Goal: Task Accomplishment & Management: Complete application form

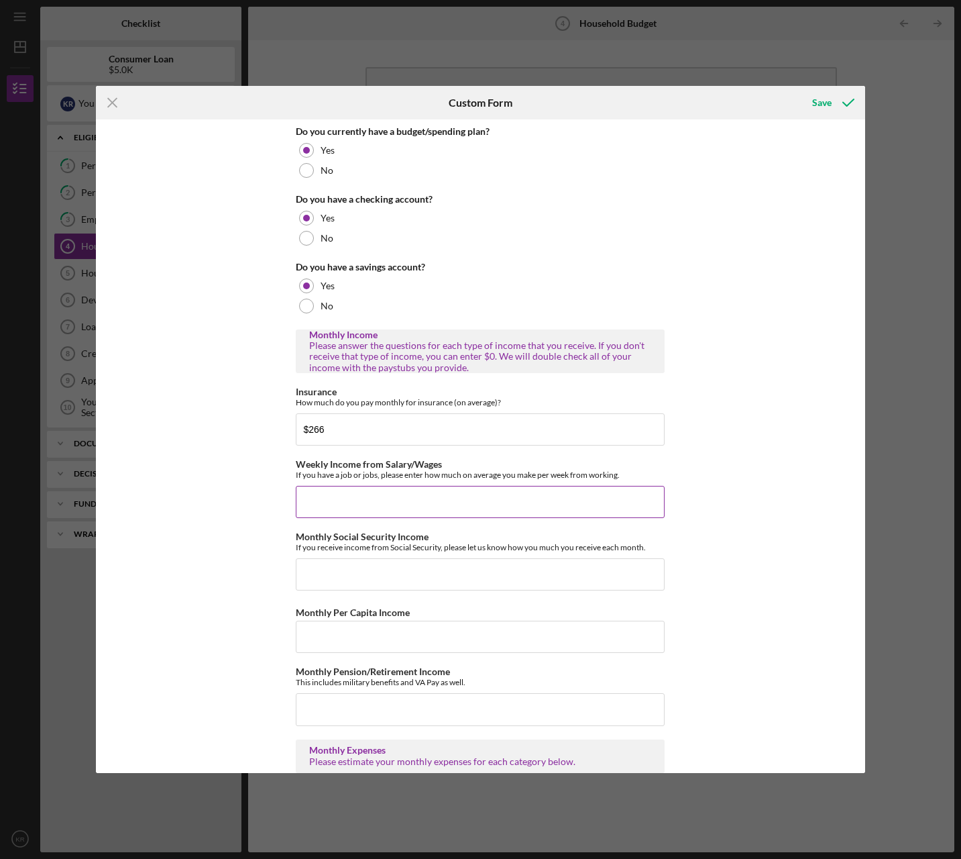
type input "$266"
click at [350, 492] on input "Weekly Income from Salary/Wages" at bounding box center [480, 502] width 369 height 32
type input "$431"
click at [394, 574] on input "Monthly Social Security Income" at bounding box center [480, 574] width 369 height 32
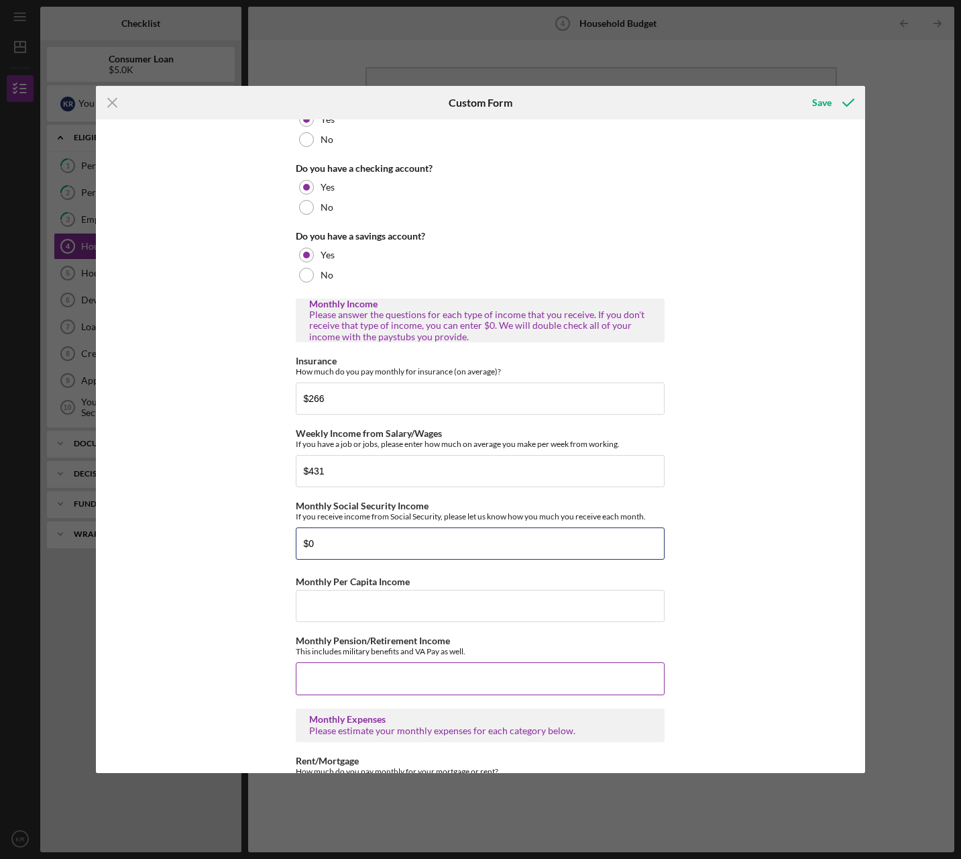
scroll to position [268, 0]
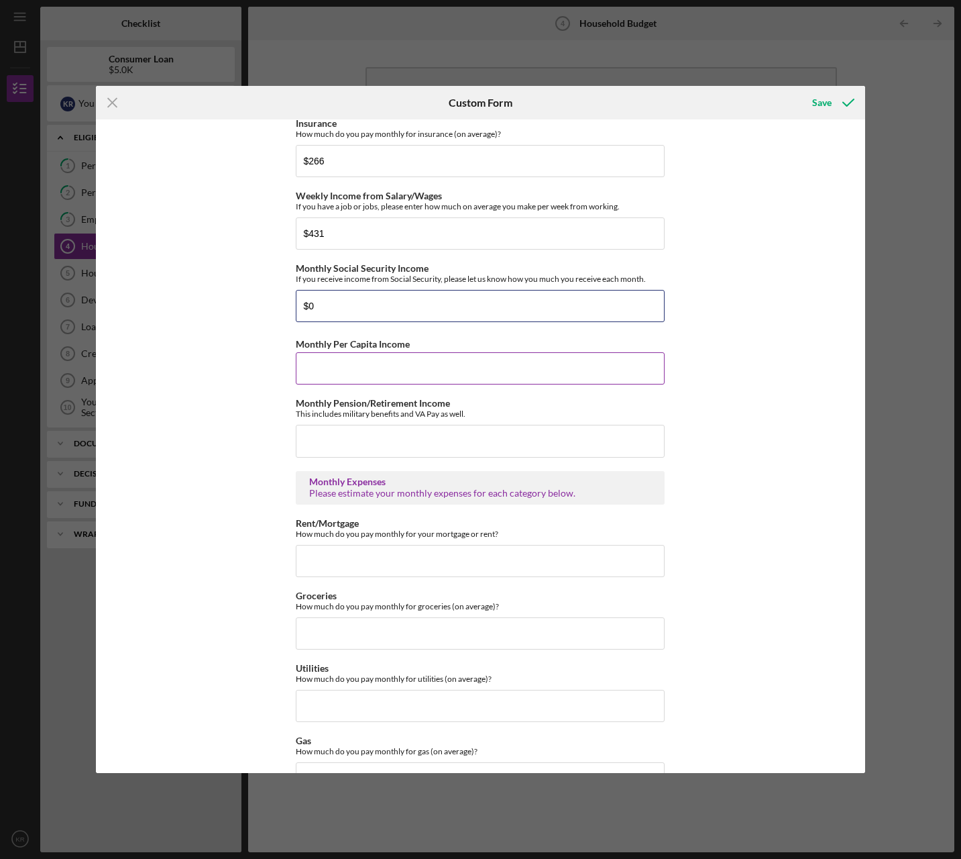
type input "$0"
click at [436, 362] on input "Monthly Per Capita Income" at bounding box center [480, 368] width 369 height 32
type input "$0"
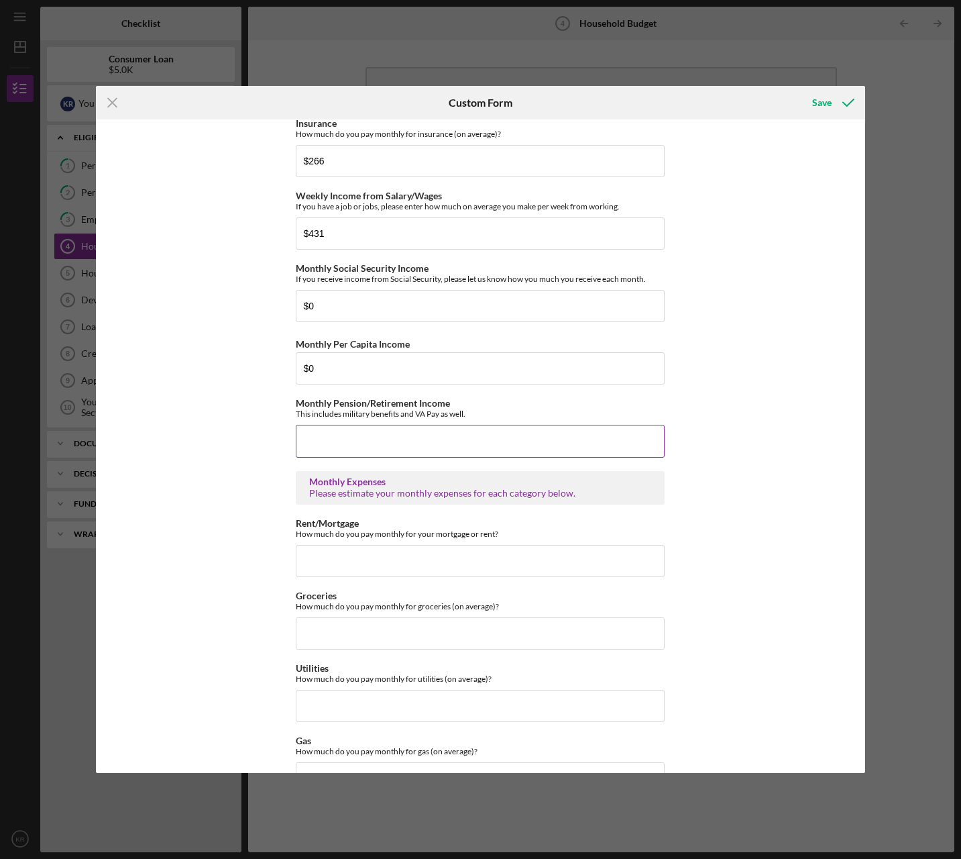
click at [438, 445] on input "Monthly Pension/Retirement Income" at bounding box center [480, 441] width 369 height 32
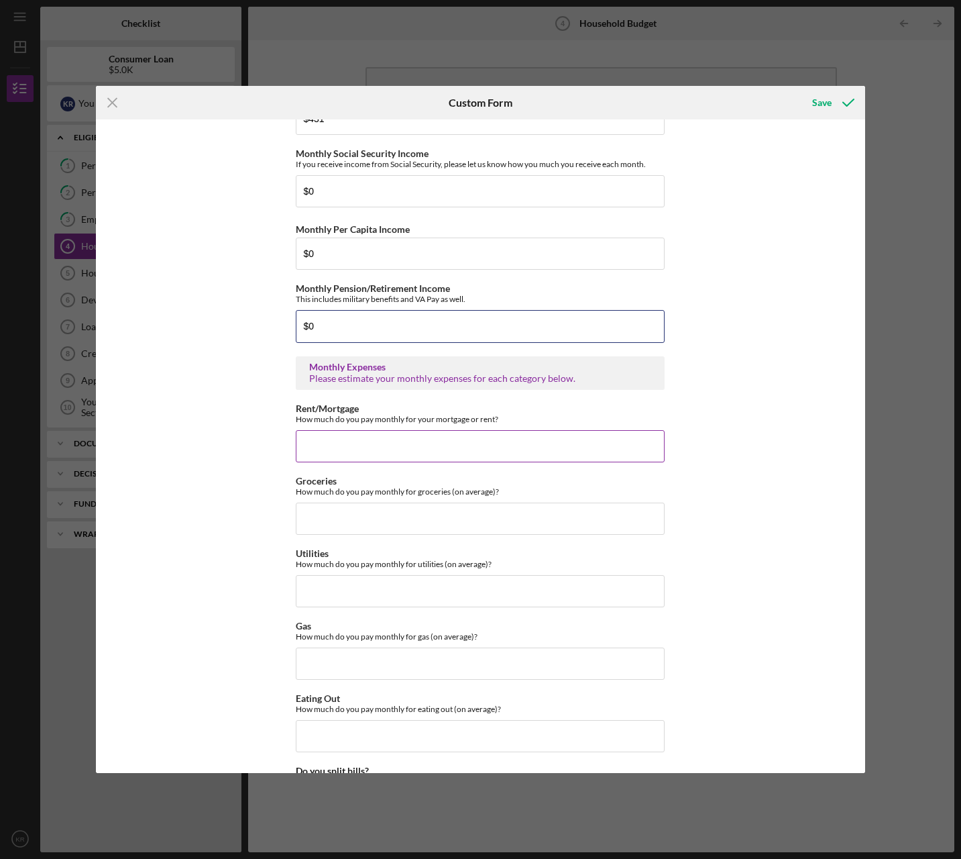
scroll to position [402, 0]
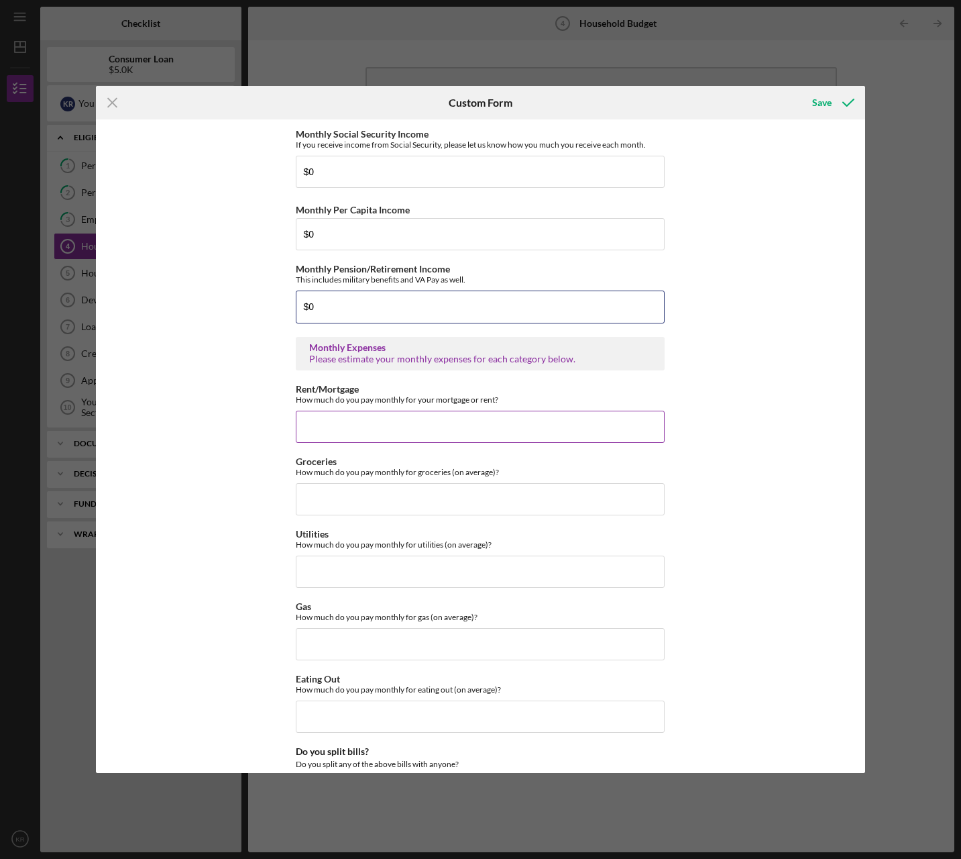
type input "$0"
click at [445, 439] on input "Rent/Mortgage" at bounding box center [480, 427] width 369 height 32
type input "$425"
click at [427, 500] on input "Groceries" at bounding box center [480, 499] width 369 height 32
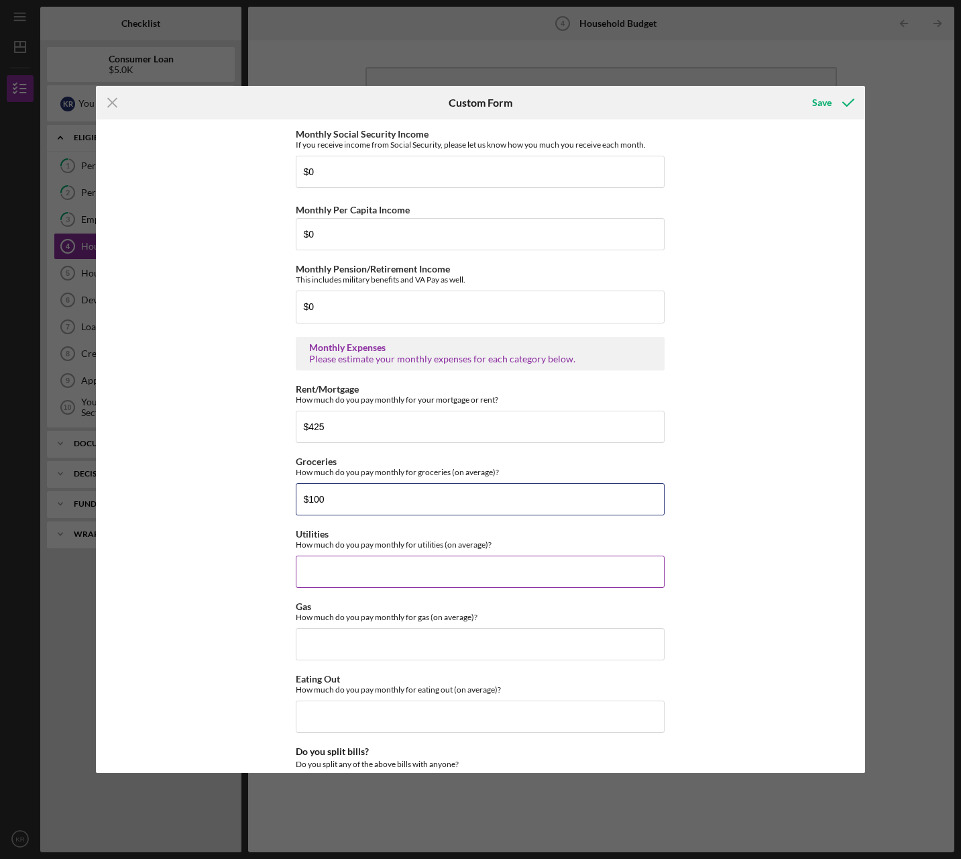
type input "$100"
click at [490, 577] on input "Utilities" at bounding box center [480, 571] width 369 height 32
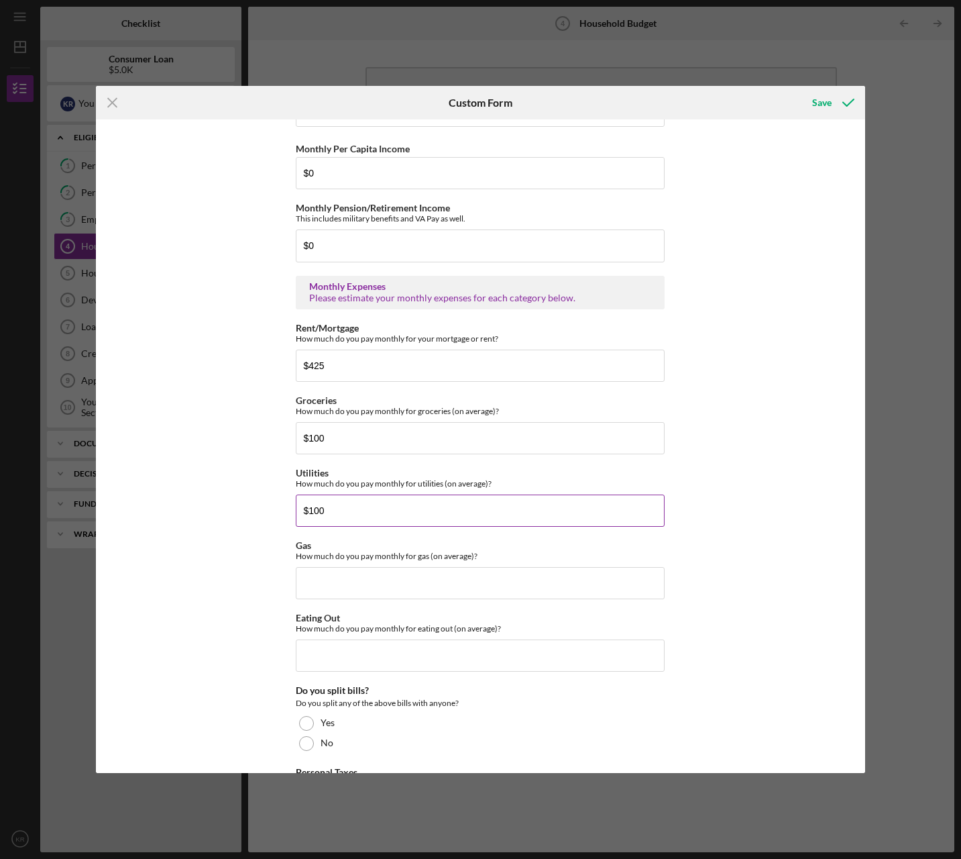
scroll to position [537, 0]
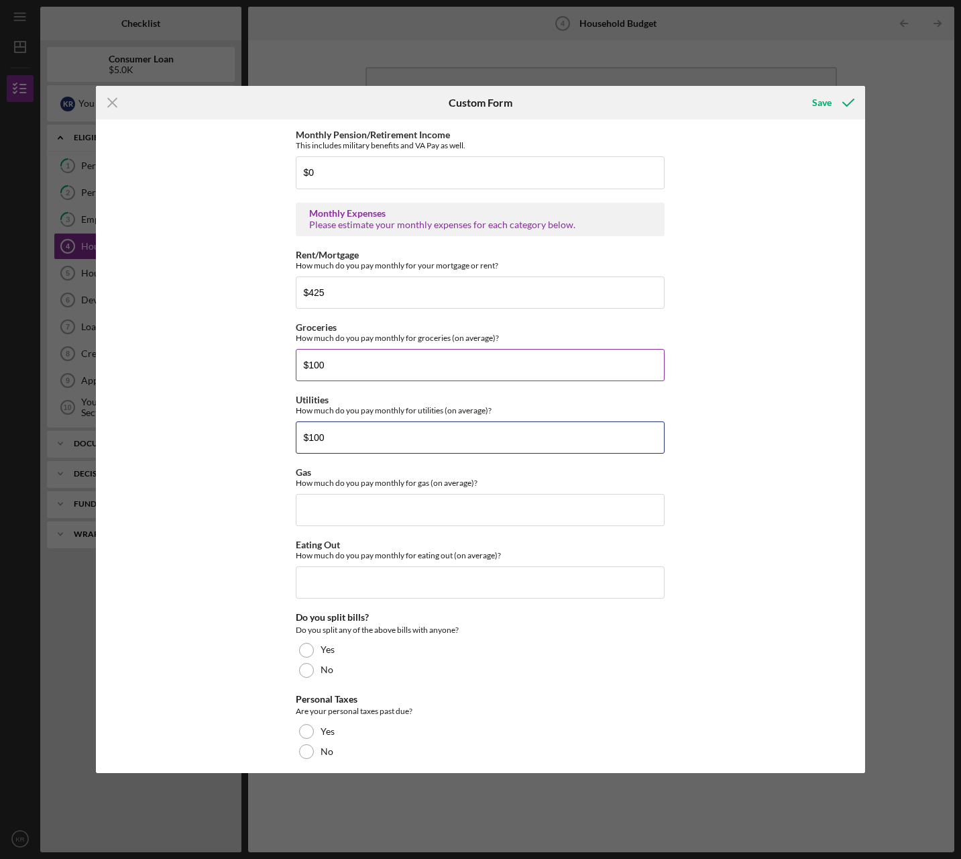
type input "$100"
click at [396, 366] on input "$100" at bounding box center [480, 365] width 369 height 32
type input "$300"
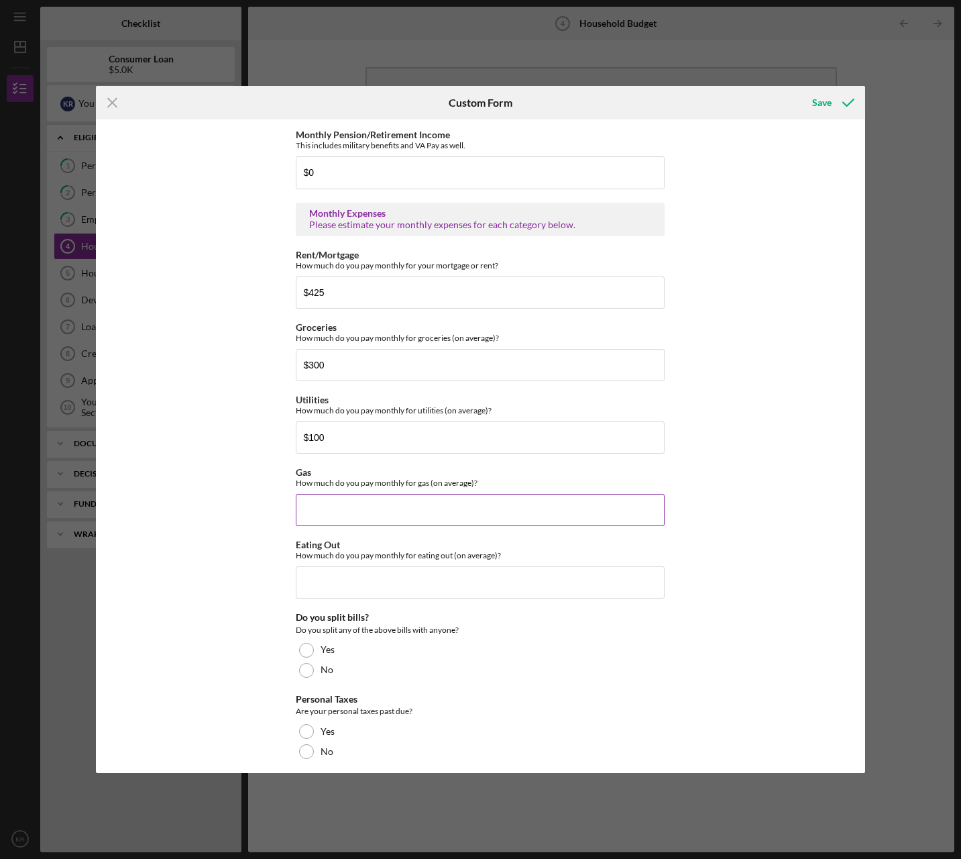
click at [405, 512] on input "Gas" at bounding box center [480, 510] width 369 height 32
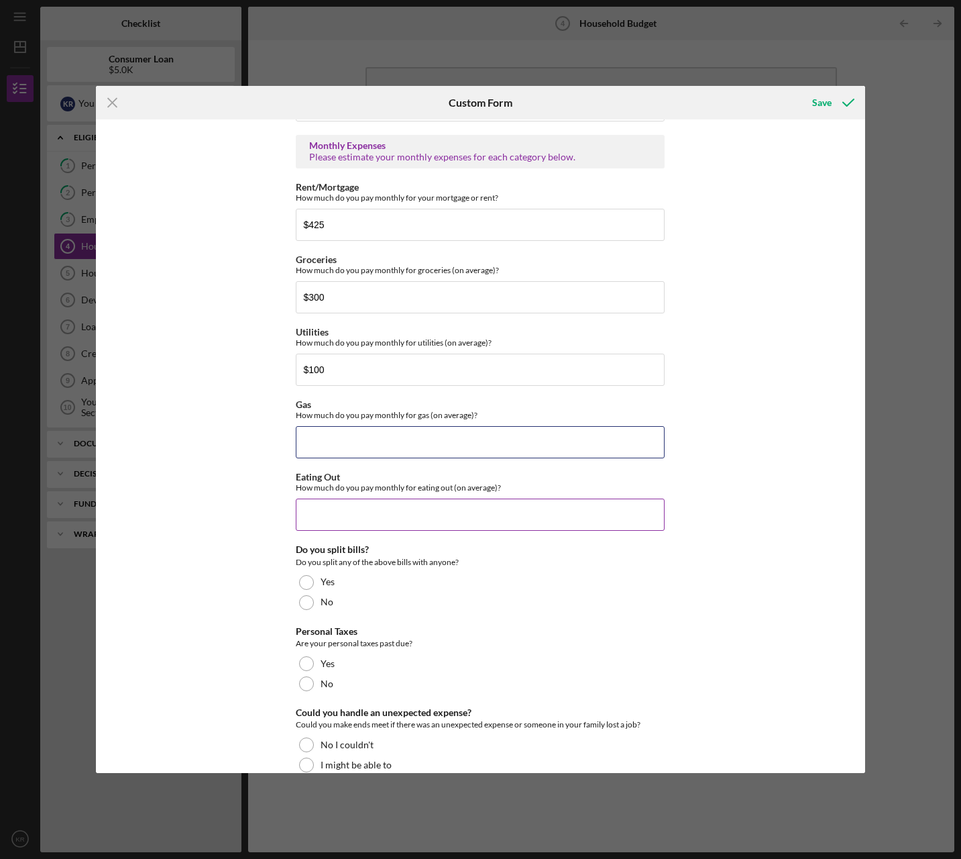
scroll to position [667, 0]
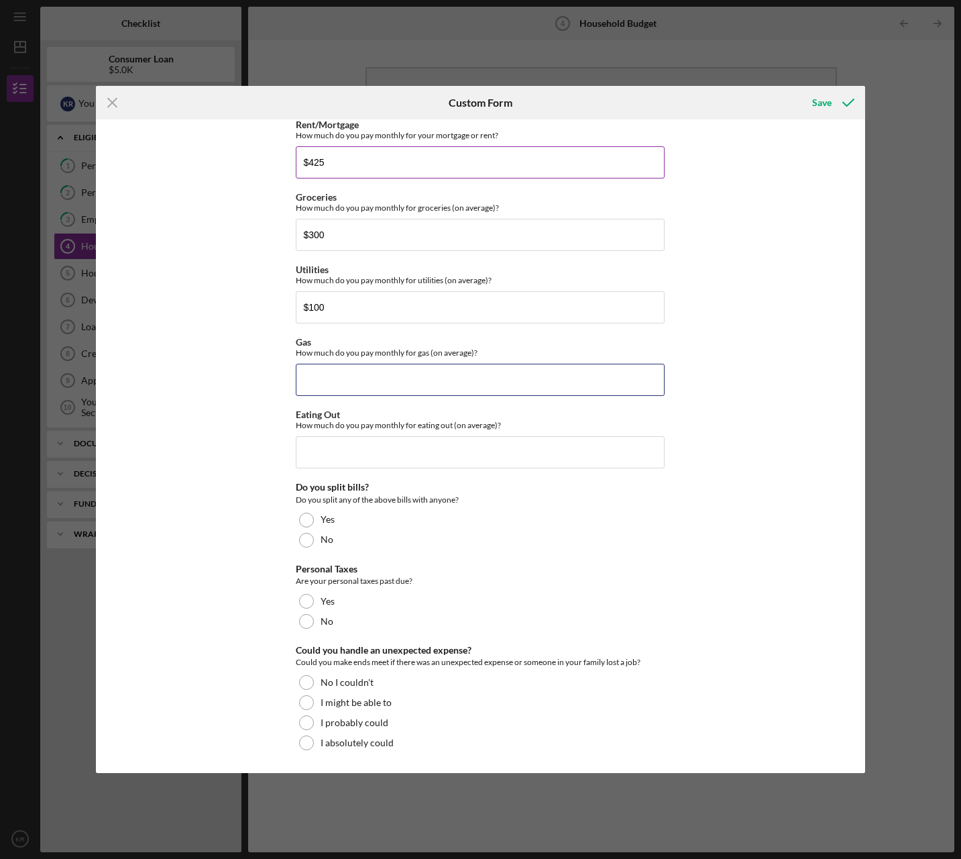
type input "$8"
type input "$50"
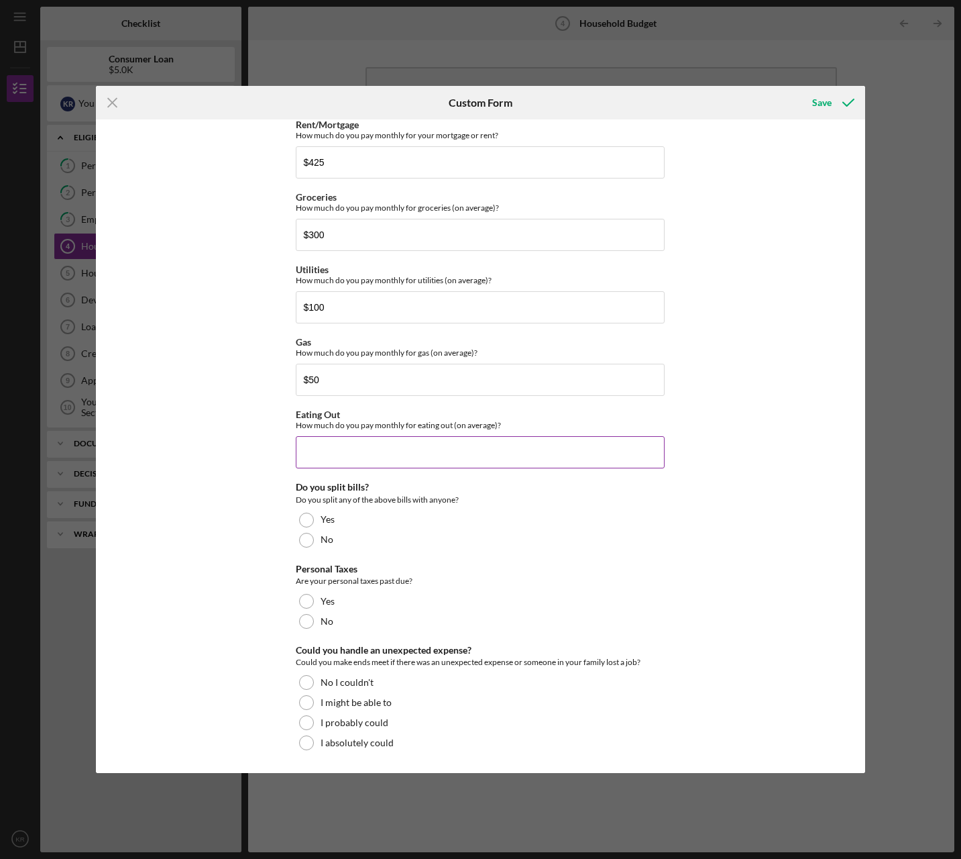
click at [455, 447] on input "Eating Out" at bounding box center [480, 452] width 369 height 32
type input "$0"
type input "$50"
click at [332, 537] on div "No" at bounding box center [480, 540] width 369 height 20
click at [386, 625] on div "No" at bounding box center [480, 621] width 369 height 20
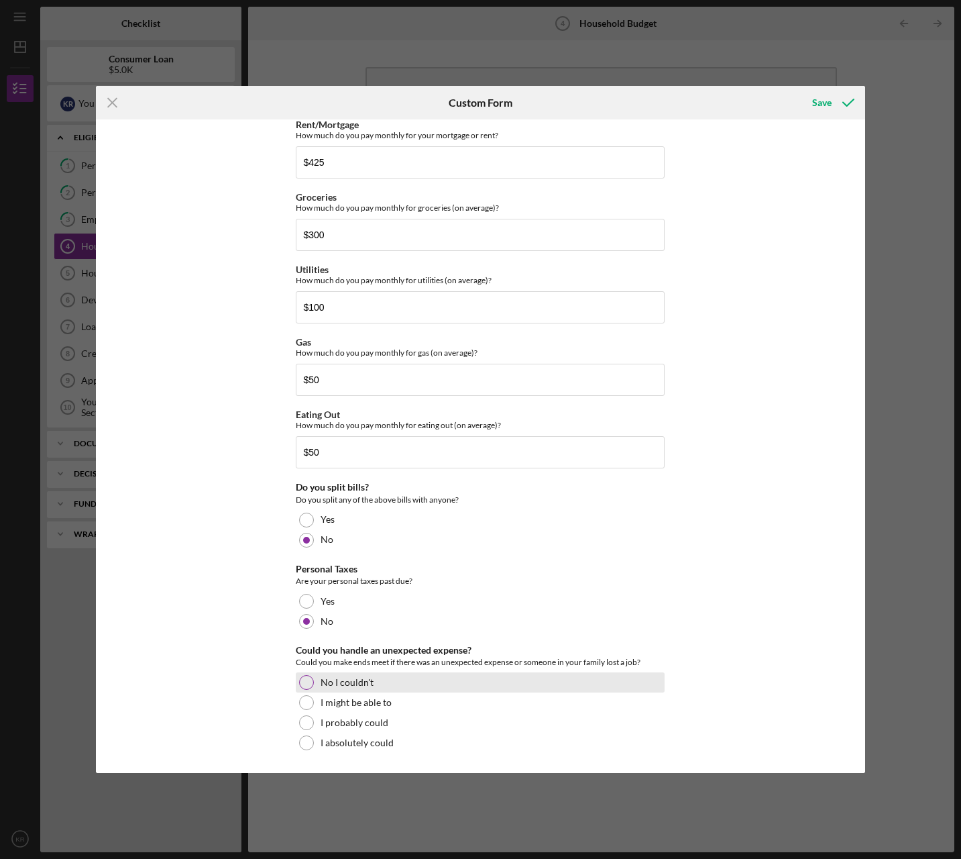
click at [443, 686] on div "No I couldn't" at bounding box center [480, 682] width 369 height 20
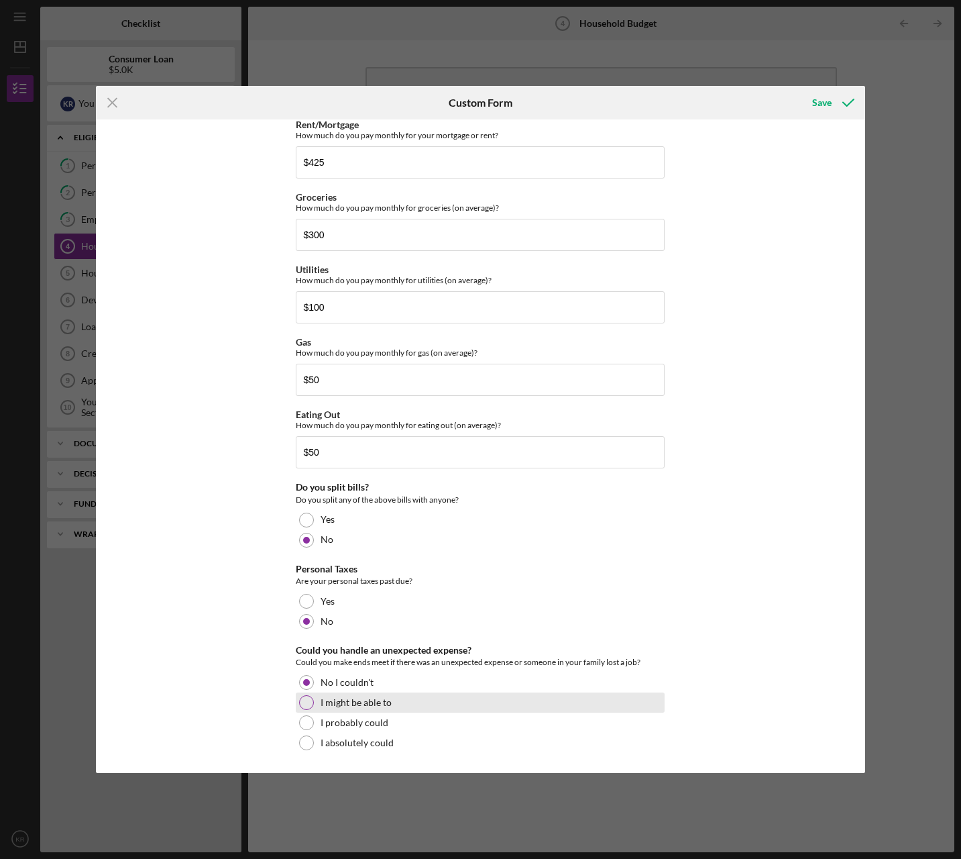
click at [426, 700] on div "I might be able to" at bounding box center [480, 702] width 369 height 20
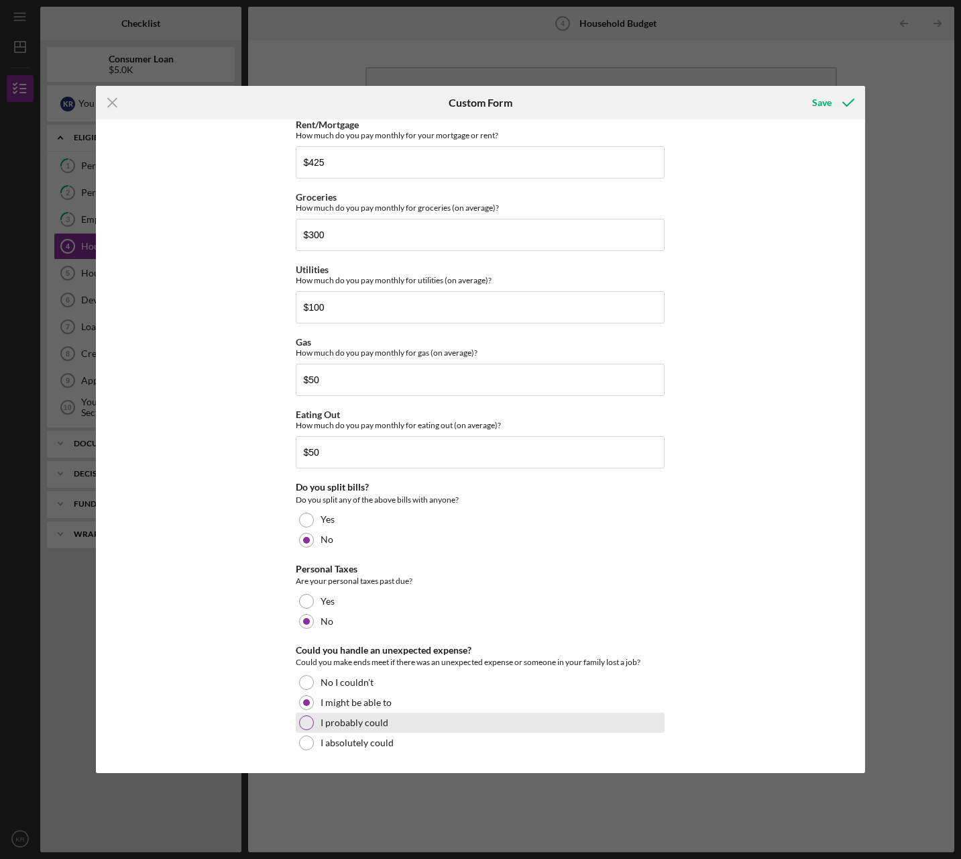
click at [445, 721] on div "I probably could" at bounding box center [480, 722] width 369 height 20
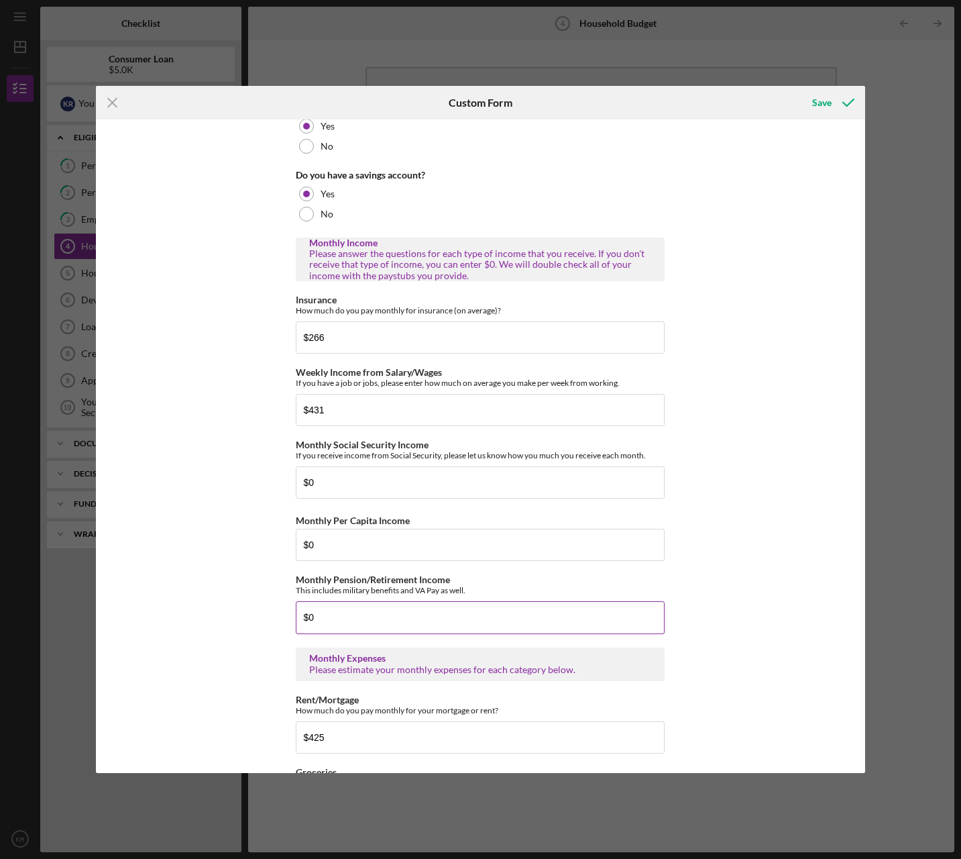
scroll to position [268, 0]
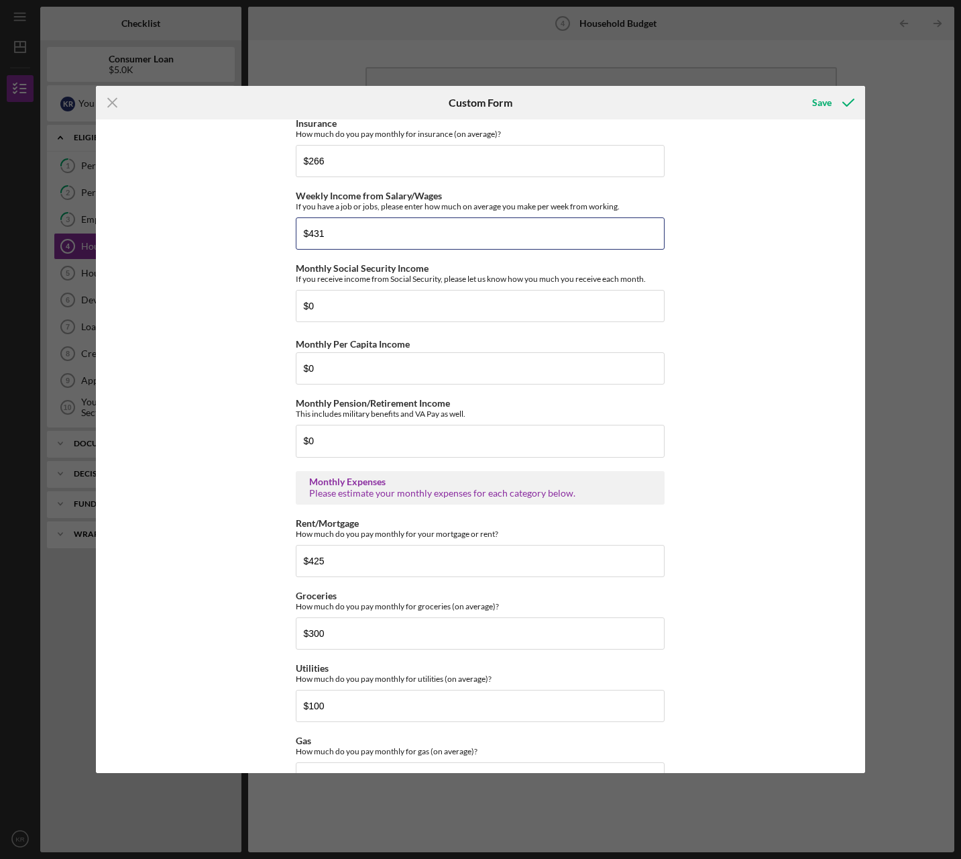
drag, startPoint x: 386, startPoint y: 243, endPoint x: 208, endPoint y: 232, distance: 178.8
click at [208, 232] on div "Do you currently have a budget/spending plan? Yes No Do you have a checking acc…" at bounding box center [480, 445] width 769 height 653
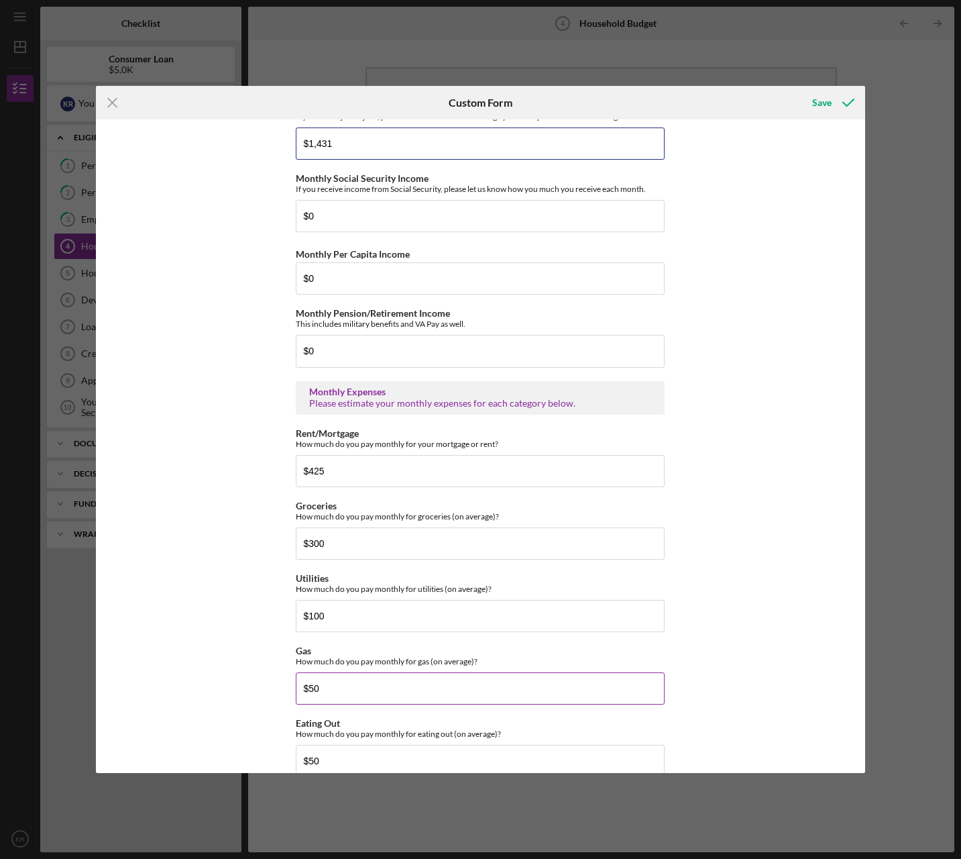
scroll to position [667, 0]
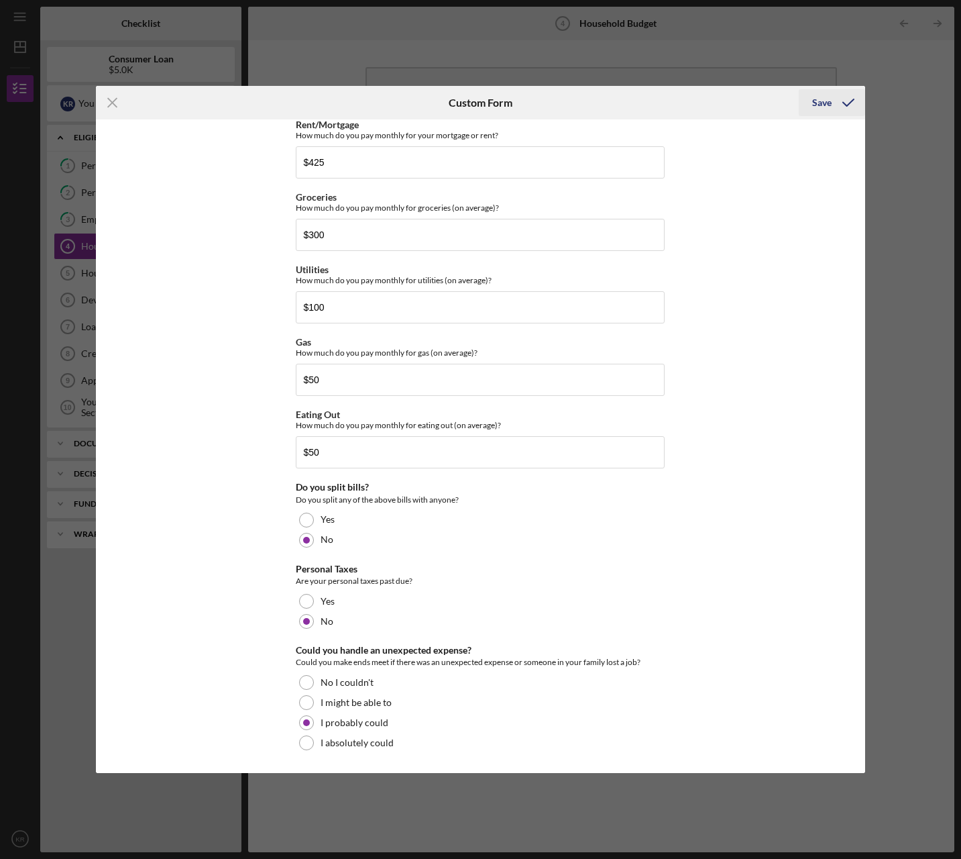
type input "$1,431"
click at [853, 97] on icon "submit" at bounding box center [849, 103] width 34 height 34
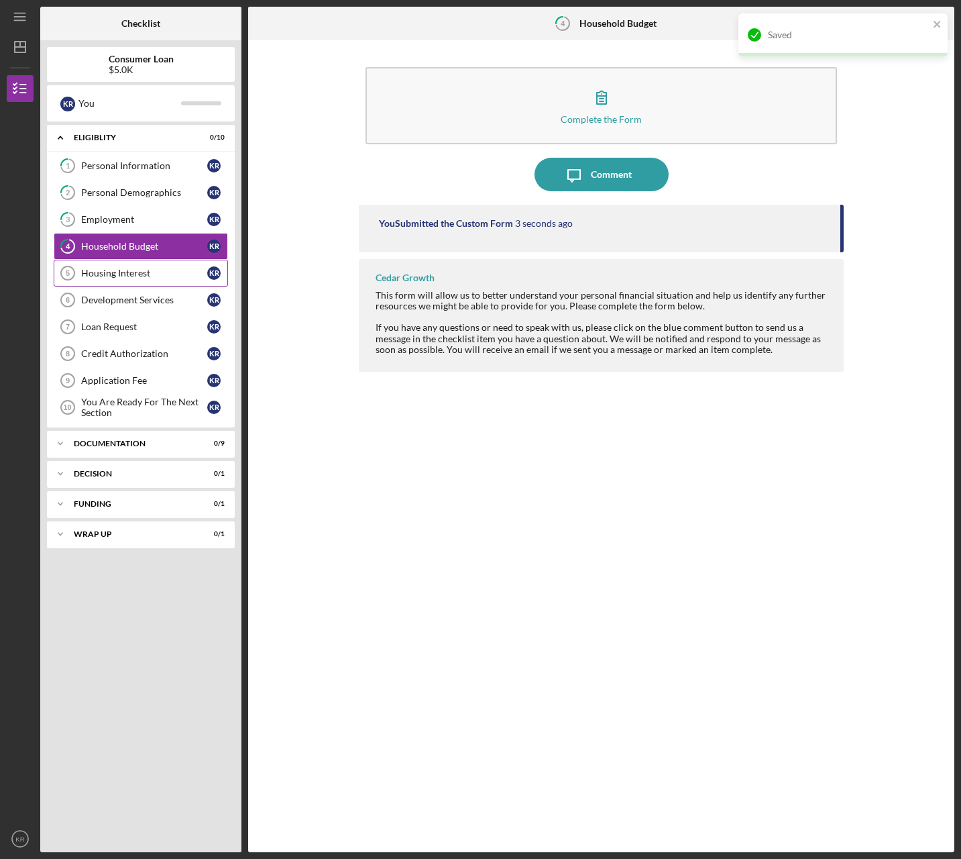
click at [148, 275] on div "Housing Interest" at bounding box center [144, 273] width 126 height 11
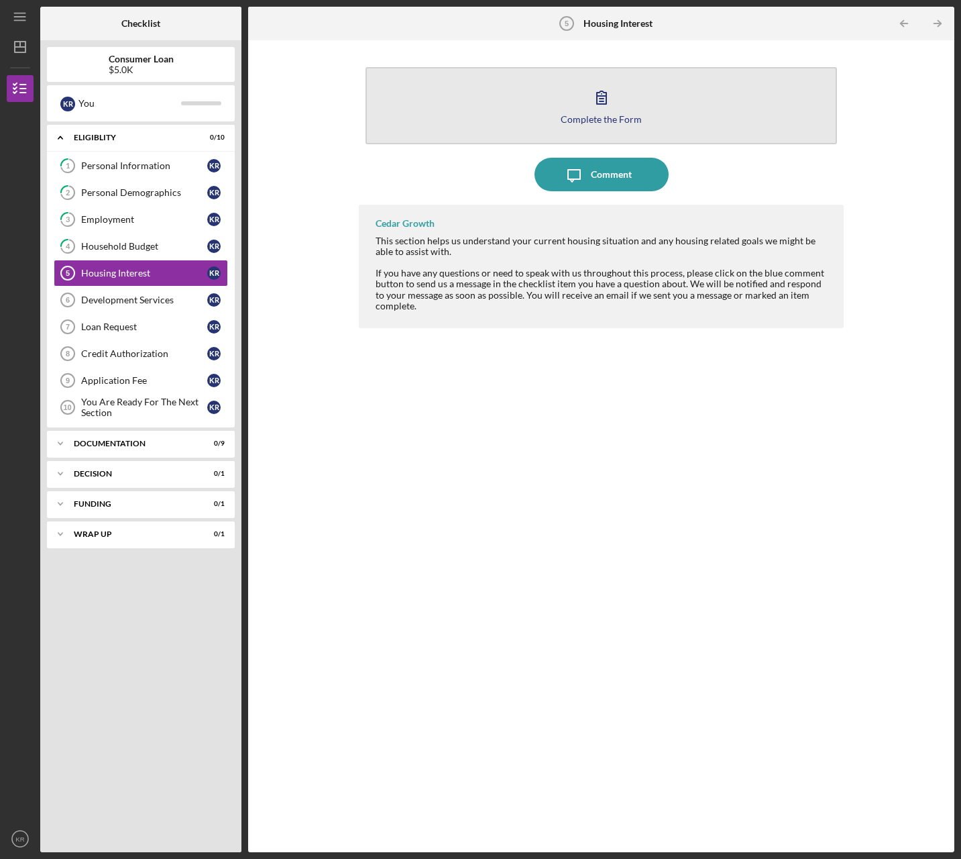
click at [653, 117] on button "Complete the Form Form" at bounding box center [602, 105] width 472 height 77
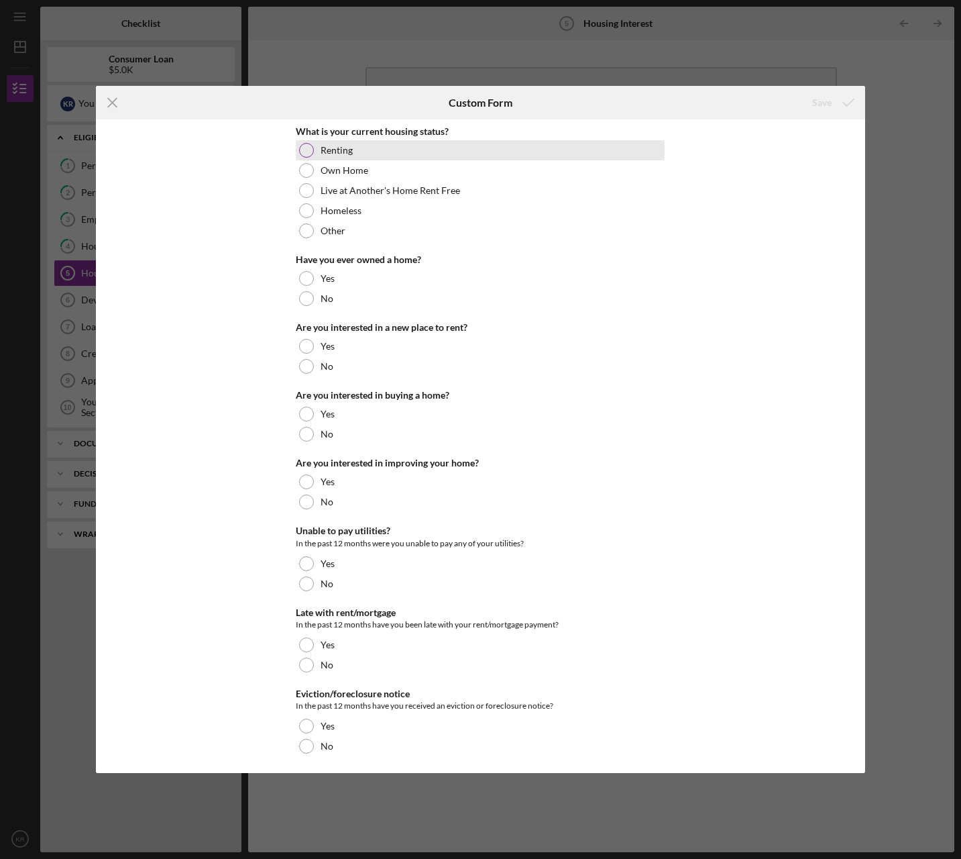
click at [392, 154] on div "Renting" at bounding box center [480, 150] width 369 height 20
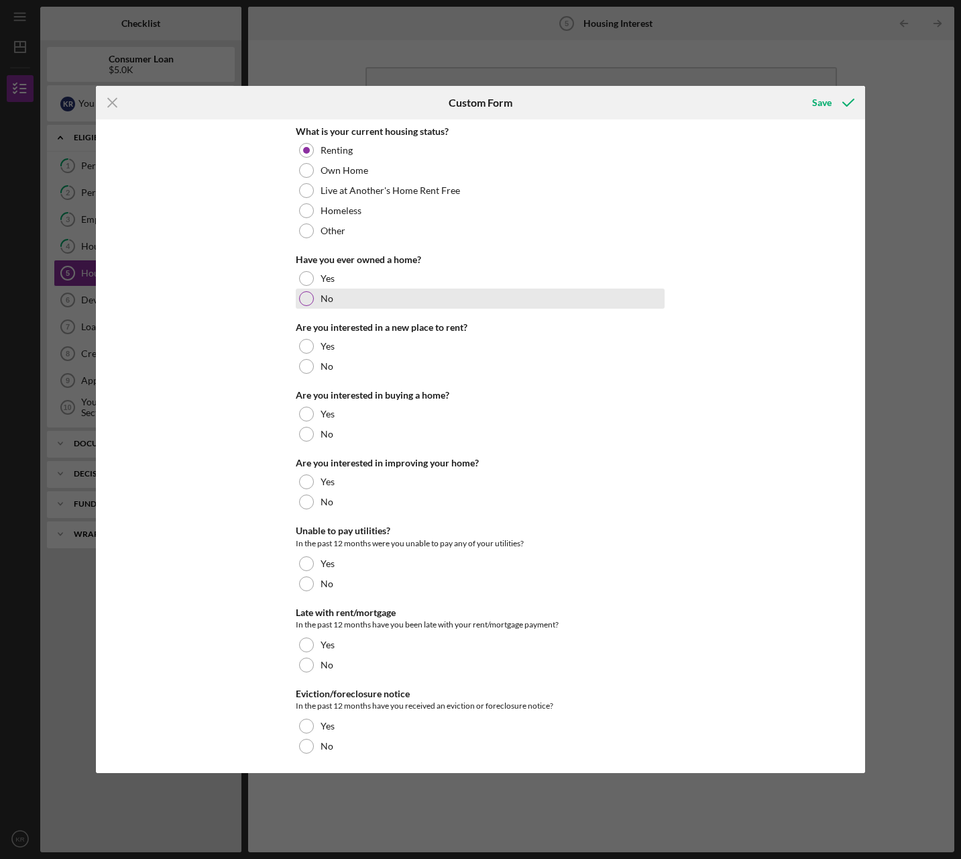
click at [404, 297] on div "No" at bounding box center [480, 298] width 369 height 20
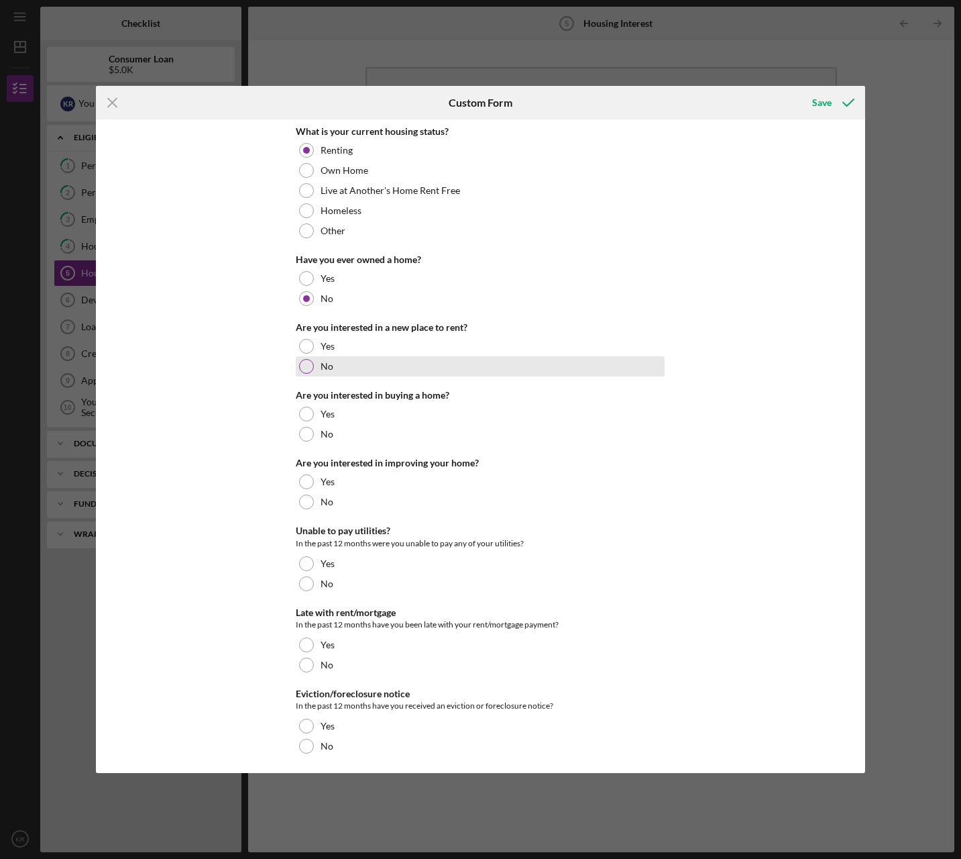
click at [410, 358] on div "No" at bounding box center [480, 366] width 369 height 20
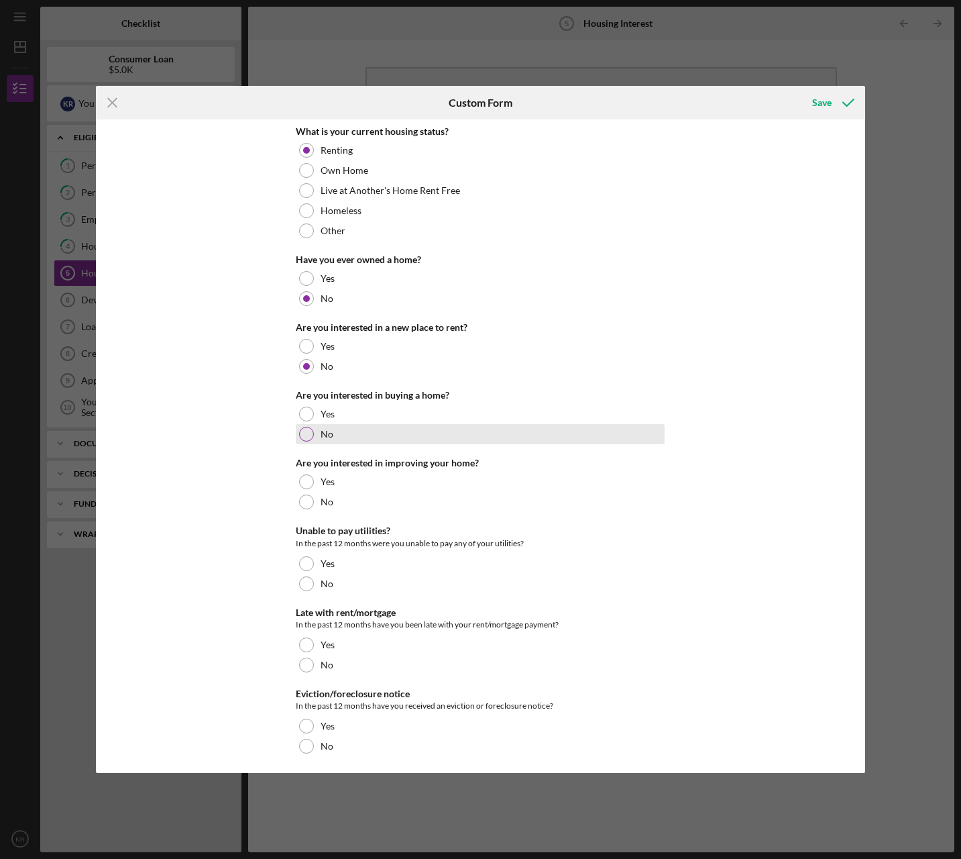
click at [407, 443] on div "No" at bounding box center [480, 434] width 369 height 20
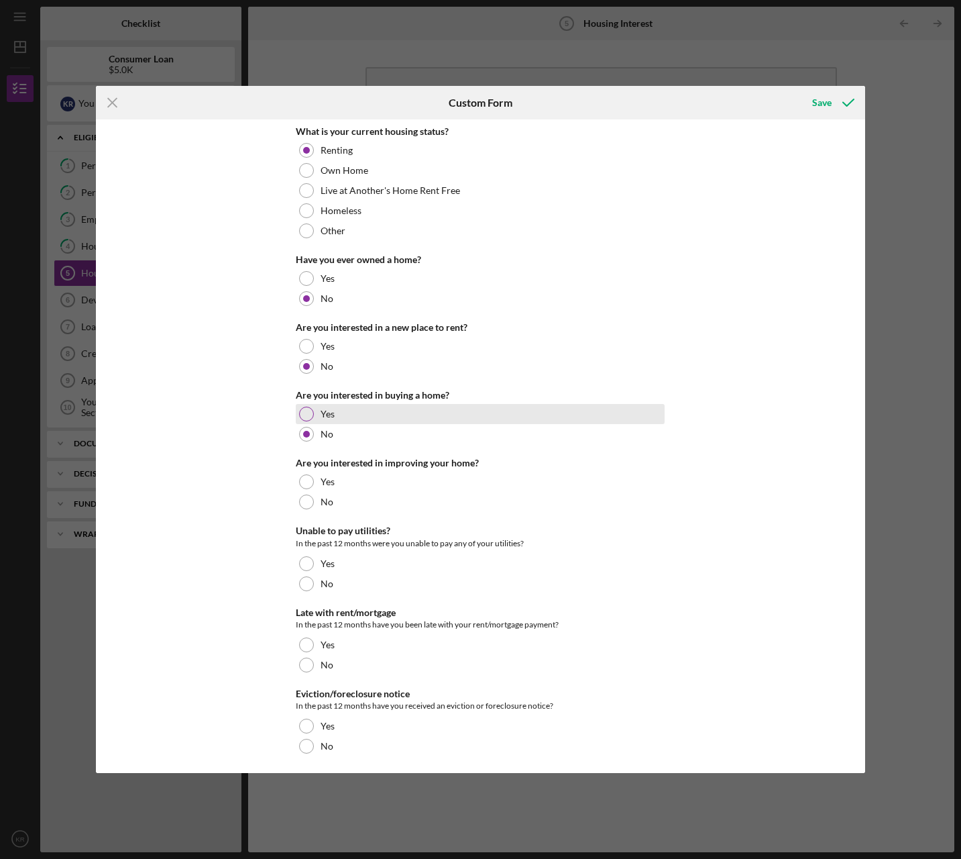
click at [395, 417] on div "Yes" at bounding box center [480, 414] width 369 height 20
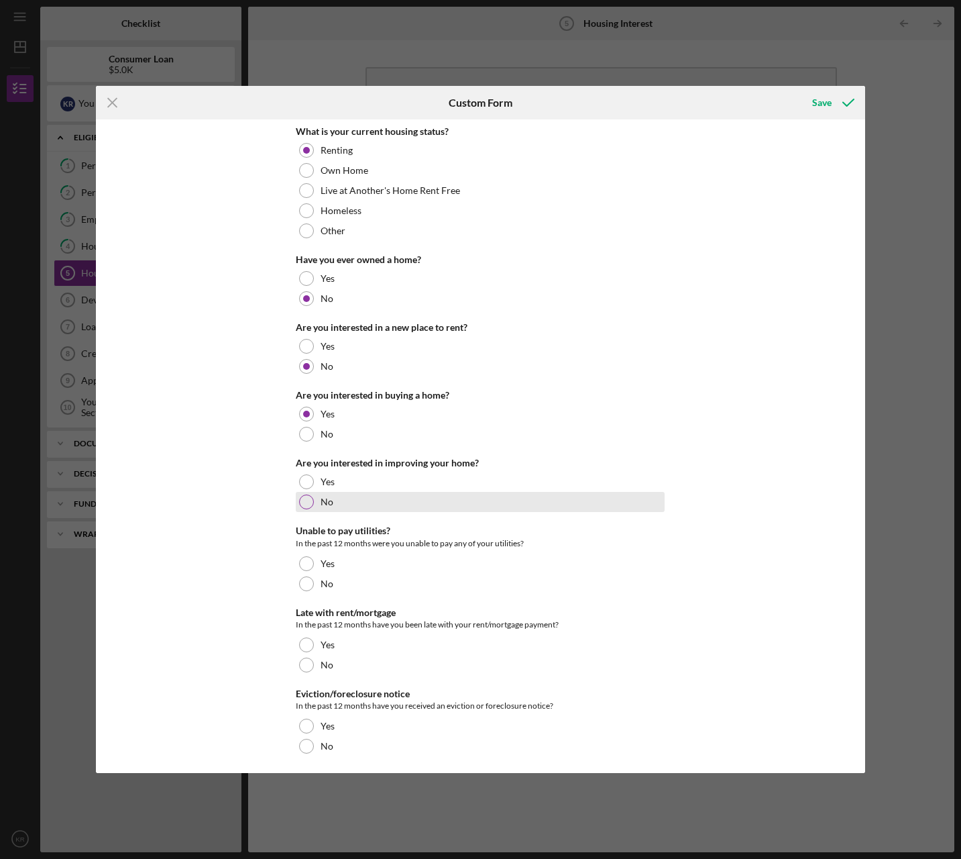
click at [394, 494] on div "No" at bounding box center [480, 502] width 369 height 20
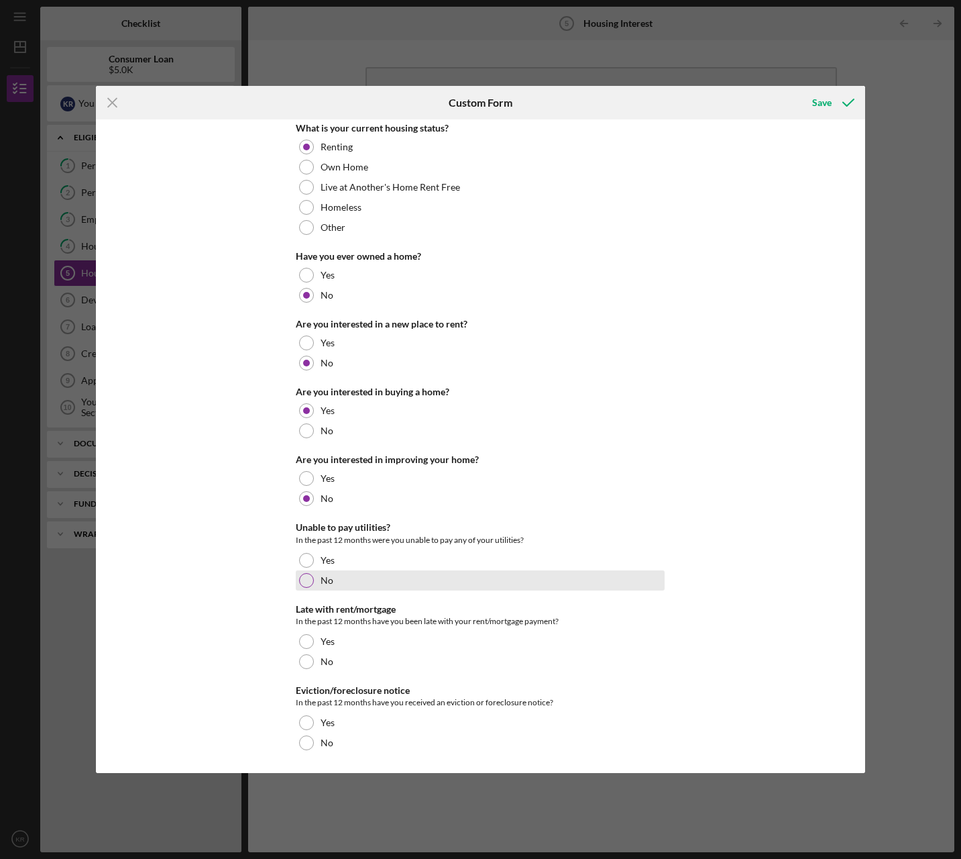
click at [417, 579] on div "No" at bounding box center [480, 580] width 369 height 20
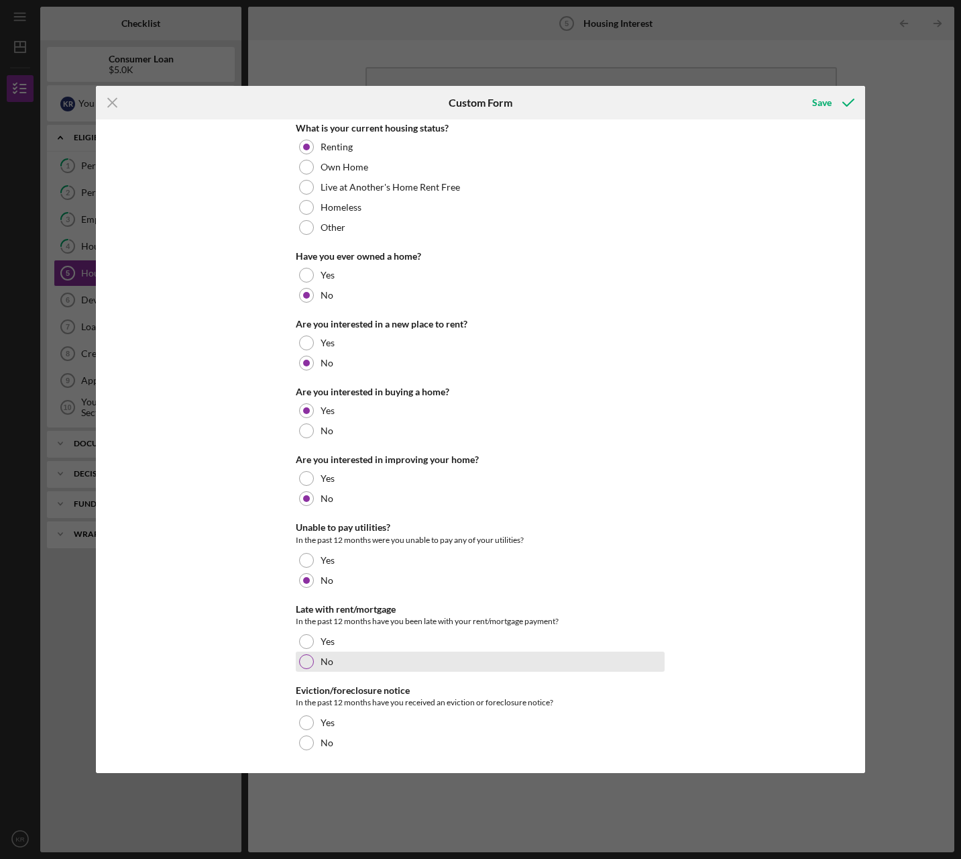
click at [359, 666] on div "No" at bounding box center [480, 661] width 369 height 20
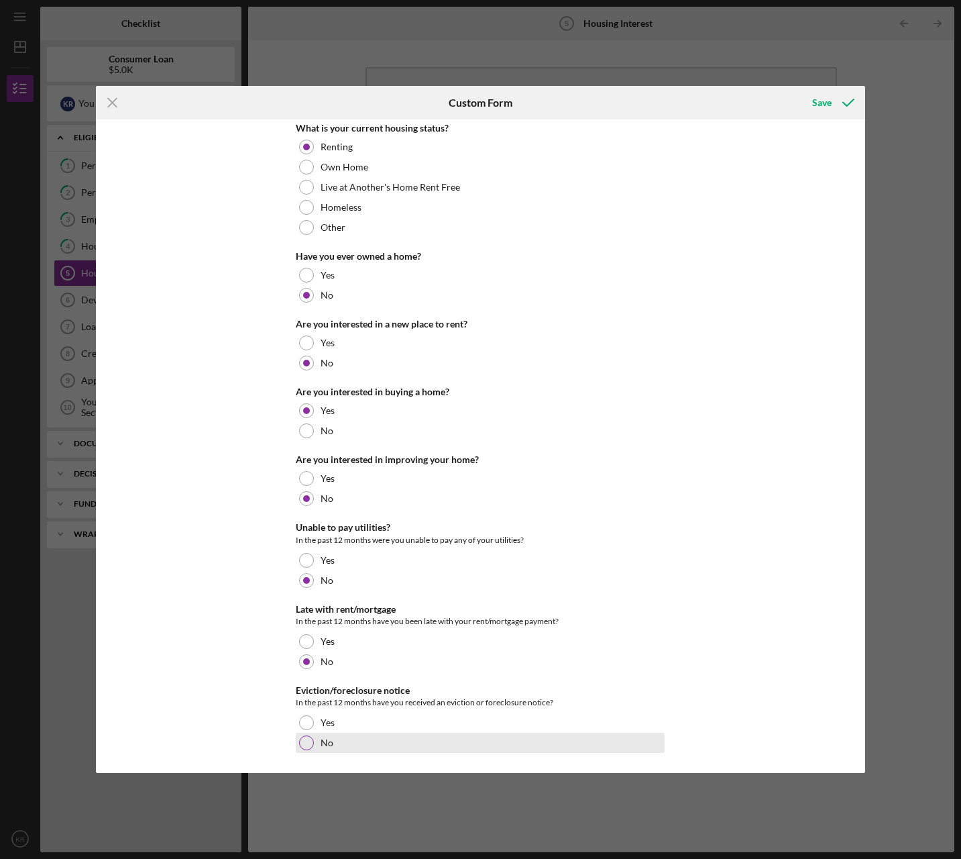
click at [376, 750] on div "No" at bounding box center [480, 743] width 369 height 20
click at [833, 106] on icon "submit" at bounding box center [849, 103] width 34 height 34
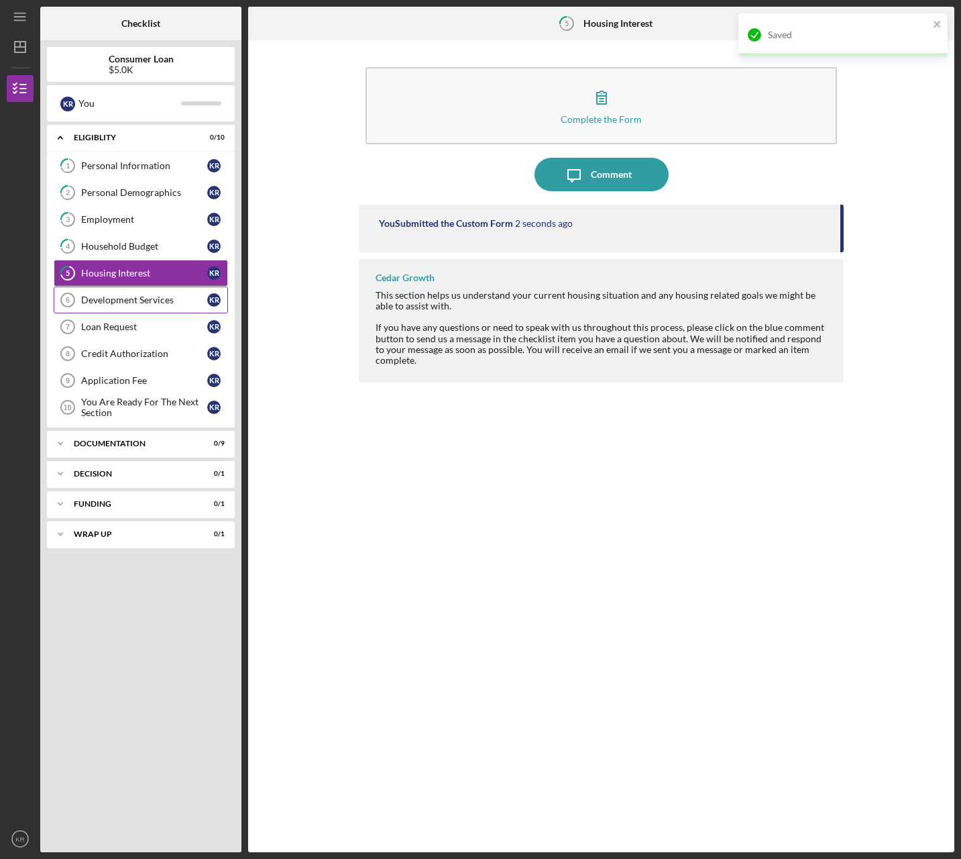
click at [87, 306] on link "Development Services 6 Development Services K R" at bounding box center [141, 299] width 174 height 27
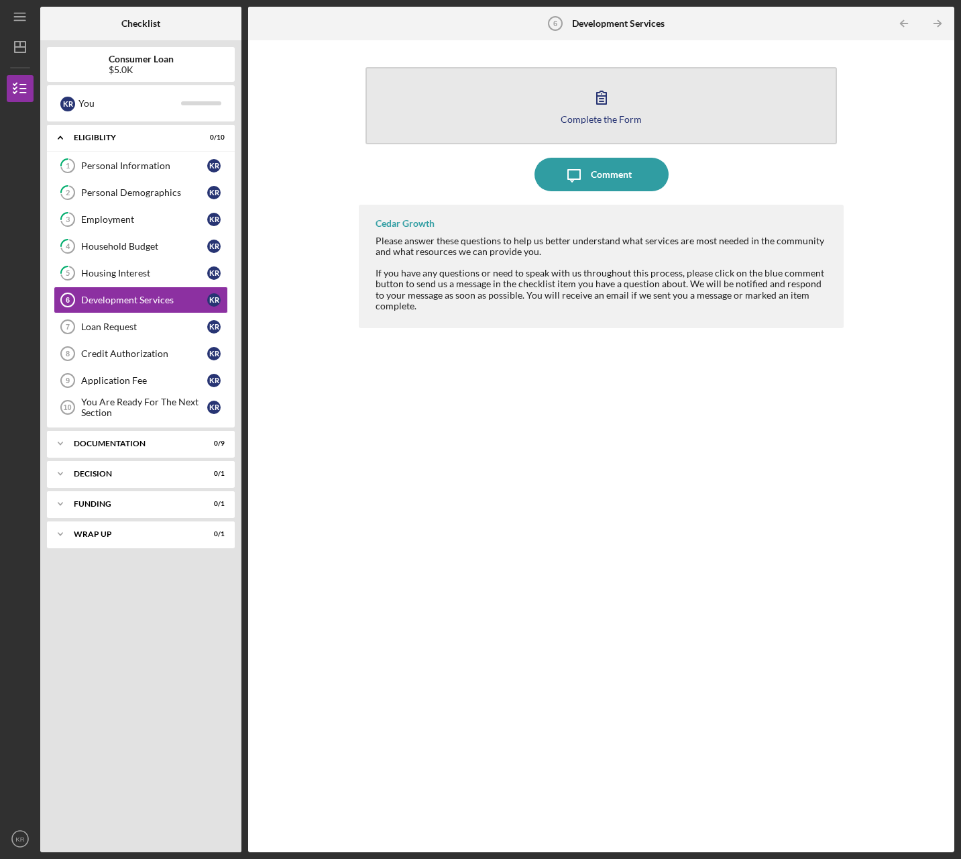
click at [631, 113] on button "Complete the Form Form" at bounding box center [602, 105] width 472 height 77
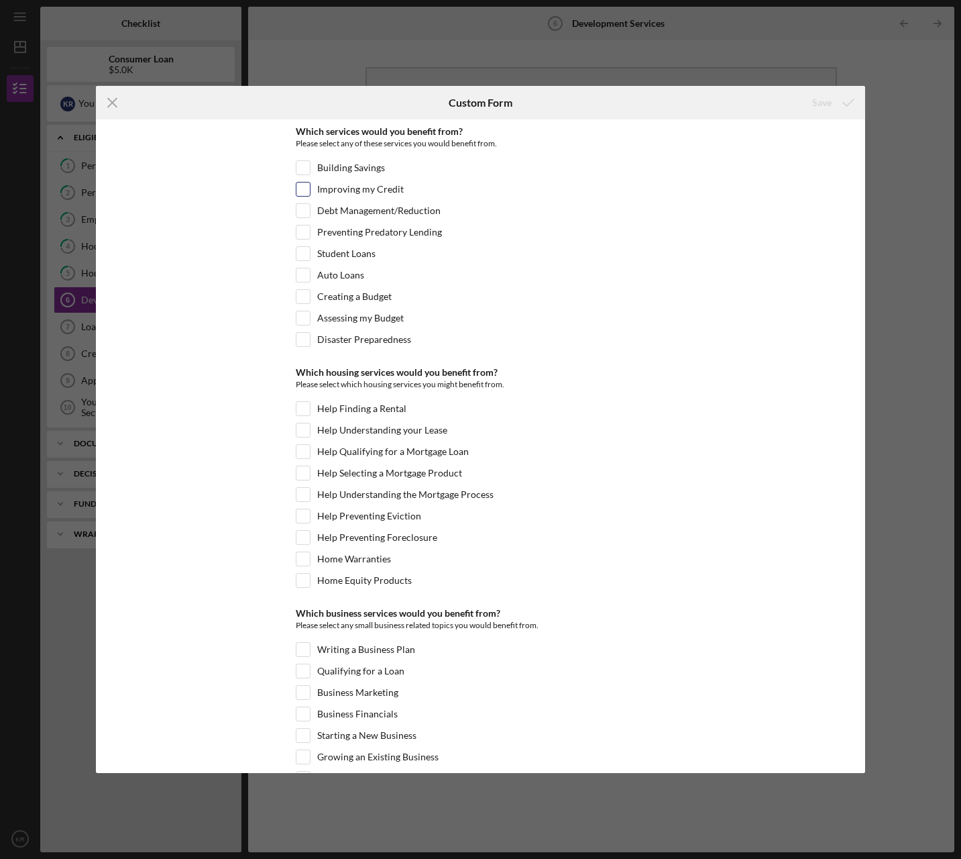
click at [392, 195] on label "Improving my Credit" at bounding box center [360, 188] width 87 height 13
click at [310, 195] on input "Improving my Credit" at bounding box center [303, 188] width 13 height 13
checkbox input "true"
click at [476, 450] on div "Help Qualifying for a Mortgage Loan" at bounding box center [480, 454] width 369 height 21
click at [350, 458] on label "Help Qualifying for a Mortgage Loan" at bounding box center [393, 451] width 152 height 13
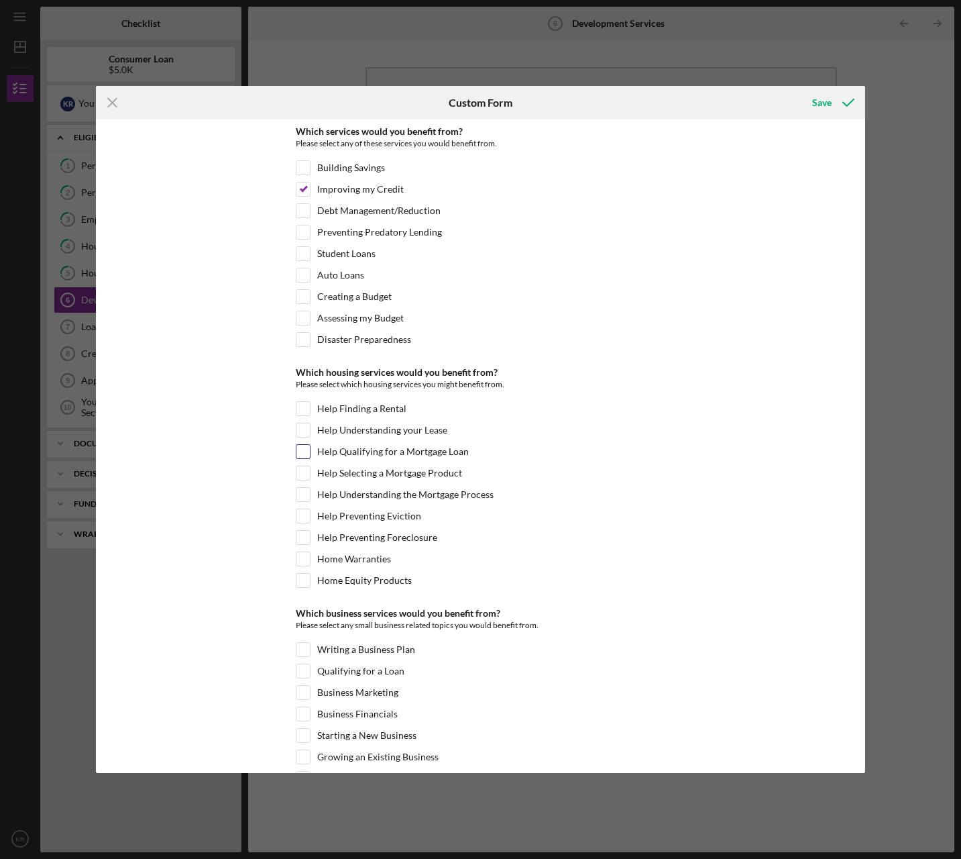
click at [310, 458] on input "Help Qualifying for a Mortgage Loan" at bounding box center [303, 451] width 13 height 13
checkbox input "true"
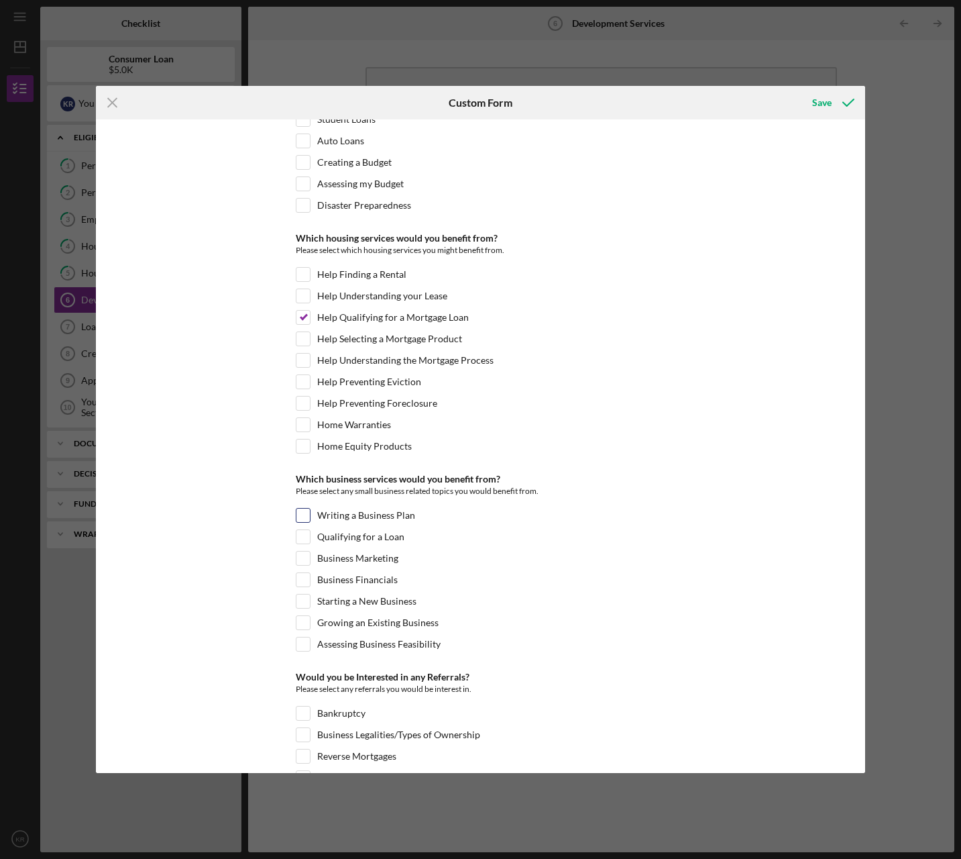
scroll to position [201, 0]
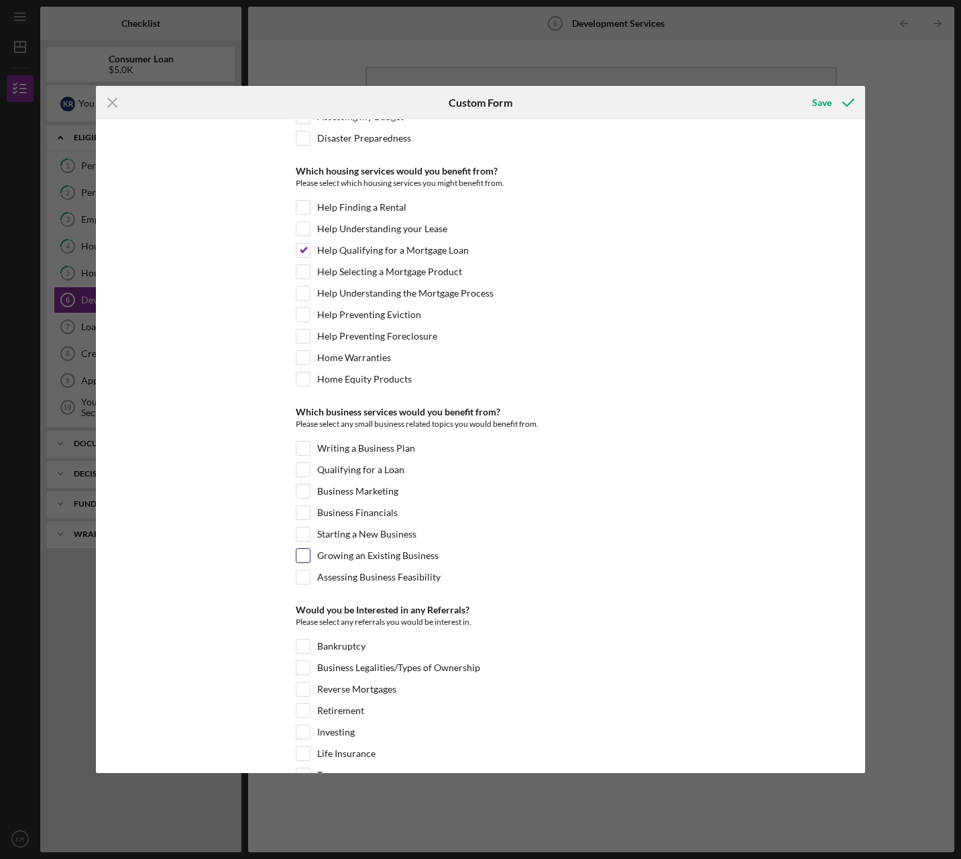
click at [299, 561] on input "Growing an Existing Business" at bounding box center [303, 555] width 13 height 13
checkbox input "true"
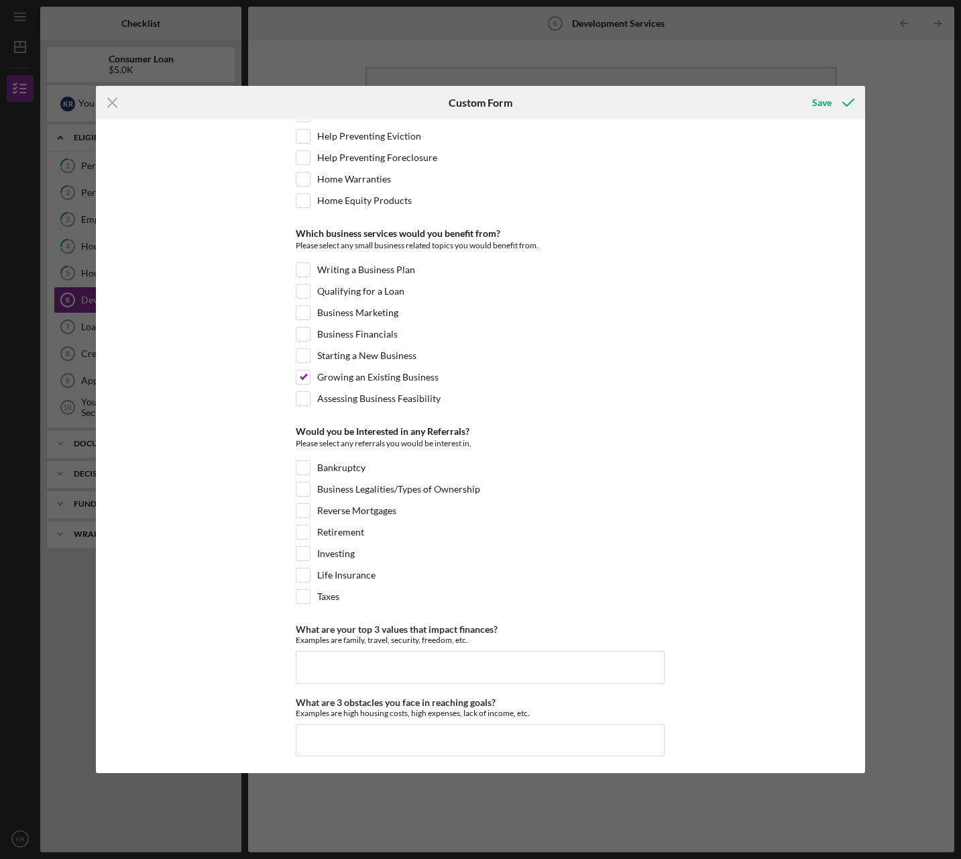
scroll to position [383, 0]
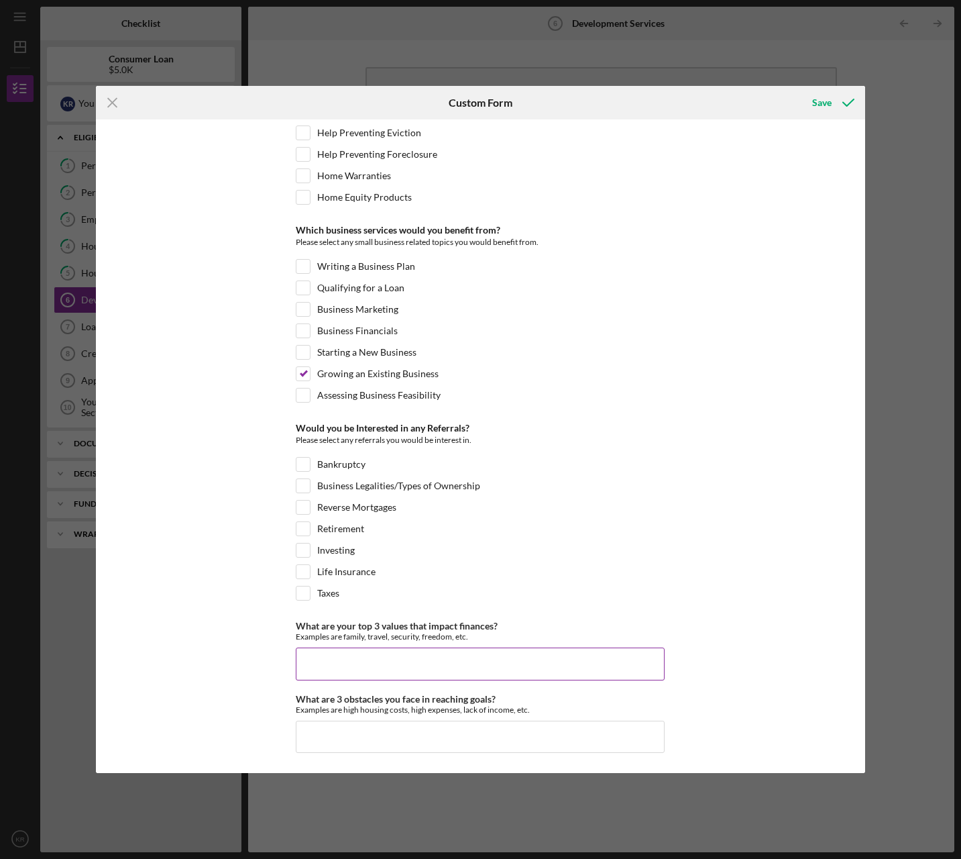
click at [492, 669] on input "What are your top 3 values that impact finances?" at bounding box center [480, 663] width 369 height 32
type input "traveling, investing, family"
click at [460, 730] on input "What are 3 obstacles you face in reaching goals?" at bounding box center [480, 736] width 369 height 32
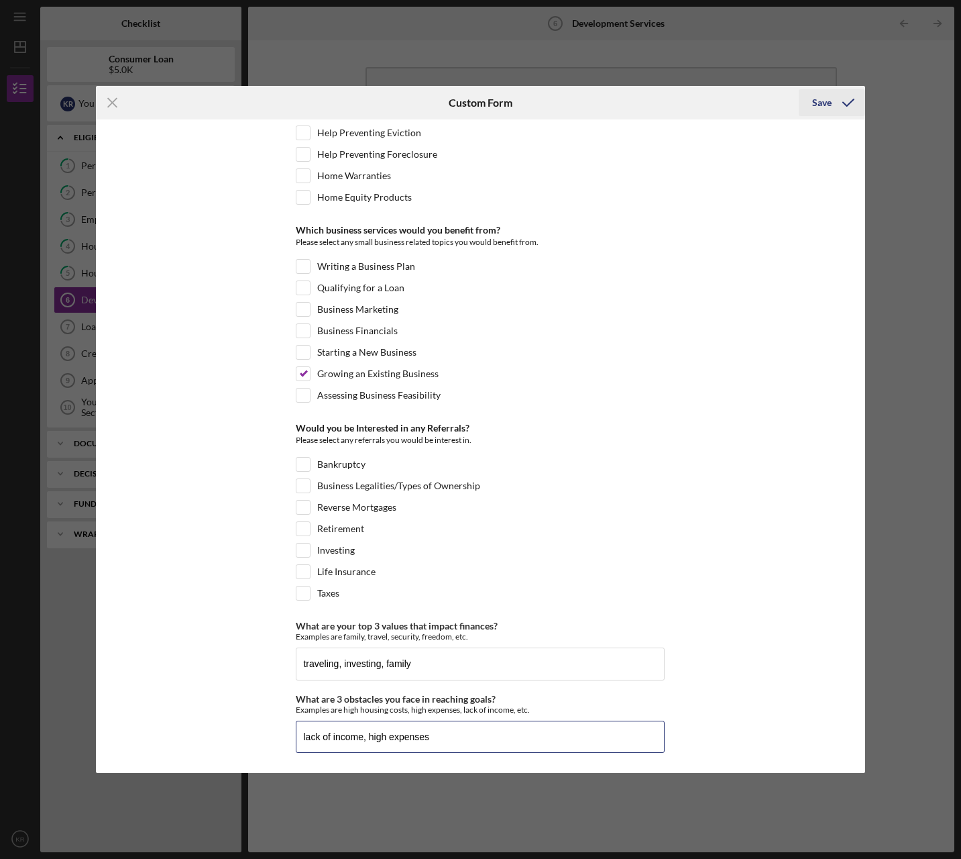
type input "lack of income, high expenses"
click at [834, 98] on icon "submit" at bounding box center [849, 103] width 34 height 34
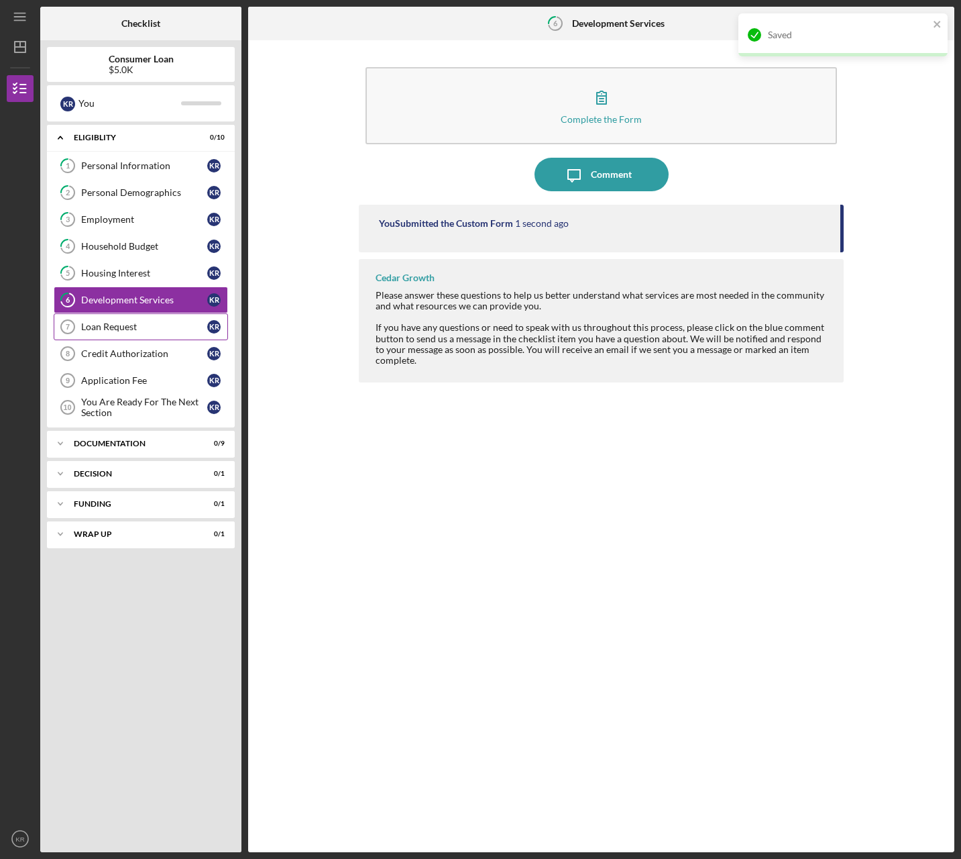
click at [140, 327] on div "Loan Request" at bounding box center [144, 326] width 126 height 11
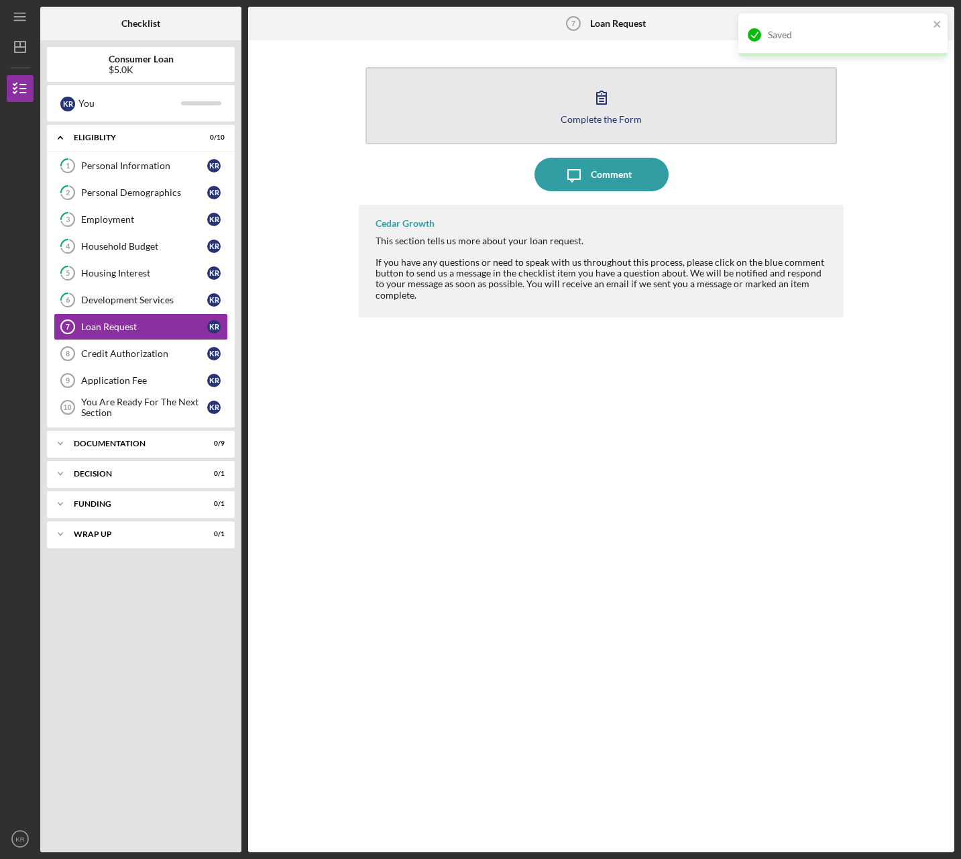
click at [733, 71] on button "Complete the Form Form" at bounding box center [602, 105] width 472 height 77
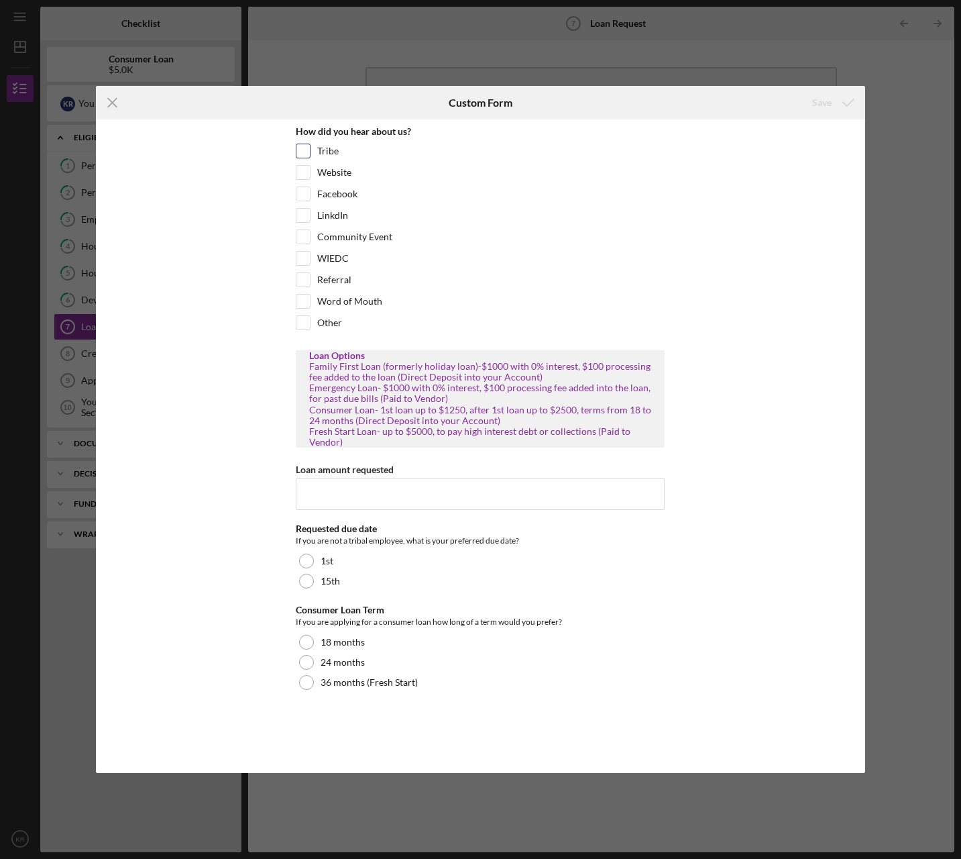
click at [386, 158] on div "Tribe" at bounding box center [480, 154] width 369 height 21
click at [398, 488] on input "Loan amount requested" at bounding box center [480, 494] width 369 height 32
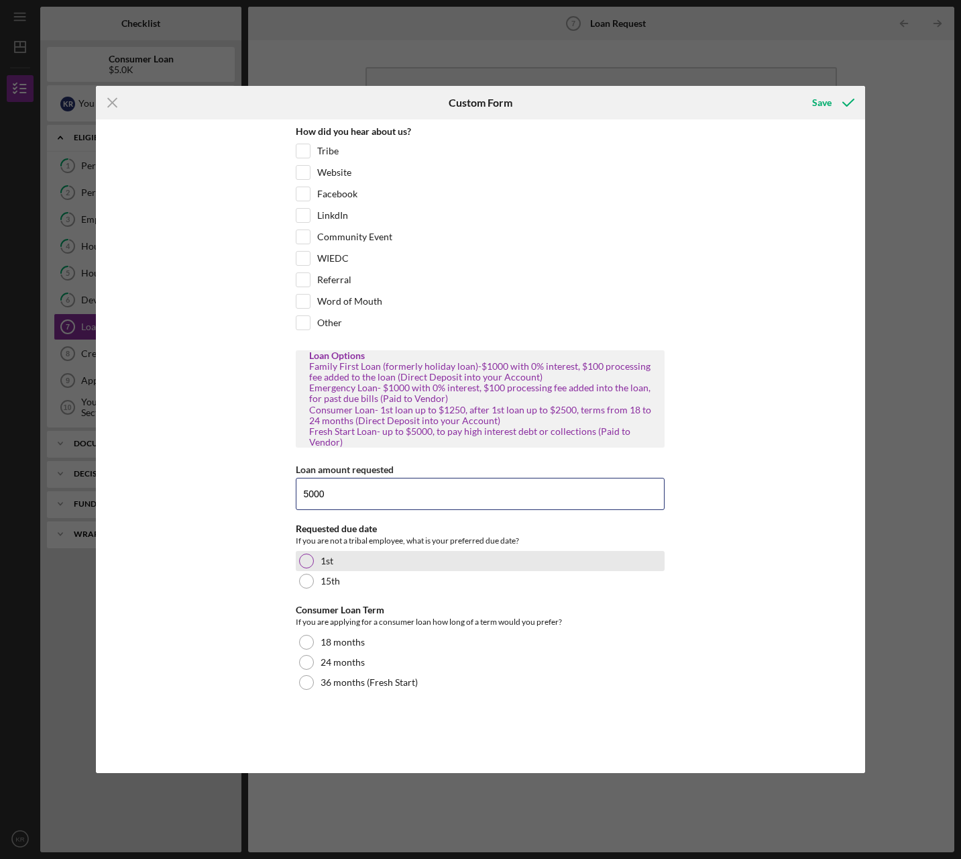
type input "5000"
click at [394, 566] on div "1st" at bounding box center [480, 561] width 369 height 20
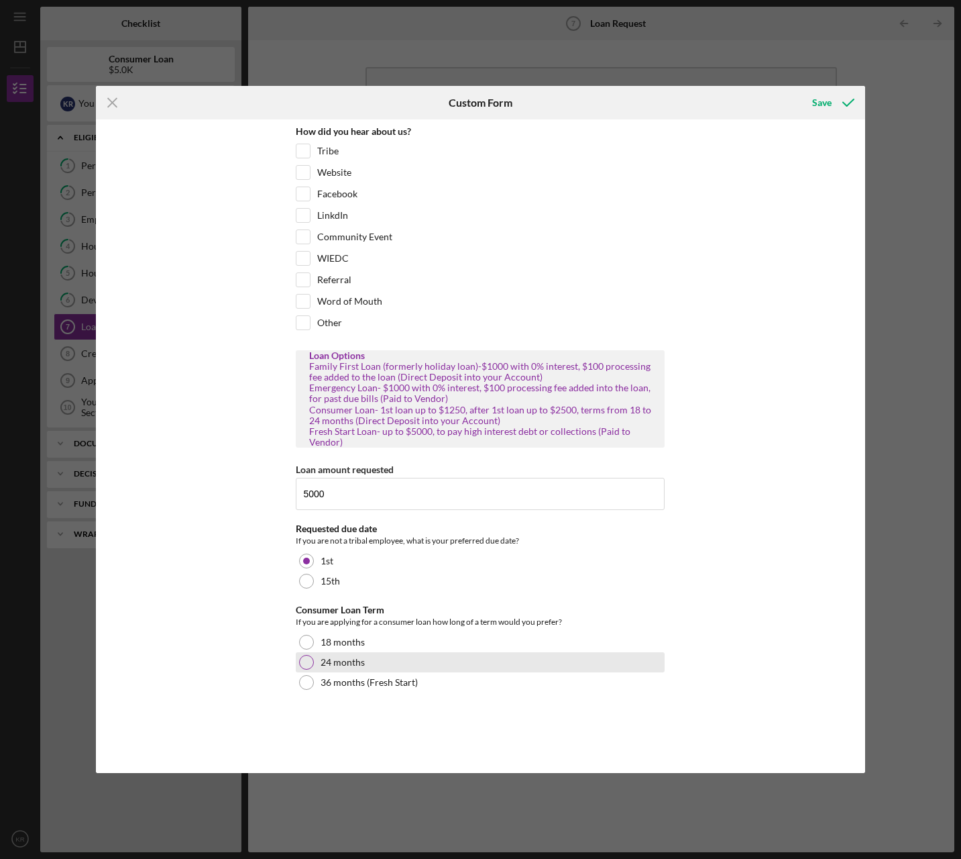
click at [358, 661] on label "24 months" at bounding box center [343, 662] width 44 height 11
click at [833, 104] on icon "submit" at bounding box center [849, 103] width 34 height 34
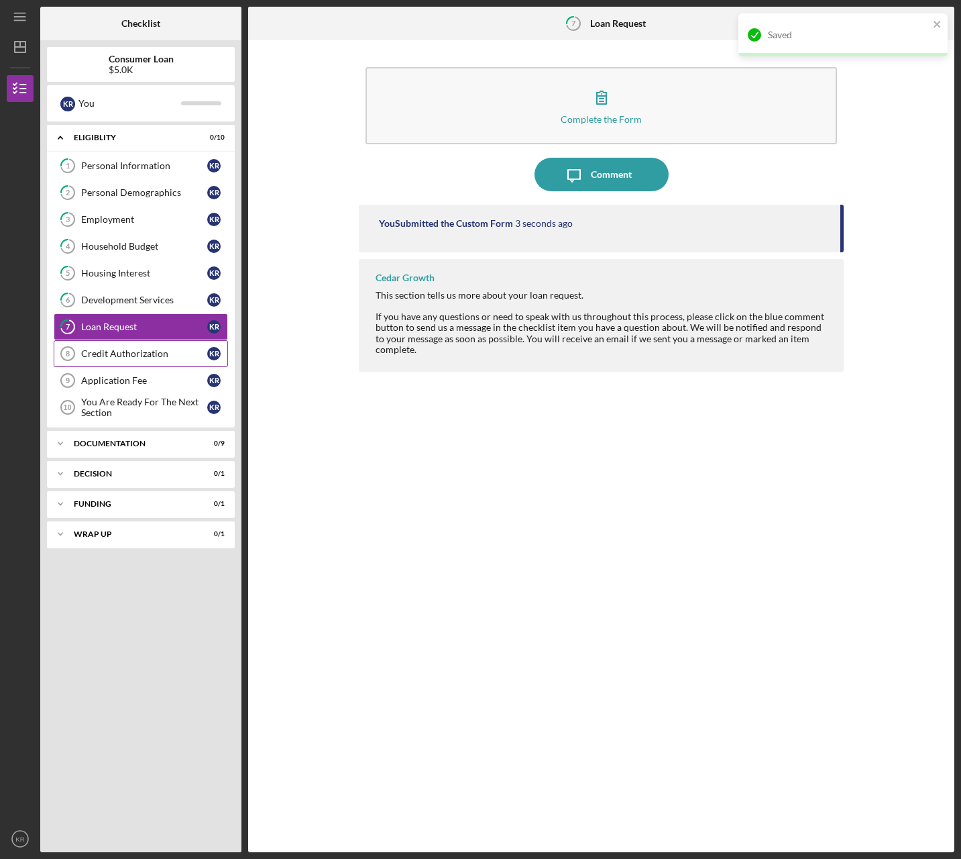
click at [121, 357] on div "Credit Authorization" at bounding box center [144, 353] width 126 height 11
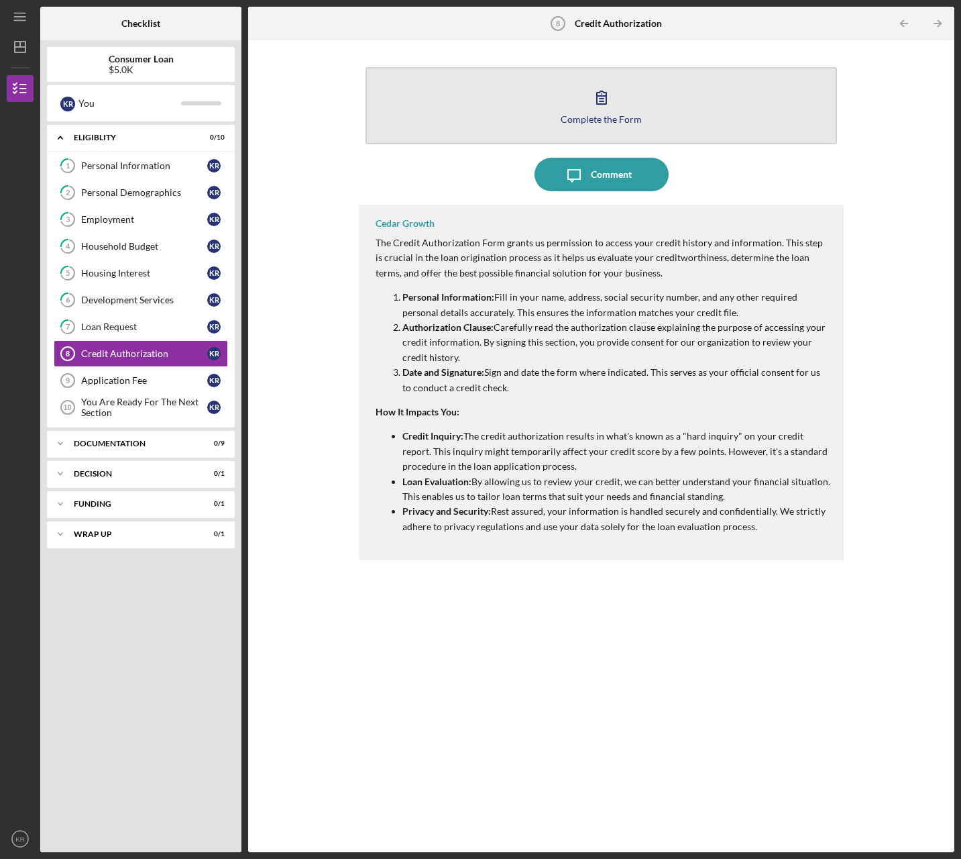
click at [563, 123] on button "Complete the Form Form" at bounding box center [602, 105] width 472 height 77
click at [634, 93] on button "Complete the Form Form" at bounding box center [602, 105] width 472 height 77
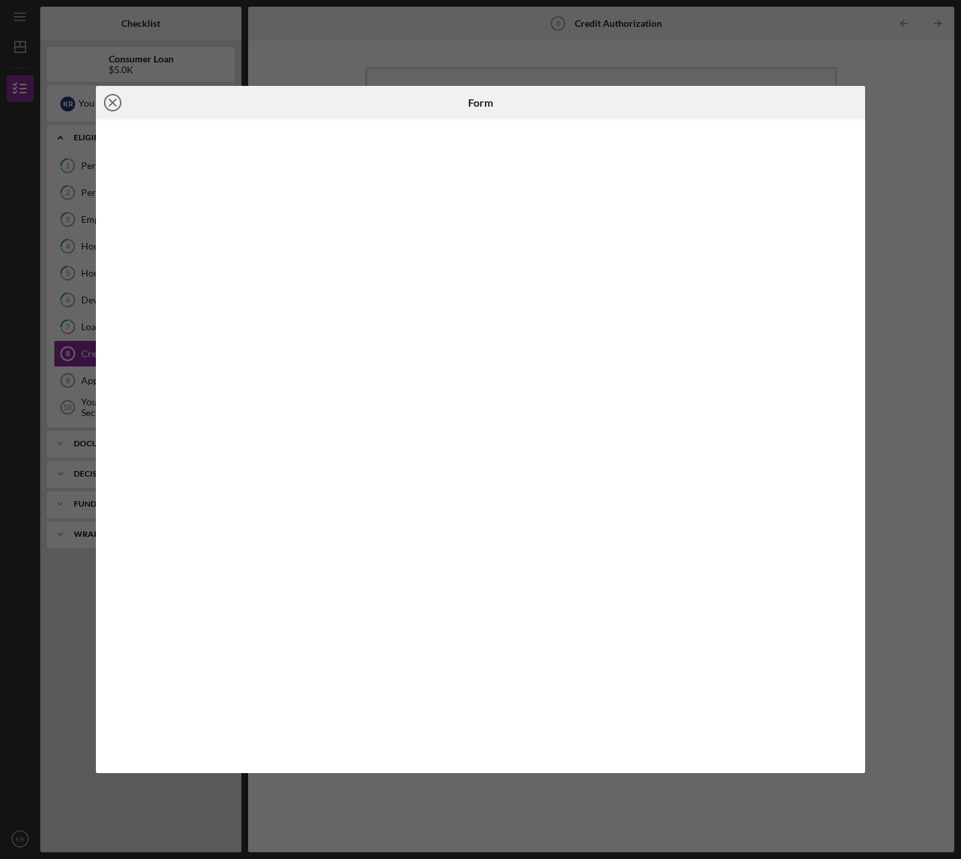
click at [113, 106] on icon "Icon/Close" at bounding box center [113, 103] width 34 height 34
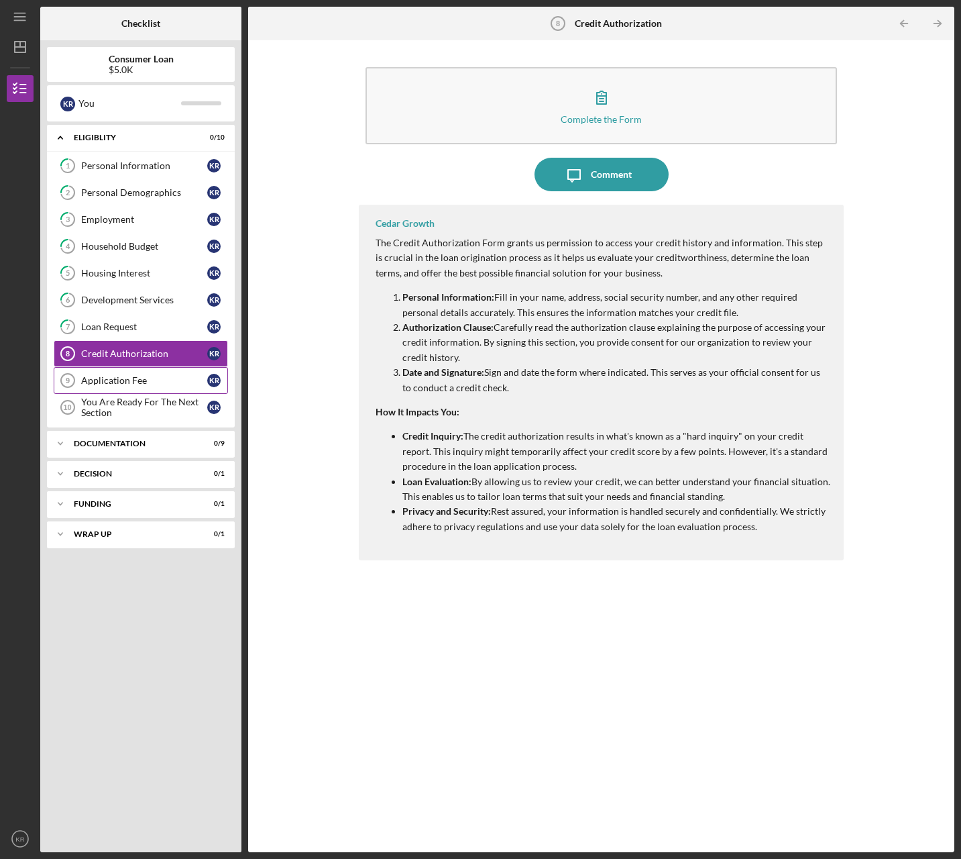
click at [137, 375] on div "Application Fee" at bounding box center [144, 380] width 126 height 11
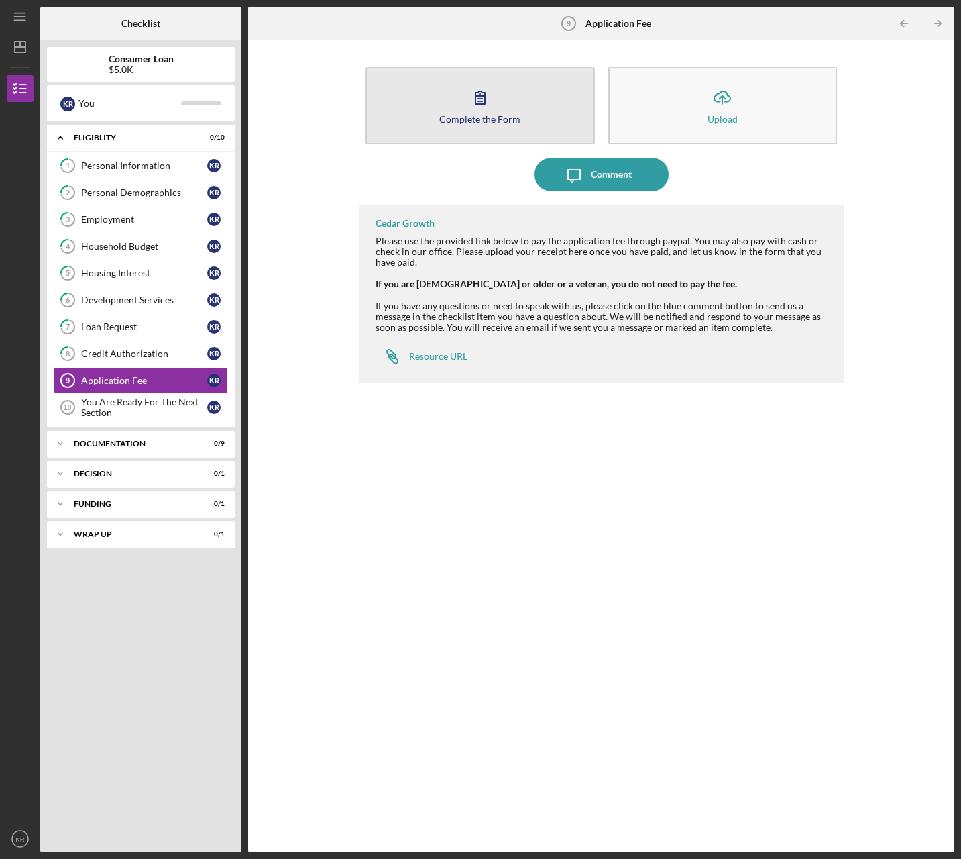
click at [510, 105] on button "Complete the Form Form" at bounding box center [480, 105] width 229 height 77
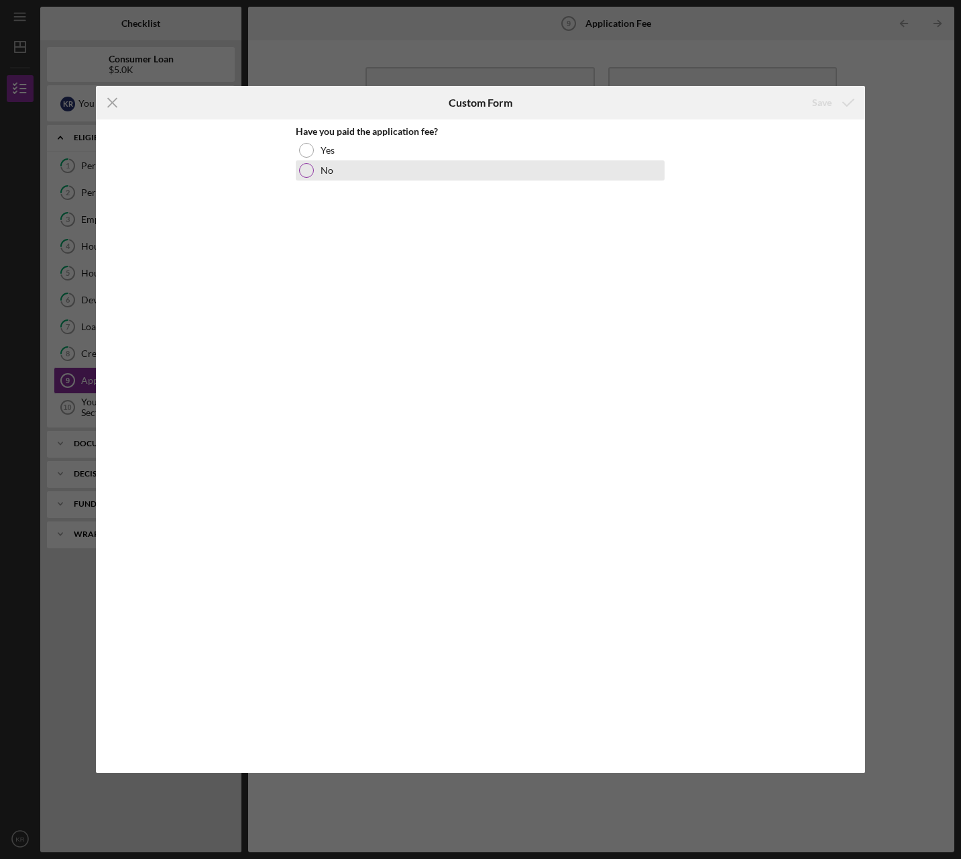
click at [382, 168] on div "No" at bounding box center [480, 170] width 369 height 20
click at [835, 93] on icon "submit" at bounding box center [849, 103] width 34 height 34
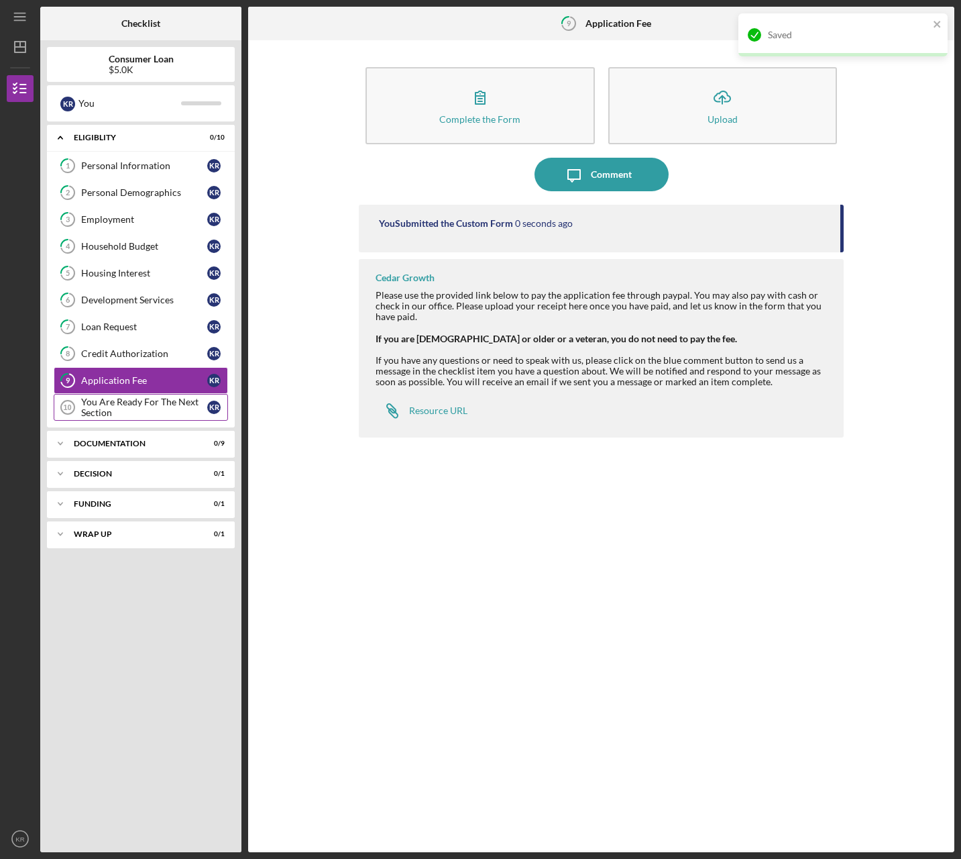
click at [132, 407] on div "You Are Ready For The Next Section" at bounding box center [144, 406] width 126 height 21
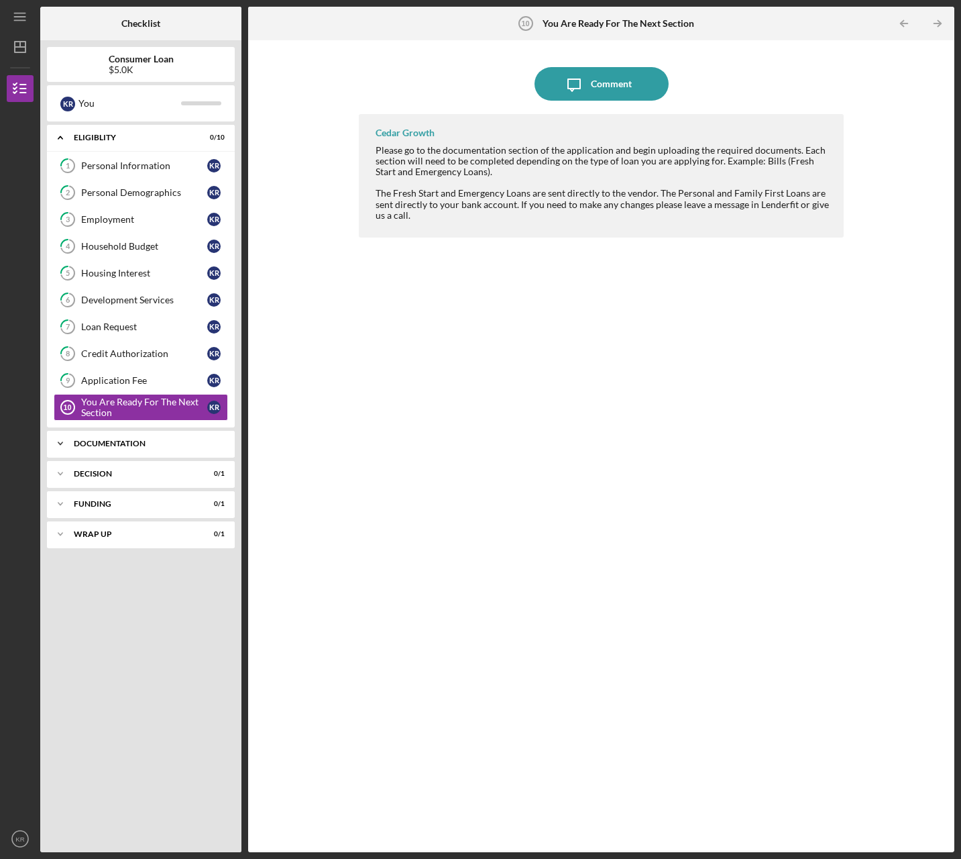
click at [157, 445] on div "Documentation" at bounding box center [146, 443] width 144 height 8
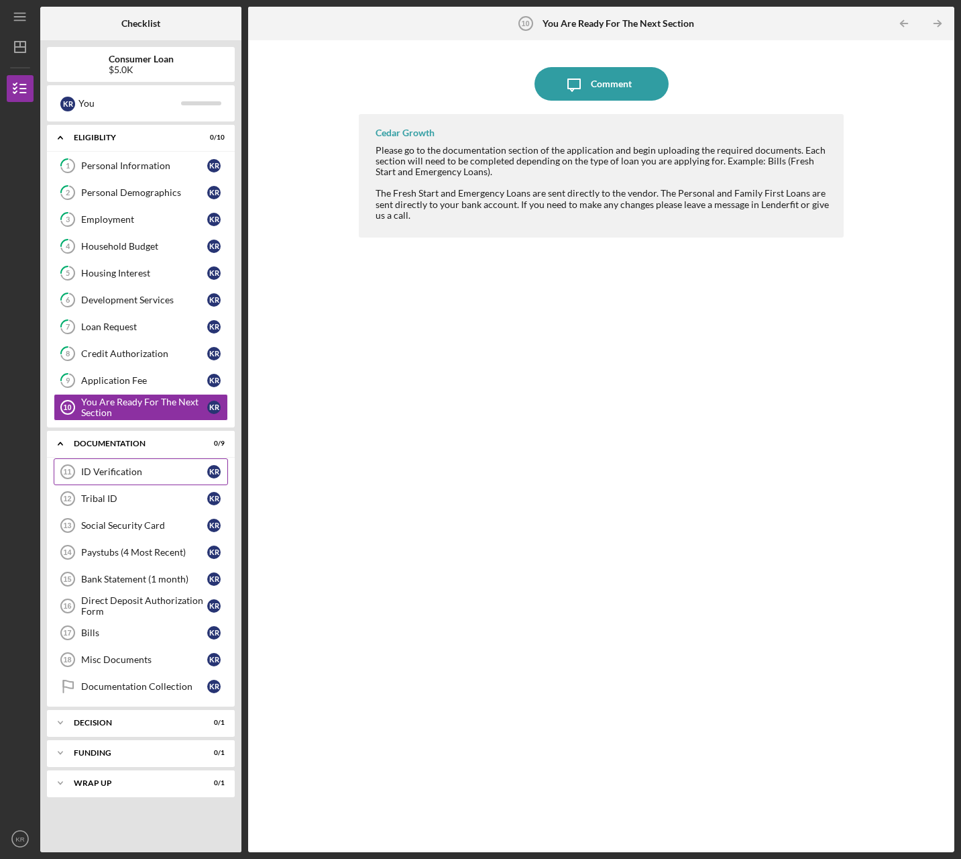
click at [126, 471] on div "ID Verification" at bounding box center [144, 471] width 126 height 11
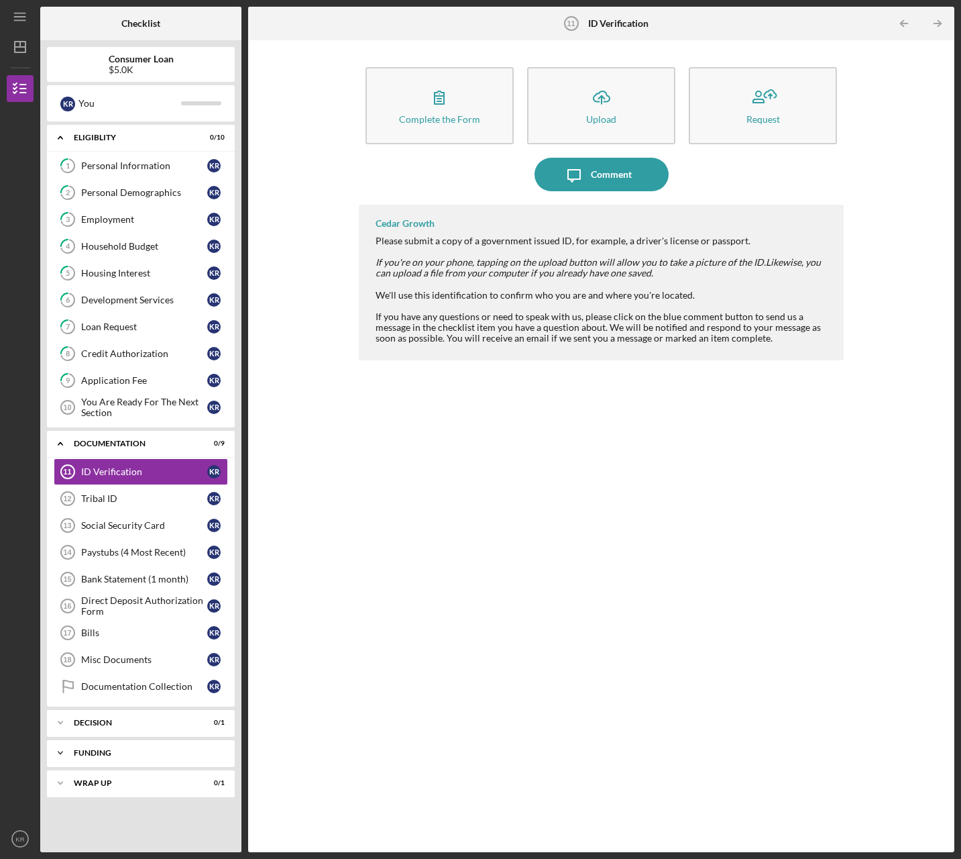
click at [164, 759] on div "Icon/Expander Funding 0 / 1" at bounding box center [141, 752] width 188 height 27
click at [164, 787] on link "Transfer Funds Transfer Funds K R" at bounding box center [141, 780] width 174 height 27
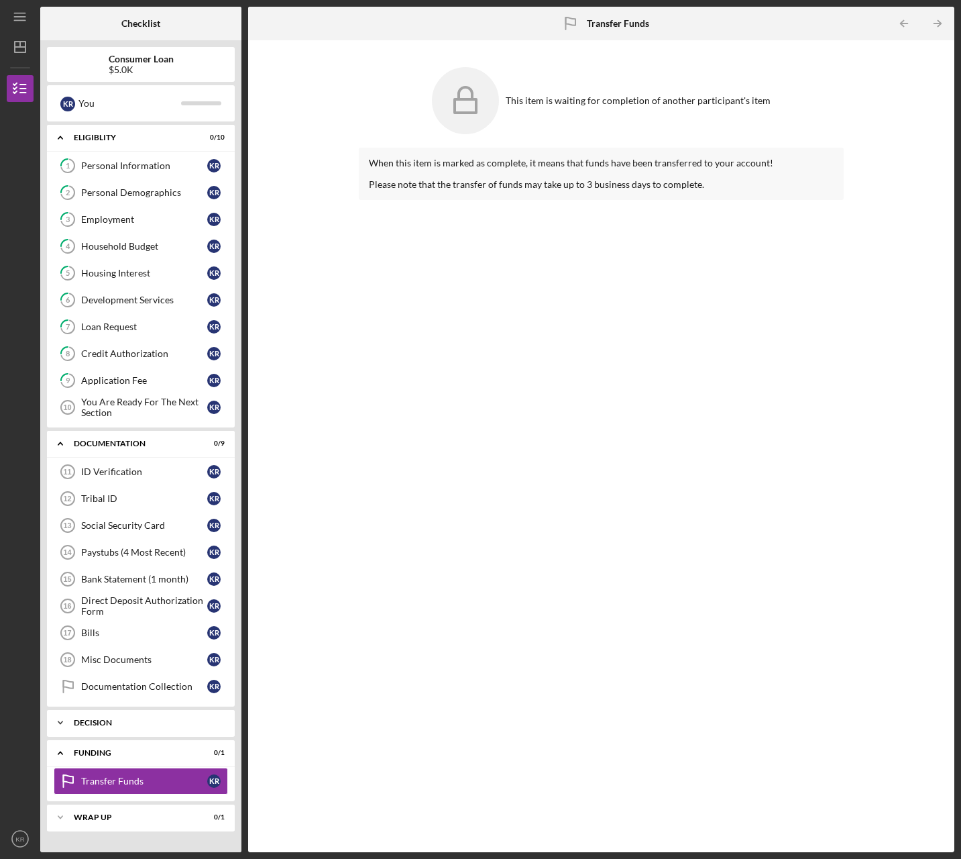
click at [103, 724] on div "Decision" at bounding box center [146, 722] width 144 height 8
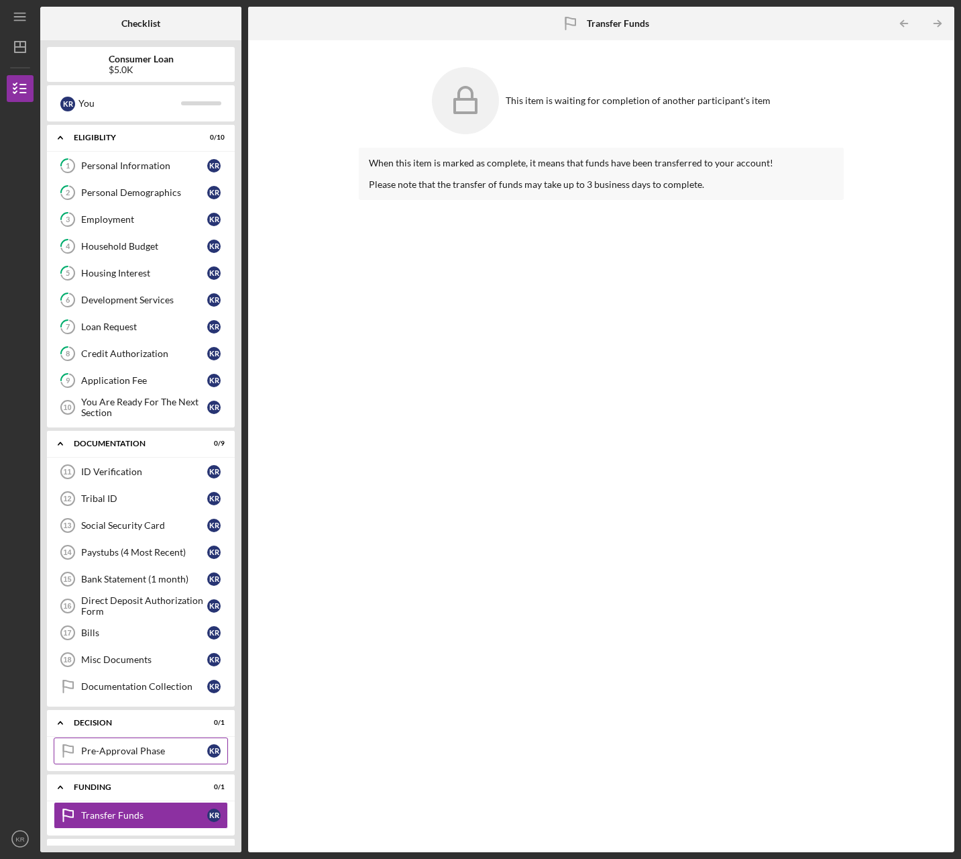
click at [135, 759] on link "Pre-Approval Phase Pre-Approval Phase K R" at bounding box center [141, 750] width 174 height 27
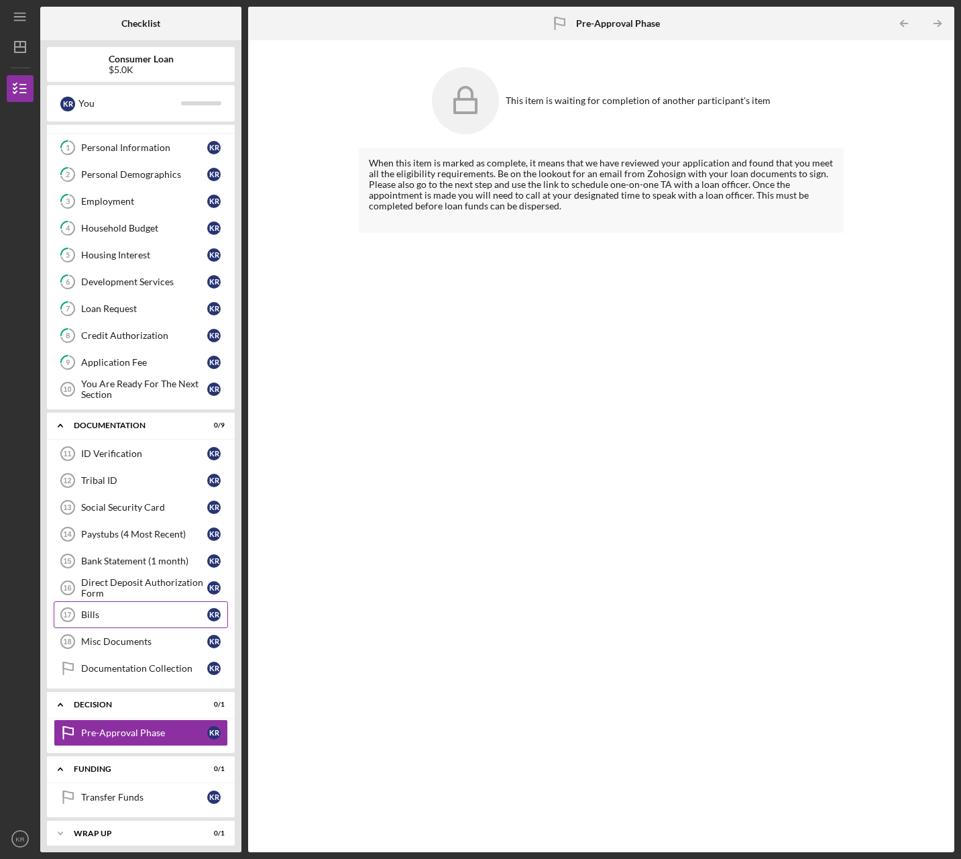
scroll to position [27, 0]
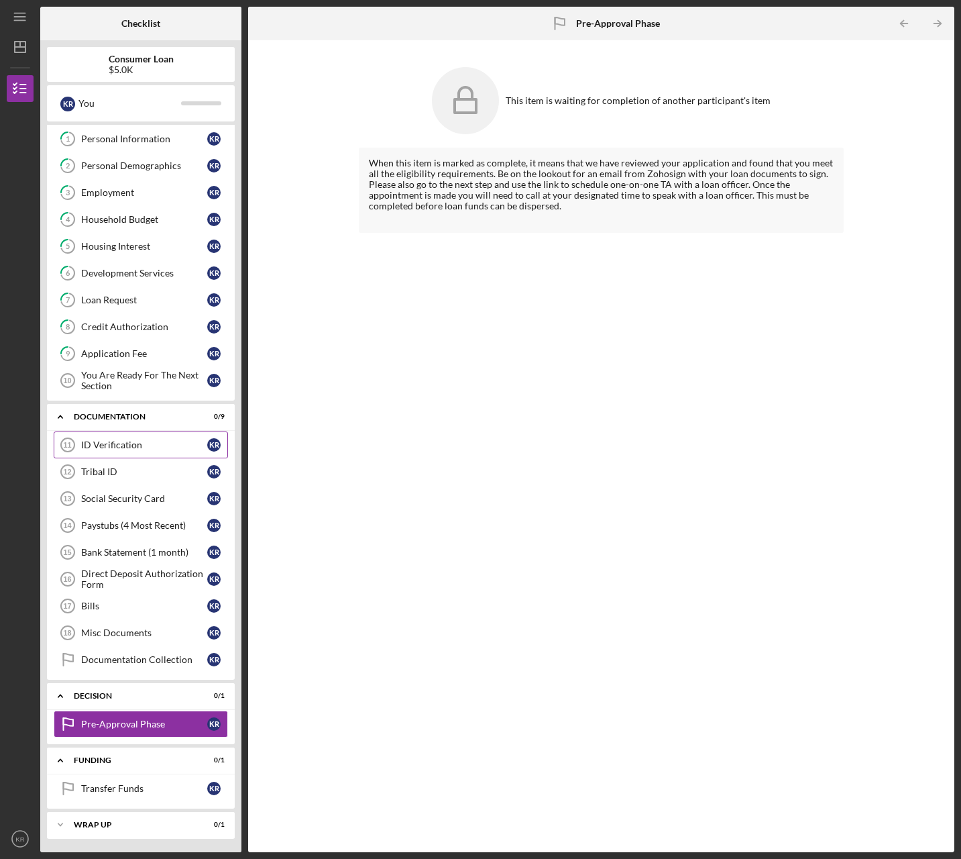
click at [123, 441] on div "ID Verification" at bounding box center [144, 444] width 126 height 11
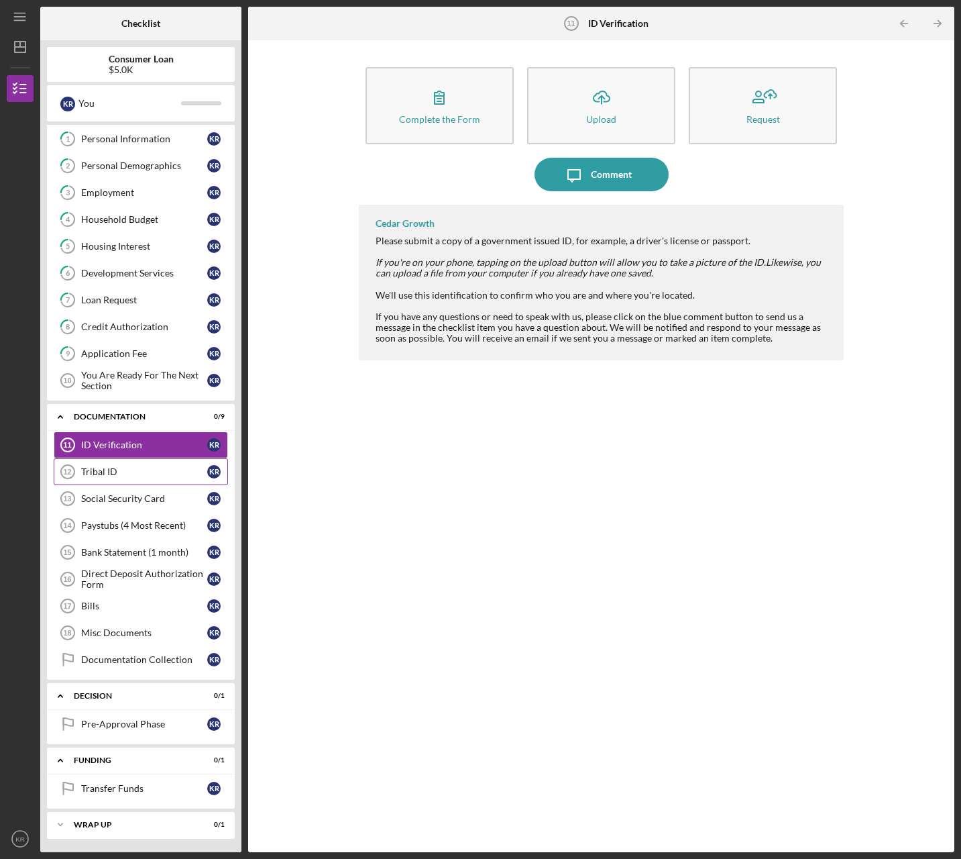
click at [92, 470] on div "Tribal ID" at bounding box center [144, 471] width 126 height 11
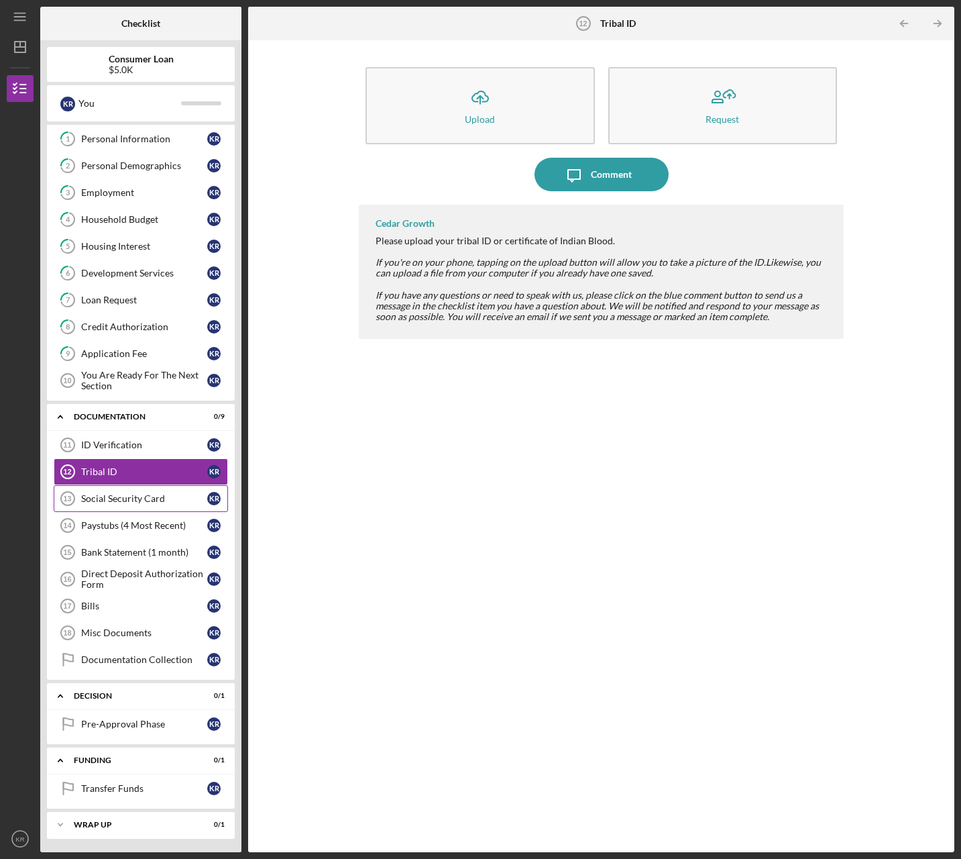
click at [119, 502] on div "Social Security Card" at bounding box center [144, 498] width 126 height 11
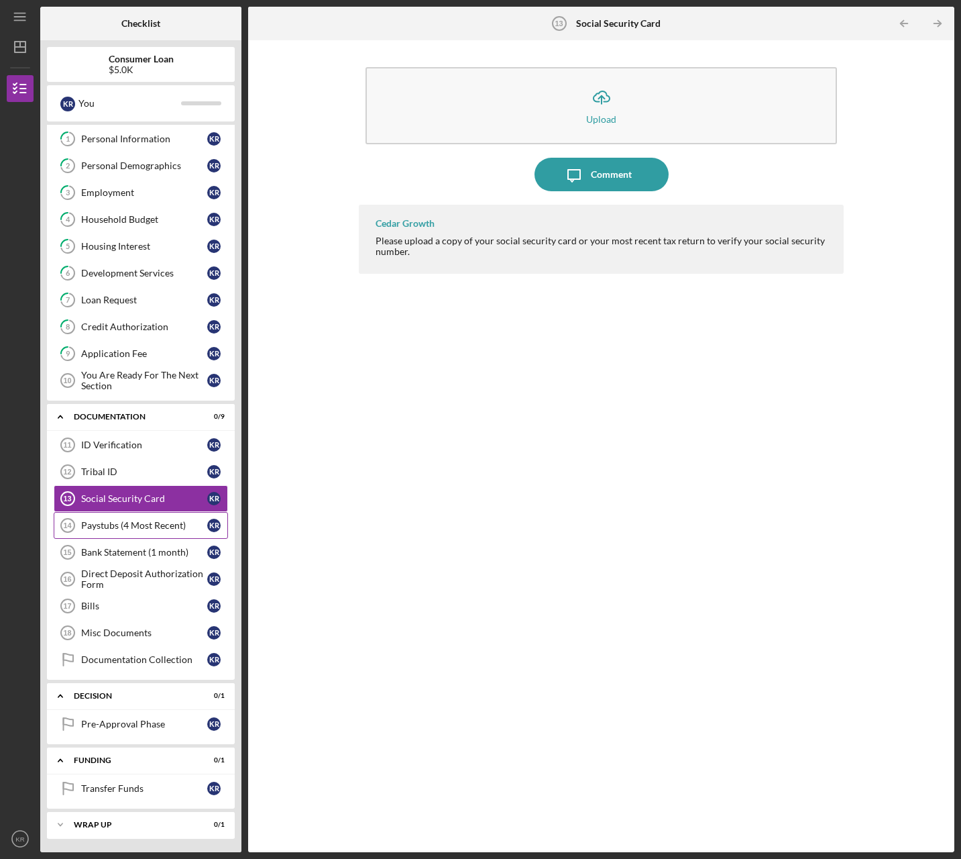
click at [154, 523] on div "Paystubs (4 Most Recent)" at bounding box center [144, 525] width 126 height 11
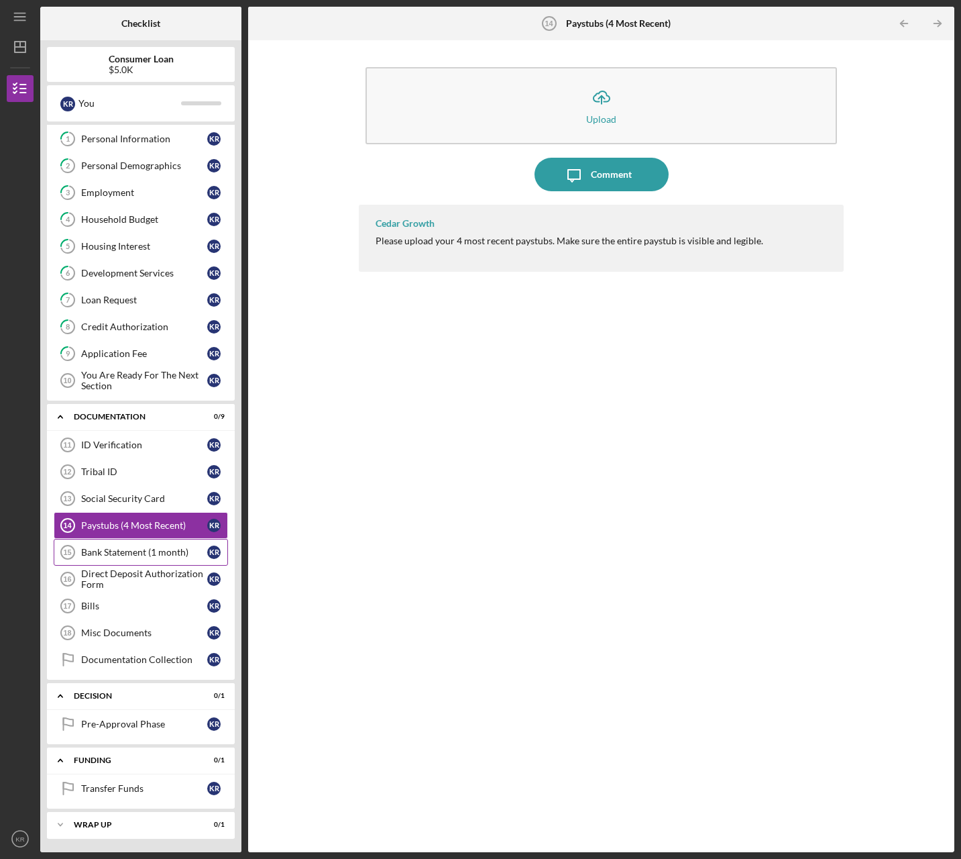
click at [147, 545] on link "Bank Statement (1 month) 15 Bank Statement (1 month) K R" at bounding box center [141, 552] width 174 height 27
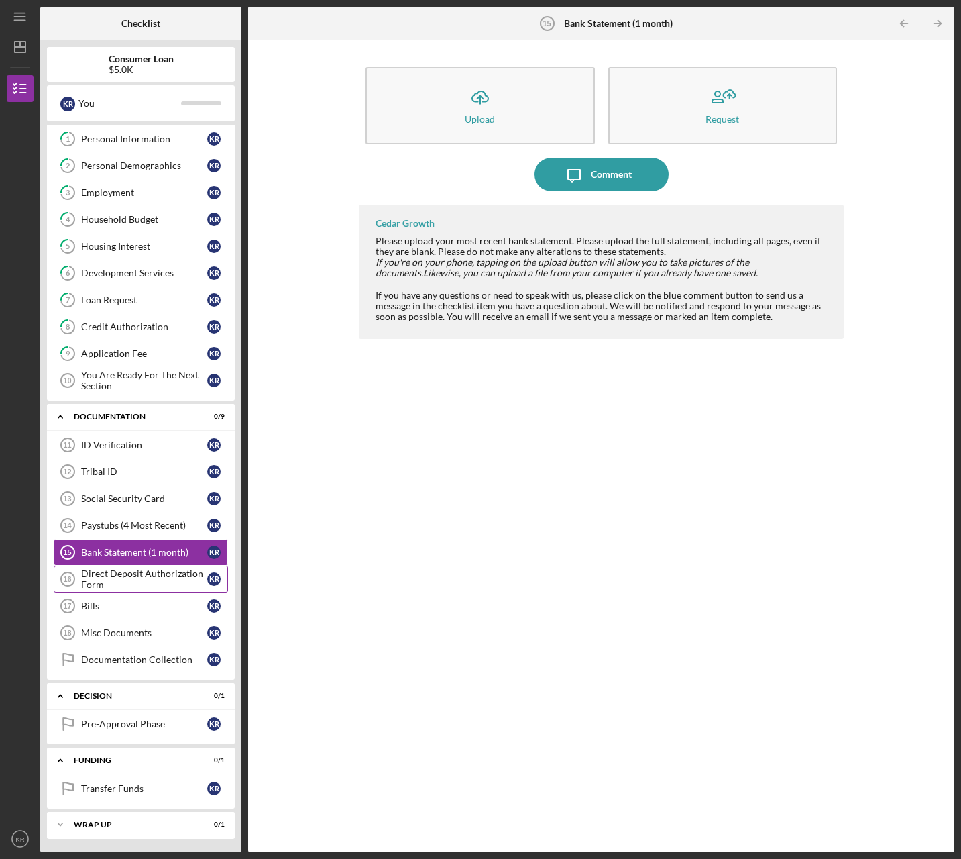
click at [132, 590] on link "Direct Deposit Authorization Form 16 Direct Deposit Authorization Form K R" at bounding box center [141, 579] width 174 height 27
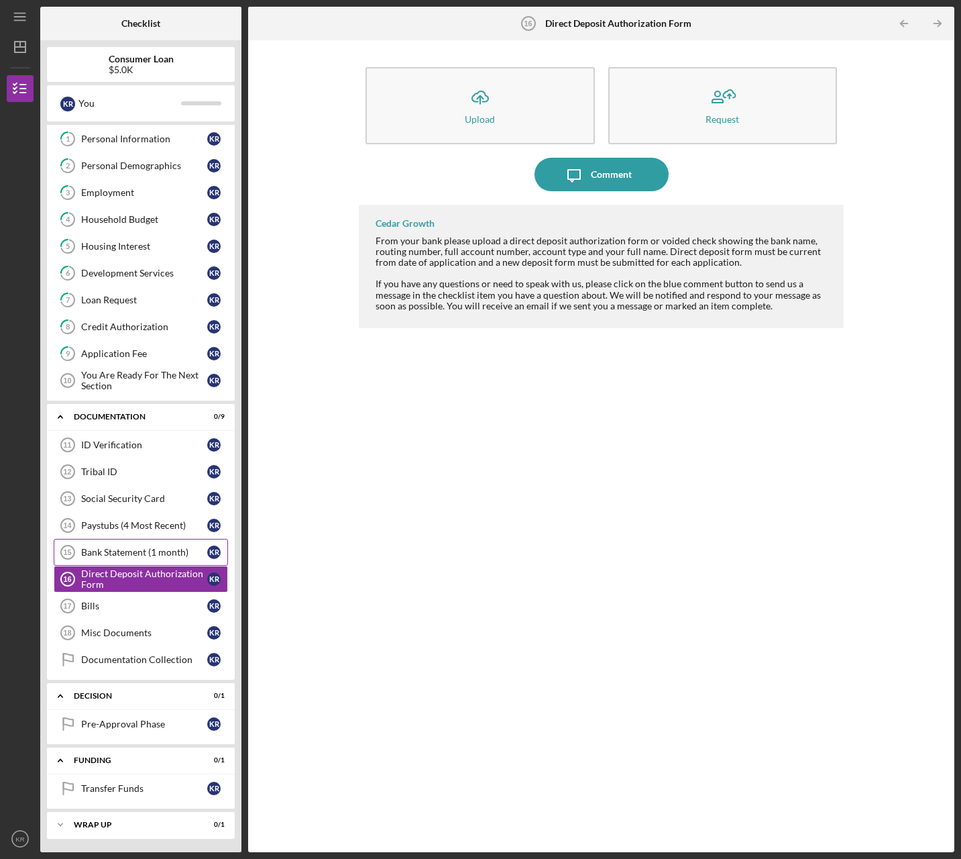
click at [139, 552] on div "Bank Statement (1 month)" at bounding box center [144, 552] width 126 height 11
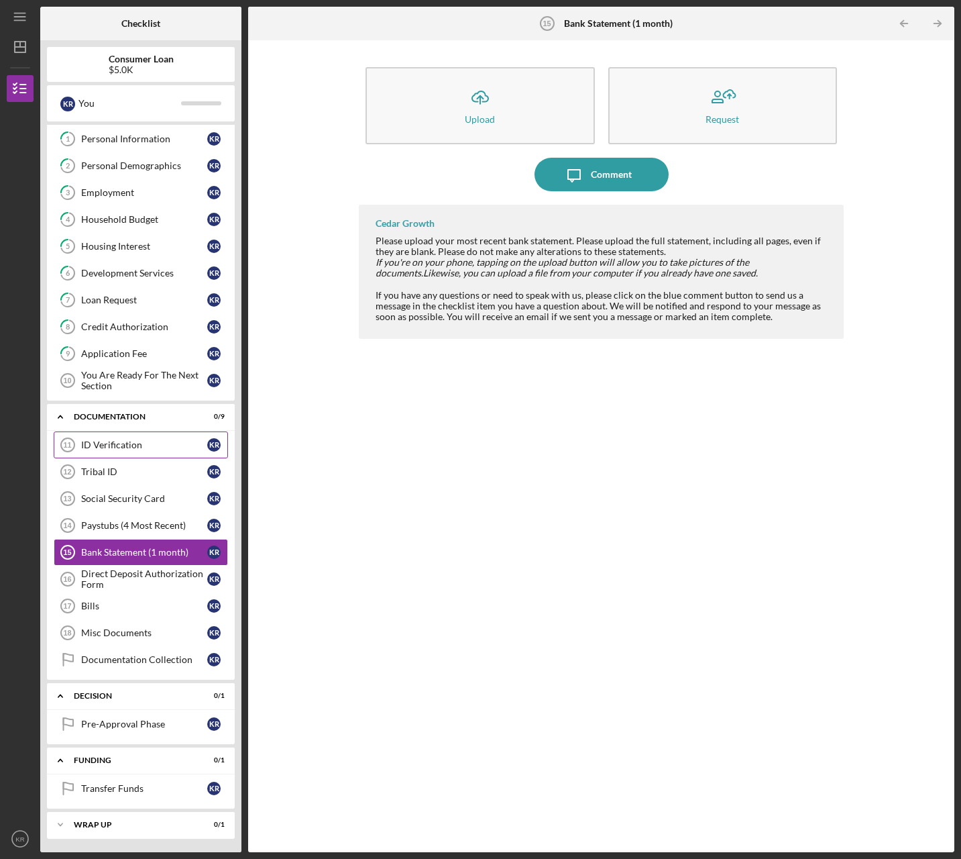
click at [109, 457] on link "ID Verification 11 ID Verification K R" at bounding box center [141, 444] width 174 height 27
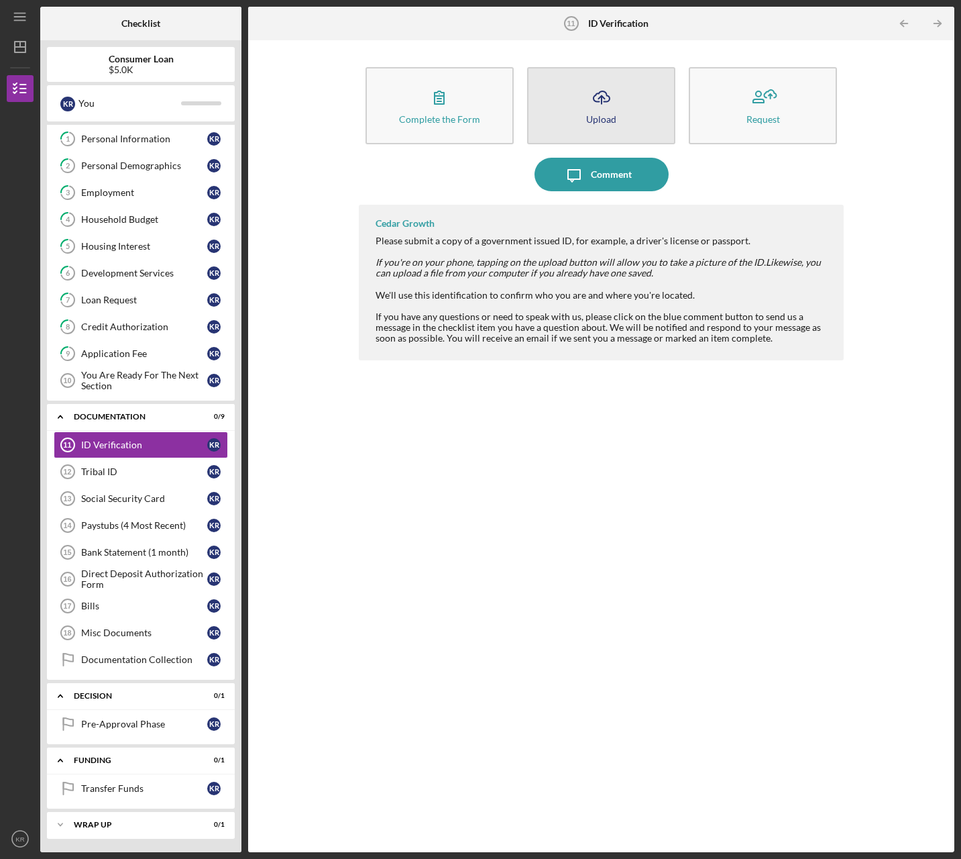
click at [594, 101] on icon "Icon/Upload" at bounding box center [602, 97] width 34 height 34
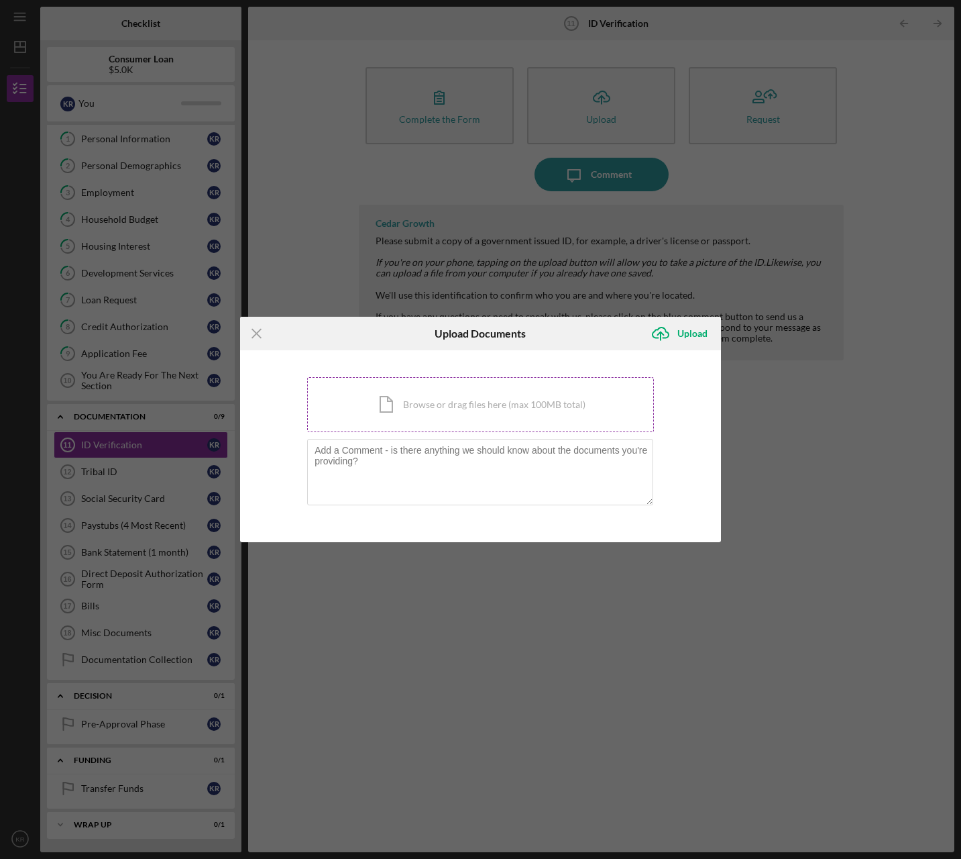
click at [491, 419] on div "Icon/Document Browse or drag files here (max 100MB total) Tap to choose files o…" at bounding box center [480, 404] width 347 height 55
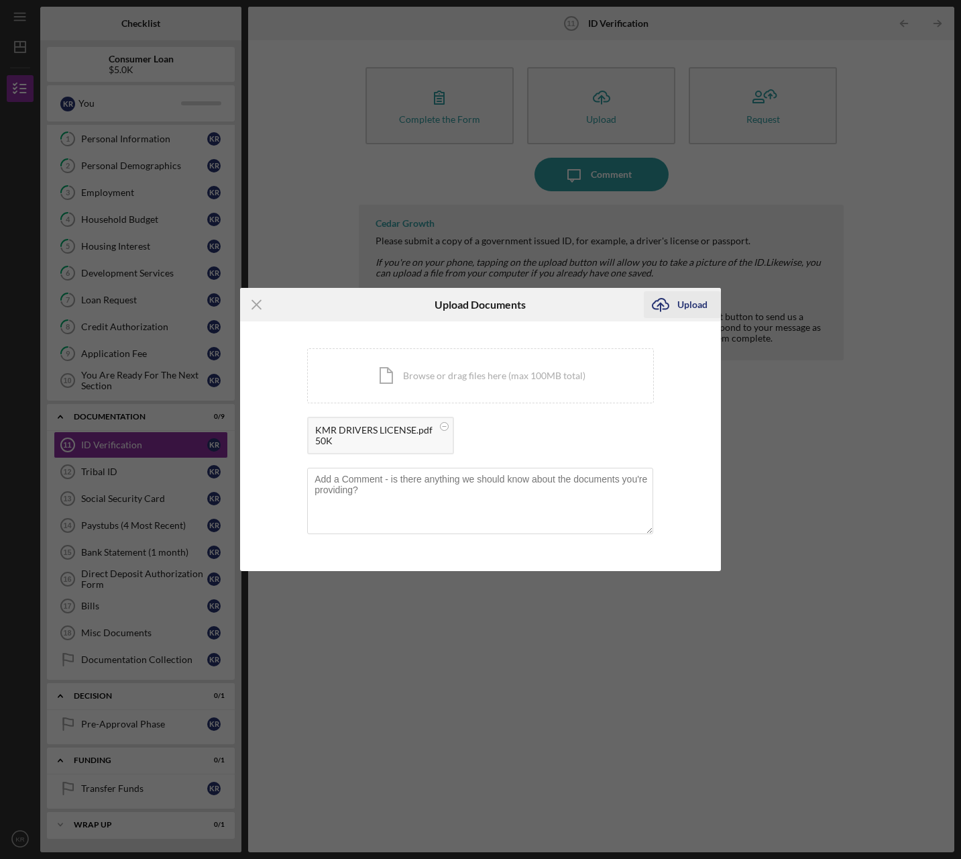
click at [696, 302] on div "Upload" at bounding box center [693, 304] width 30 height 27
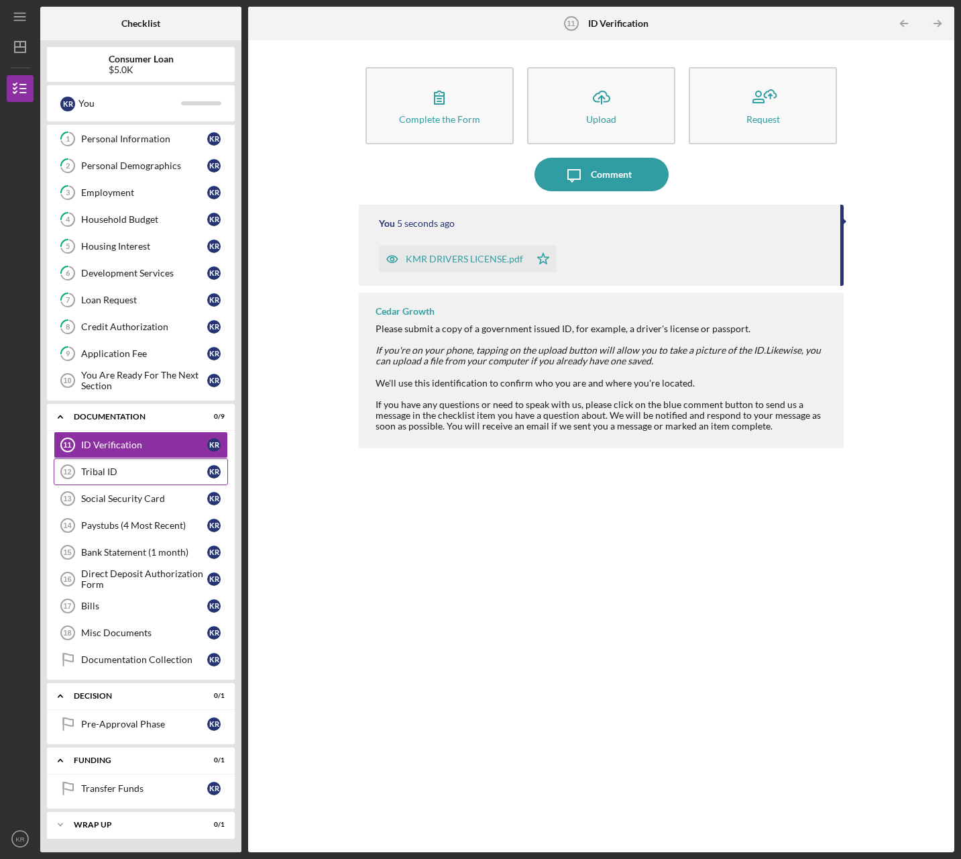
click at [137, 476] on div "Tribal ID" at bounding box center [144, 471] width 126 height 11
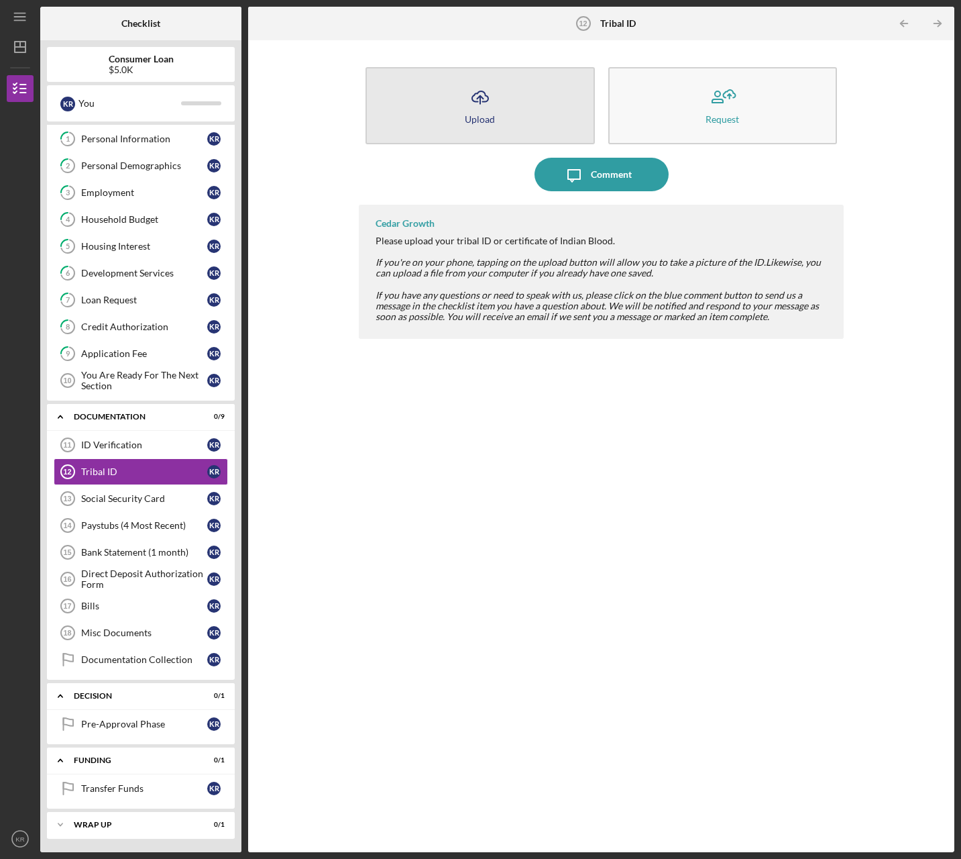
click at [518, 97] on button "Icon/Upload Upload" at bounding box center [480, 105] width 229 height 77
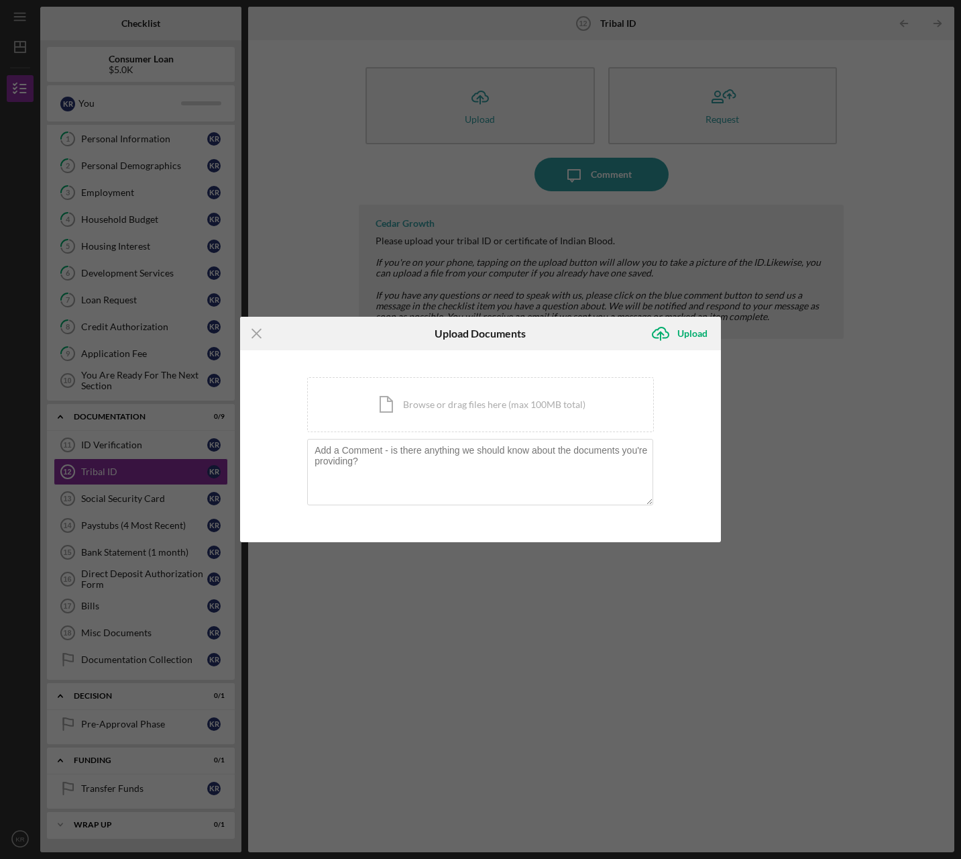
click at [569, 619] on div "Icon/Menu Close Upload Documents Icon/Upload Upload You're uploading documents …" at bounding box center [480, 429] width 961 height 859
click at [488, 419] on div "Icon/Document Browse or drag files here (max 100MB total) Tap to choose files o…" at bounding box center [480, 404] width 347 height 55
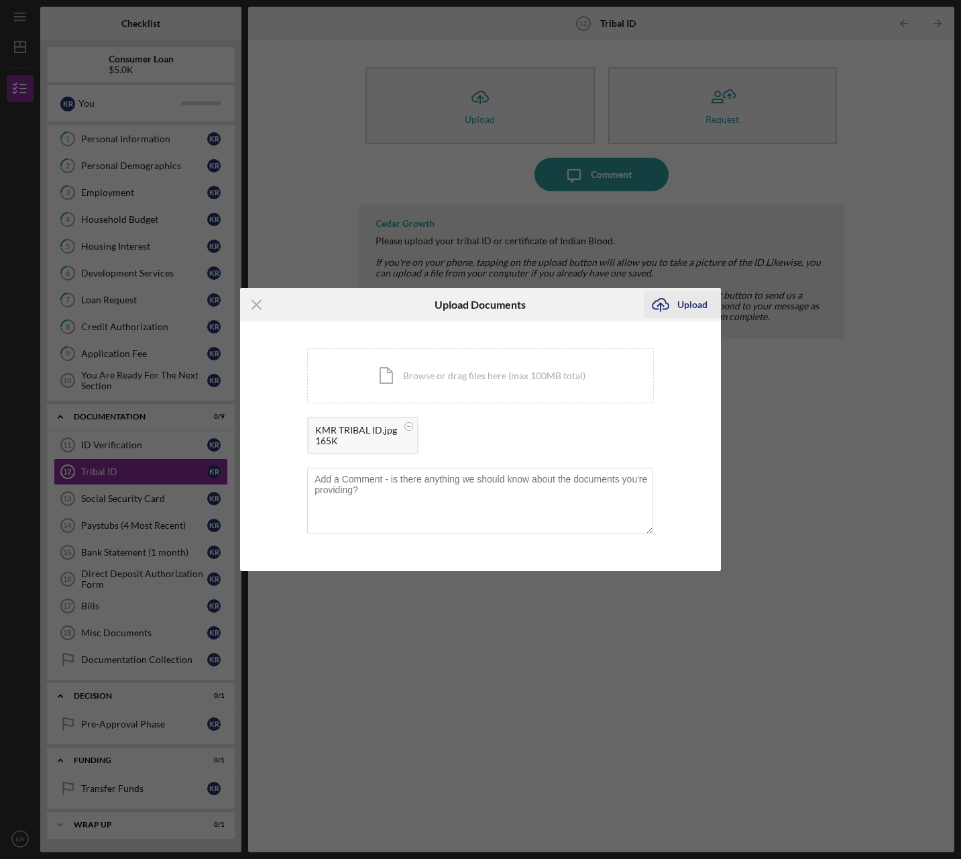
click at [703, 295] on div "Upload" at bounding box center [693, 304] width 30 height 27
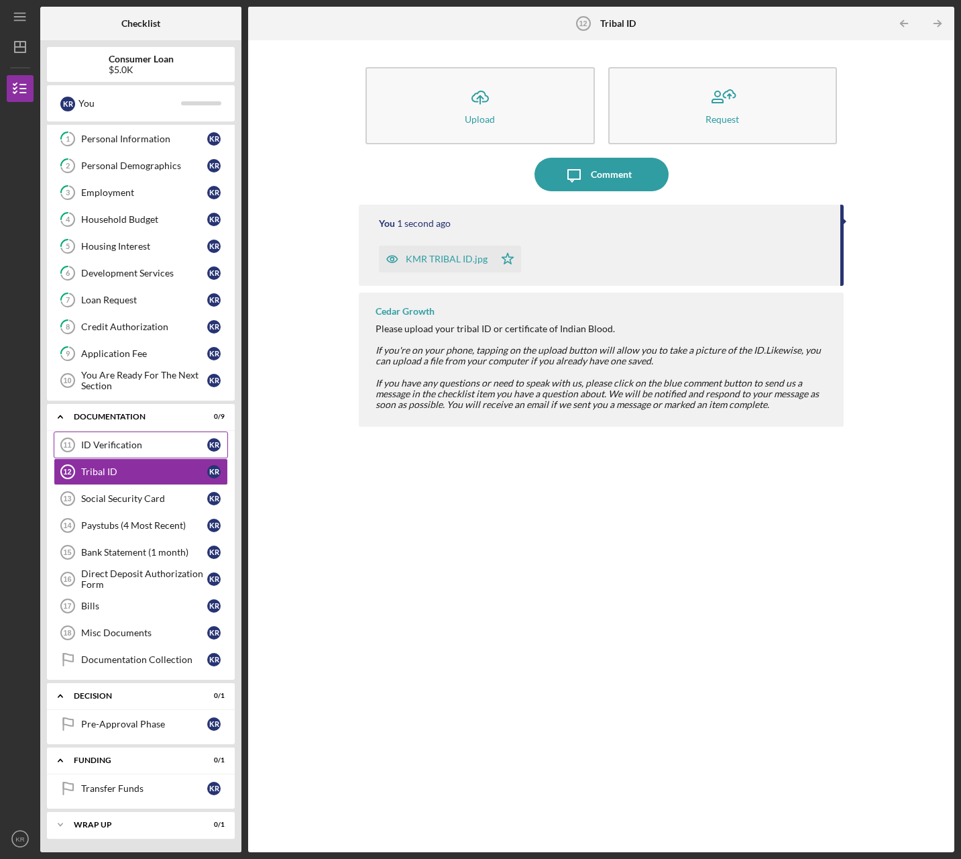
click at [127, 450] on div "ID Verification" at bounding box center [144, 444] width 126 height 11
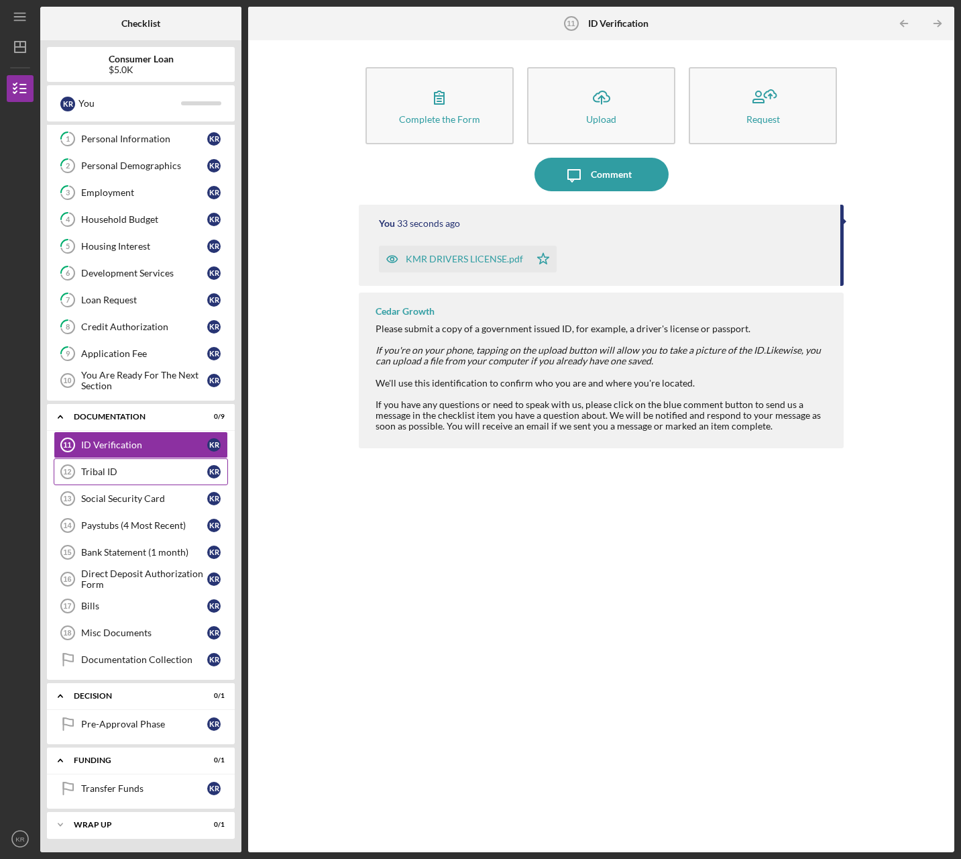
click at [126, 466] on div "Tribal ID" at bounding box center [144, 471] width 126 height 11
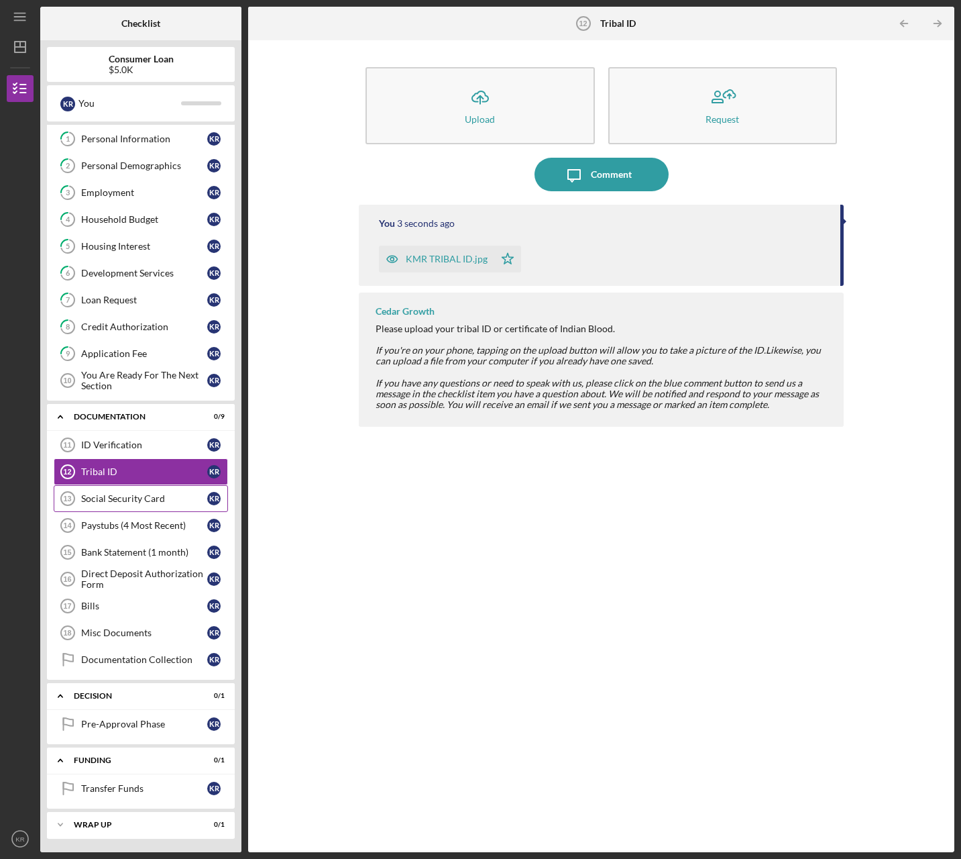
click at [124, 500] on div "Social Security Card" at bounding box center [144, 498] width 126 height 11
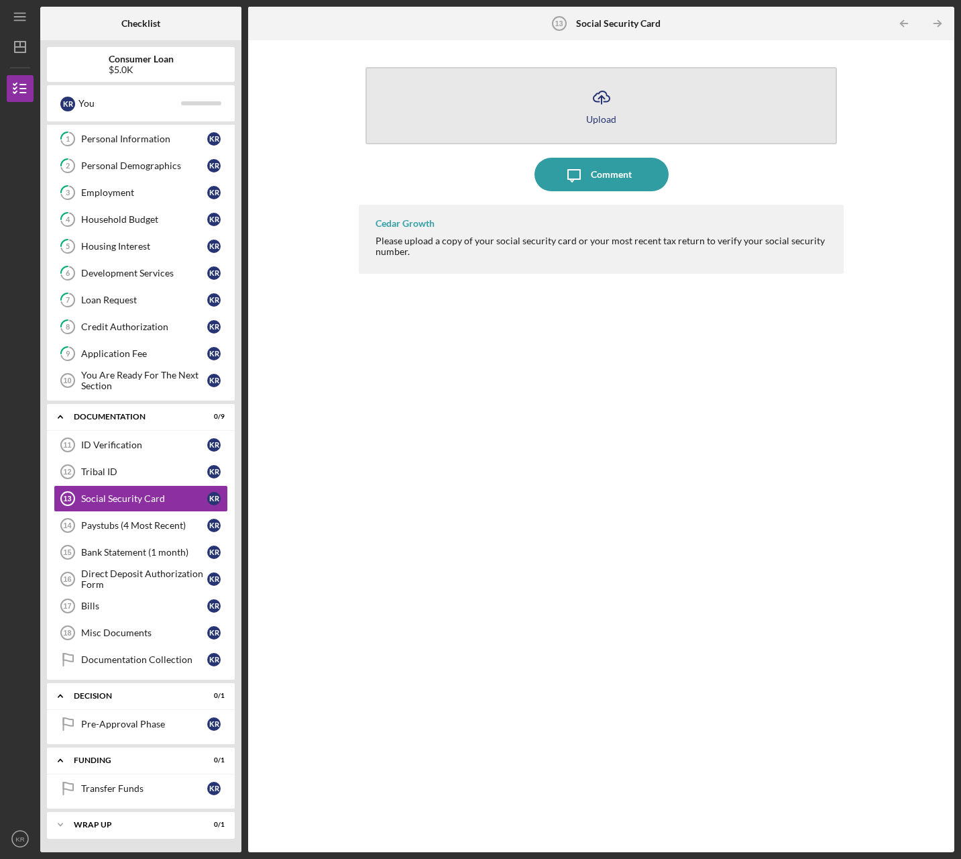
click at [496, 99] on button "Icon/Upload Upload" at bounding box center [602, 105] width 472 height 77
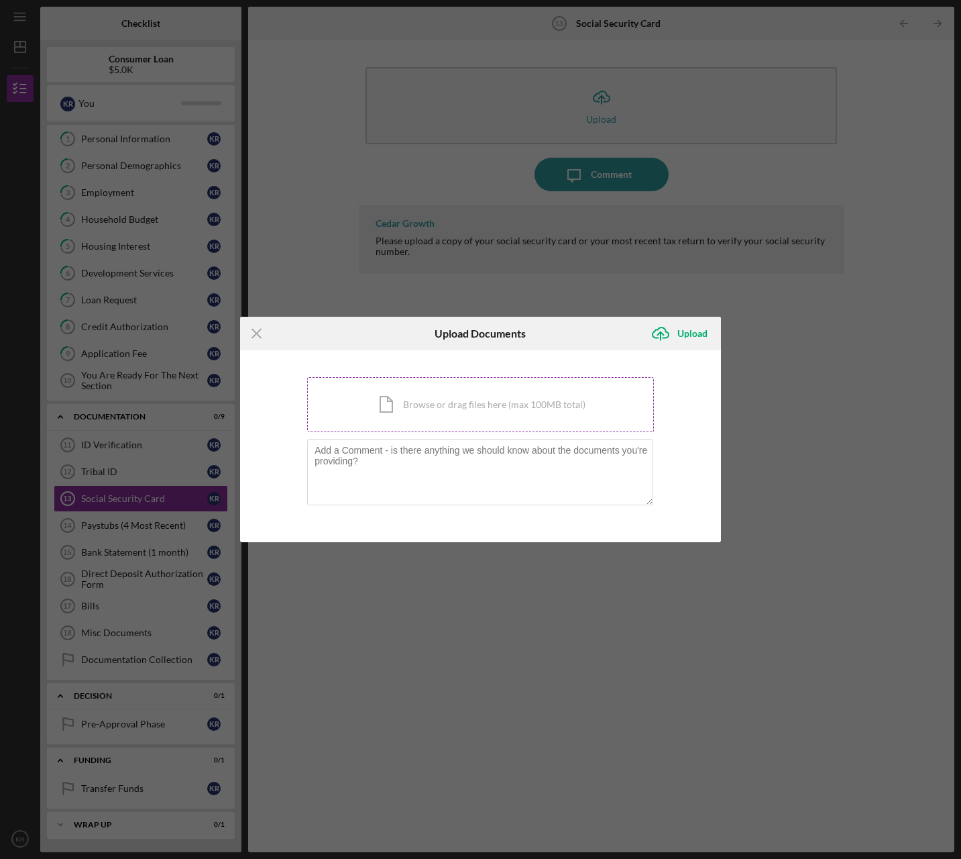
click at [429, 428] on div "Icon/Document Browse or drag files here (max 100MB total) Tap to choose files o…" at bounding box center [480, 404] width 347 height 55
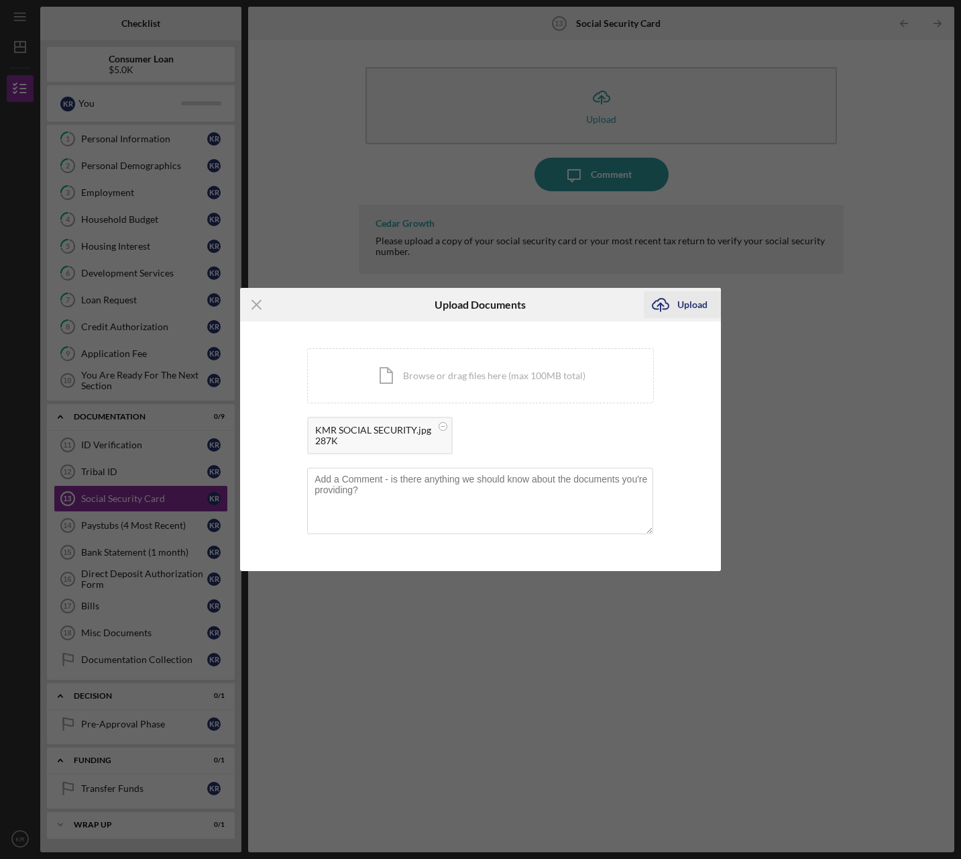
click at [678, 308] on div "Upload" at bounding box center [693, 304] width 30 height 27
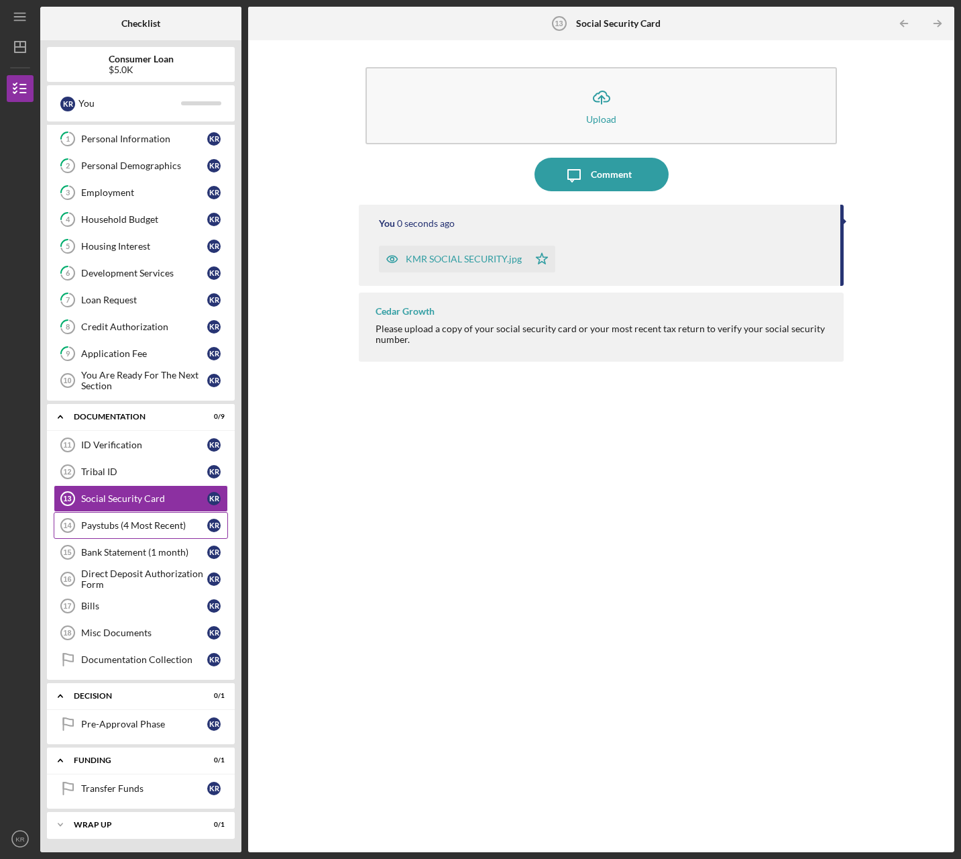
click at [91, 521] on div "Paystubs (4 Most Recent)" at bounding box center [144, 525] width 126 height 11
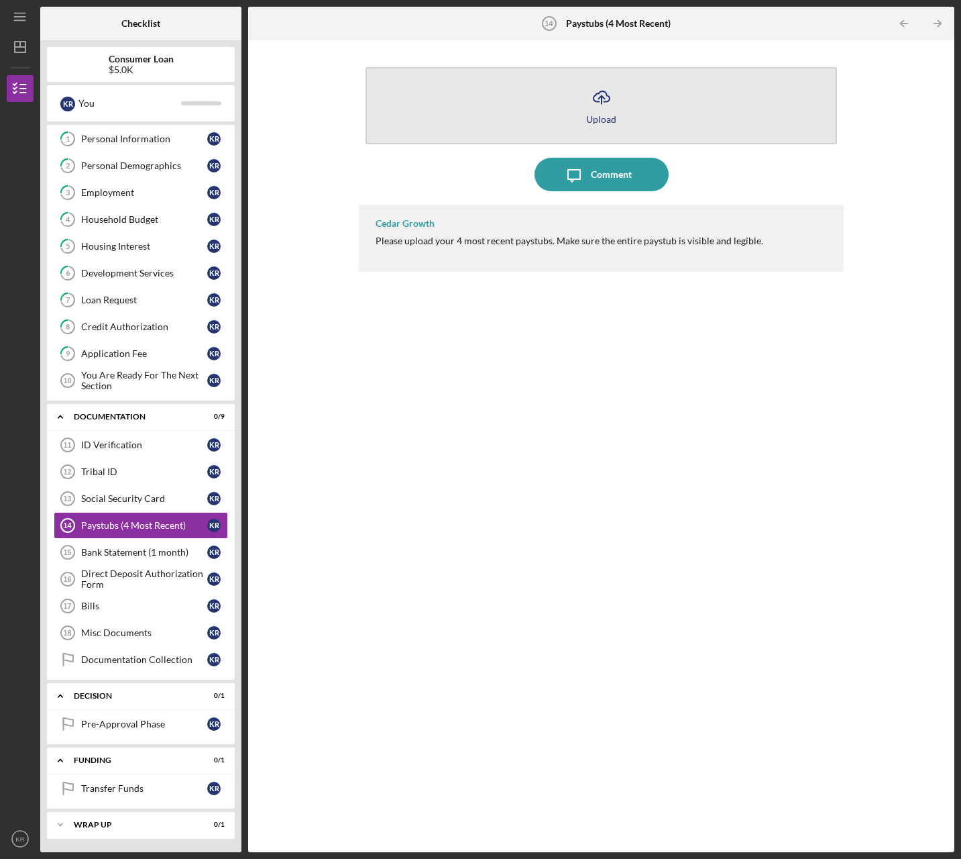
click at [598, 117] on div "Upload" at bounding box center [601, 119] width 30 height 10
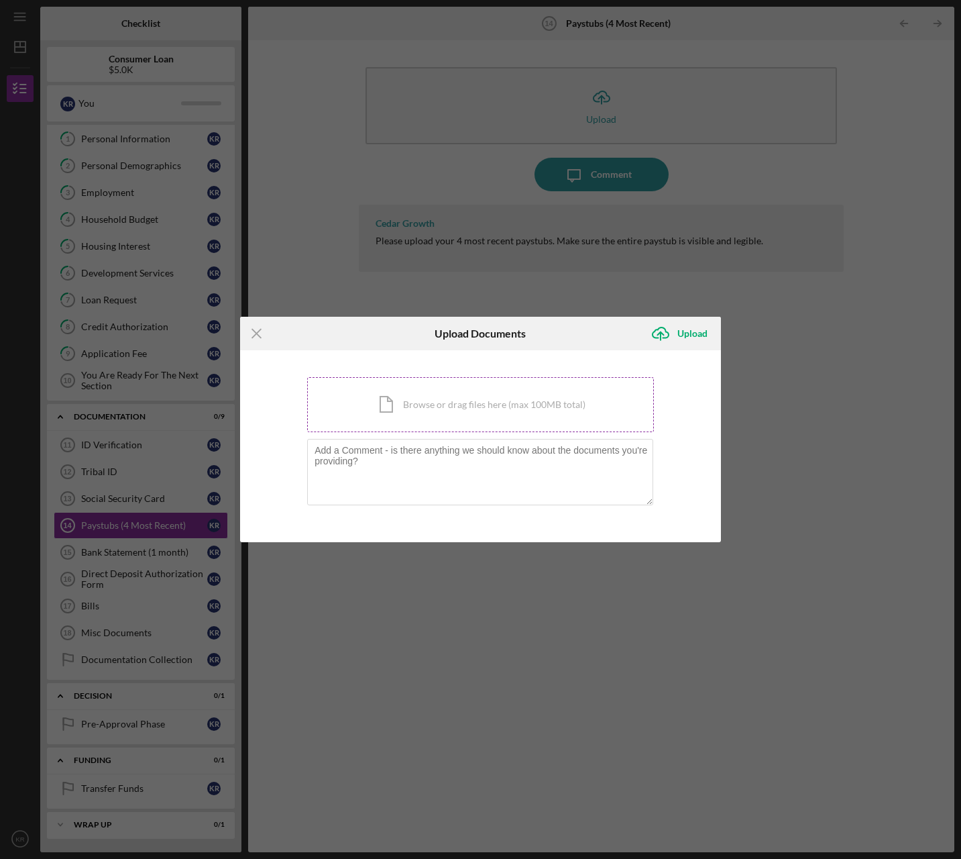
click at [442, 415] on div "Icon/Document Browse or drag files here (max 100MB total) Tap to choose files o…" at bounding box center [480, 404] width 347 height 55
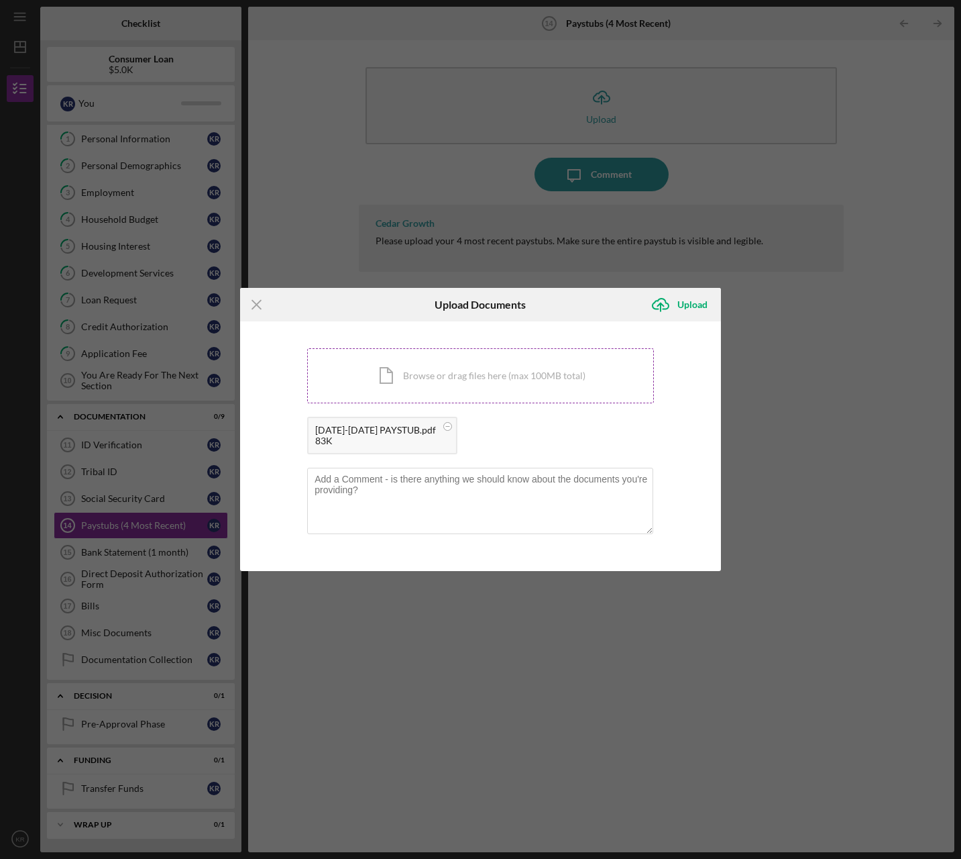
click at [541, 380] on div "Icon/Document Browse or drag files here (max 100MB total) Tap to choose files o…" at bounding box center [480, 375] width 347 height 55
click at [517, 386] on div "Icon/Document Browse or drag files here (max 100MB total) Tap to choose files o…" at bounding box center [480, 375] width 347 height 55
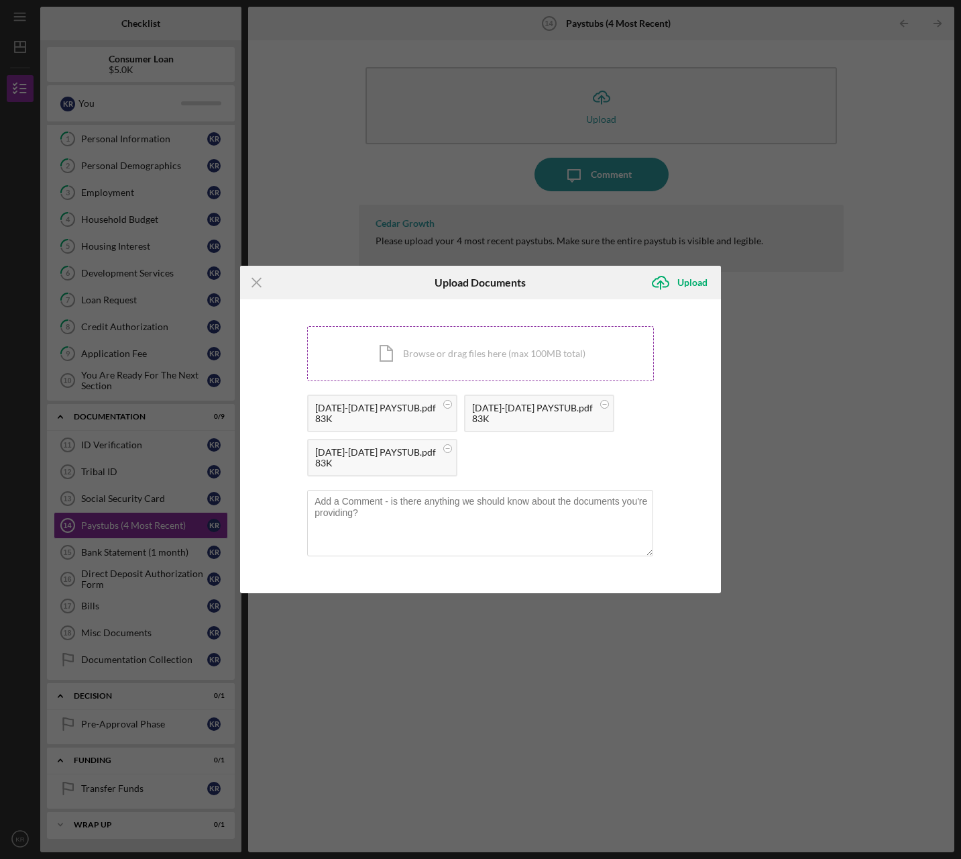
click at [523, 359] on div "Icon/Document Browse or drag files here (max 100MB total) Tap to choose files o…" at bounding box center [480, 353] width 347 height 55
click at [669, 278] on icon "Icon/Upload" at bounding box center [661, 283] width 34 height 34
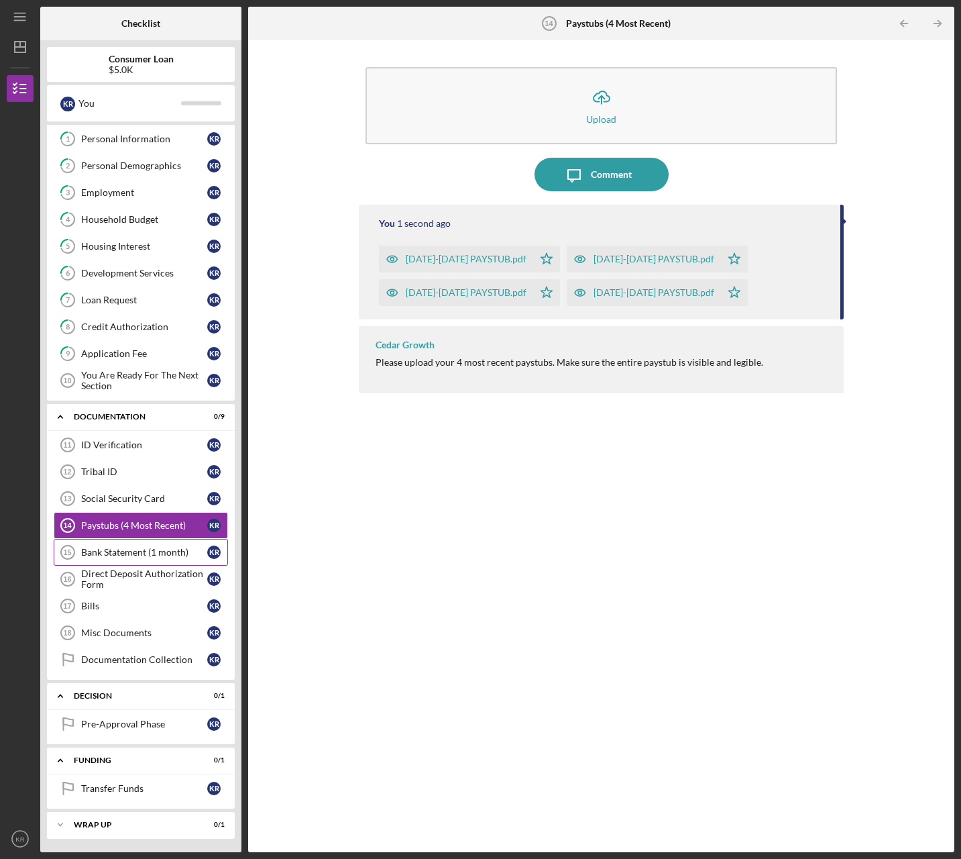
click at [127, 547] on div "Bank Statement (1 month)" at bounding box center [144, 552] width 126 height 11
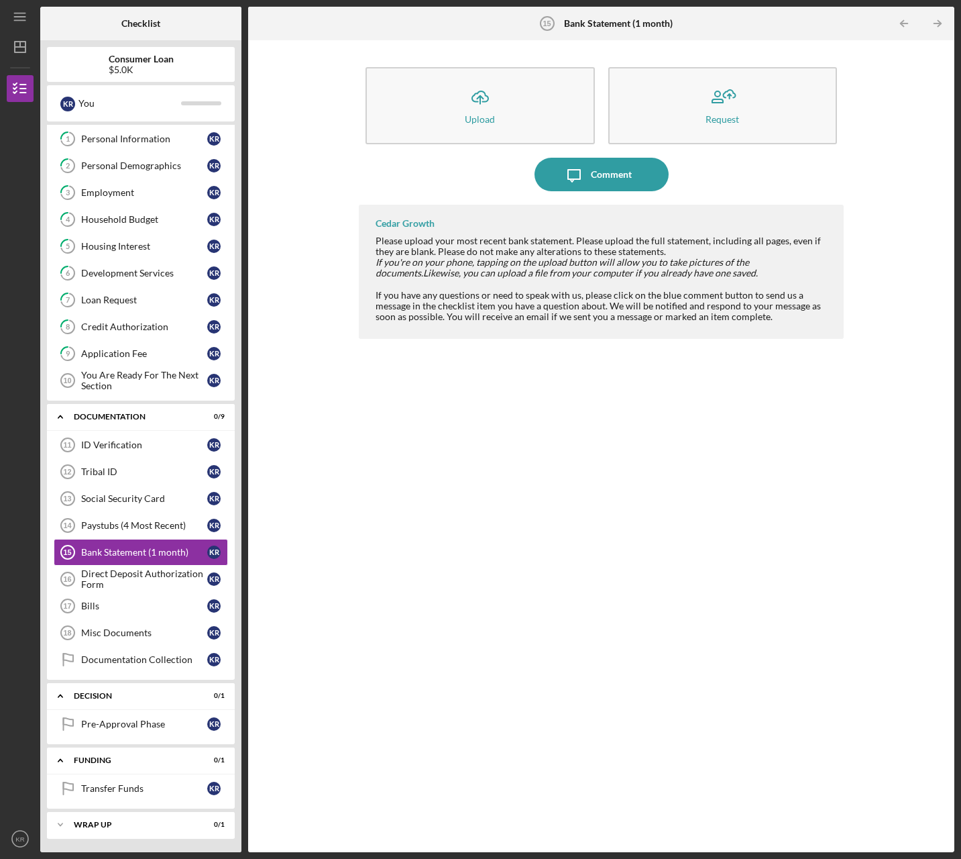
click at [545, 424] on div "Cedar Growth Please upload your most recent bank statement. Please upload the f…" at bounding box center [601, 518] width 485 height 627
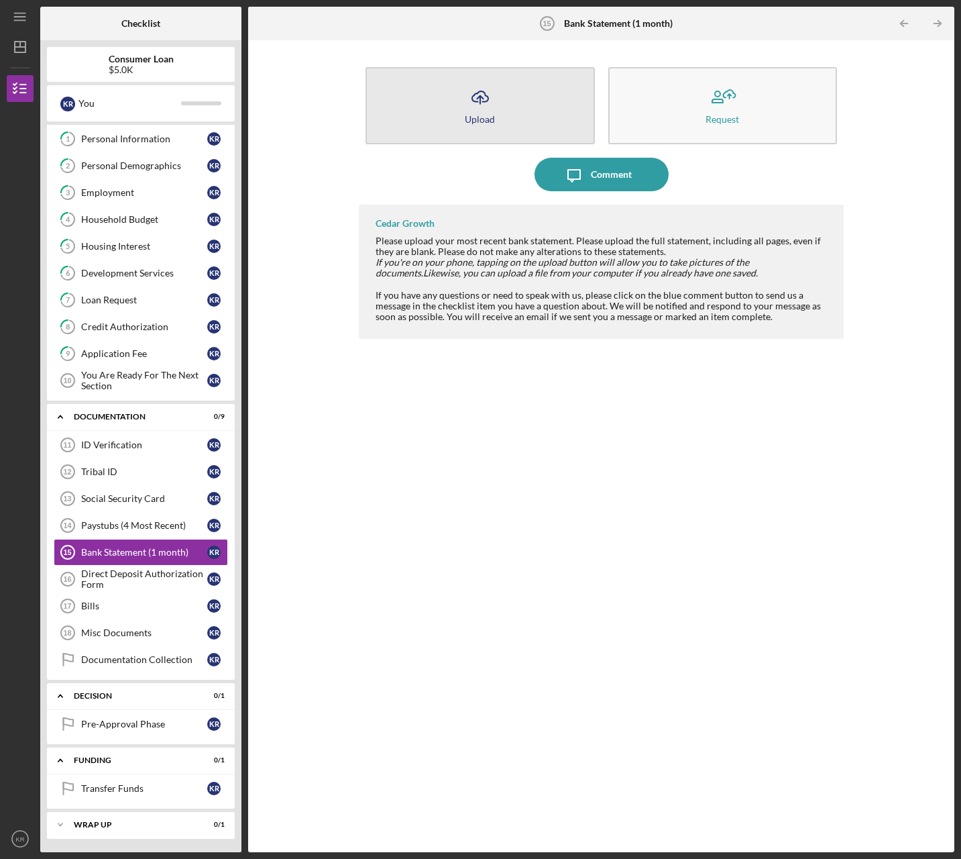
click at [494, 115] on div "Upload" at bounding box center [480, 119] width 30 height 10
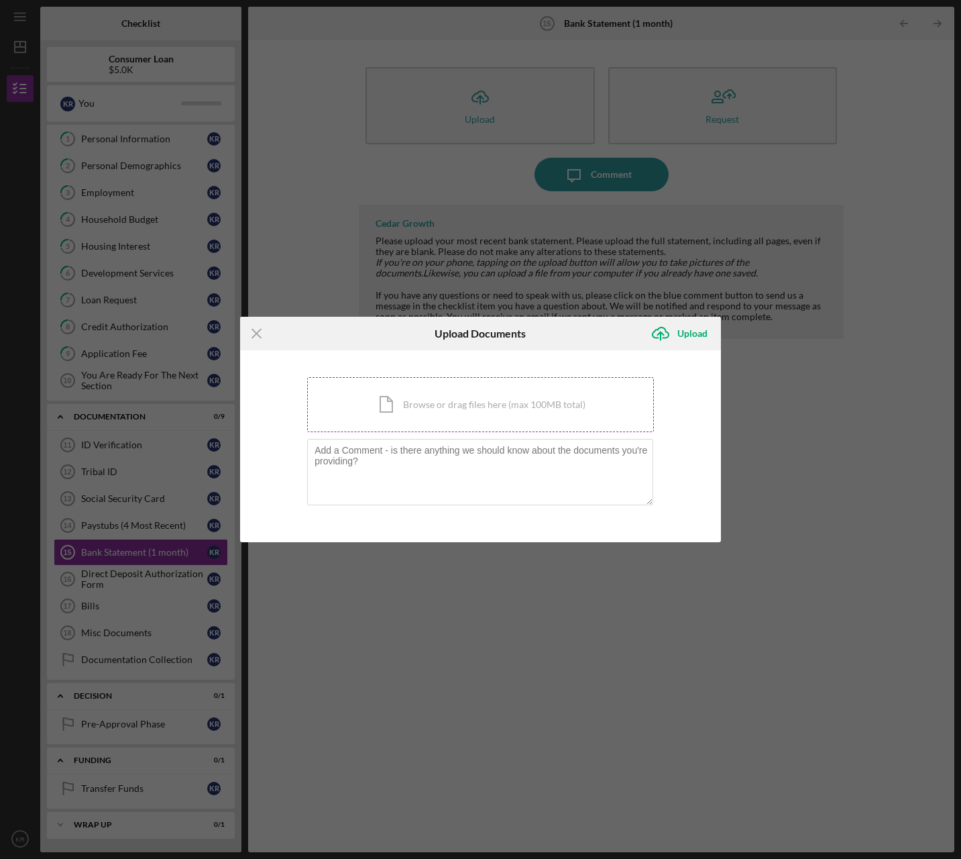
click at [427, 412] on div "Icon/Document Browse or drag files here (max 100MB total) Tap to choose files o…" at bounding box center [480, 404] width 347 height 55
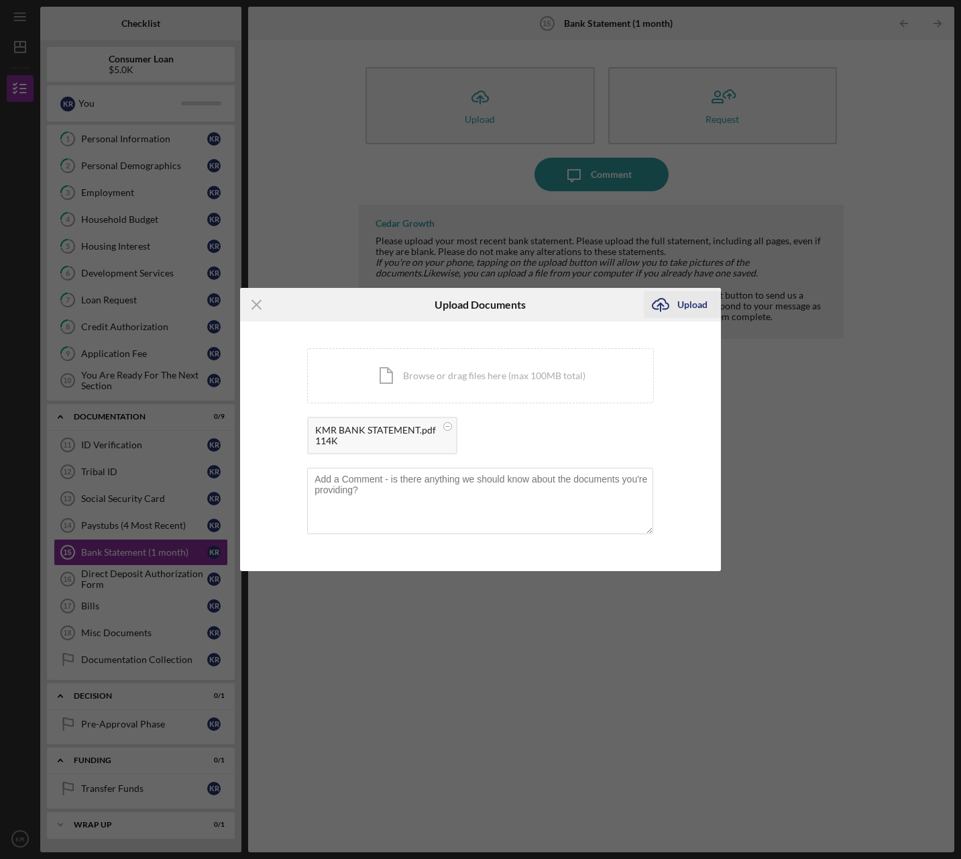
click at [667, 301] on icon "Icon/Upload" at bounding box center [661, 305] width 34 height 34
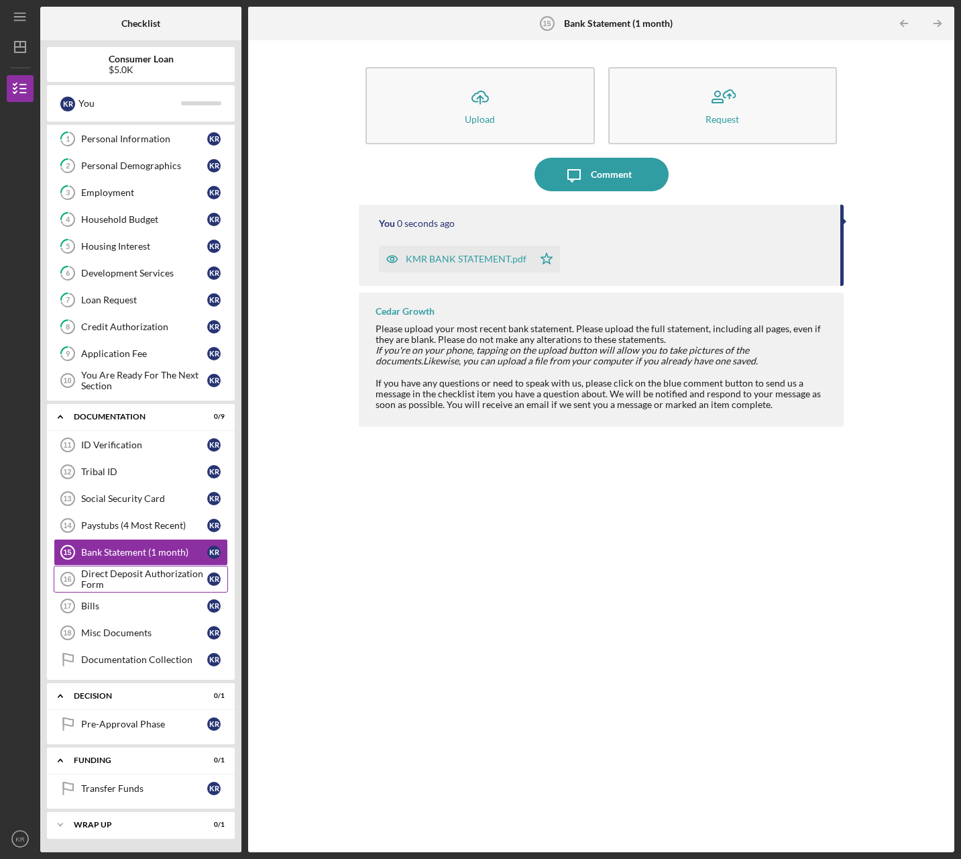
click at [75, 575] on icon "Direct Deposit Authorization Form 16" at bounding box center [68, 579] width 34 height 34
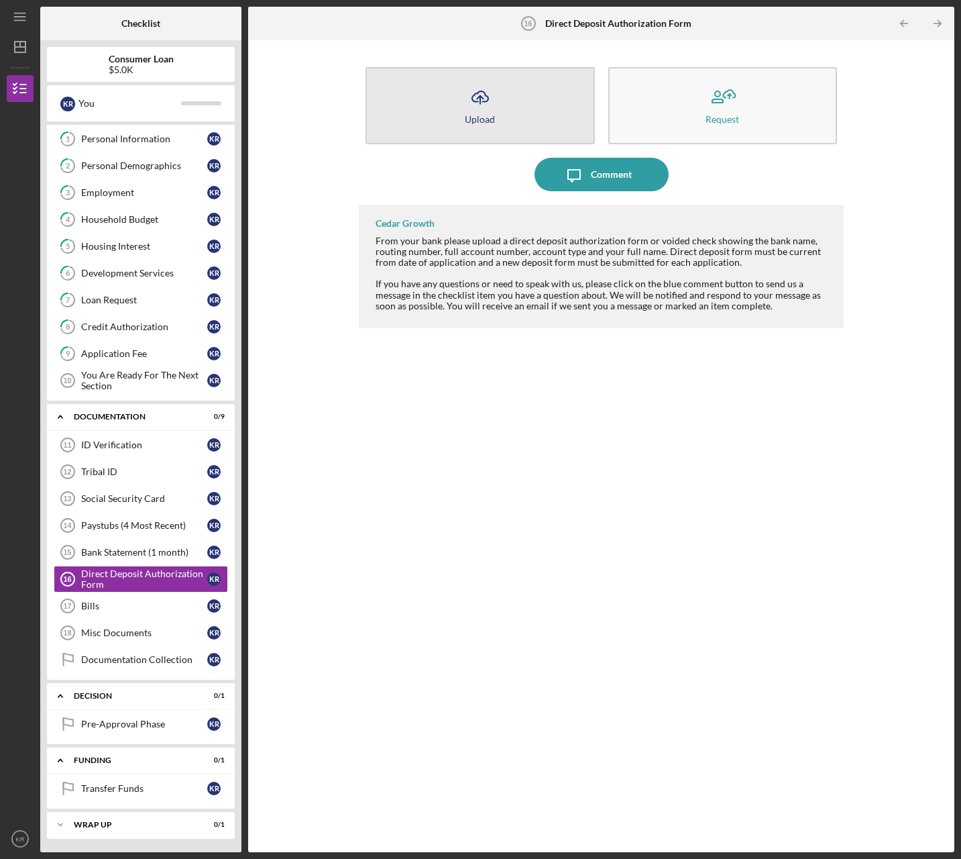
click at [496, 124] on button "Icon/Upload Upload" at bounding box center [480, 105] width 229 height 77
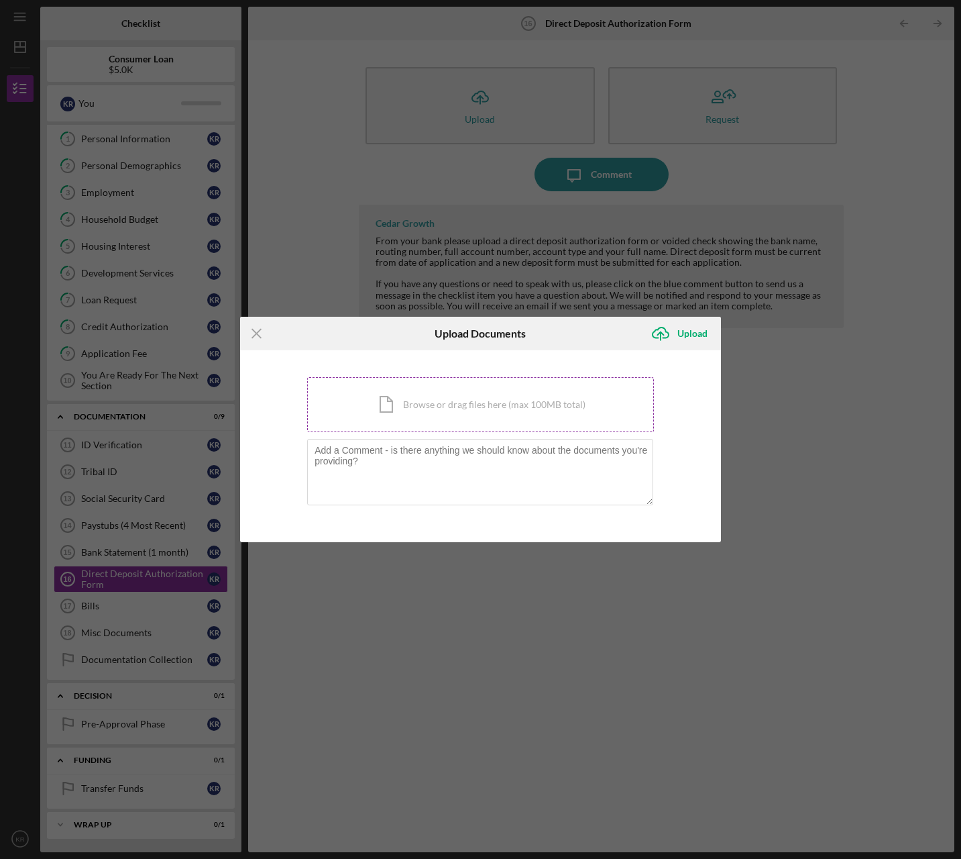
click at [536, 398] on div "Icon/Document Browse or drag files here (max 100MB total) Tap to choose files o…" at bounding box center [480, 404] width 347 height 55
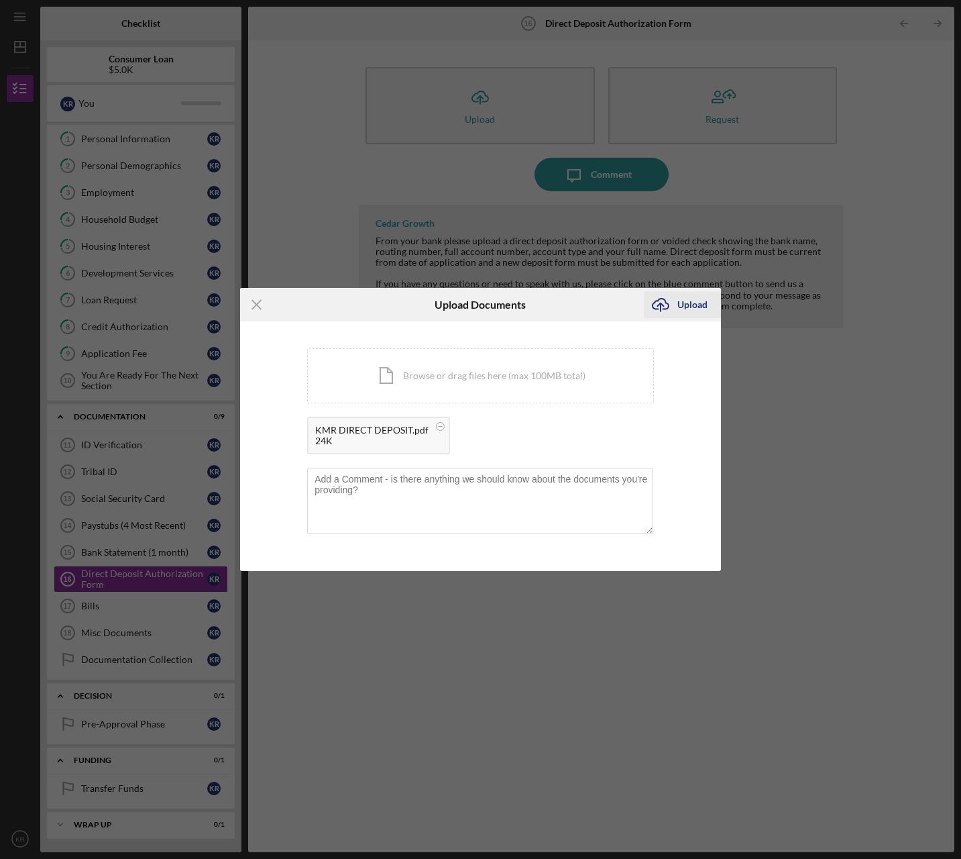
click at [674, 303] on icon "Icon/Upload" at bounding box center [661, 305] width 34 height 34
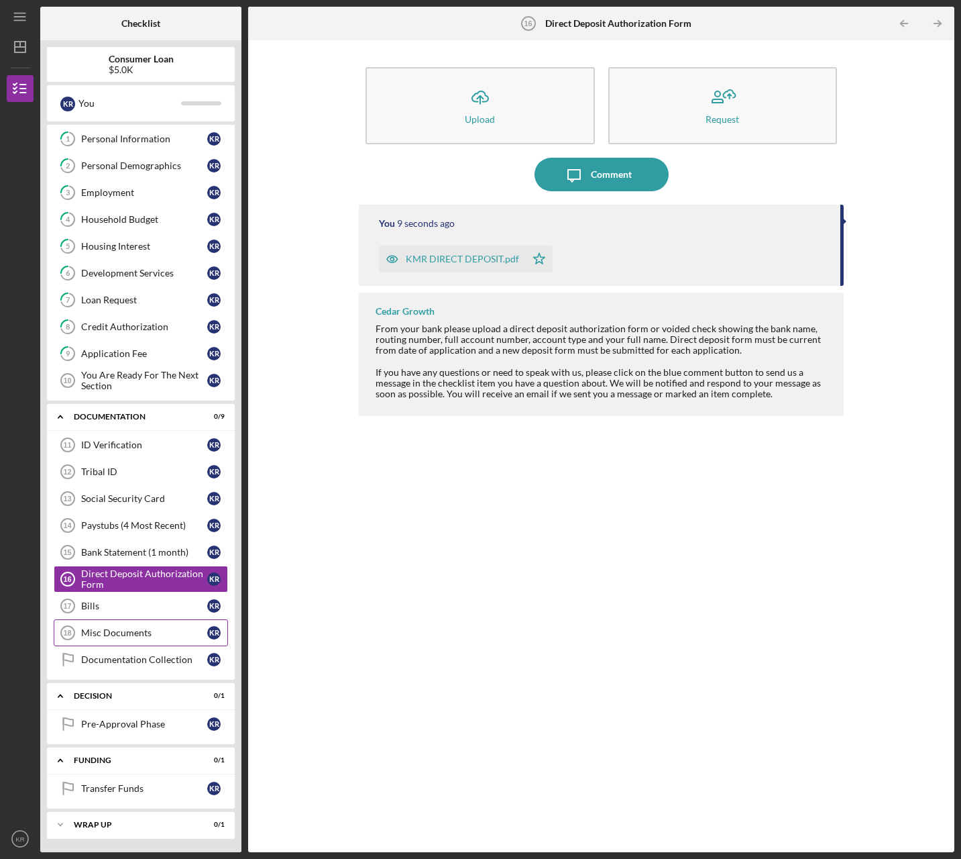
click at [146, 619] on link "Misc Documents 18 Misc Documents K R" at bounding box center [141, 632] width 174 height 27
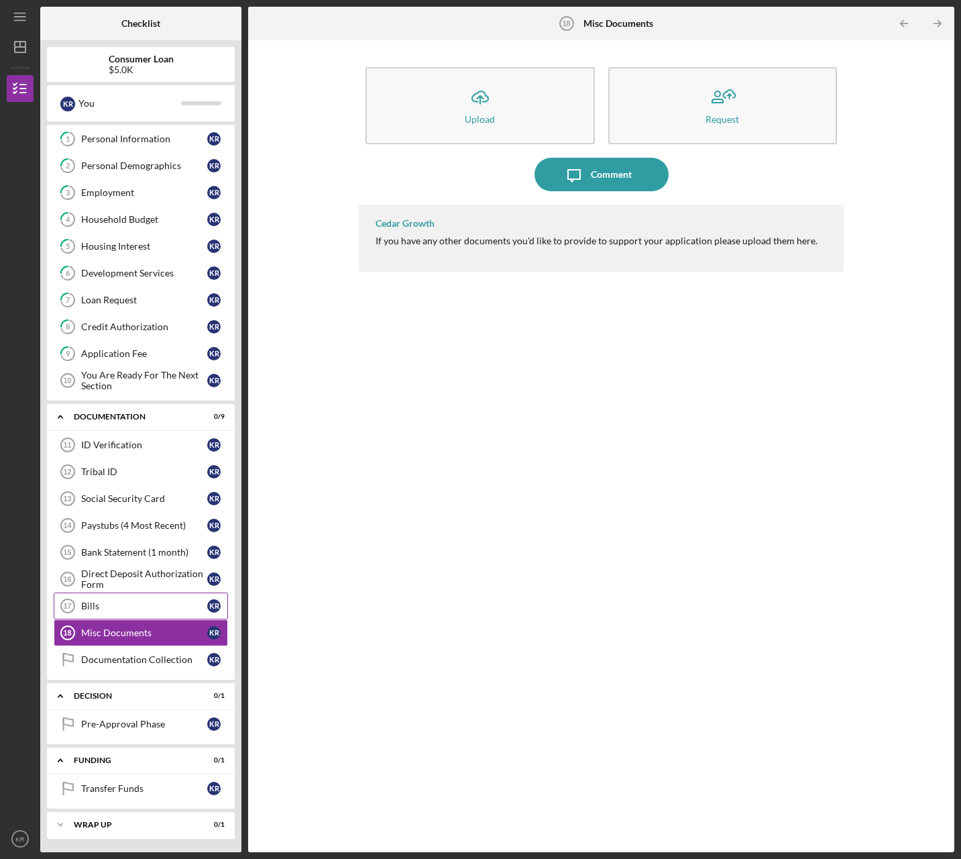
click at [146, 603] on div "Bills" at bounding box center [144, 605] width 126 height 11
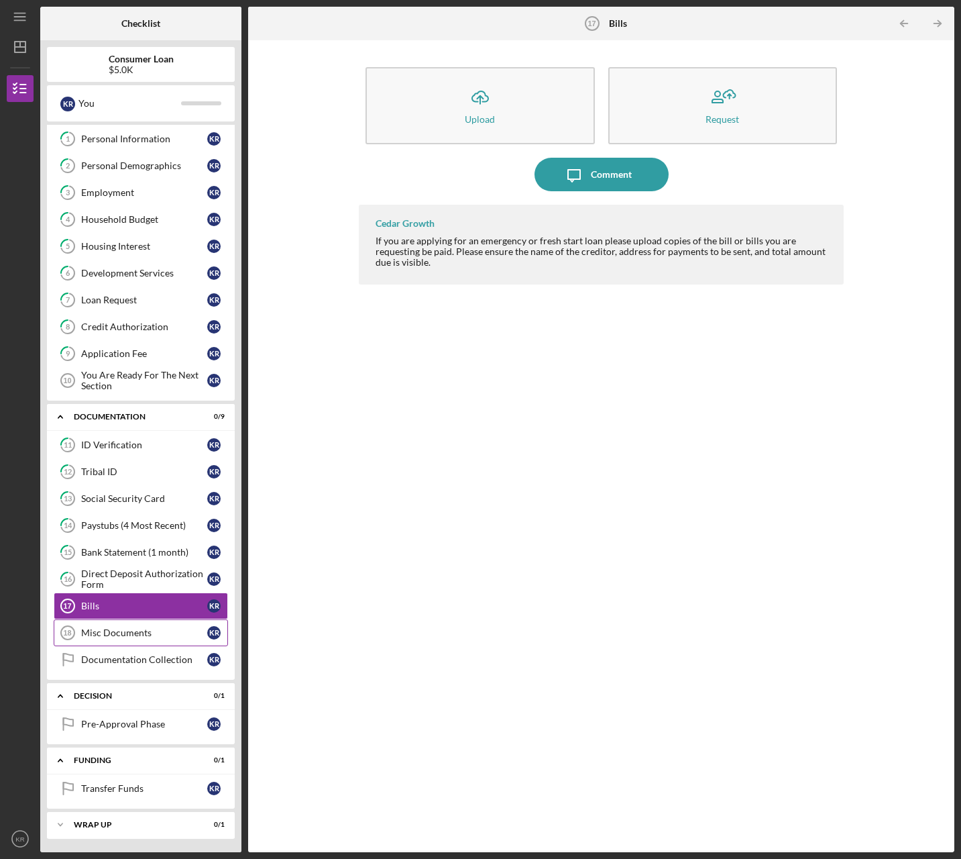
click at [115, 634] on div "Misc Documents" at bounding box center [144, 632] width 126 height 11
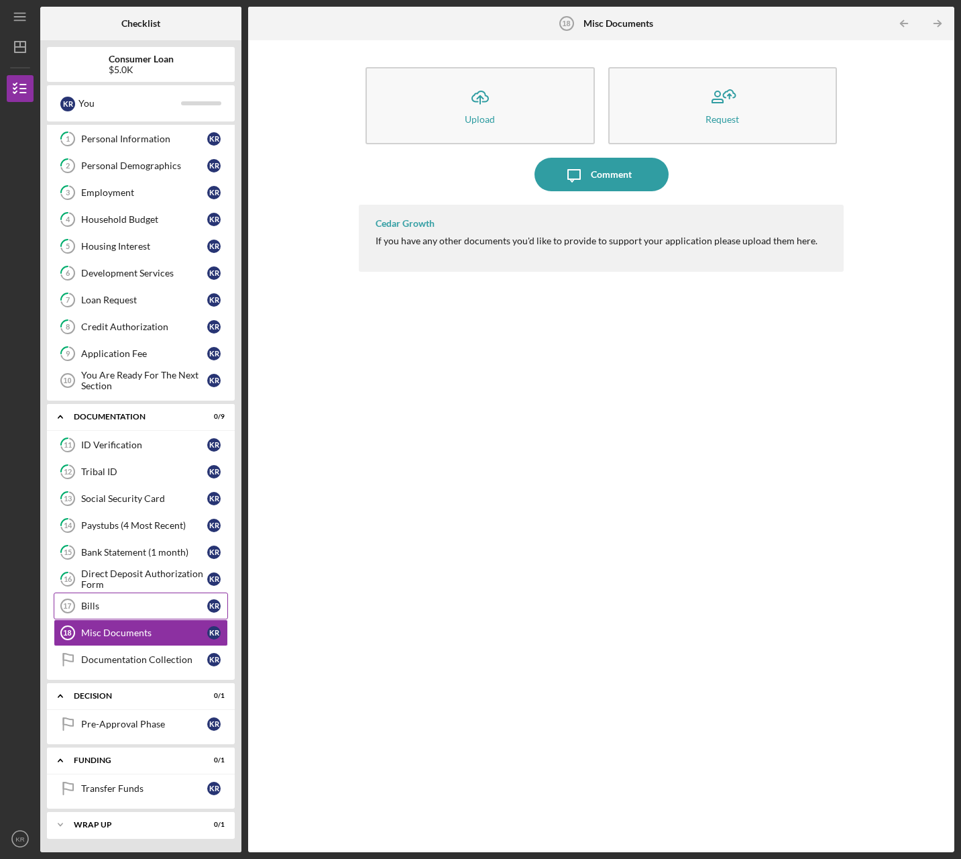
click at [150, 605] on div "Bills" at bounding box center [144, 605] width 126 height 11
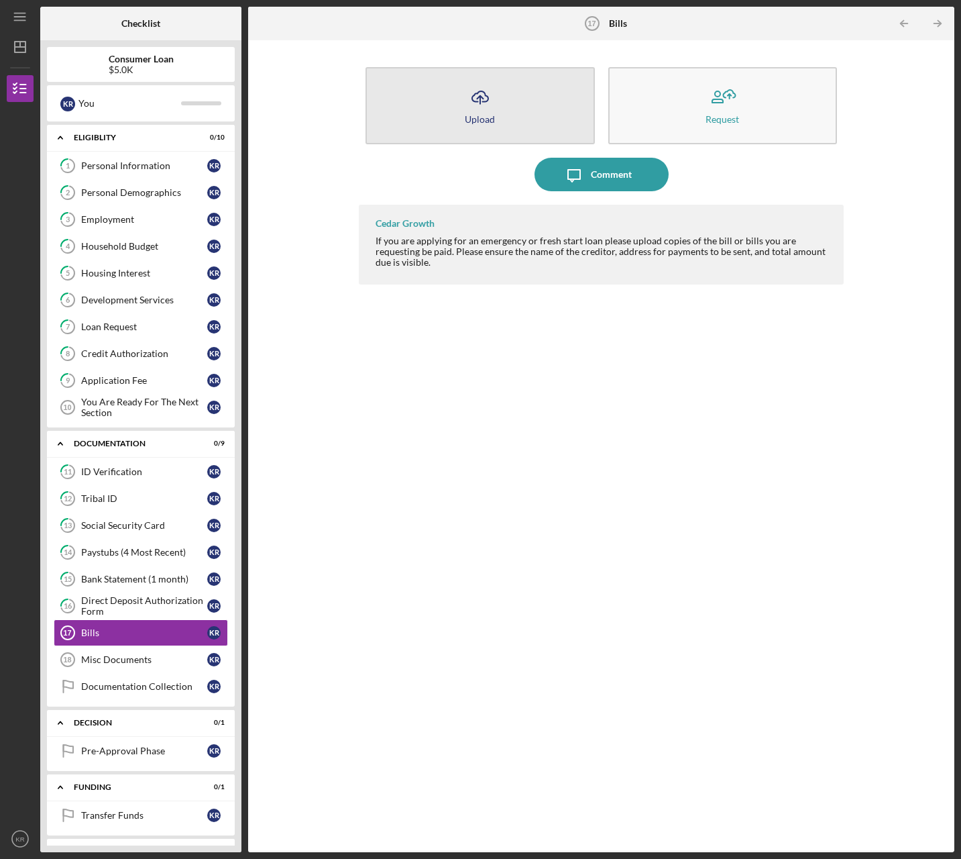
click at [520, 131] on button "Icon/Upload Upload" at bounding box center [480, 105] width 229 height 77
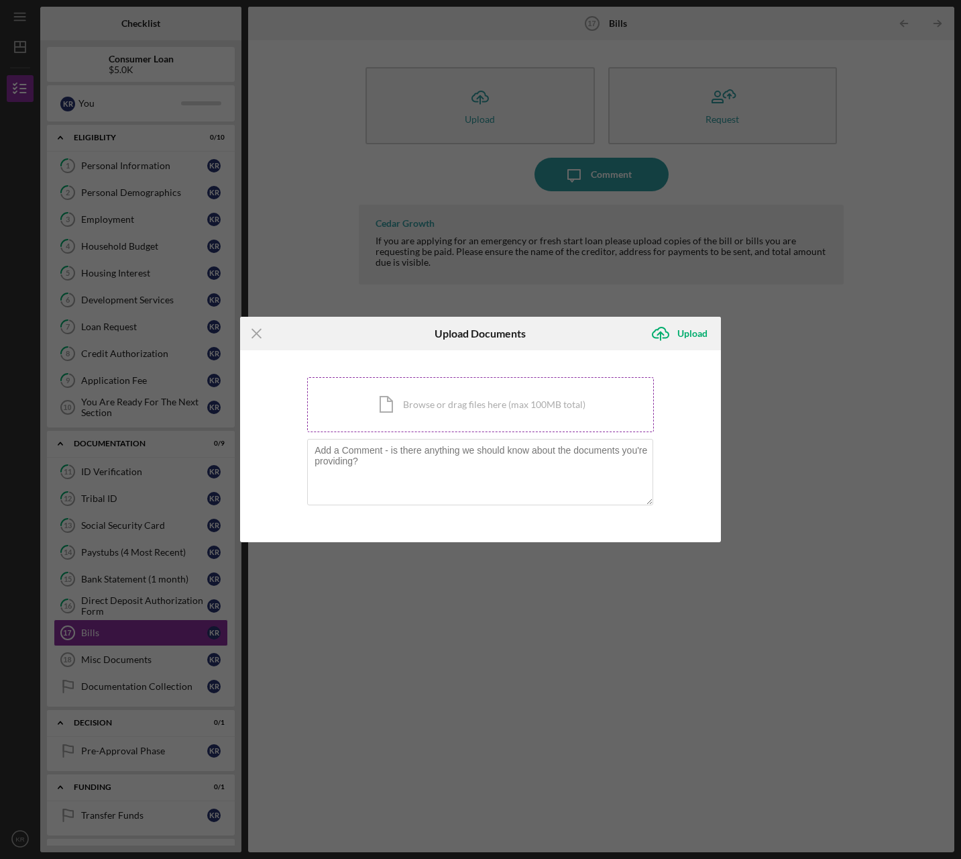
click at [448, 413] on div "Icon/Document Browse or drag files here (max 100MB total) Tap to choose files o…" at bounding box center [480, 404] width 347 height 55
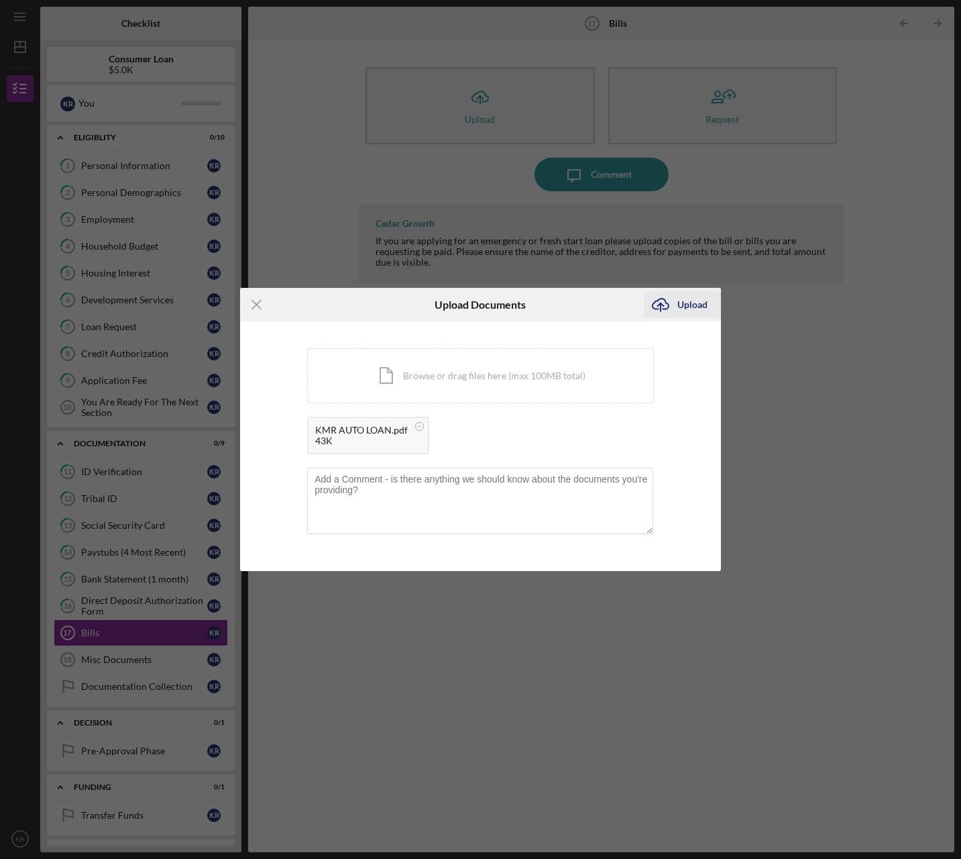
click at [702, 307] on div "Upload" at bounding box center [693, 304] width 30 height 27
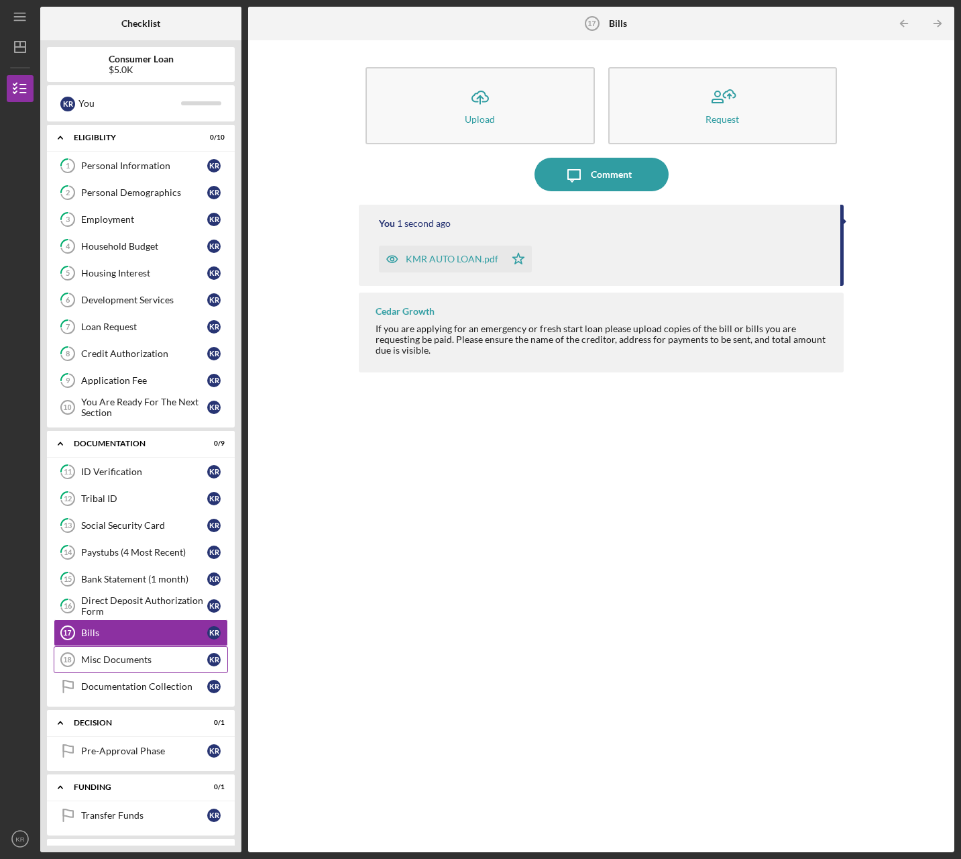
click at [114, 652] on link "Misc Documents 18 Misc Documents K R" at bounding box center [141, 659] width 174 height 27
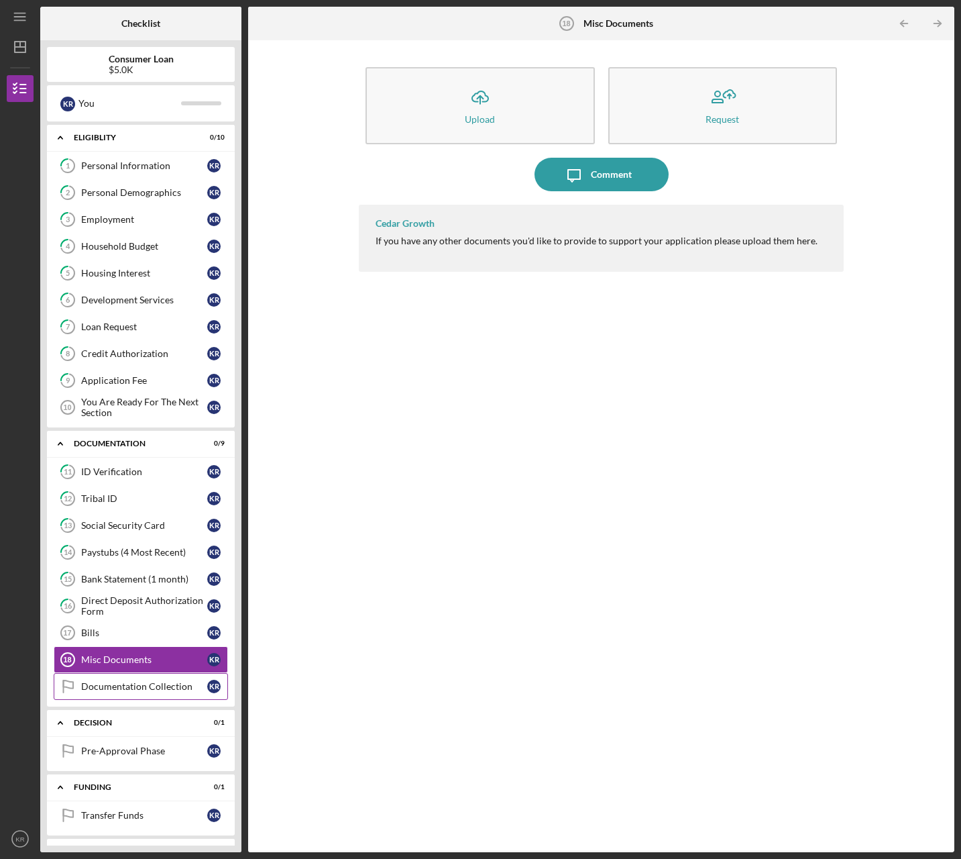
click at [146, 682] on div "Documentation Collection" at bounding box center [144, 686] width 126 height 11
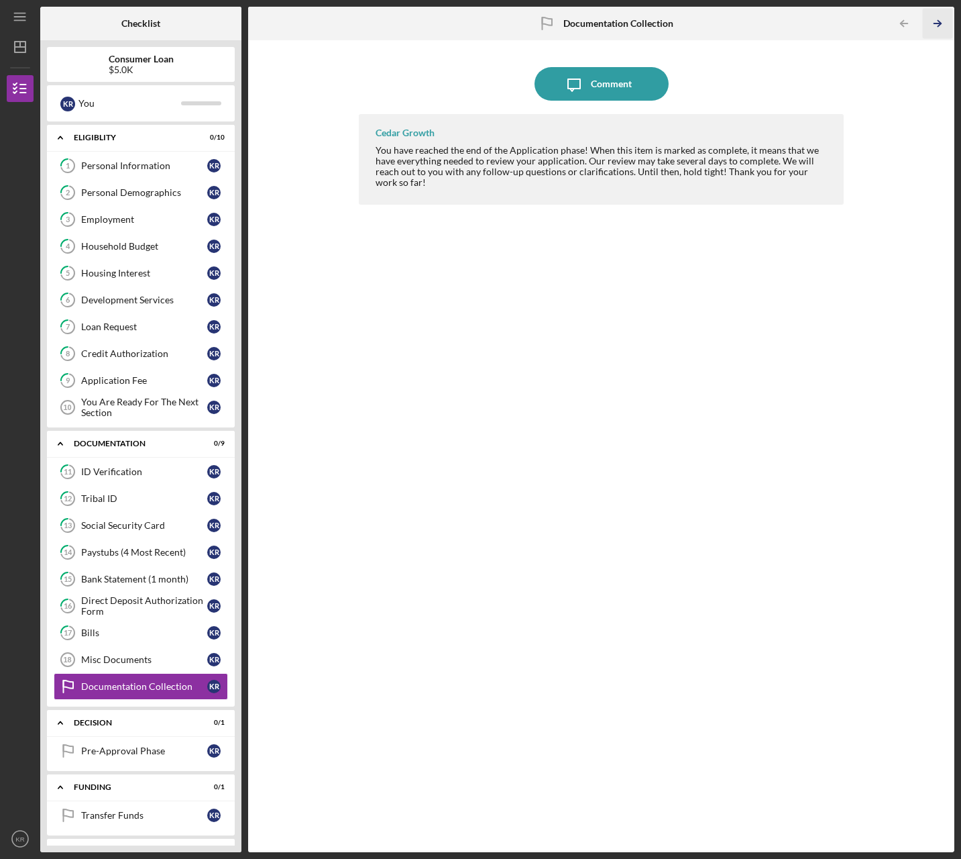
click at [944, 22] on icon "Icon/Table Pagination Arrow" at bounding box center [938, 24] width 30 height 30
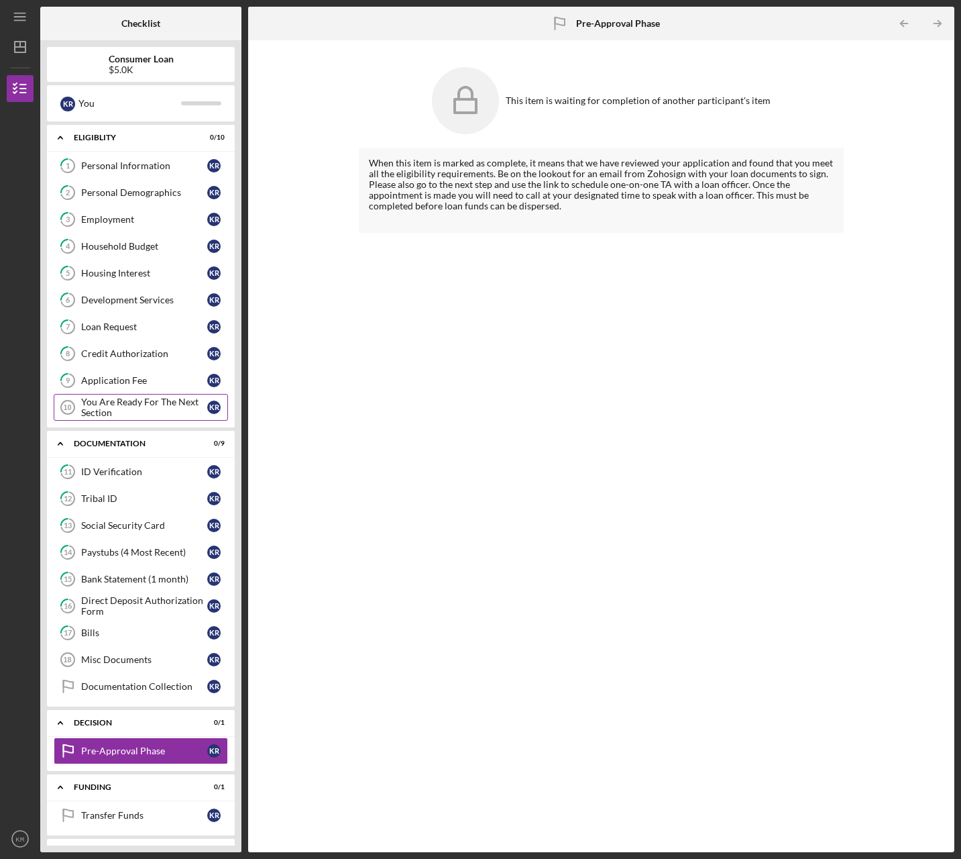
click at [134, 408] on div "You Are Ready For The Next Section" at bounding box center [144, 406] width 126 height 21
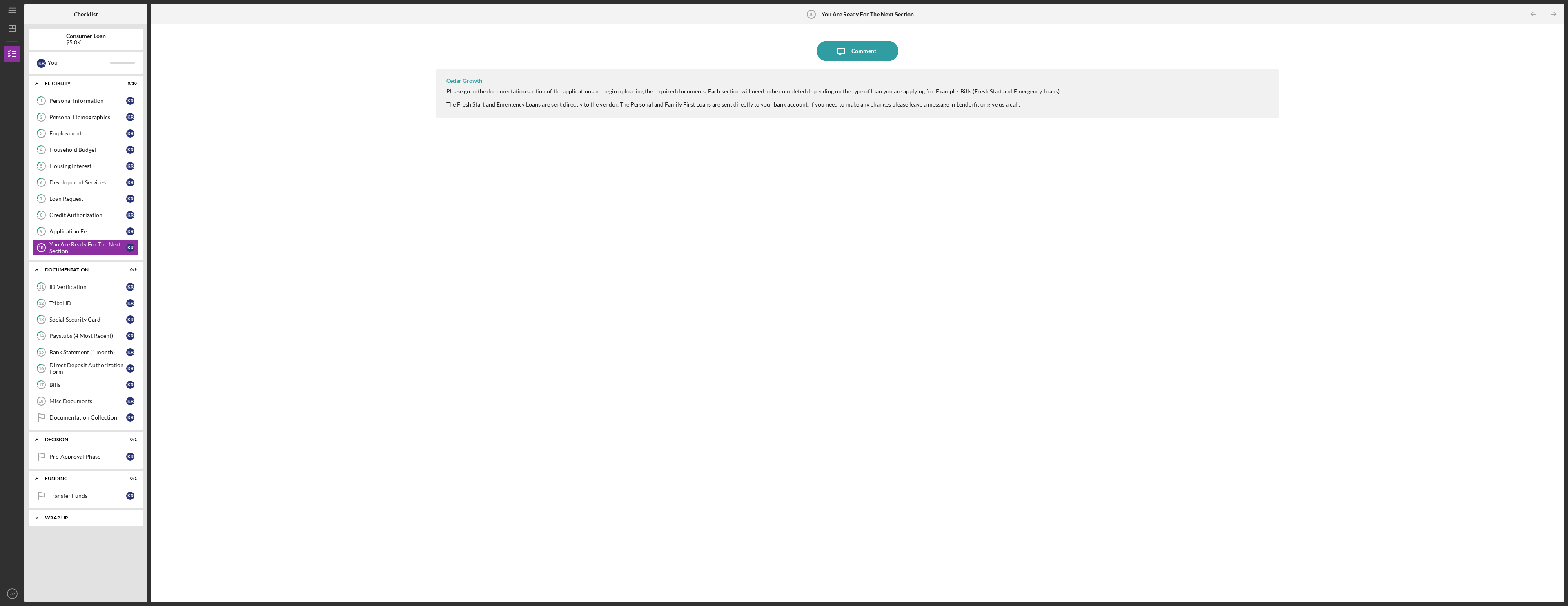
click at [89, 521] on div "Icon/Expander Wrap up 0 / 1" at bounding box center [86, 518] width 114 height 16
click at [90, 522] on div "Wrap Up" at bounding box center [88, 535] width 77 height 7
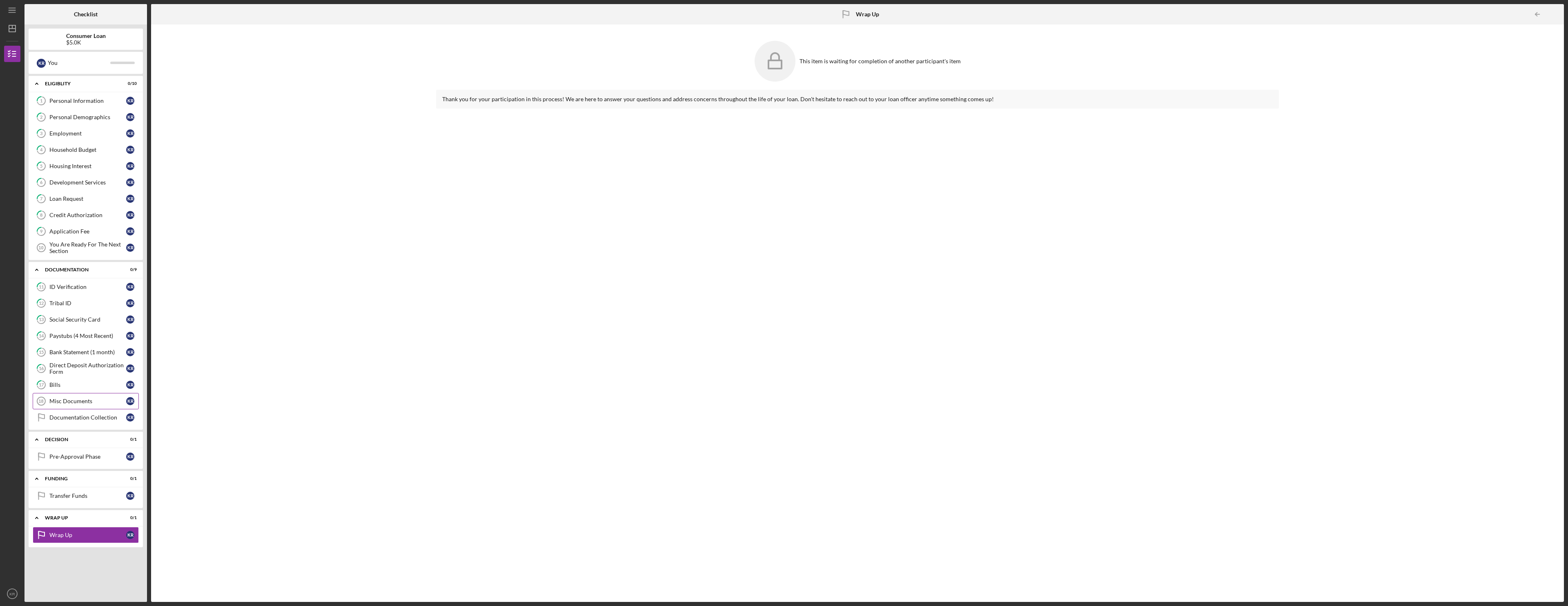
click at [72, 403] on div "Misc Documents" at bounding box center [88, 401] width 77 height 7
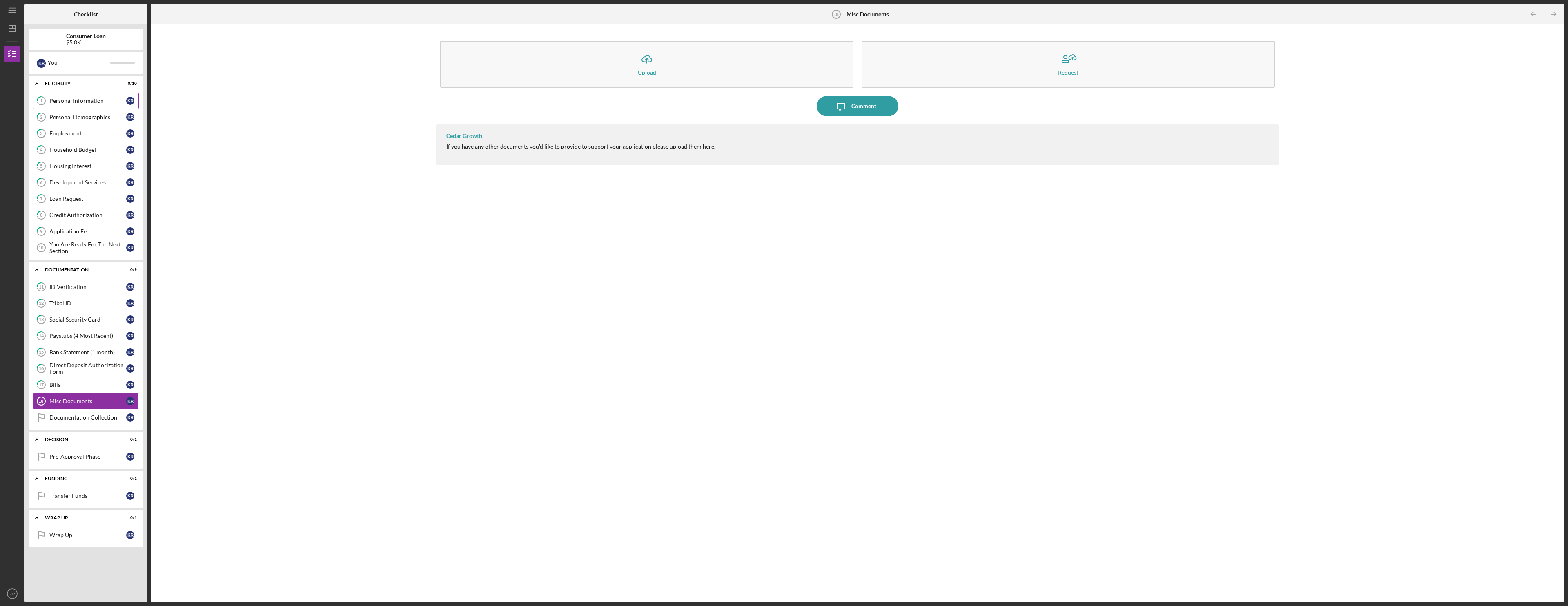
click at [65, 96] on link "1 Personal Information K R" at bounding box center [86, 100] width 106 height 16
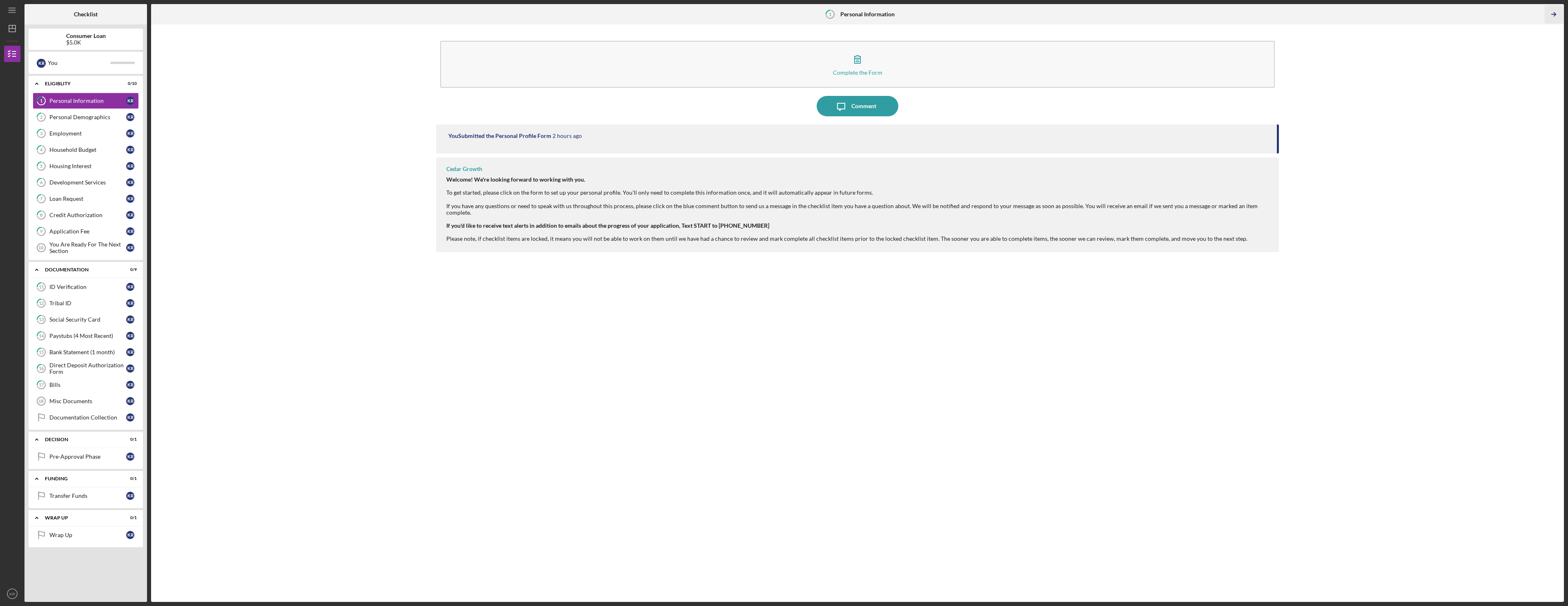
click at [585, 12] on icon "Icon/Table Pagination Arrow" at bounding box center [1553, 15] width 18 height 18
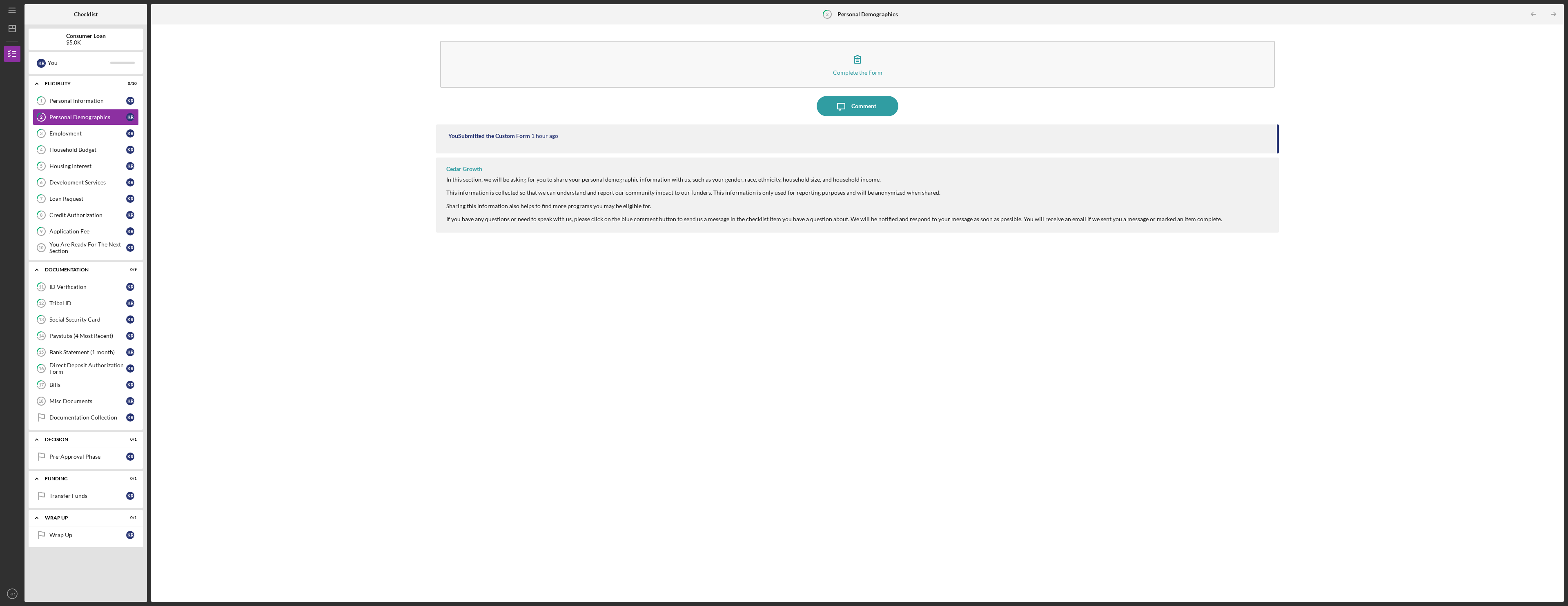
click at [585, 12] on icon "Icon/Table Pagination Arrow" at bounding box center [1553, 15] width 18 height 18
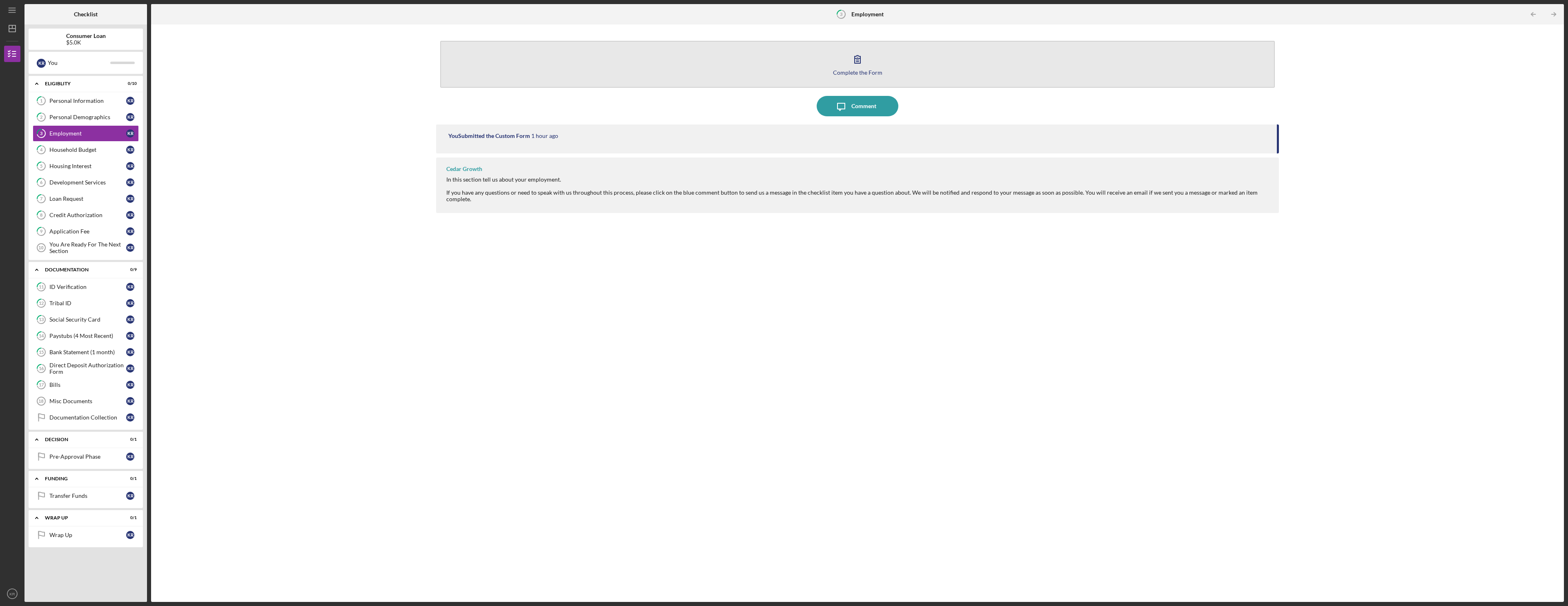
click at [585, 59] on button "Complete the Form Form" at bounding box center [857, 64] width 835 height 47
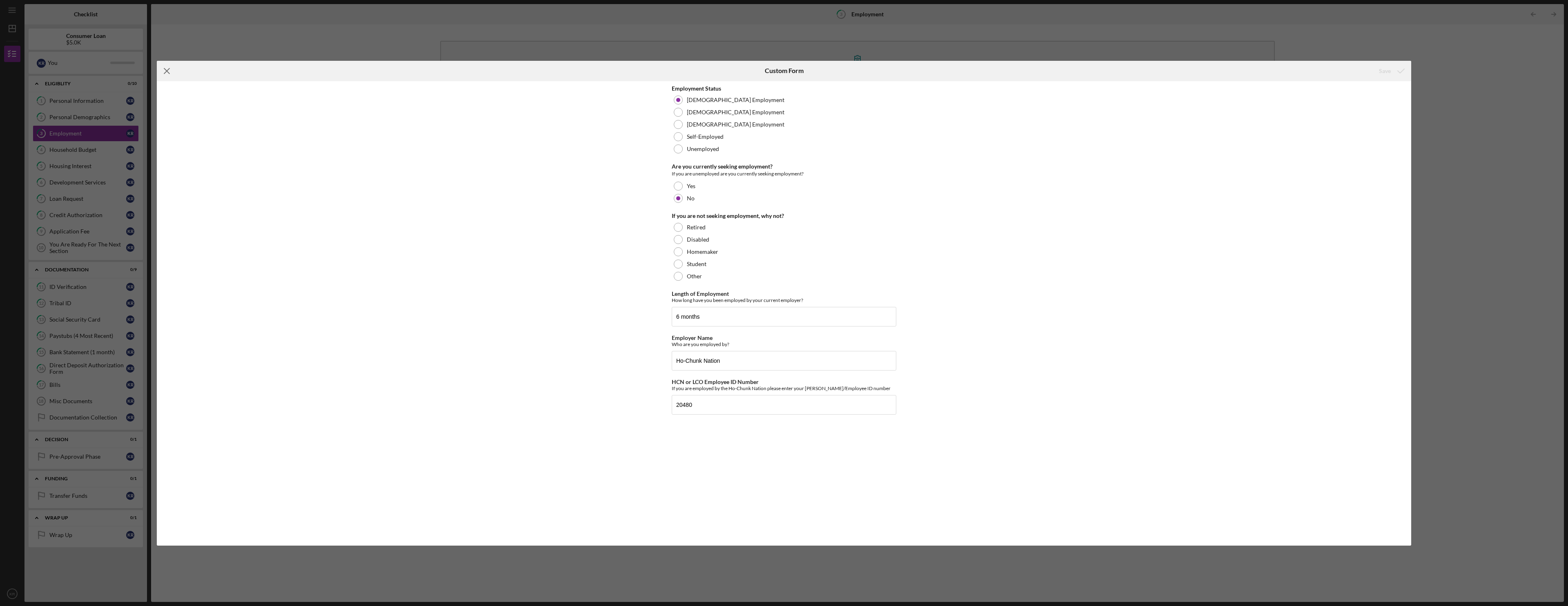
click at [161, 63] on icon "Icon/Menu Close" at bounding box center [167, 71] width 21 height 21
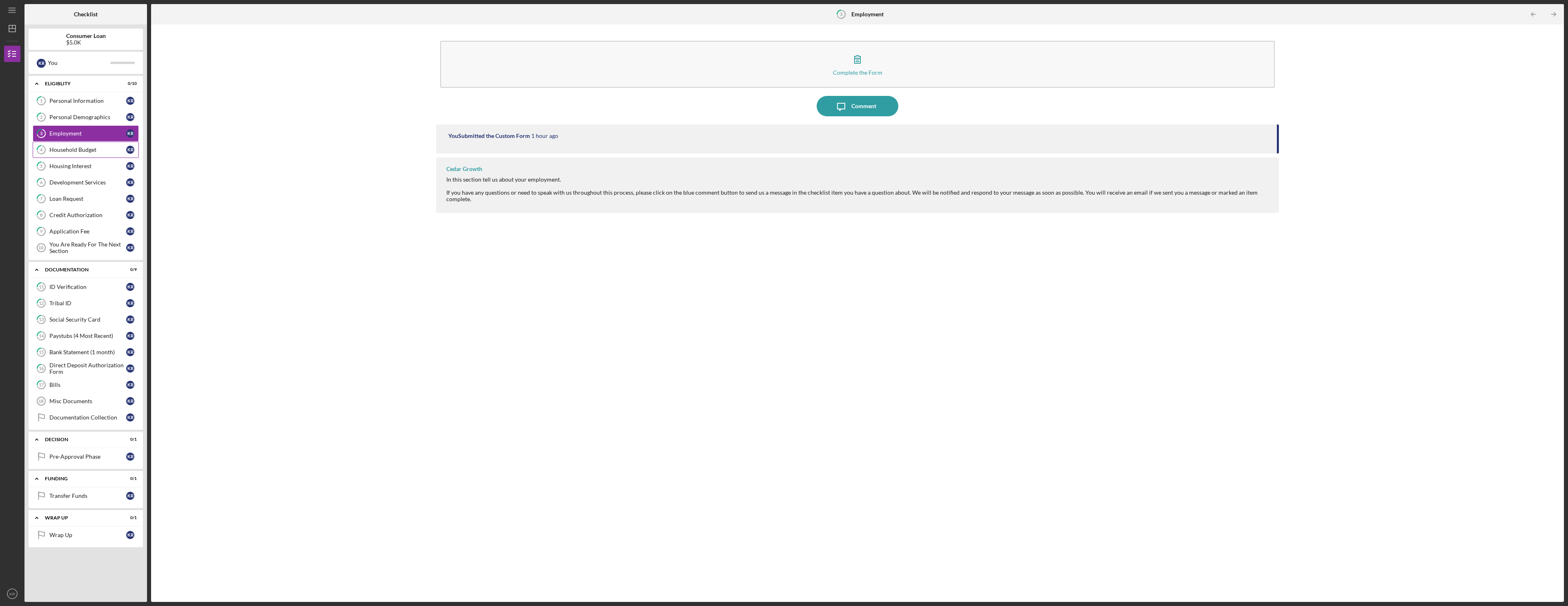
click at [80, 152] on div "Household Budget" at bounding box center [88, 150] width 77 height 7
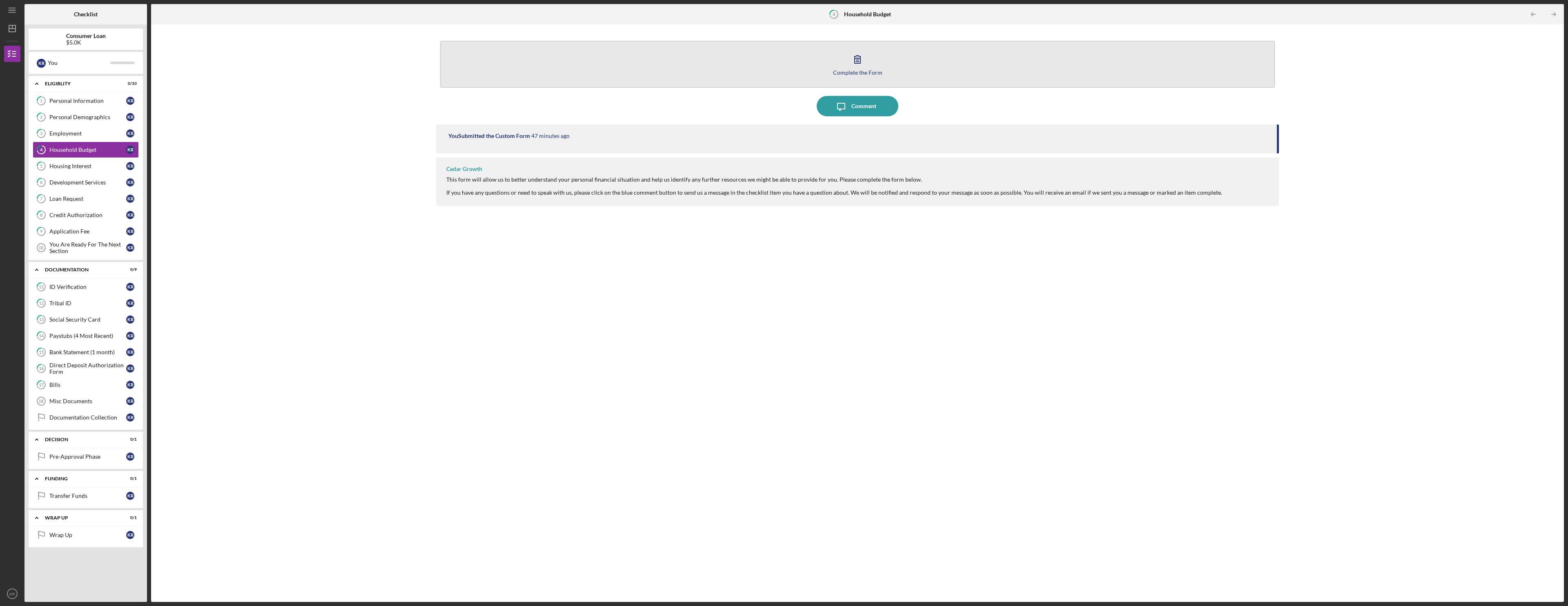
click at [585, 68] on button "Complete the Form Form" at bounding box center [857, 64] width 835 height 47
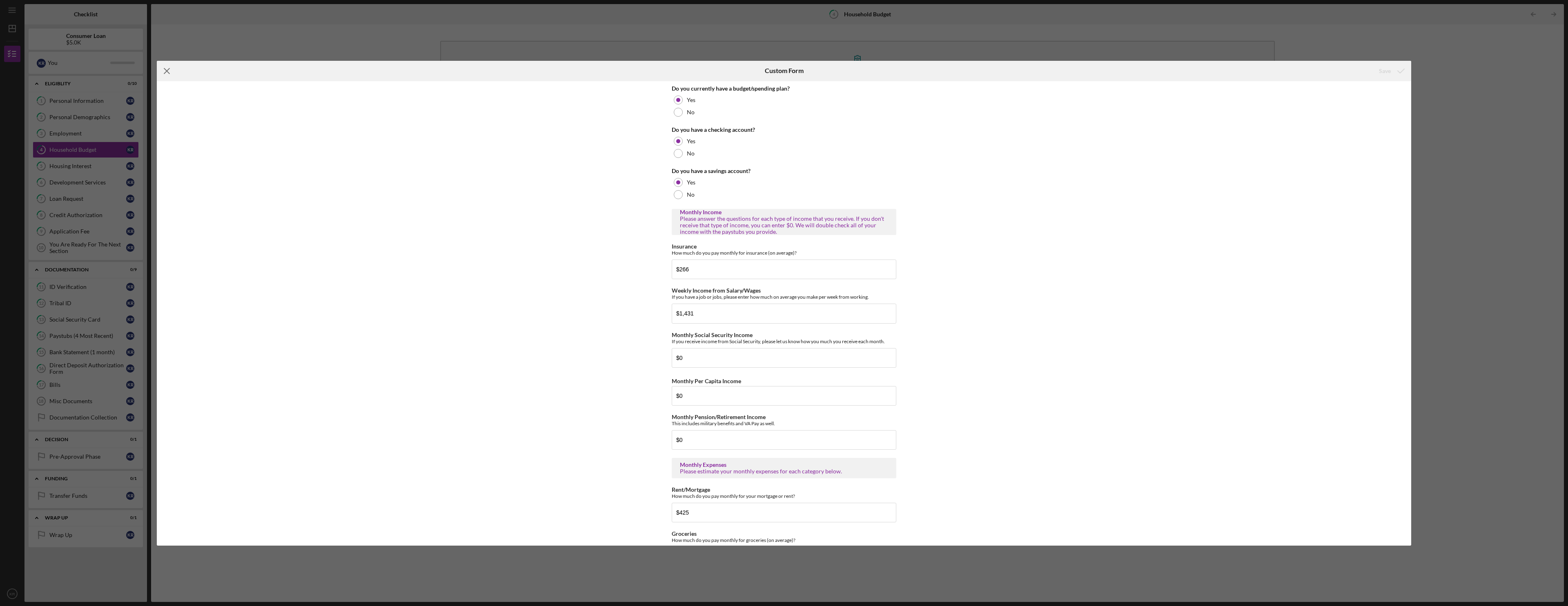
click at [174, 70] on icon "Icon/Menu Close" at bounding box center [167, 71] width 21 height 21
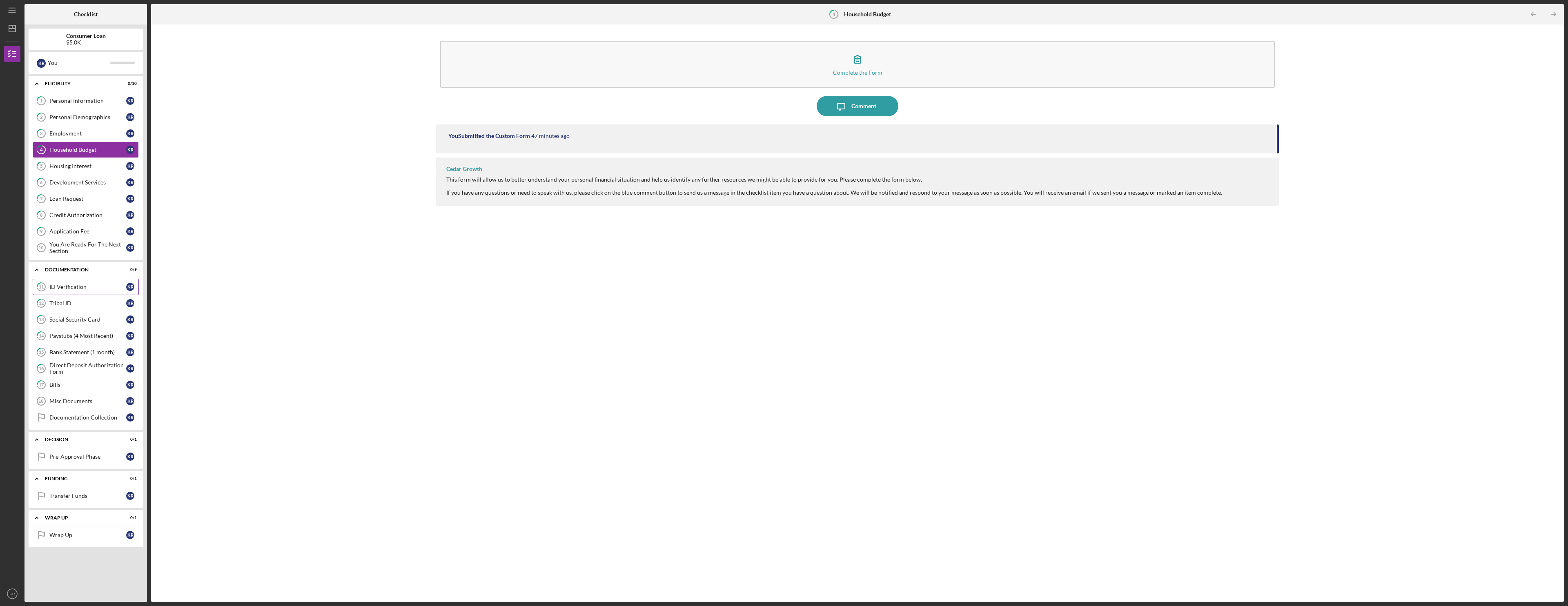
click at [83, 290] on div "ID Verification" at bounding box center [88, 287] width 77 height 7
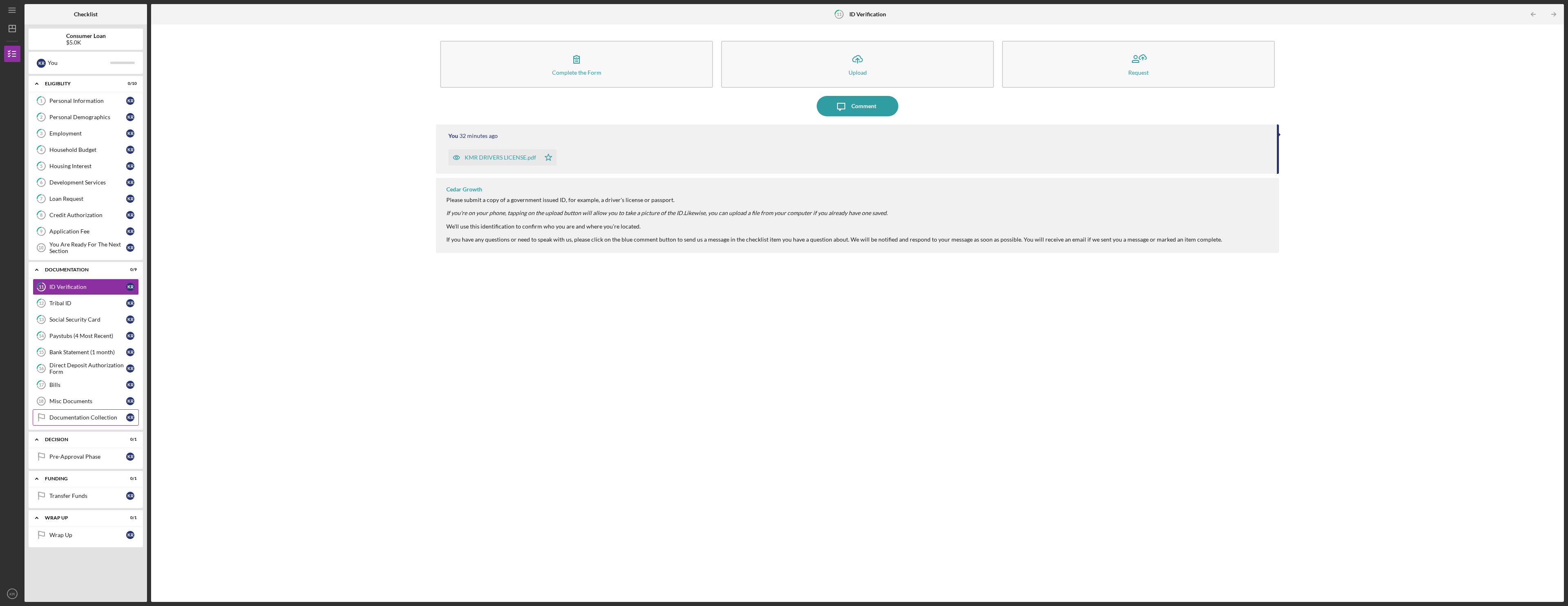
click at [87, 422] on link "Documentation Collection Documentation Collection K R" at bounding box center [86, 417] width 106 height 16
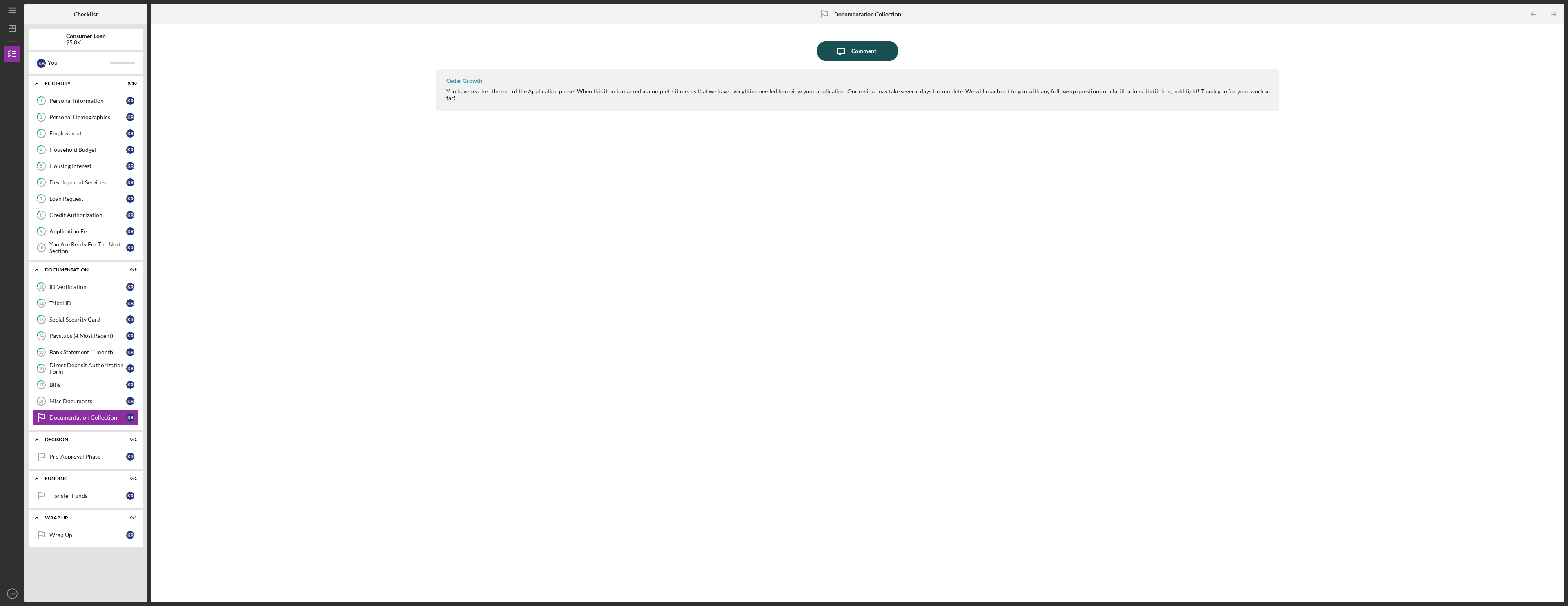
click at [585, 50] on icon "Icon/Message" at bounding box center [841, 51] width 21 height 21
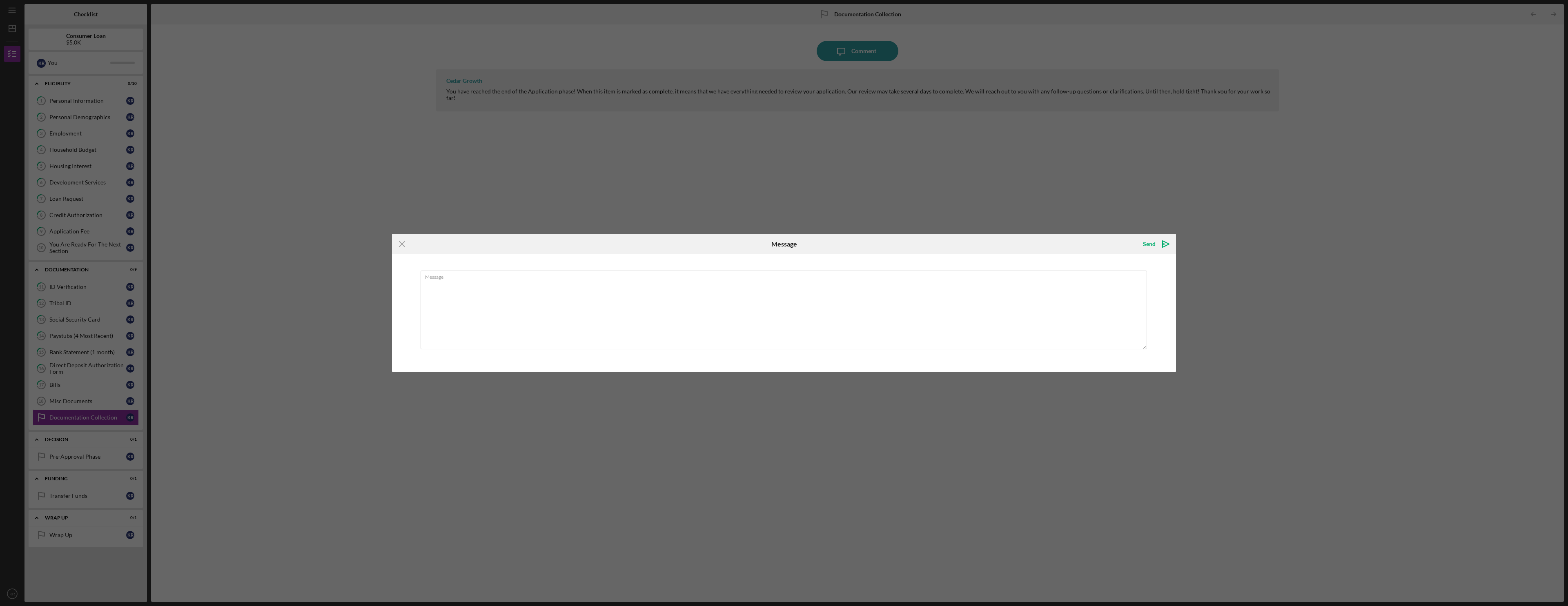
click at [585, 111] on div "Icon/Menu Close Message Send Icon/icon-invite-send Message Cancel Send Icon/ico…" at bounding box center [784, 303] width 1568 height 606
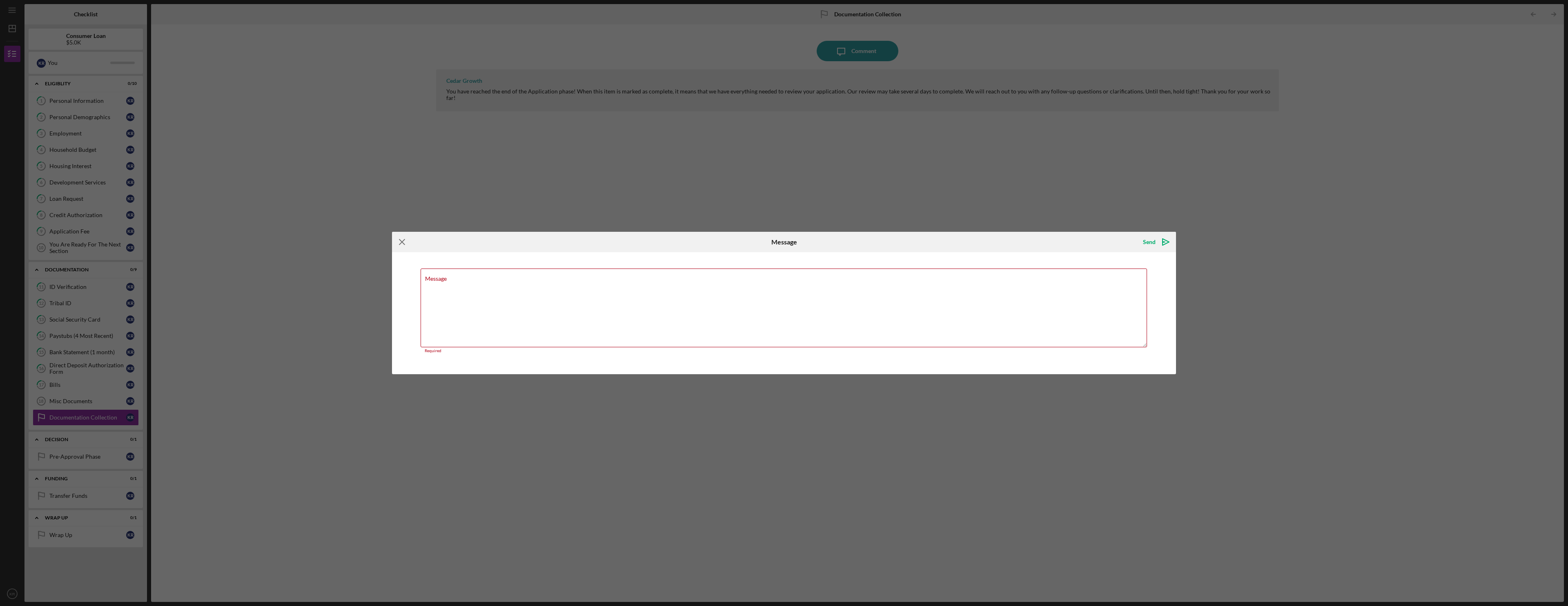
click at [401, 238] on icon "Icon/Menu Close" at bounding box center [402, 242] width 21 height 21
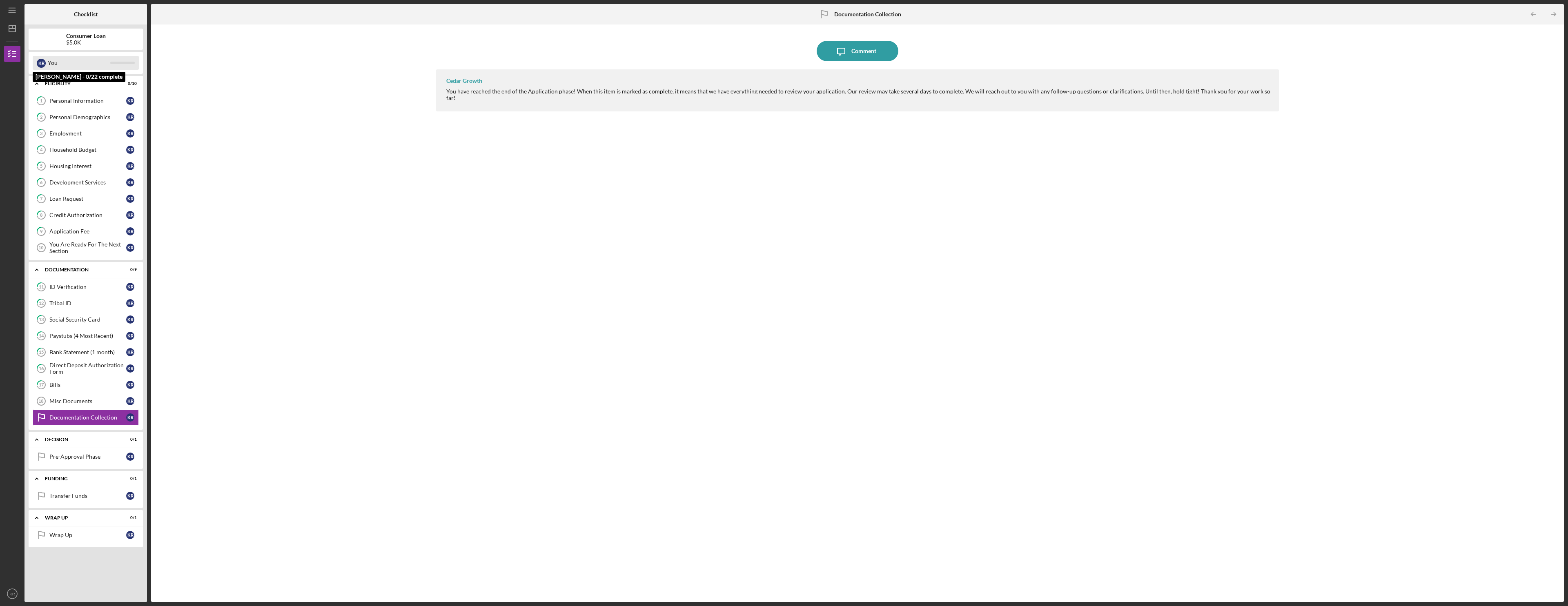
click at [74, 61] on div "You" at bounding box center [79, 63] width 63 height 14
click at [86, 71] on div "K R You" at bounding box center [86, 63] width 114 height 22
click at [74, 82] on div "Eligiblity" at bounding box center [89, 83] width 88 height 5
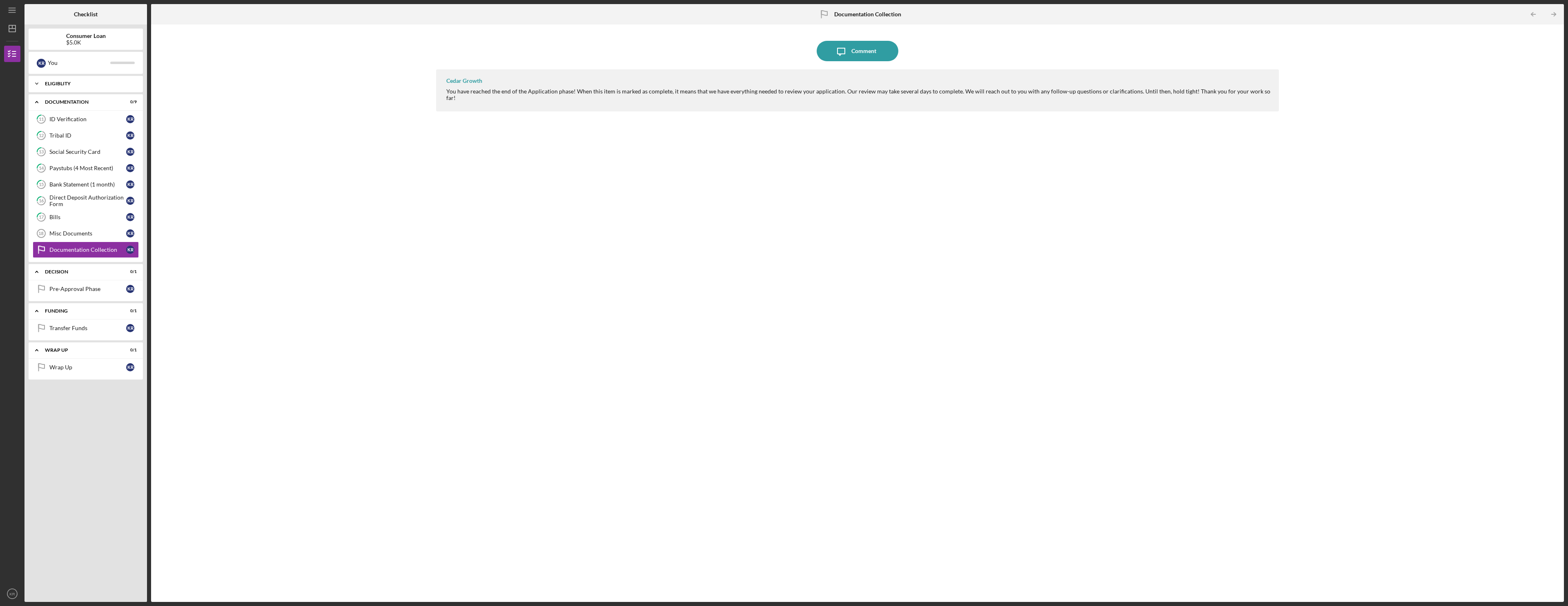
click at [45, 83] on div "Eligiblity" at bounding box center [89, 83] width 88 height 5
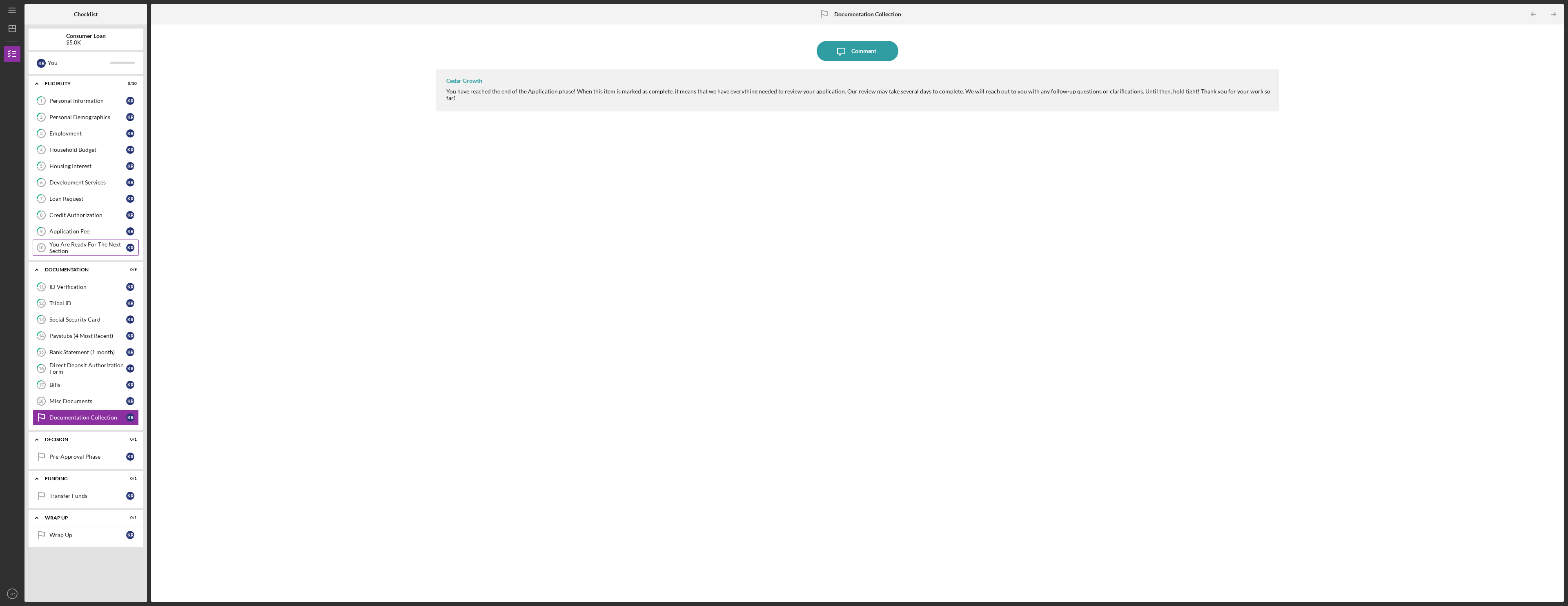
click at [80, 250] on div "You Are Ready For The Next Section" at bounding box center [88, 247] width 77 height 13
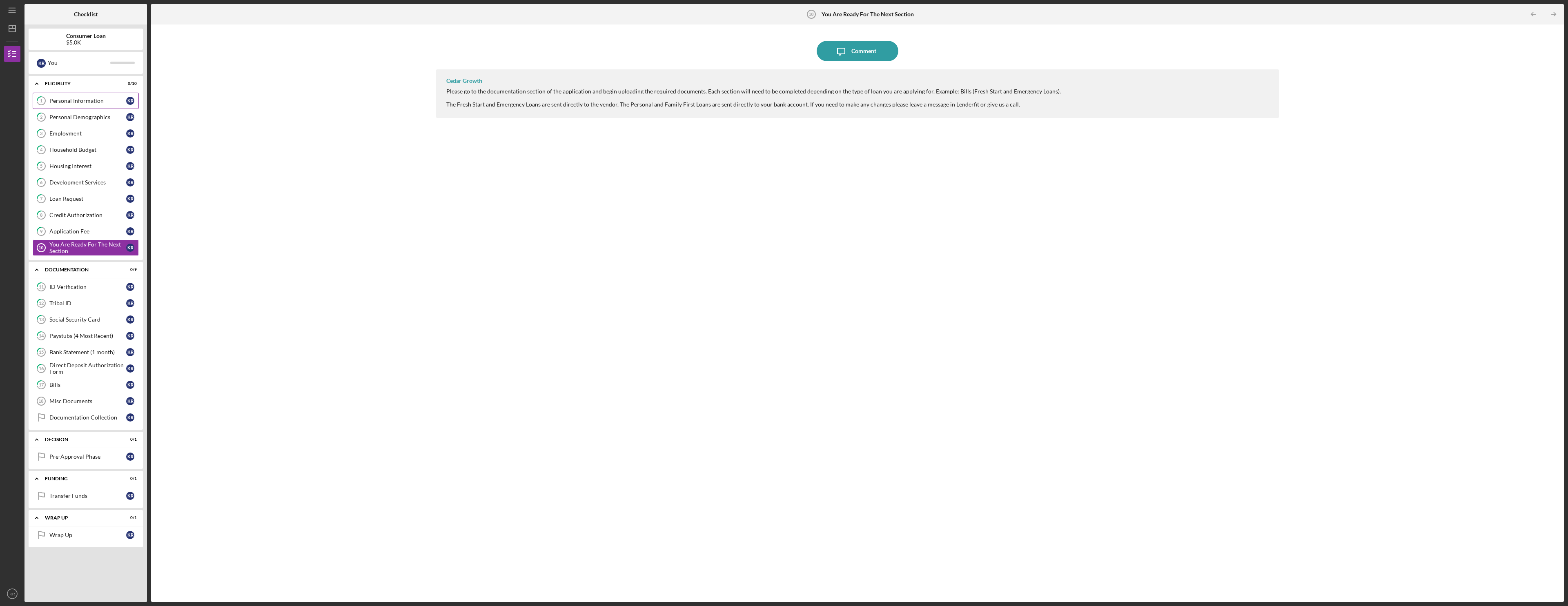
click at [49, 96] on icon "1" at bounding box center [41, 101] width 21 height 21
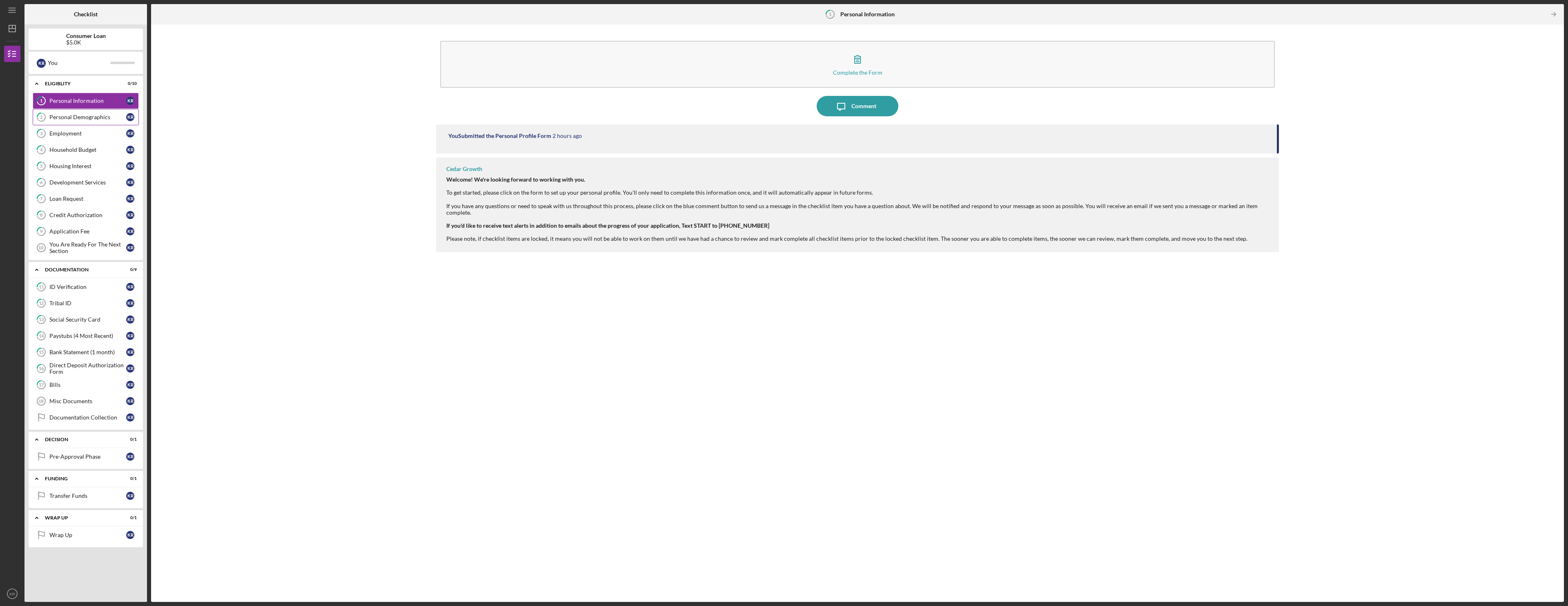
click at [80, 115] on div "Personal Demographics" at bounding box center [88, 117] width 77 height 7
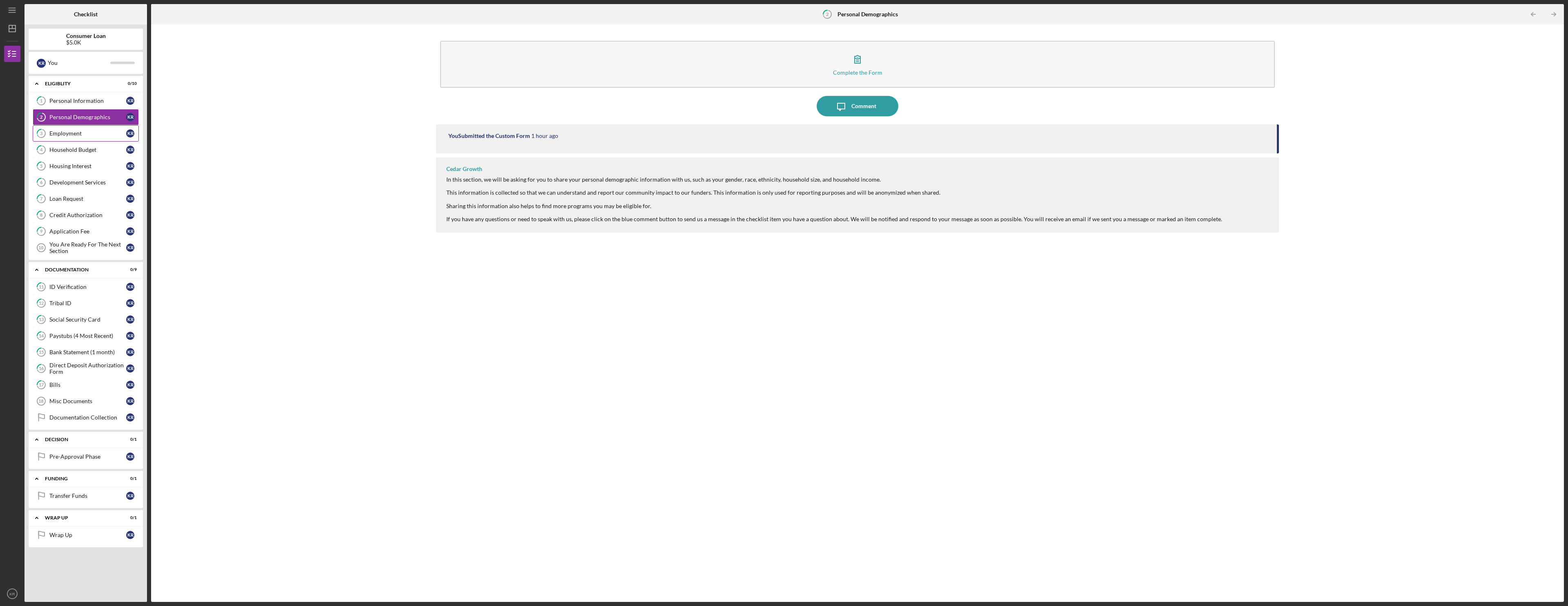
click at [75, 130] on div "Employment" at bounding box center [88, 133] width 77 height 7
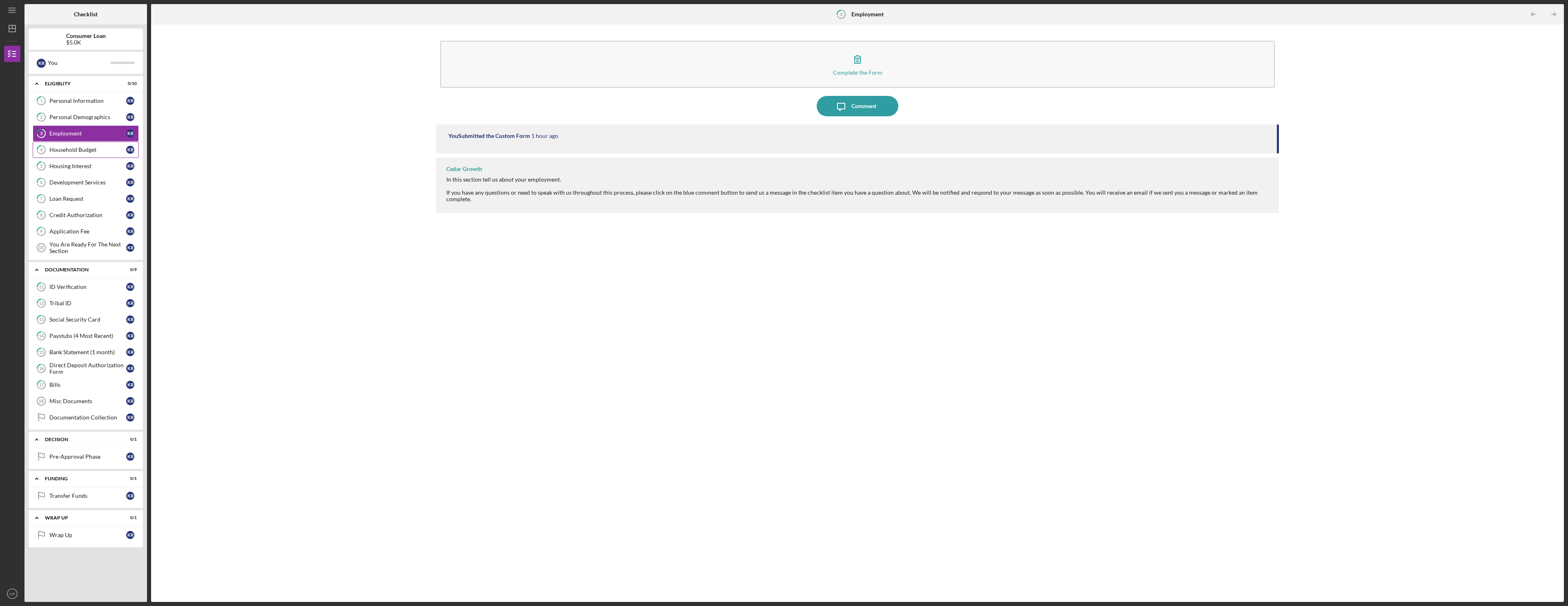
click at [75, 150] on div "Household Budget" at bounding box center [88, 150] width 77 height 7
click at [77, 168] on div "Housing Interest" at bounding box center [88, 166] width 77 height 7
click at [75, 181] on div "Development Services" at bounding box center [88, 182] width 77 height 7
click at [74, 195] on div "Loan Request" at bounding box center [88, 198] width 77 height 7
click at [74, 207] on link "8 Credit Authorization K R" at bounding box center [86, 215] width 106 height 16
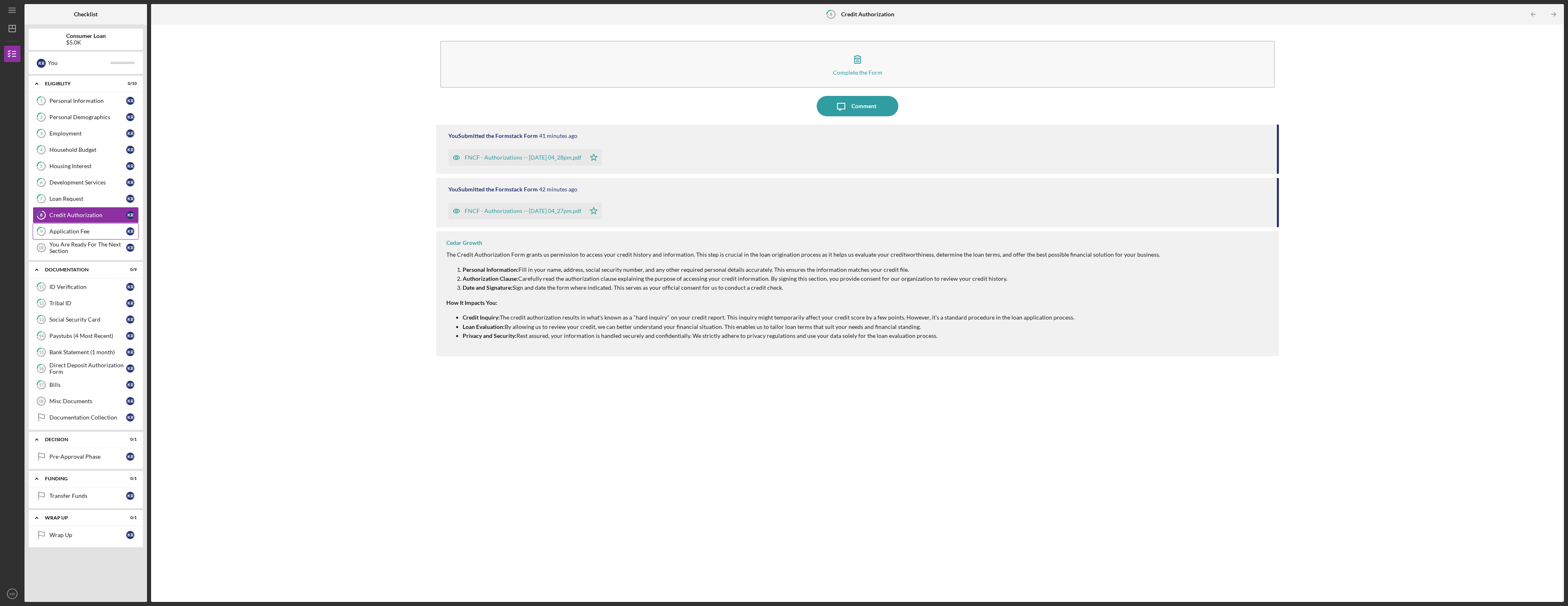
click at [75, 230] on div "Application Fee" at bounding box center [88, 231] width 77 height 7
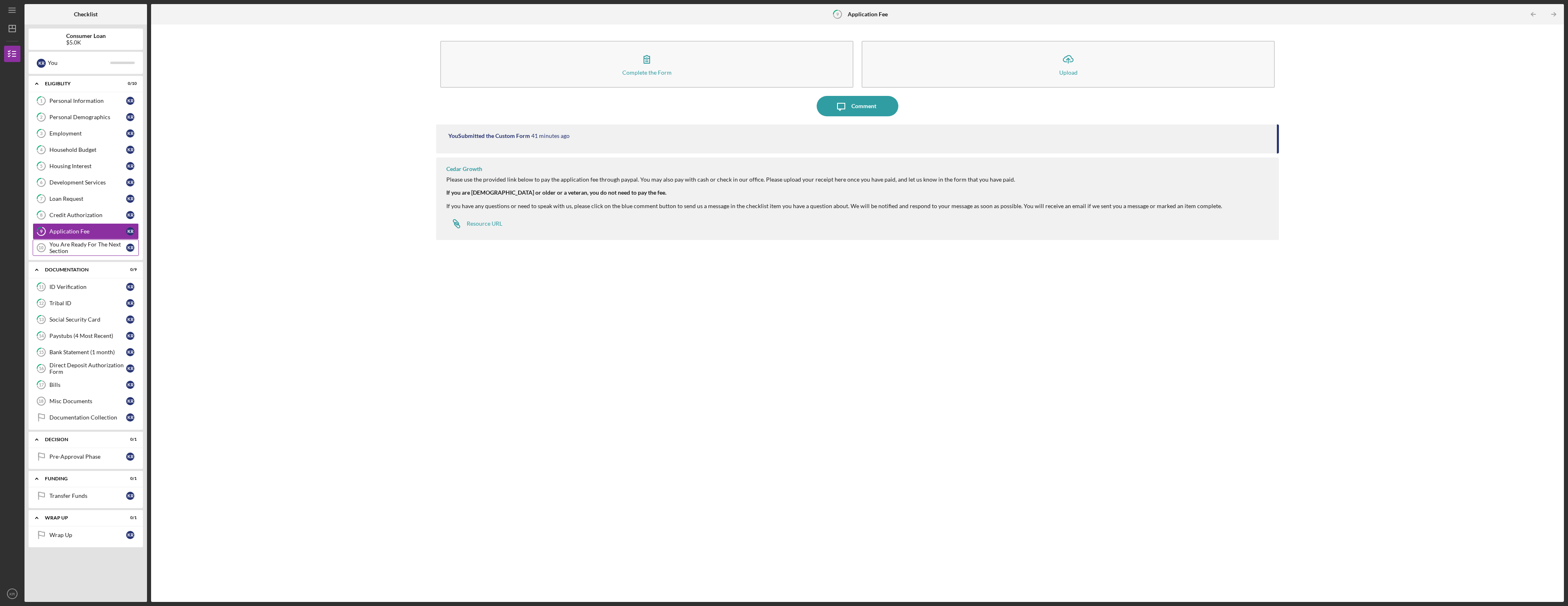
click at [73, 246] on div "You Are Ready For The Next Section" at bounding box center [88, 247] width 77 height 13
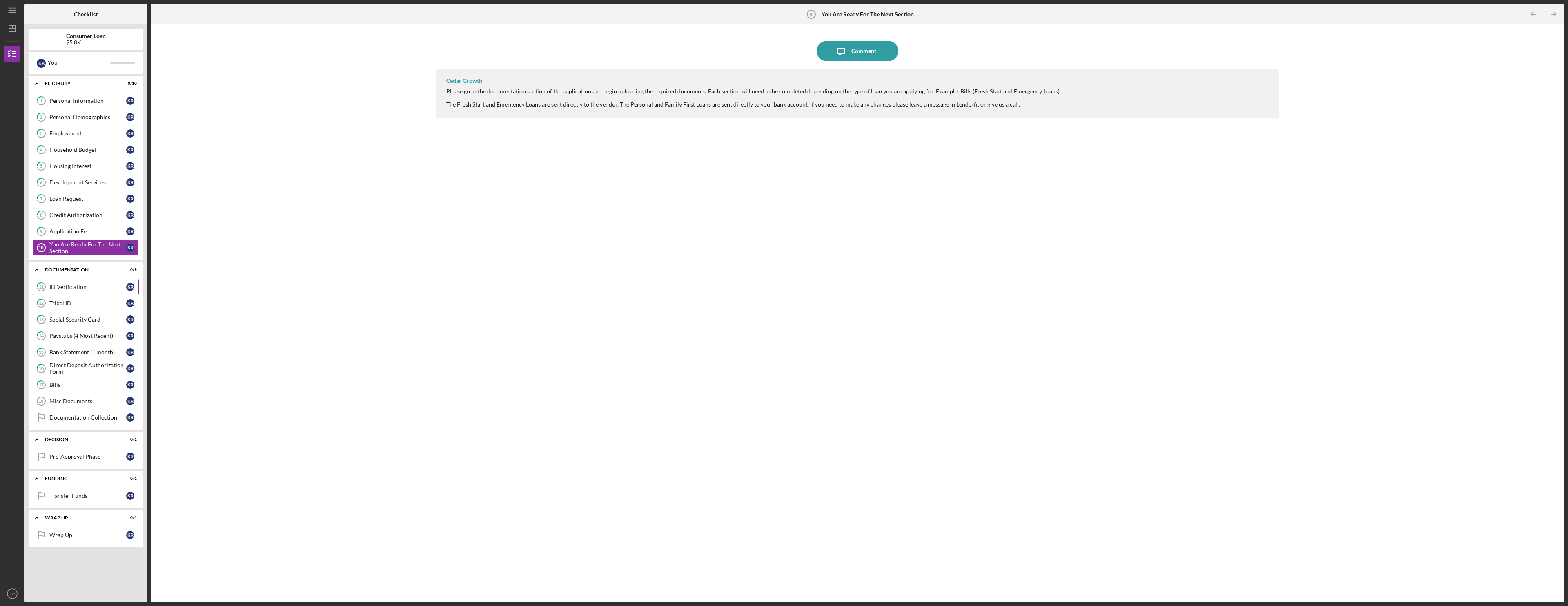
click at [66, 287] on div "ID Verification" at bounding box center [88, 287] width 77 height 7
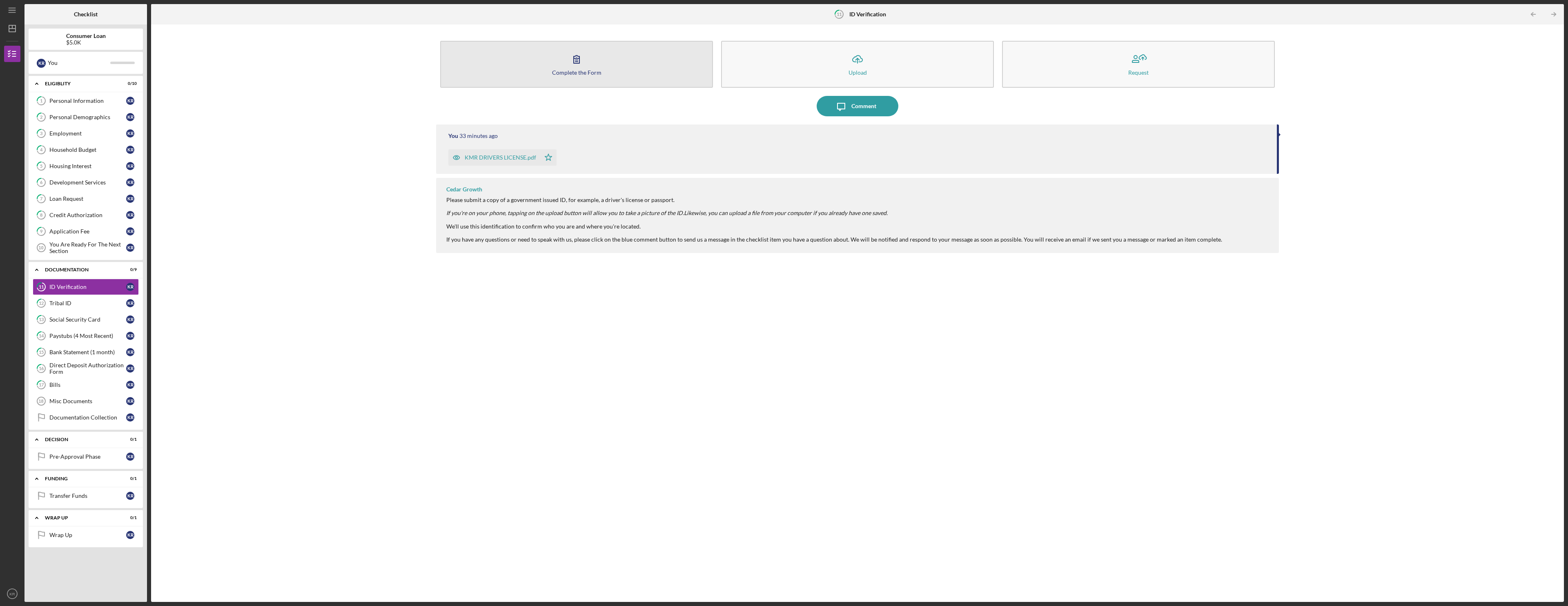
click at [585, 76] on button "Complete the Form Form" at bounding box center [576, 64] width 273 height 47
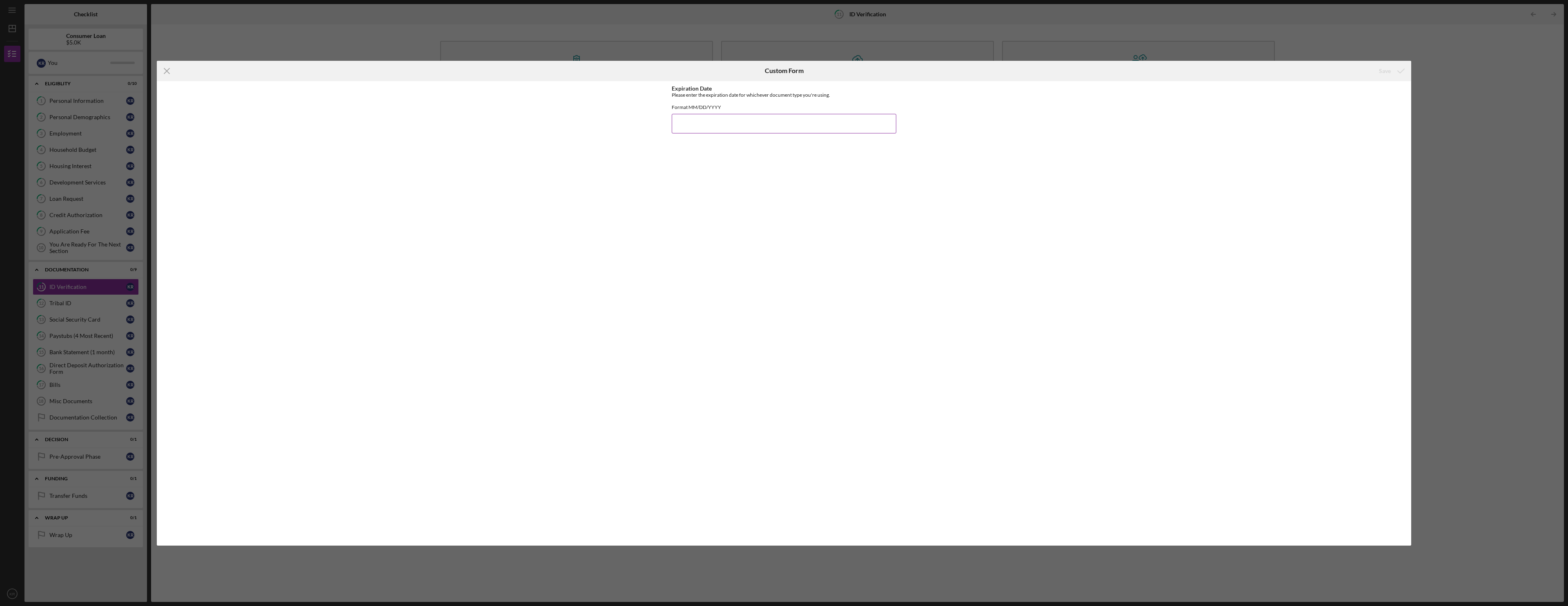
click at [585, 131] on input "Expiration Date" at bounding box center [784, 124] width 225 height 19
type input "[DATE]"
click at [585, 67] on div "Save" at bounding box center [1384, 71] width 12 height 16
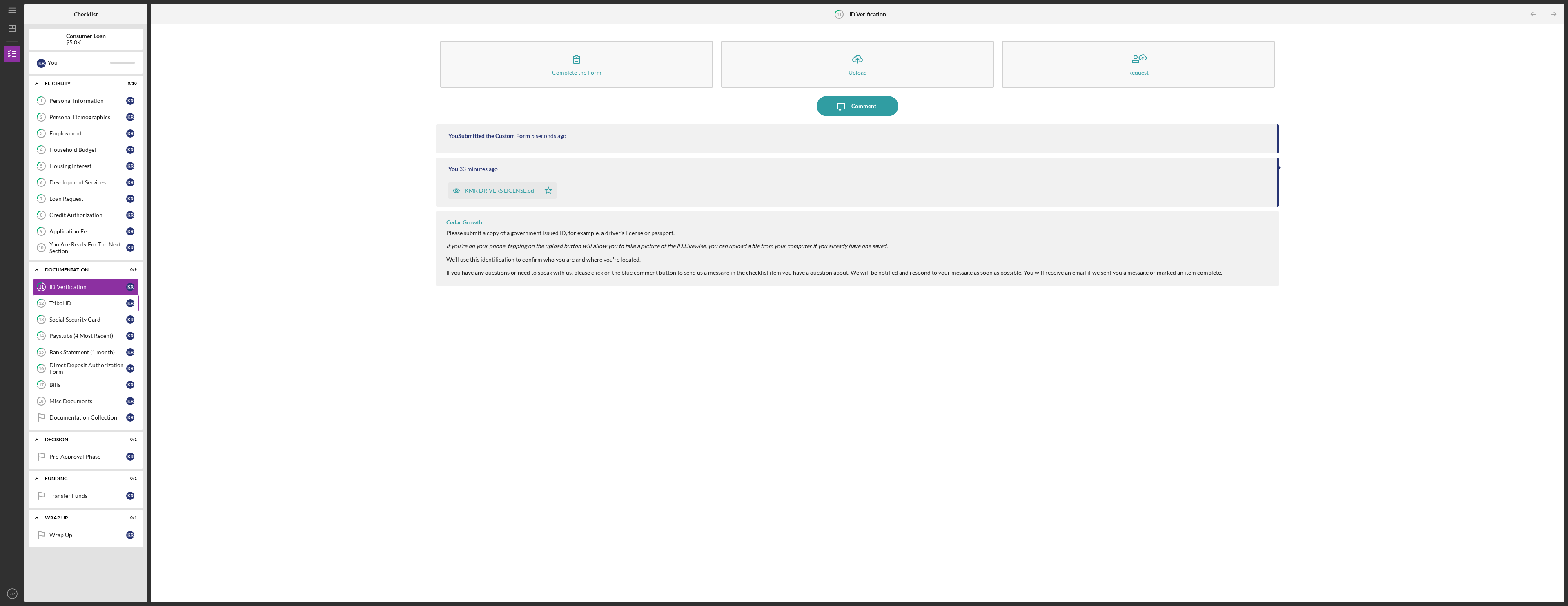
click at [76, 301] on div "Tribal ID" at bounding box center [88, 303] width 77 height 7
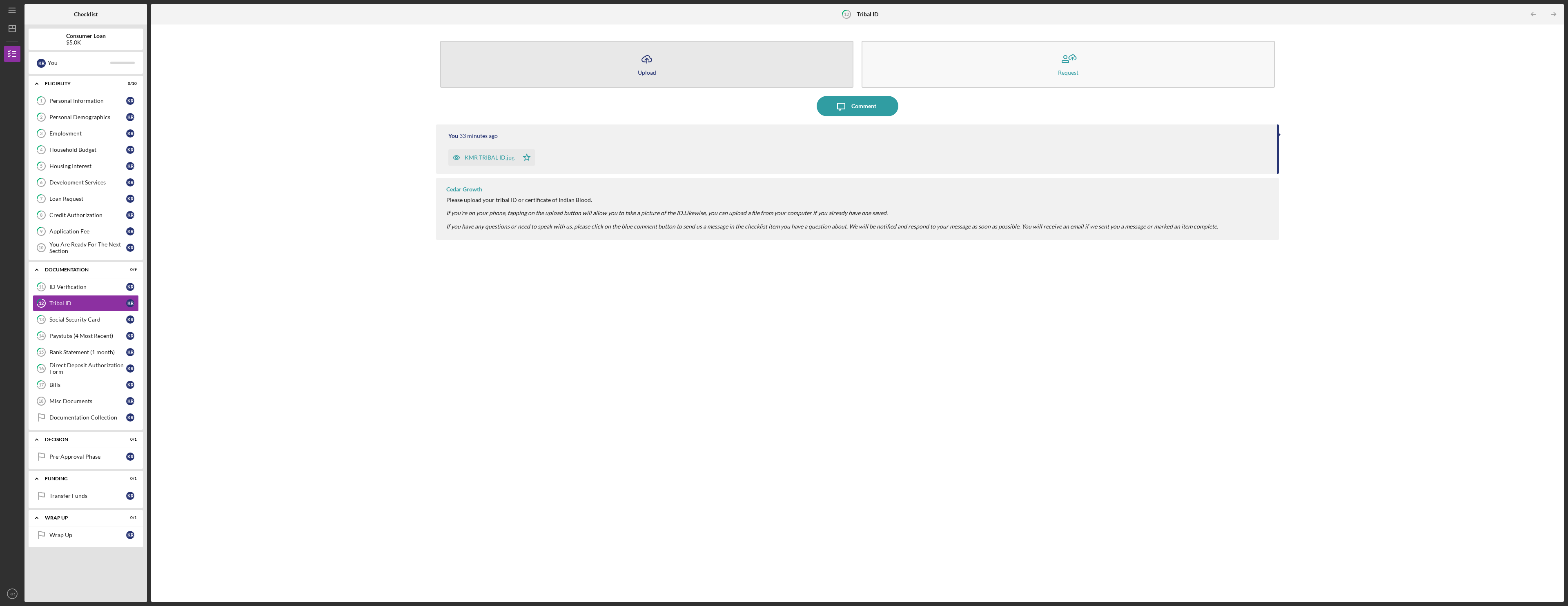
click at [585, 73] on button "Icon/Upload Upload" at bounding box center [646, 64] width 413 height 47
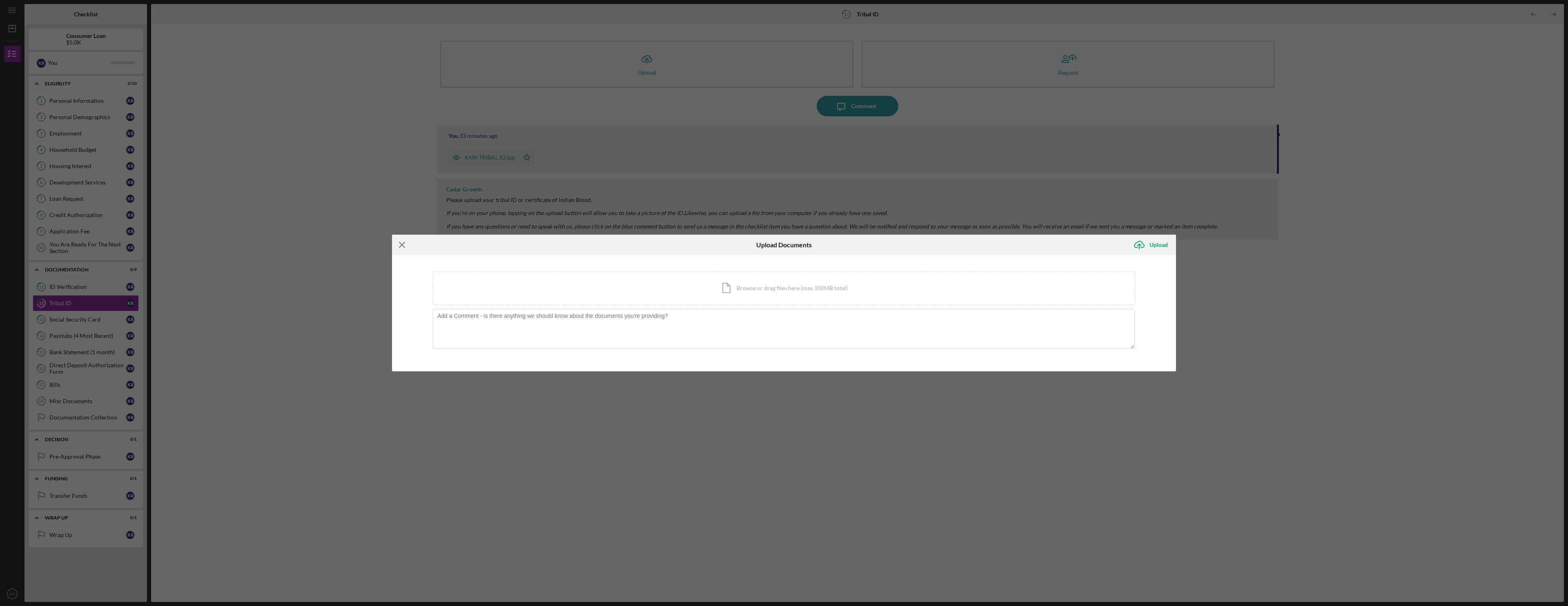
click at [402, 242] on icon "Icon/Menu Close" at bounding box center [402, 245] width 21 height 21
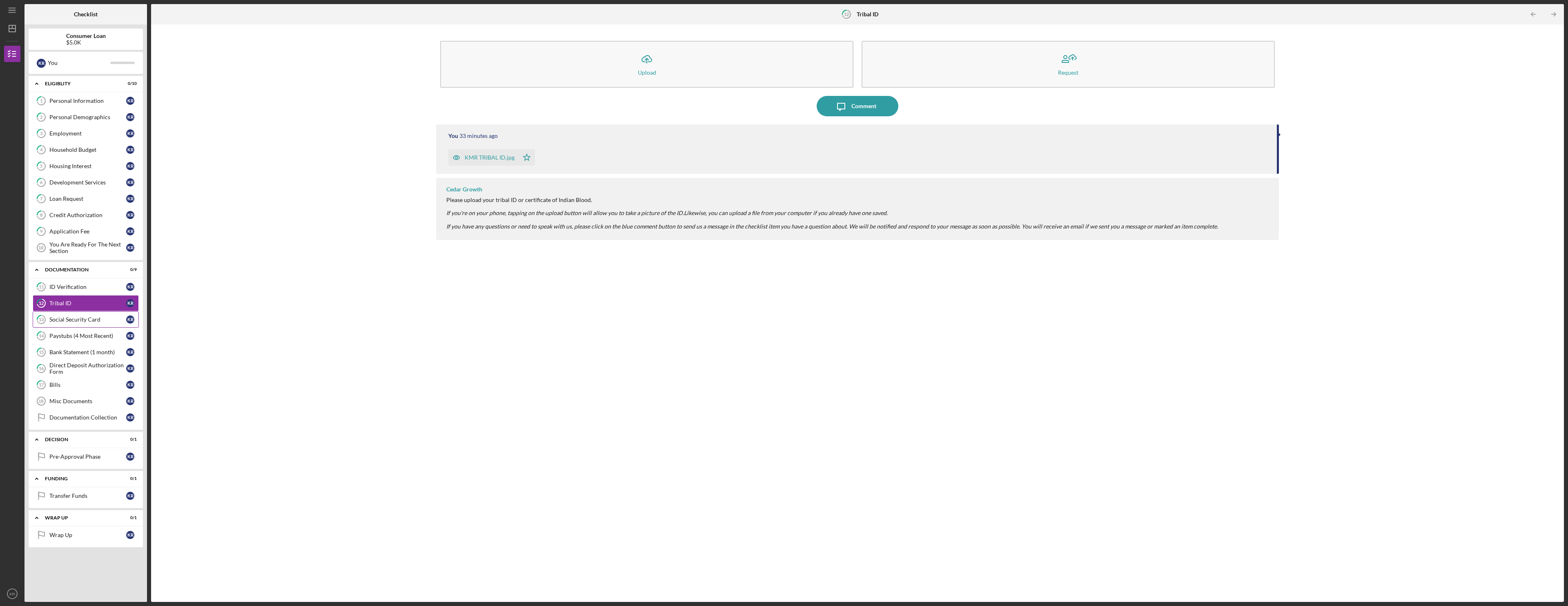
click at [75, 324] on link "13 Social Security Card K R" at bounding box center [86, 319] width 106 height 16
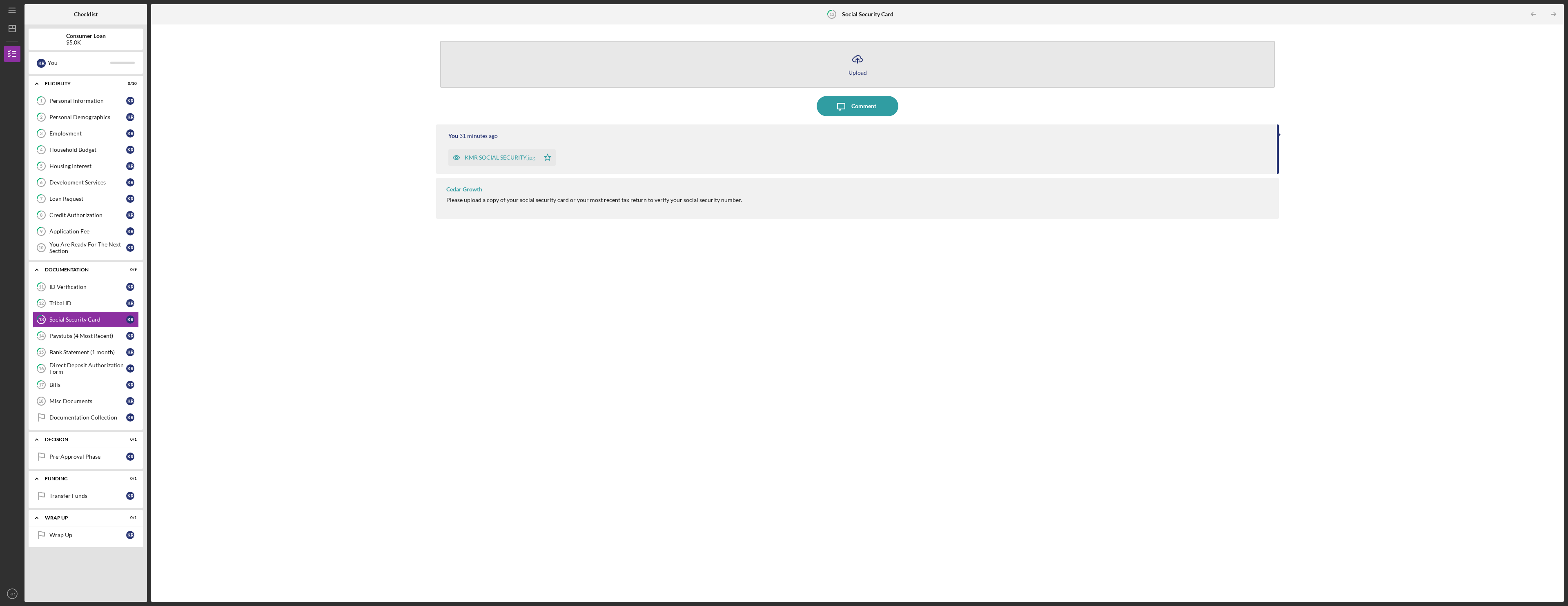
click at [585, 68] on icon "Icon/Upload" at bounding box center [858, 59] width 21 height 21
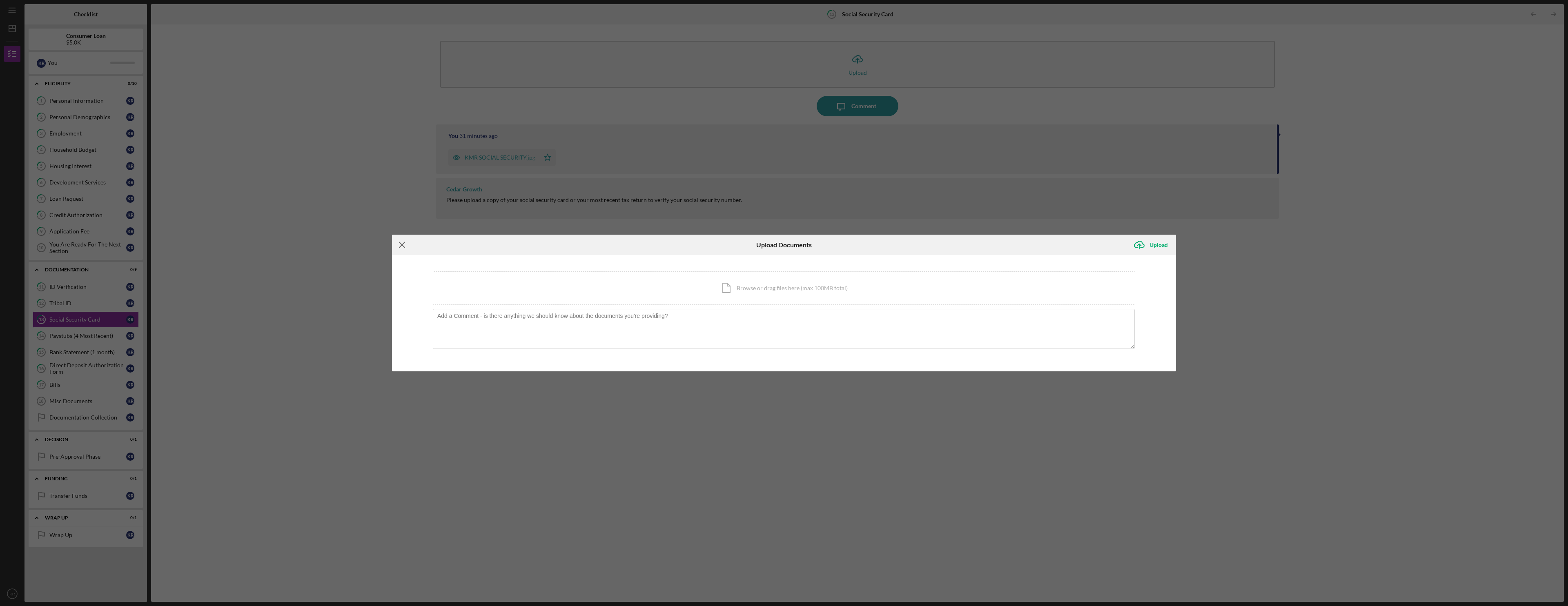
click at [397, 243] on icon "Icon/Menu Close" at bounding box center [402, 245] width 21 height 21
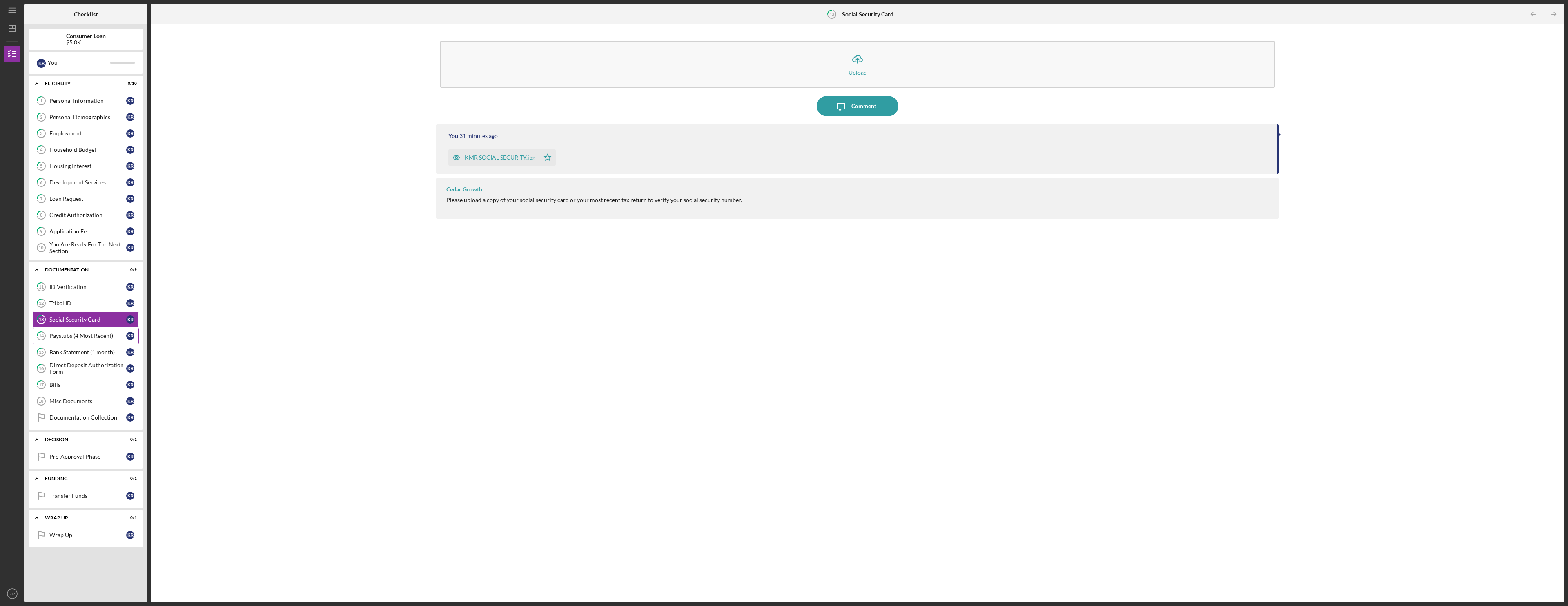
click at [81, 333] on div "Paystubs (4 Most Recent)" at bounding box center [88, 336] width 77 height 7
click at [80, 353] on div "Bank Statement (1 month)" at bounding box center [88, 352] width 77 height 7
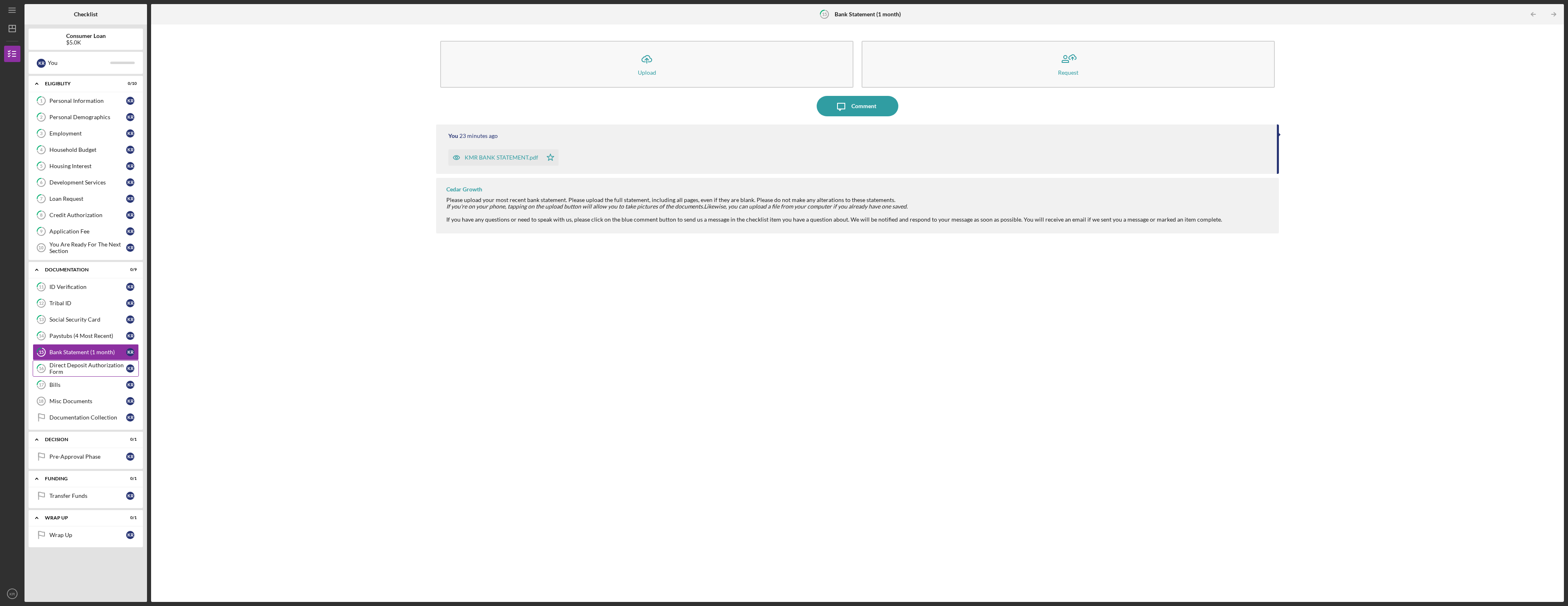
click at [75, 368] on div "Direct Deposit Authorization Form" at bounding box center [88, 368] width 77 height 13
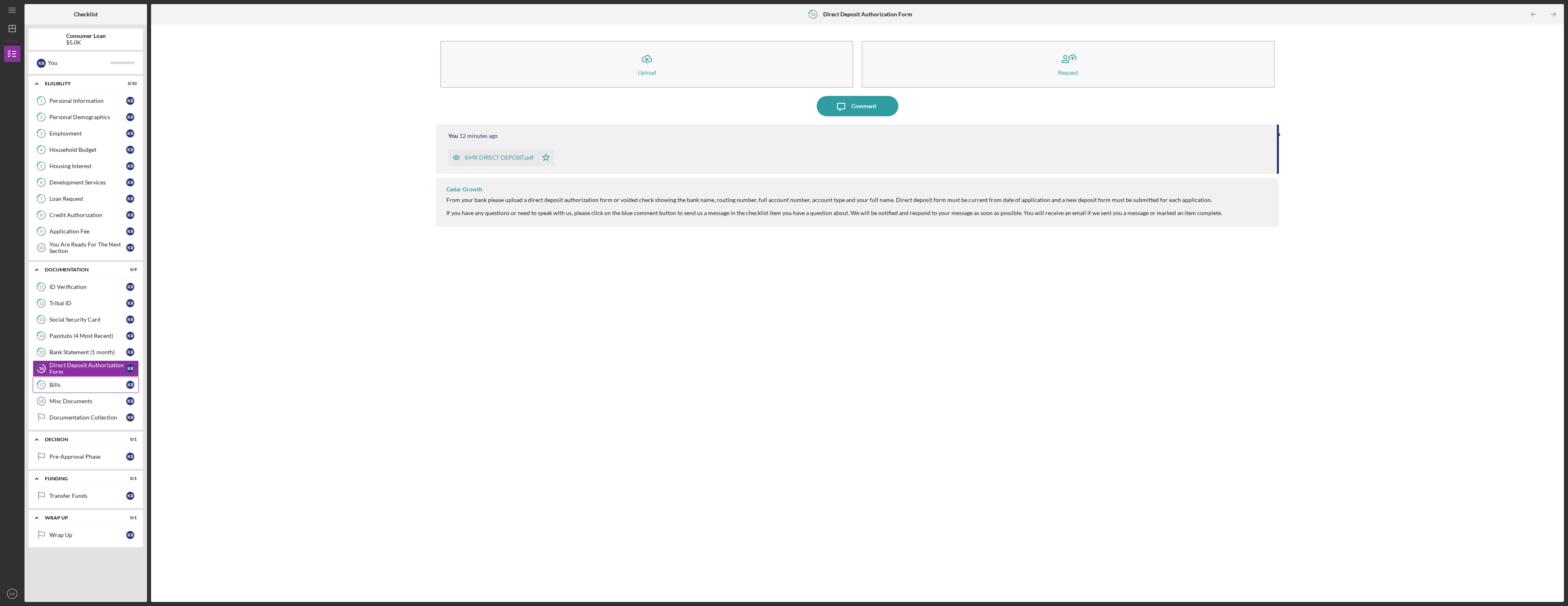
click at [72, 383] on div "Bills" at bounding box center [88, 385] width 77 height 7
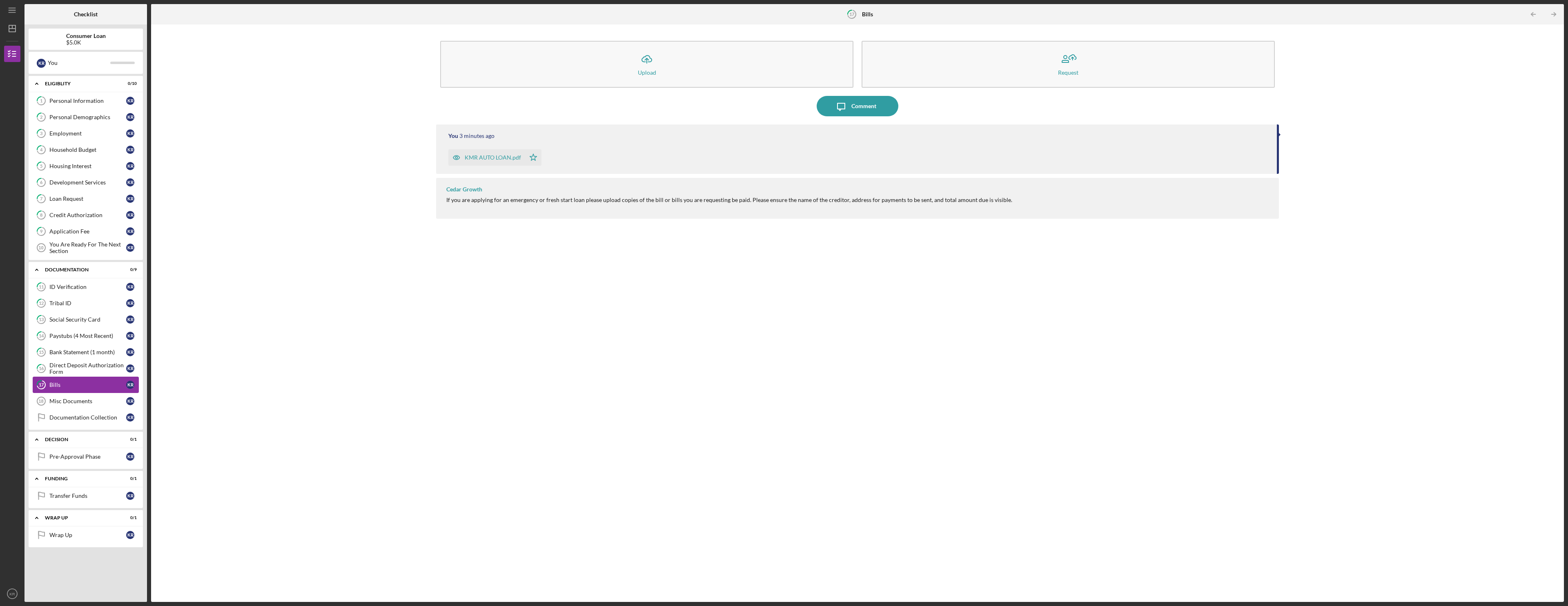
click at [75, 389] on link "17 Bills K R" at bounding box center [86, 385] width 106 height 16
click at [79, 409] on link "Misc Documents 18 Misc Documents K R" at bounding box center [86, 401] width 106 height 16
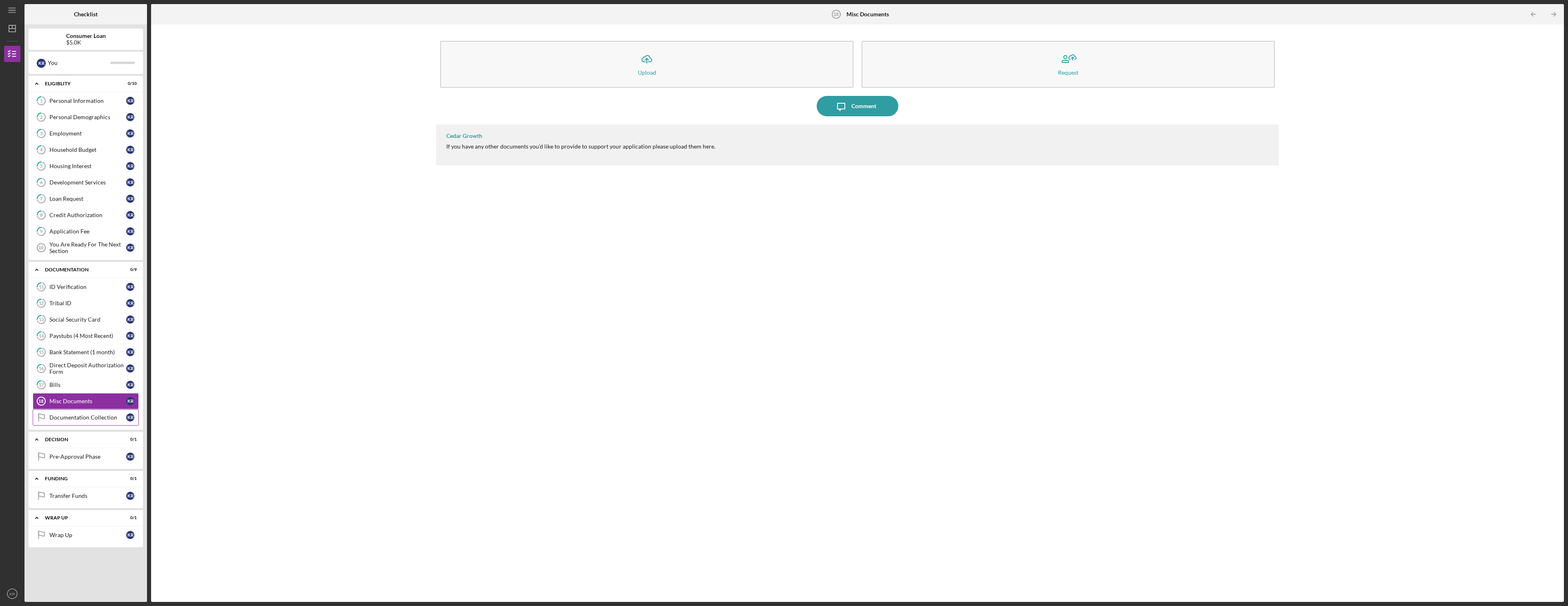
click at [77, 421] on div "Documentation Collection" at bounding box center [88, 417] width 77 height 7
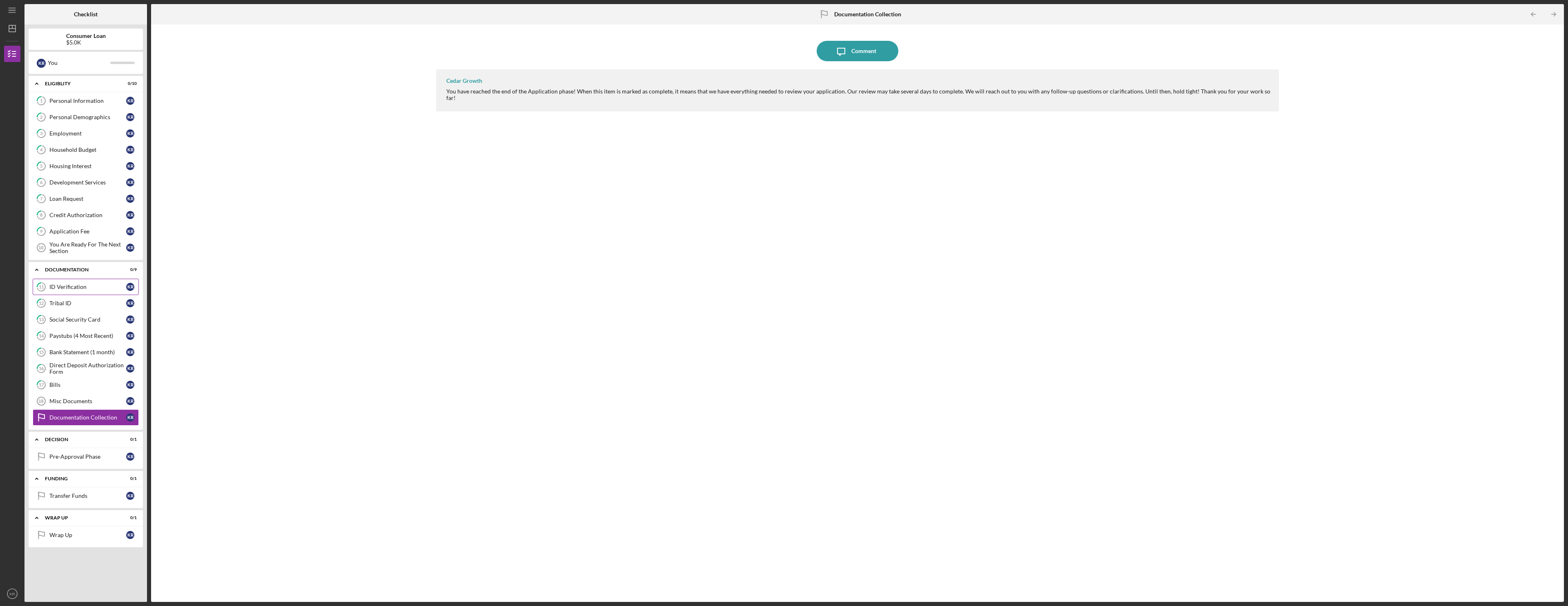
click at [94, 291] on link "11 ID Verification K R" at bounding box center [86, 287] width 106 height 16
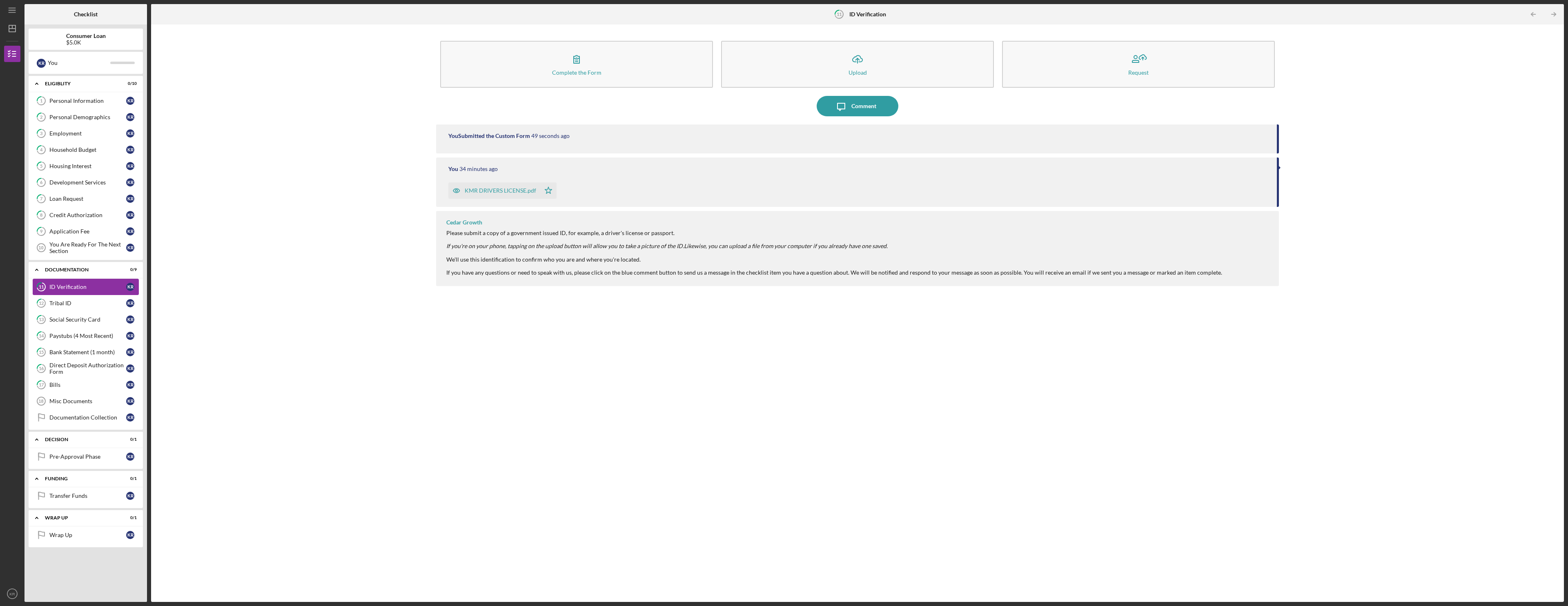
click at [96, 291] on link "11 ID Verification K R" at bounding box center [86, 287] width 106 height 16
drag, startPoint x: 96, startPoint y: 291, endPoint x: 564, endPoint y: 84, distance: 511.7
click at [561, 86] on button "Complete the Form Form" at bounding box center [576, 64] width 273 height 47
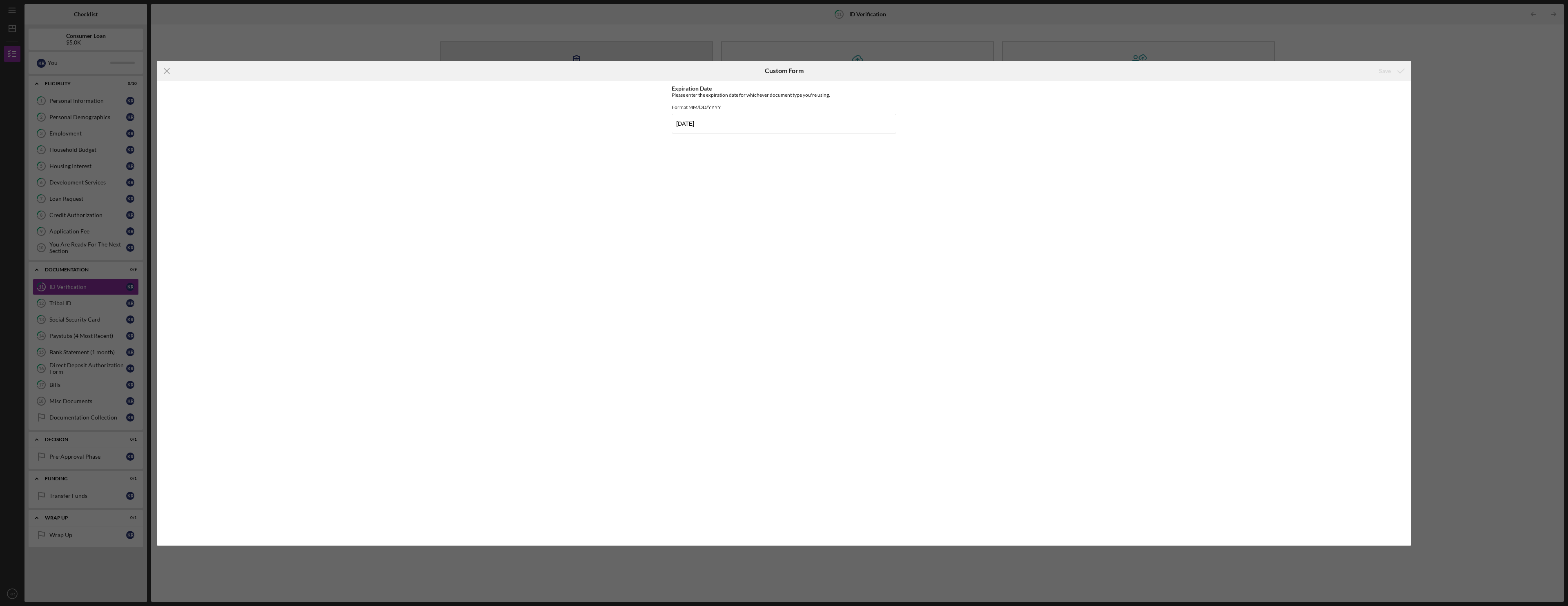
click at [570, 71] on div "Icon/Menu Close" at bounding box center [366, 71] width 418 height 21
click at [167, 68] on icon "Icon/Menu Close" at bounding box center [167, 71] width 21 height 21
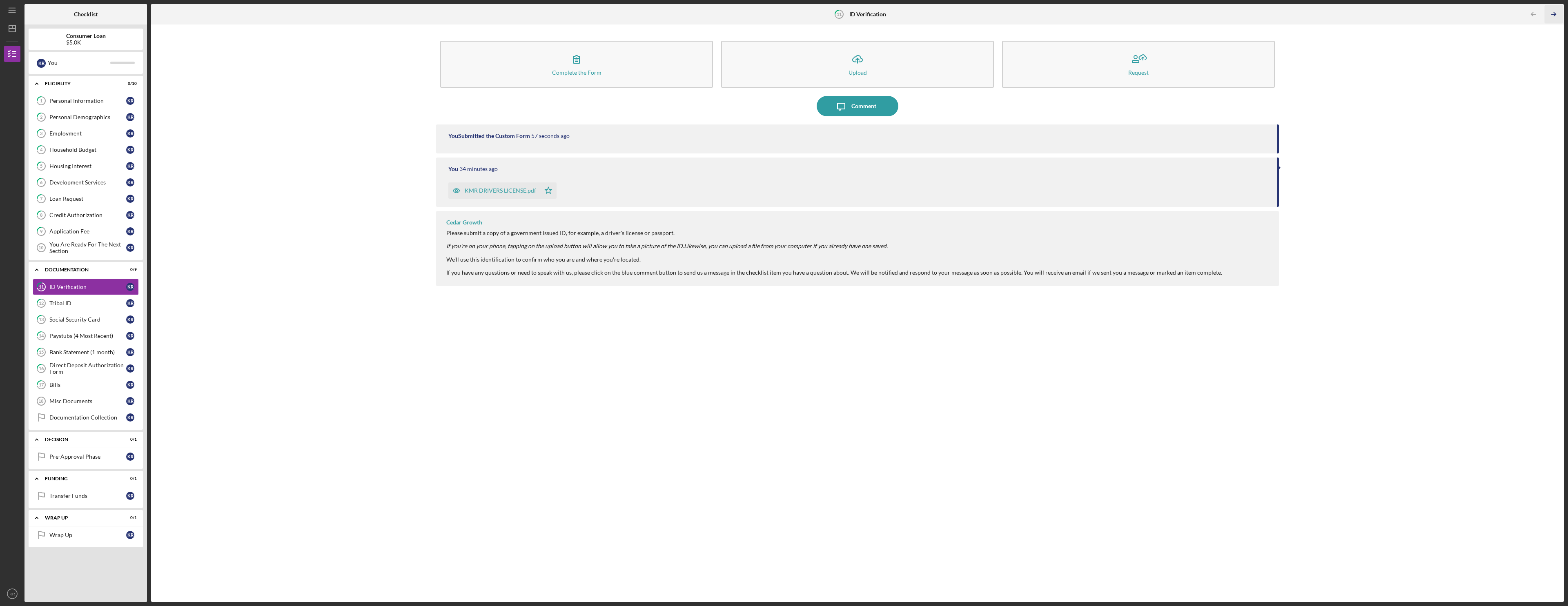
click at [585, 10] on icon "Icon/Table Pagination Arrow" at bounding box center [1553, 15] width 18 height 18
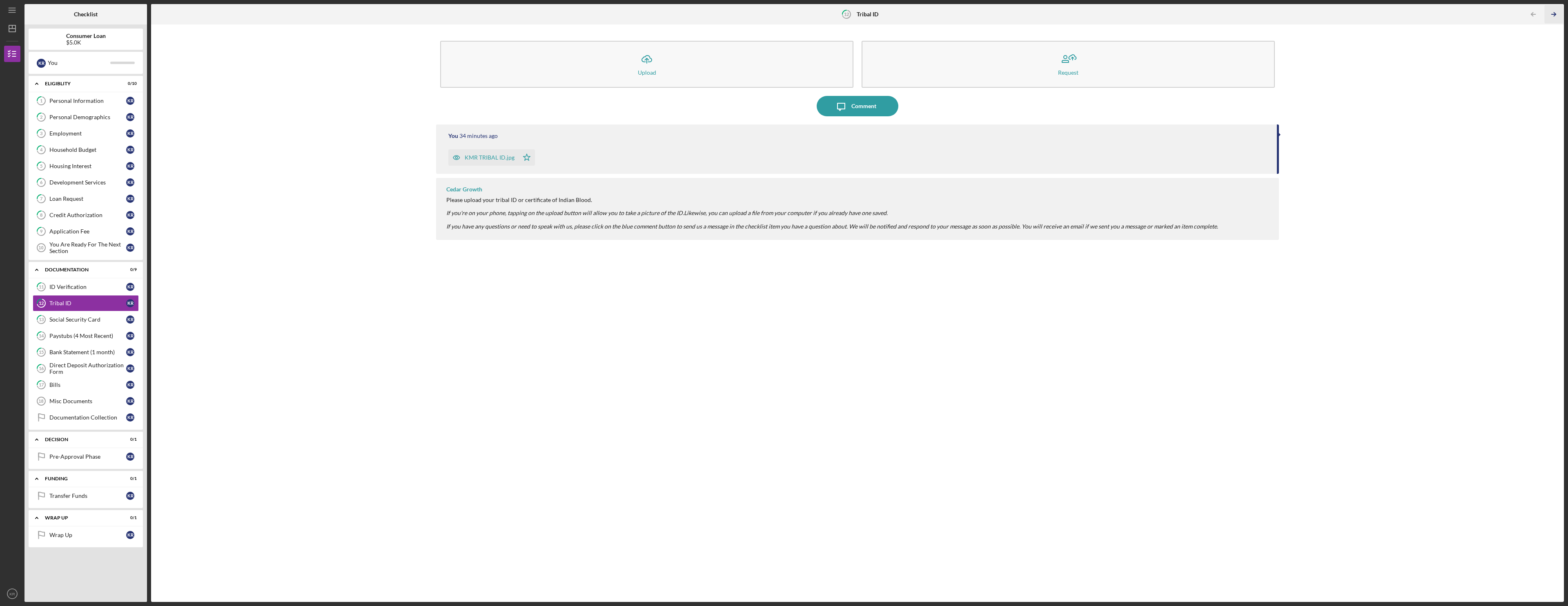
click at [585, 10] on icon "Icon/Table Pagination Arrow" at bounding box center [1553, 15] width 18 height 18
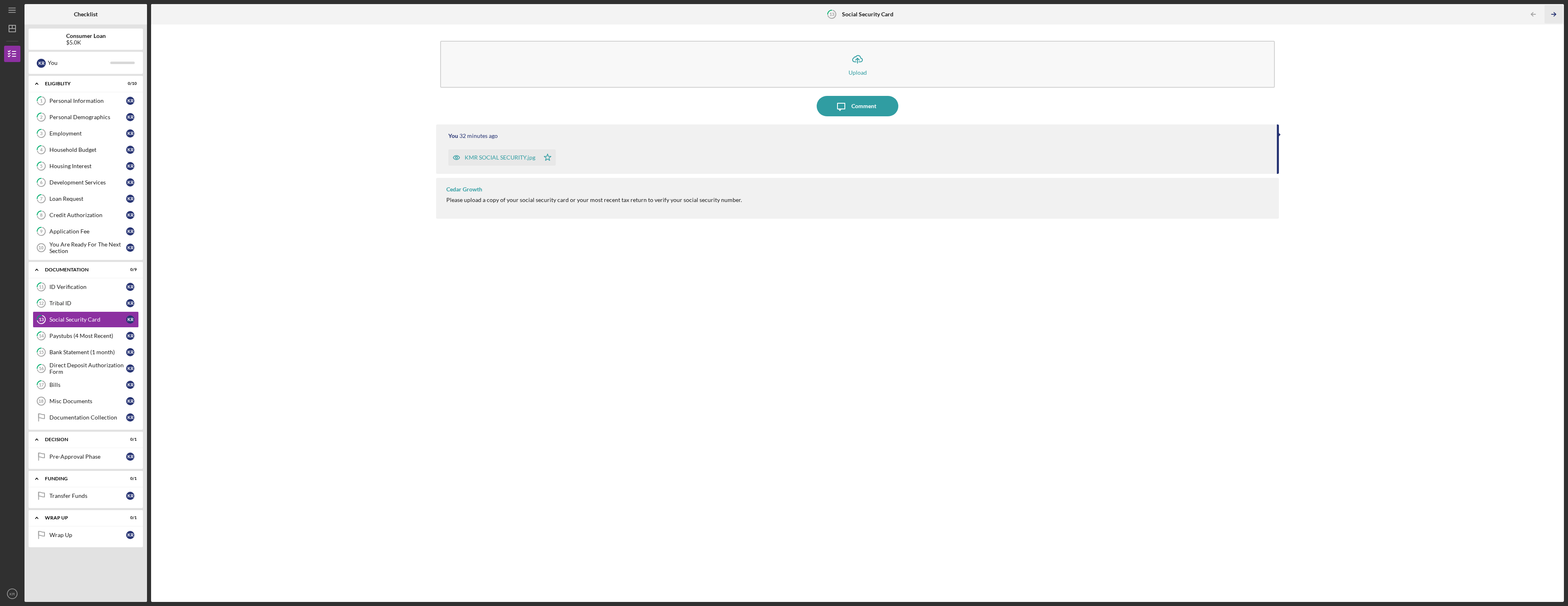
click at [585, 10] on icon "Icon/Table Pagination Arrow" at bounding box center [1553, 15] width 18 height 18
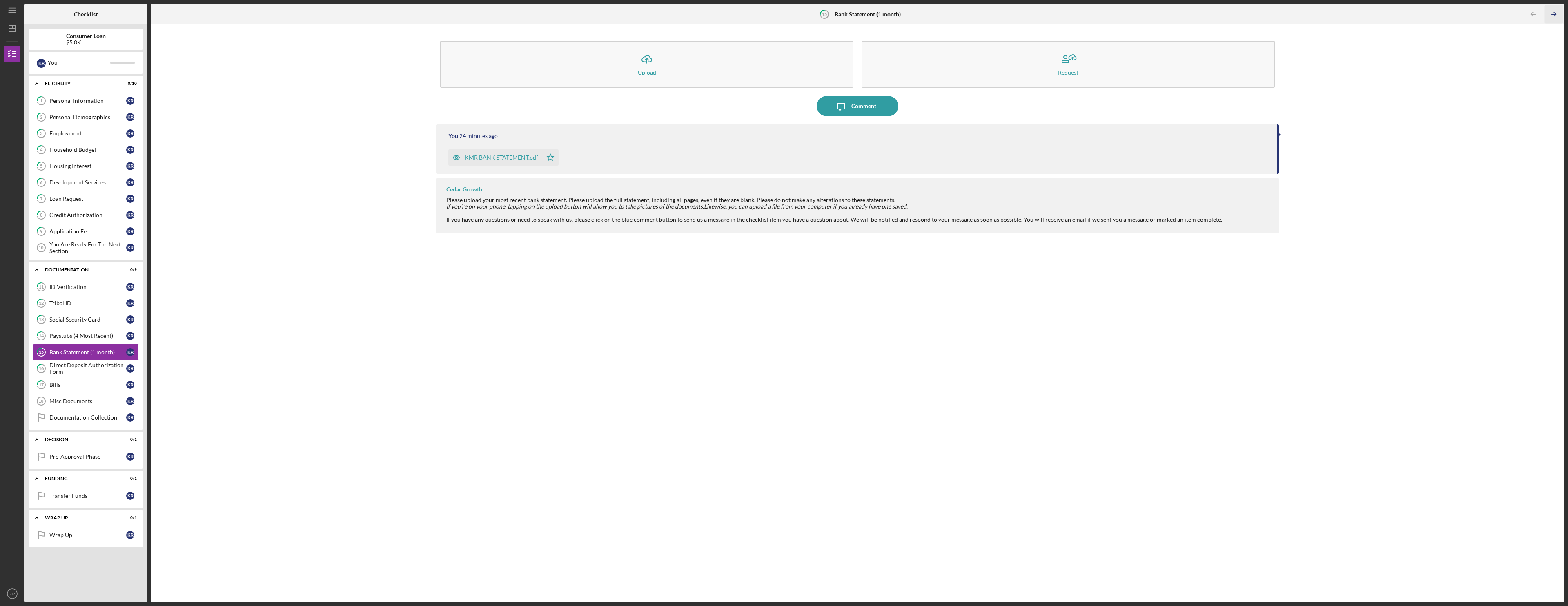
click at [585, 10] on icon "Icon/Table Pagination Arrow" at bounding box center [1553, 15] width 18 height 18
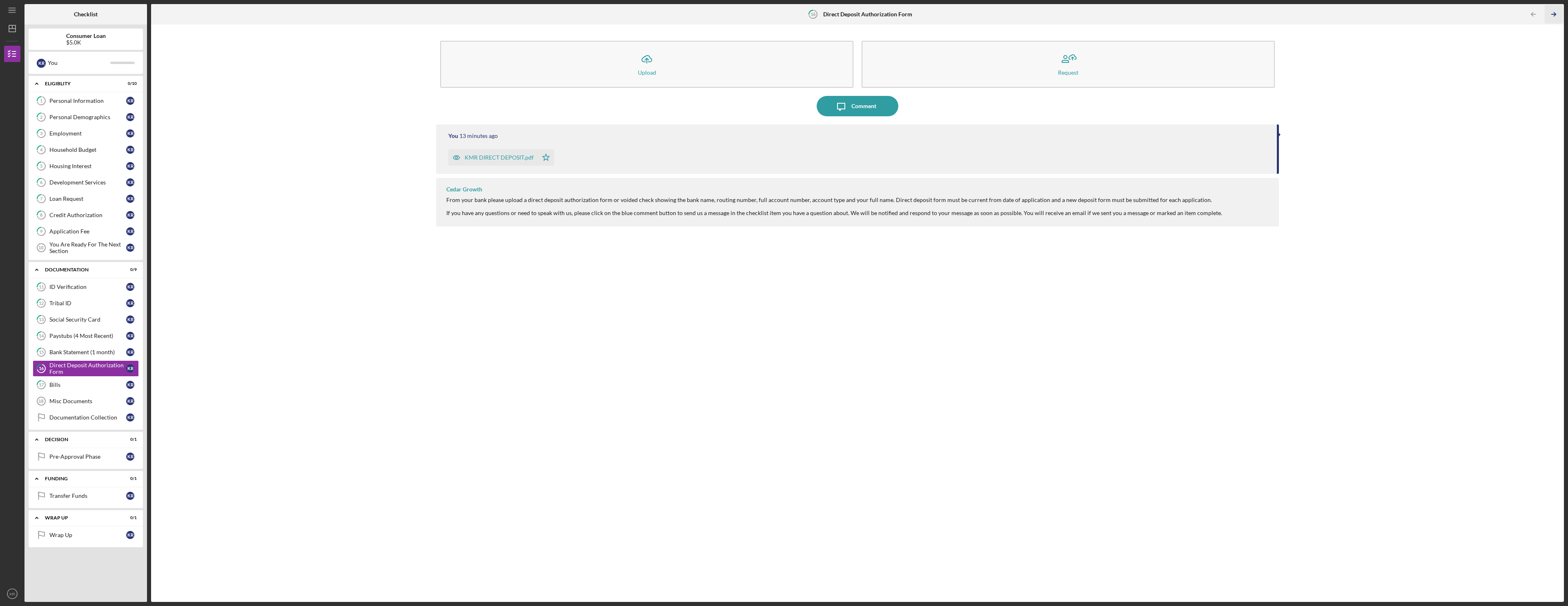
click at [585, 10] on icon "Icon/Table Pagination Arrow" at bounding box center [1553, 15] width 18 height 18
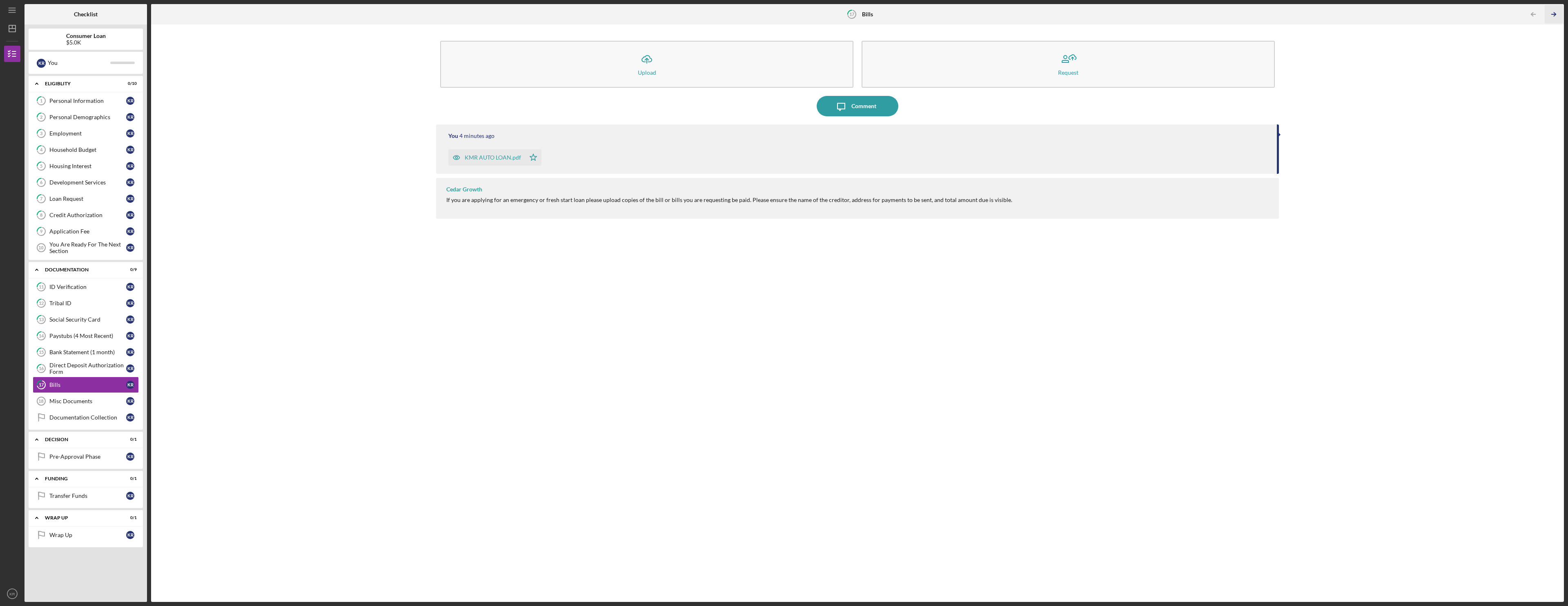
click at [585, 10] on icon "Icon/Table Pagination Arrow" at bounding box center [1553, 15] width 18 height 18
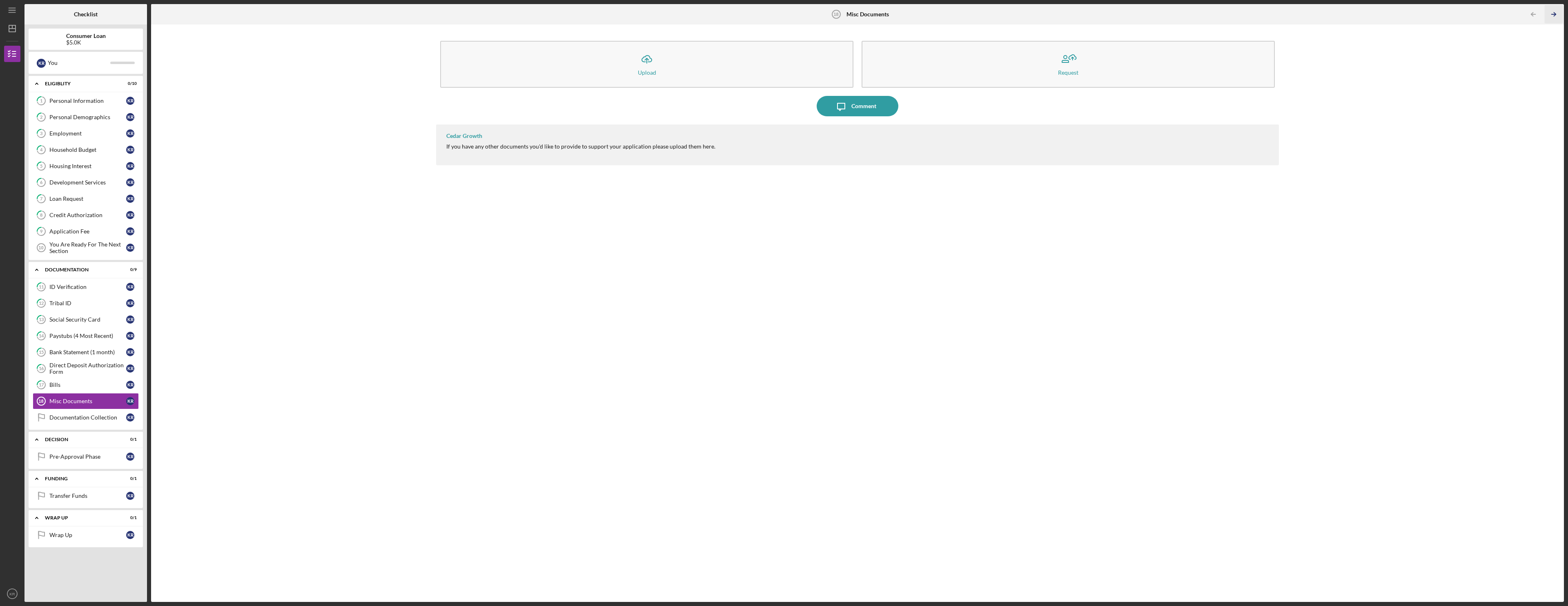
click at [585, 10] on icon "Icon/Table Pagination Arrow" at bounding box center [1553, 15] width 18 height 18
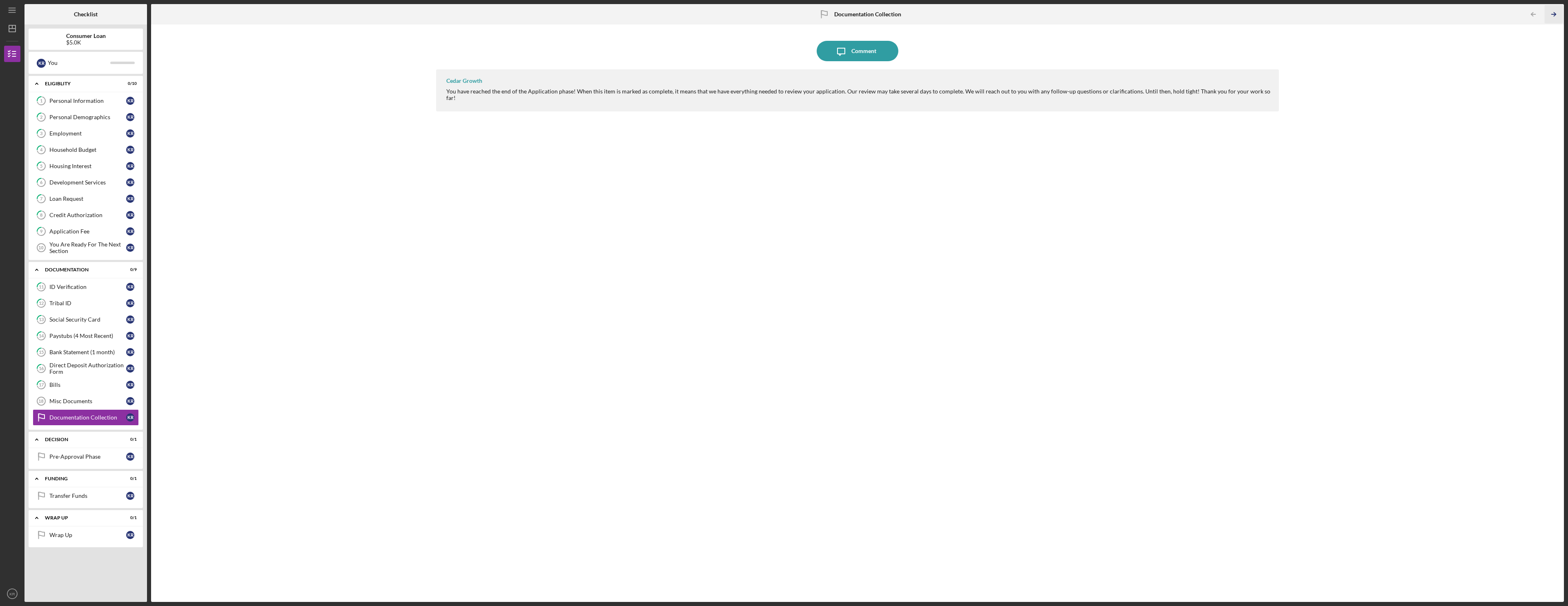
click at [585, 10] on icon "Icon/Table Pagination Arrow" at bounding box center [1553, 15] width 18 height 18
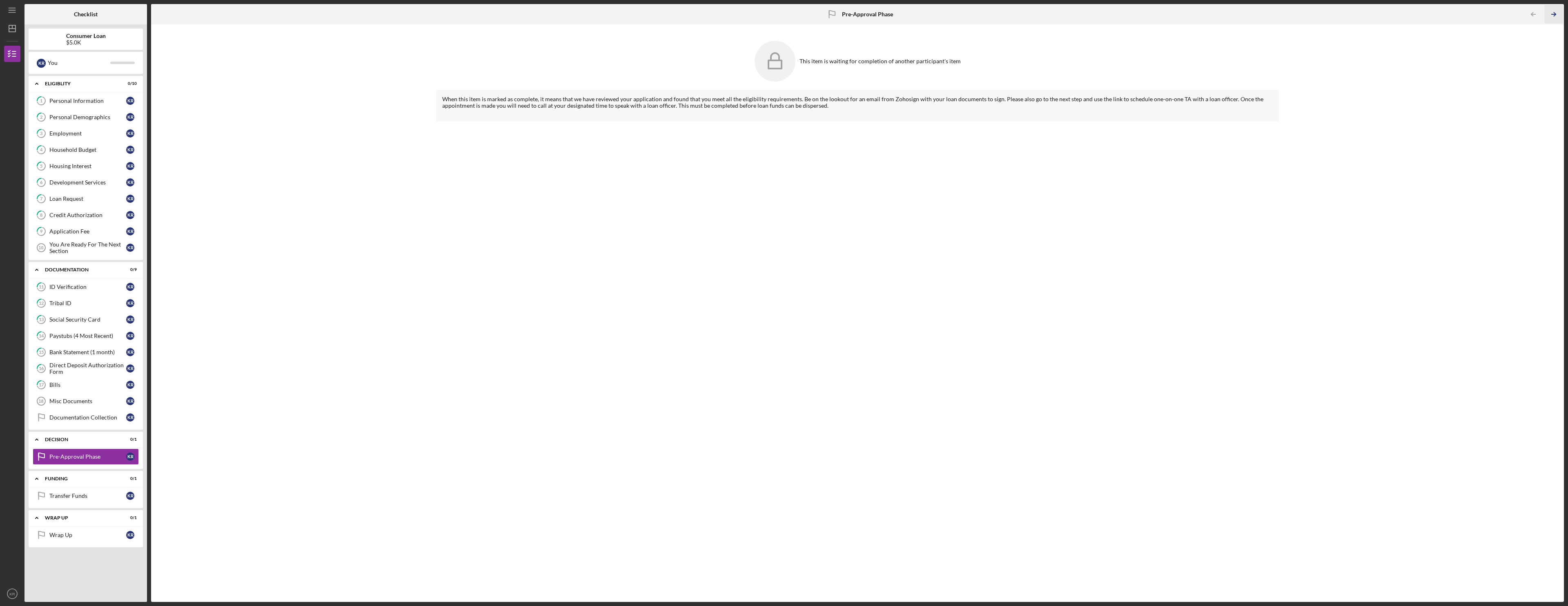
click at [585, 10] on icon "Icon/Table Pagination Arrow" at bounding box center [1553, 15] width 18 height 18
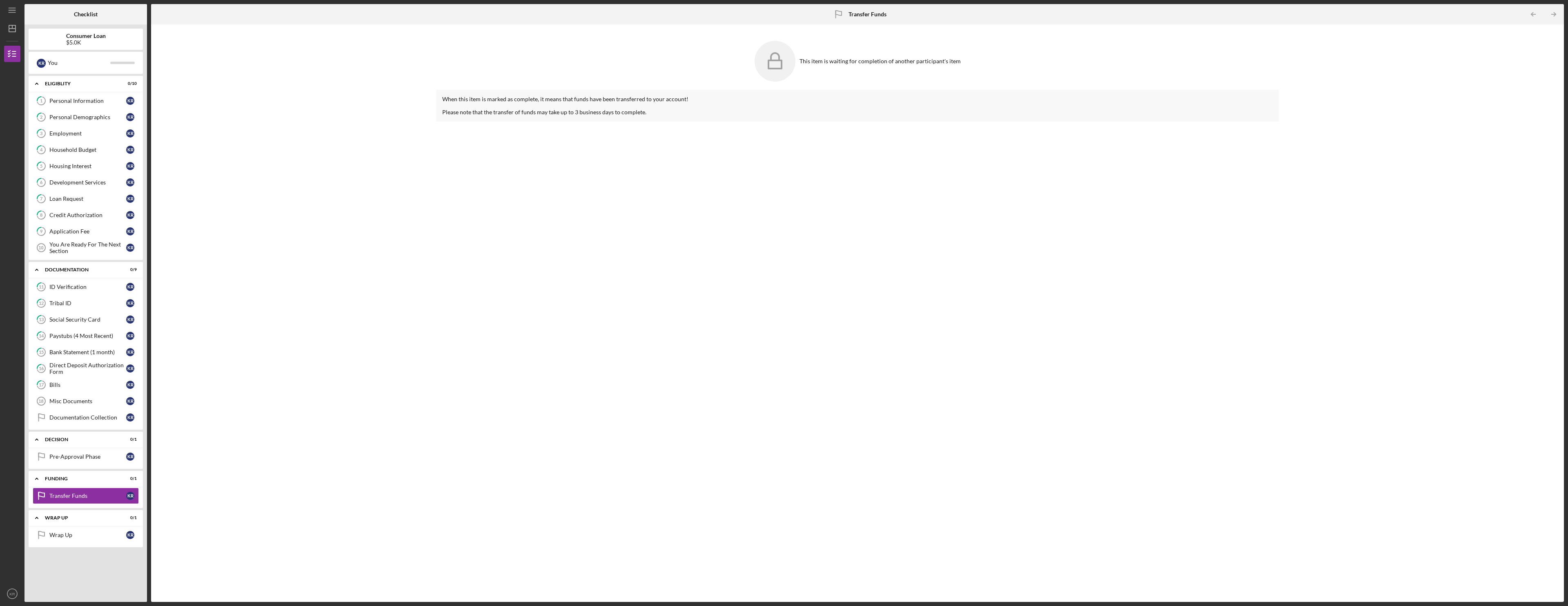
click at [585, 10] on icon "Icon/Table Pagination Arrow" at bounding box center [1553, 15] width 18 height 18
click at [585, 61] on rect at bounding box center [775, 64] width 13 height 8
click at [14, 33] on icon "Icon/Dashboard" at bounding box center [12, 29] width 21 height 21
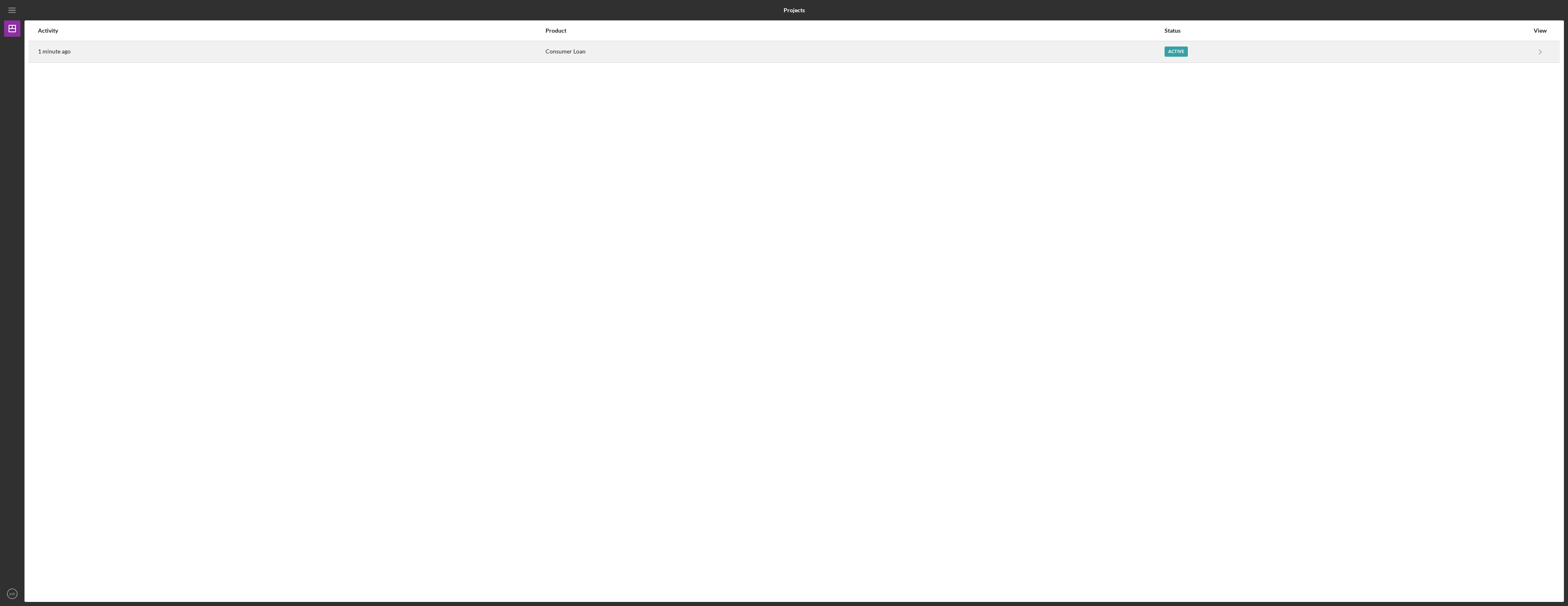
click at [585, 54] on div "Consumer Loan" at bounding box center [855, 52] width 618 height 21
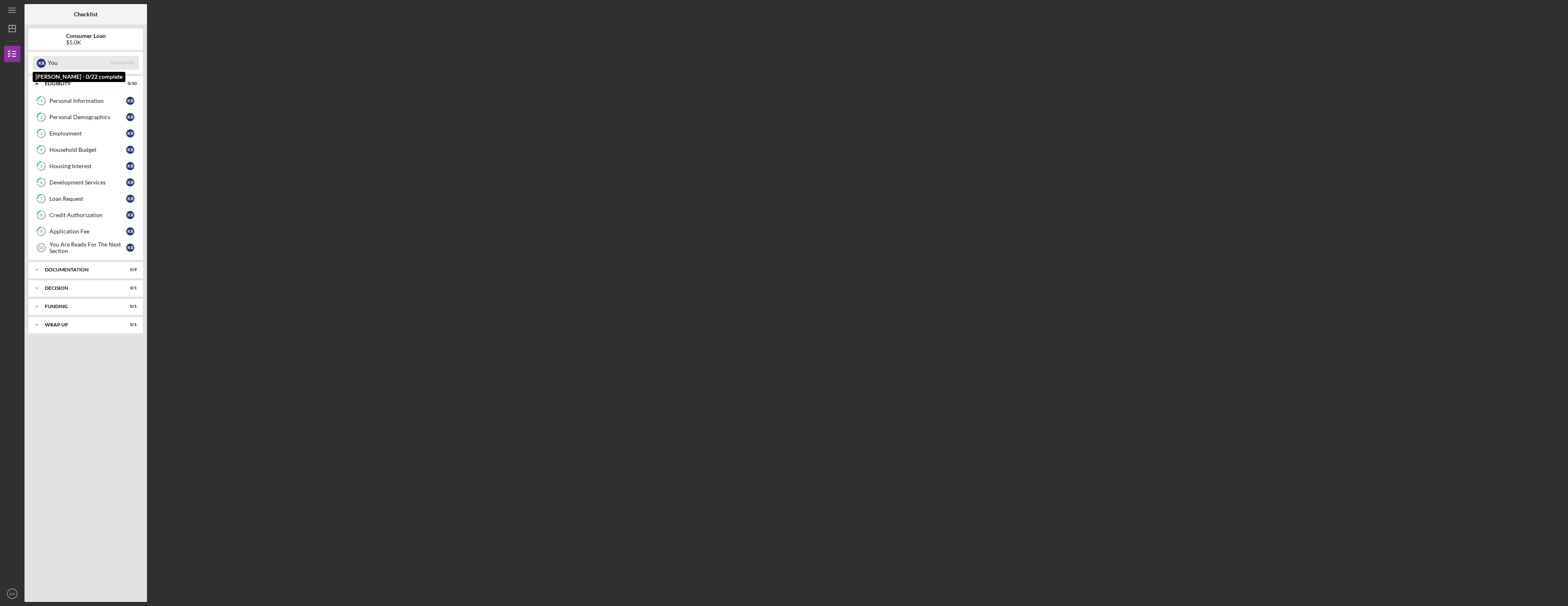
click at [91, 69] on div "You" at bounding box center [79, 63] width 63 height 14
click at [107, 61] on div "You" at bounding box center [79, 63] width 63 height 14
click at [70, 266] on div "Icon/Expander Documentation 0 / 9" at bounding box center [86, 270] width 114 height 16
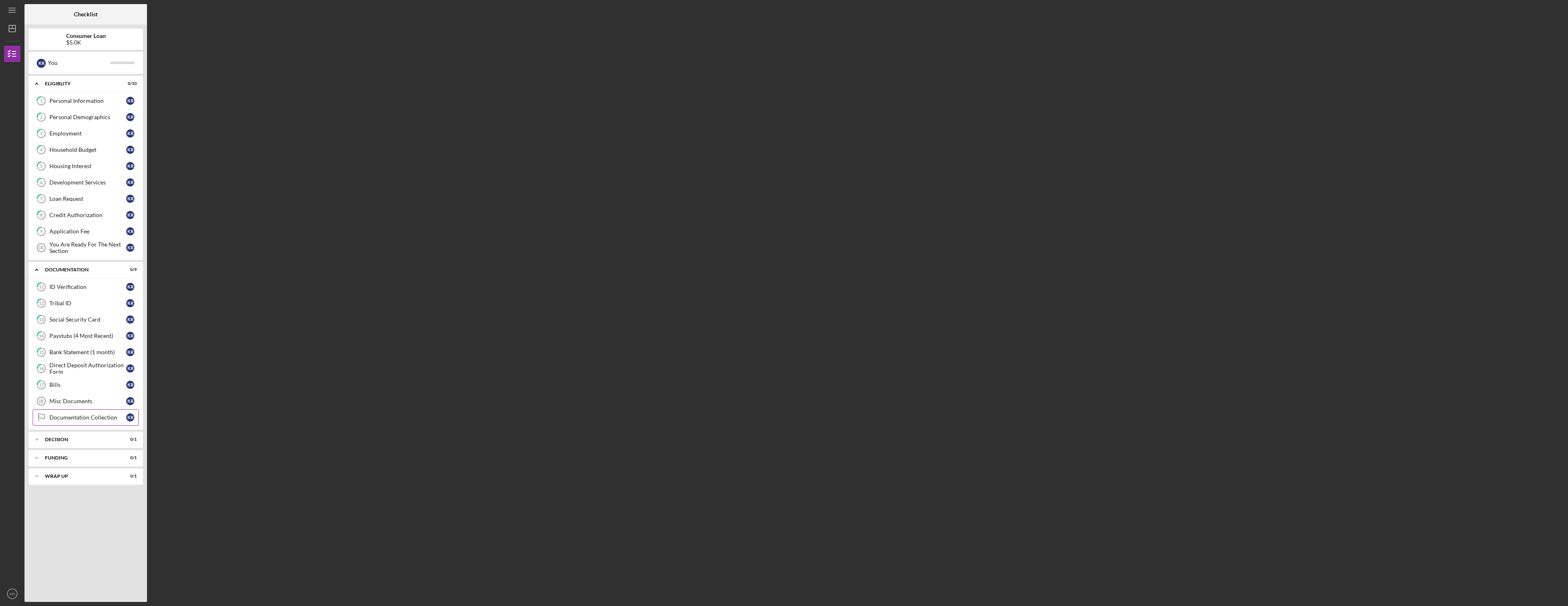
click at [71, 419] on div "Documentation Collection" at bounding box center [88, 417] width 77 height 7
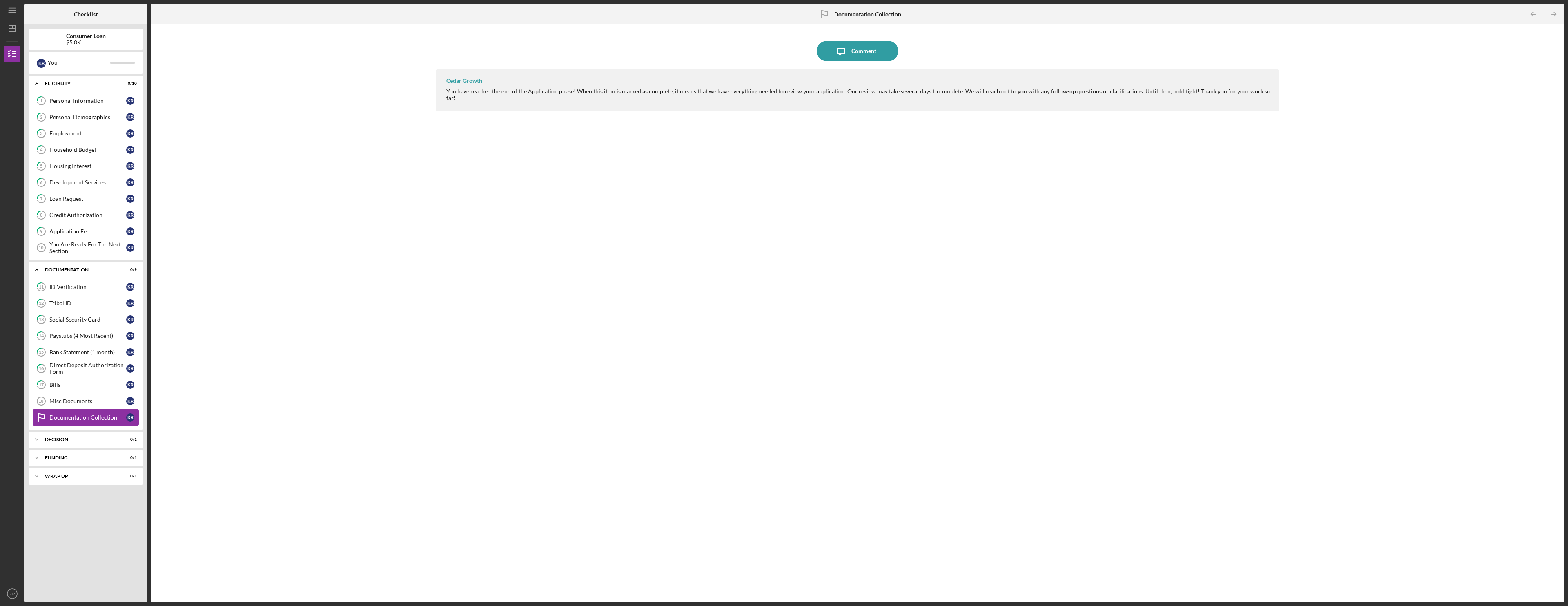
click at [68, 411] on link "Documentation Collection Documentation Collection K R" at bounding box center [86, 417] width 106 height 16
drag, startPoint x: 68, startPoint y: 410, endPoint x: 100, endPoint y: 94, distance: 317.6
click at [100, 94] on link "1 Personal Information K R" at bounding box center [86, 100] width 106 height 16
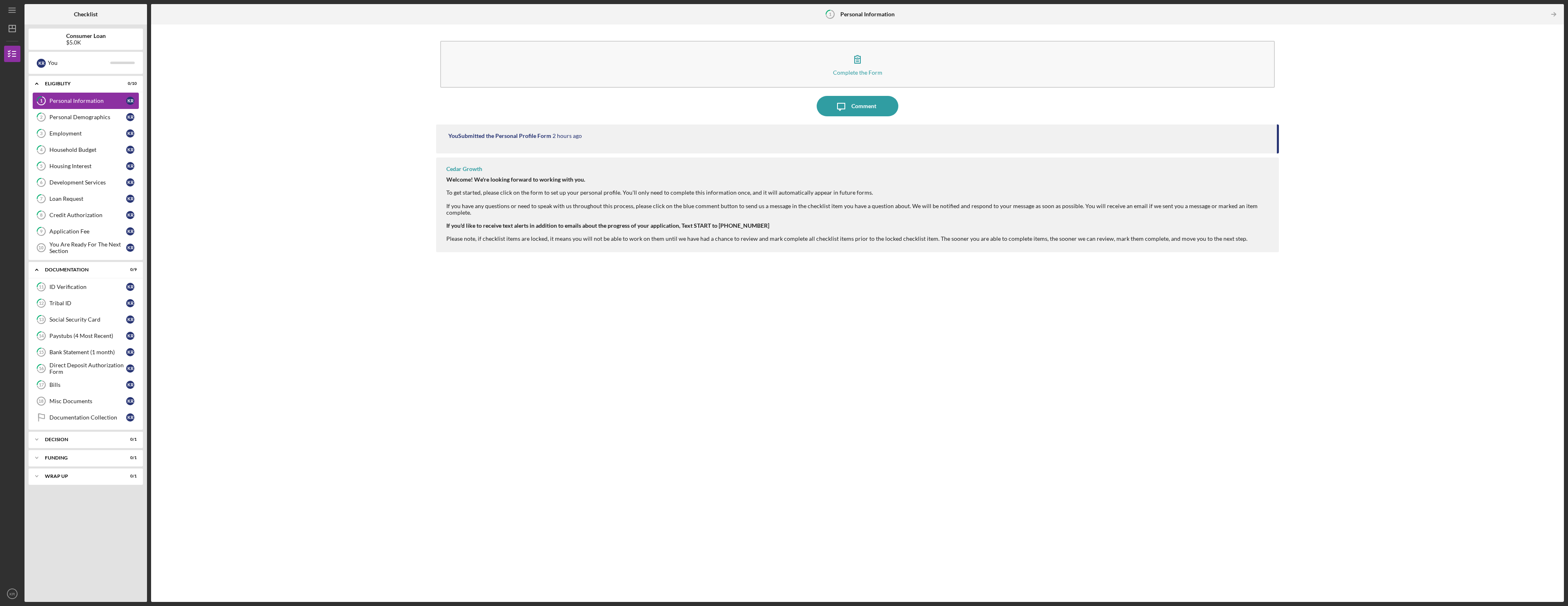
click at [72, 95] on link "1 Personal Information K R" at bounding box center [86, 100] width 106 height 16
drag, startPoint x: 72, startPoint y: 95, endPoint x: 329, endPoint y: 99, distance: 257.0
click at [329, 99] on div "Complete the Form Form Icon/Message Comment You Submitted the Personal Profile …" at bounding box center [858, 313] width 1405 height 569
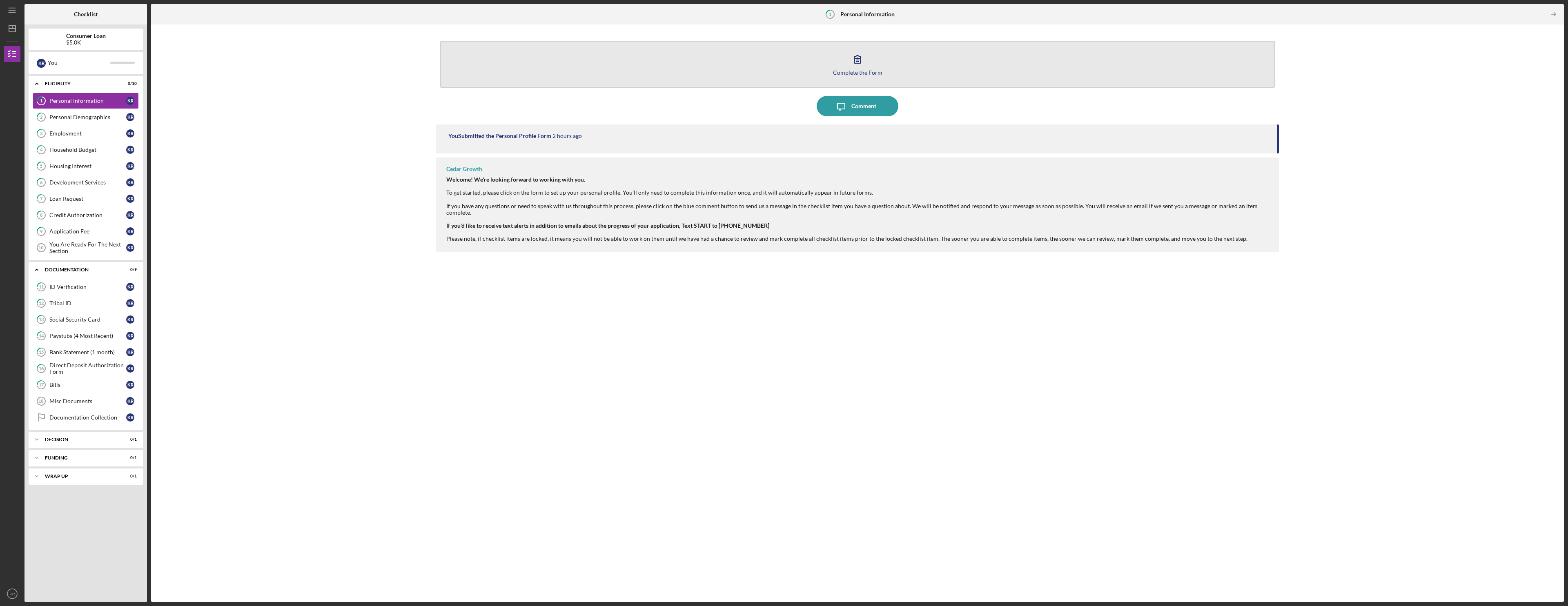
click at [585, 66] on button "Complete the Form Form" at bounding box center [857, 64] width 835 height 47
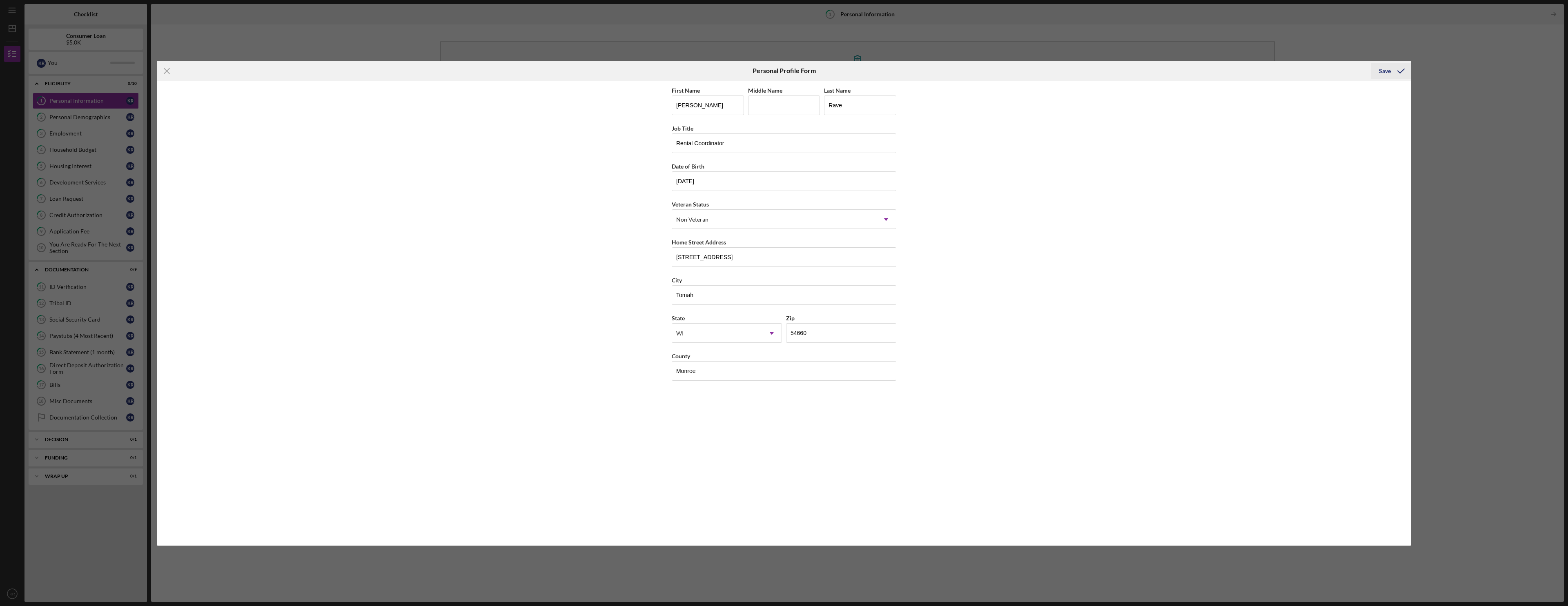
click at [585, 65] on icon "submit" at bounding box center [1401, 71] width 21 height 21
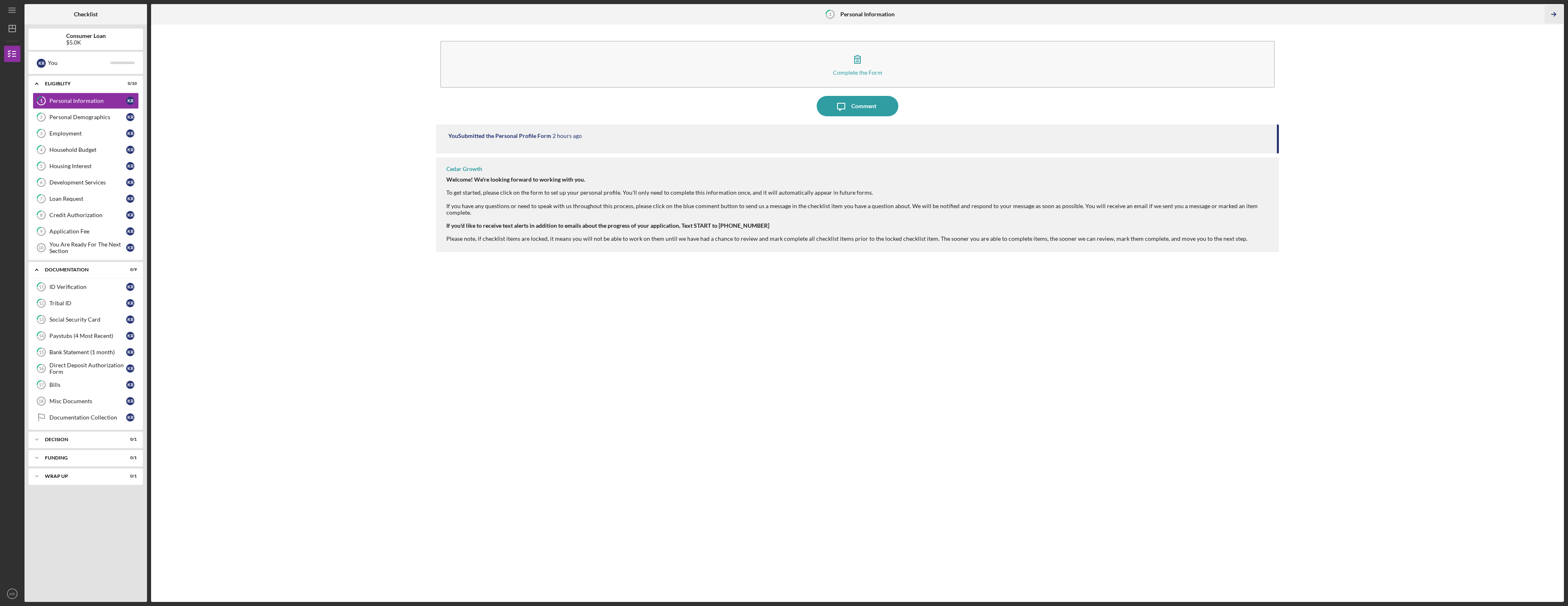
click at [585, 5] on icon "Icon/Table Pagination Arrow" at bounding box center [1553, 15] width 18 height 18
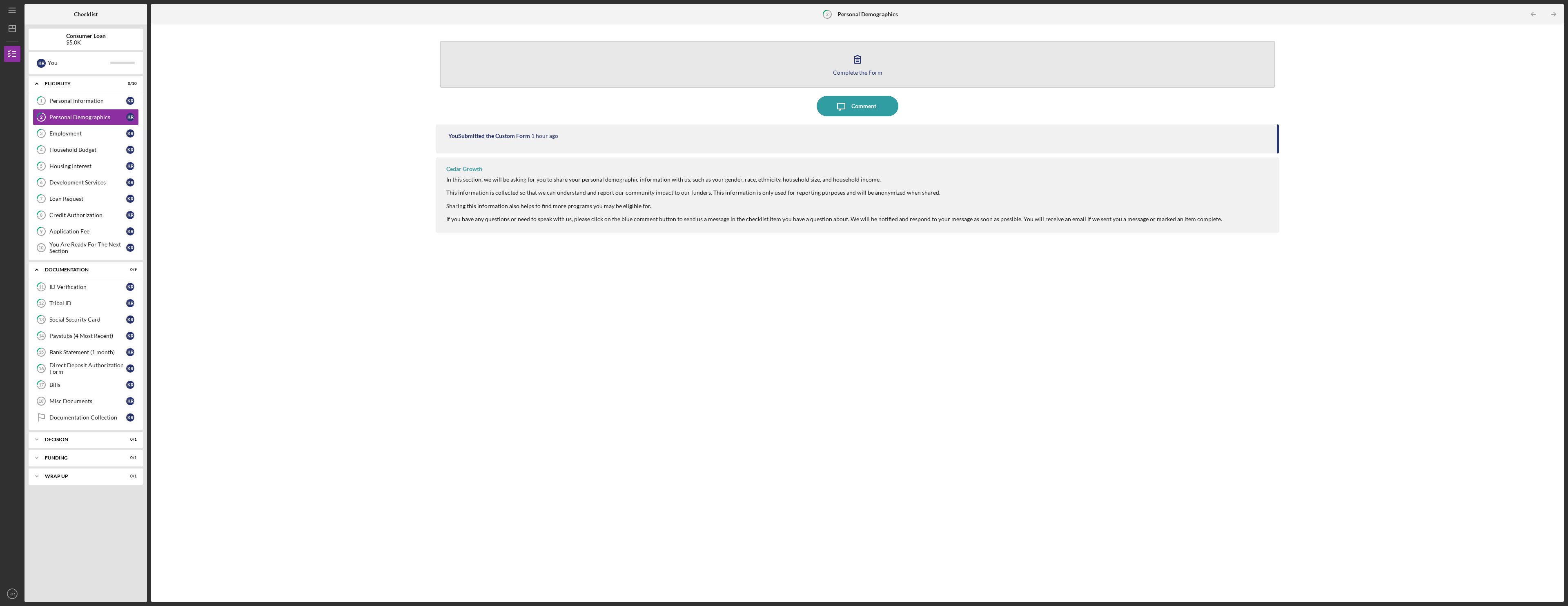
click at [585, 70] on button "Complete the Form Form" at bounding box center [857, 64] width 835 height 47
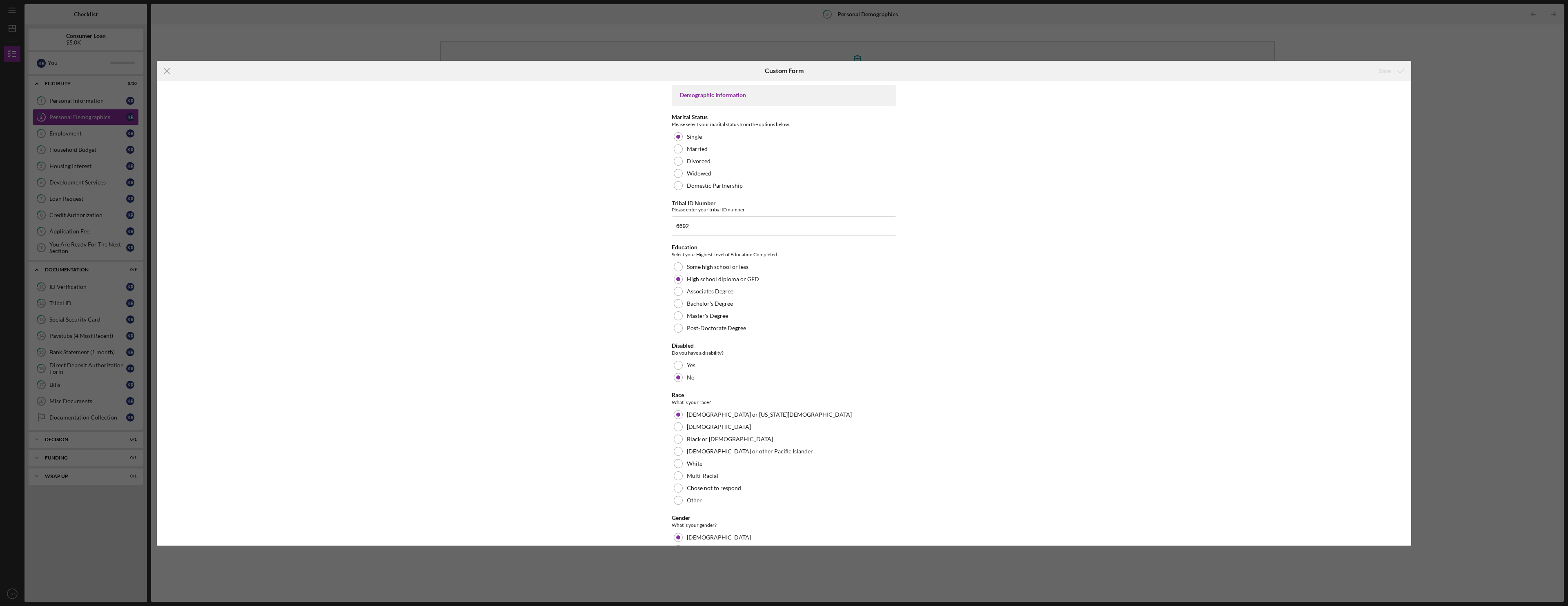
scroll to position [272, 0]
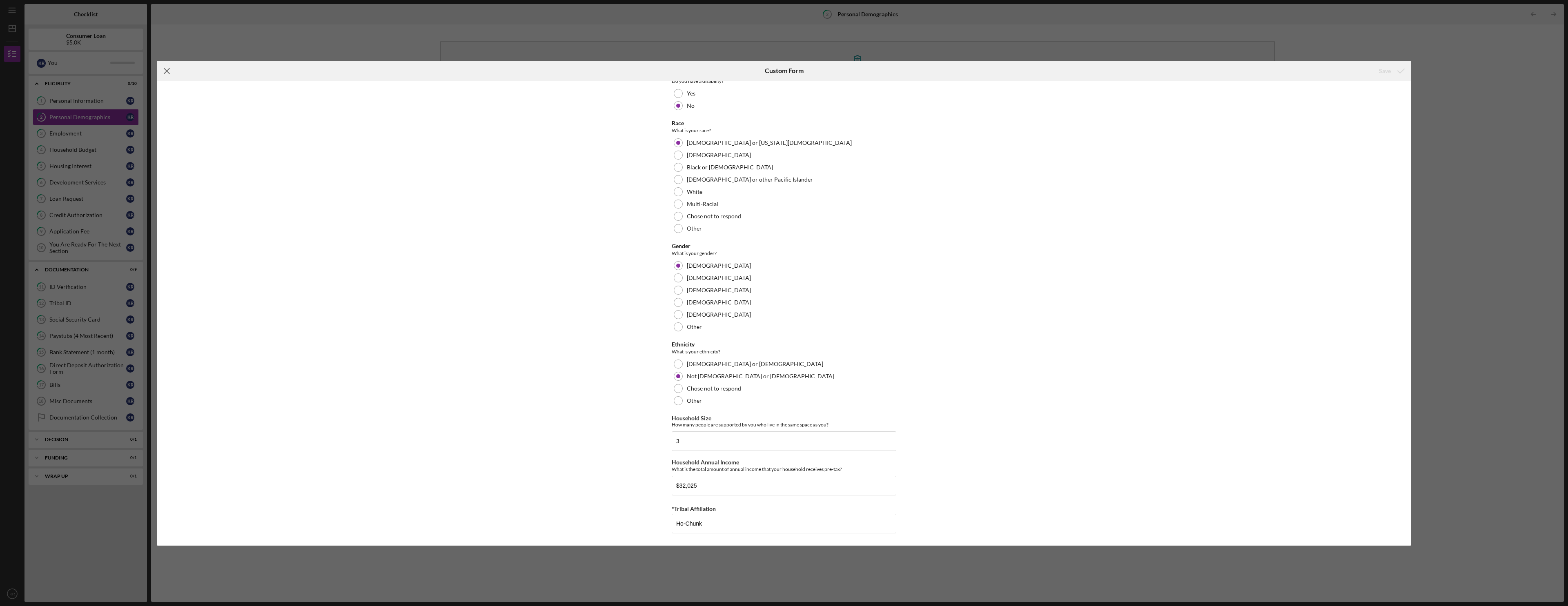
click at [166, 69] on icon "Icon/Menu Close" at bounding box center [167, 71] width 21 height 21
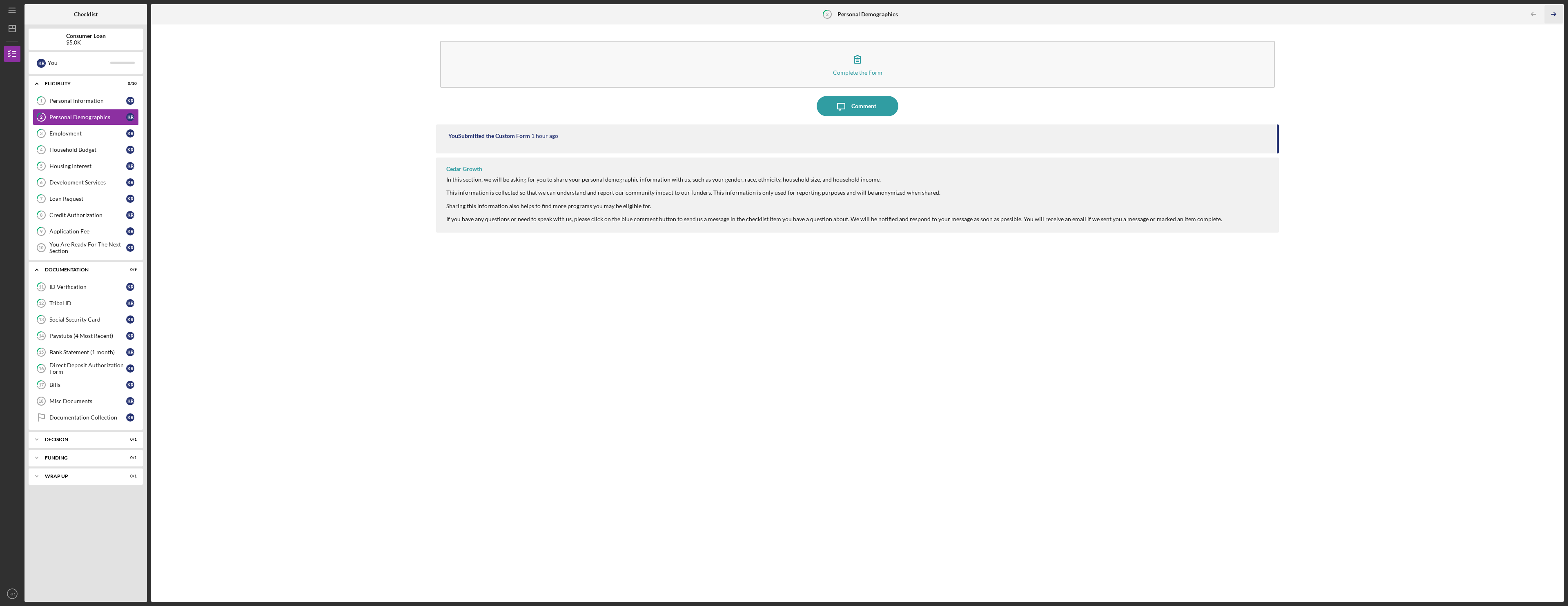
click at [585, 17] on icon "Icon/Table Pagination Arrow" at bounding box center [1553, 15] width 18 height 18
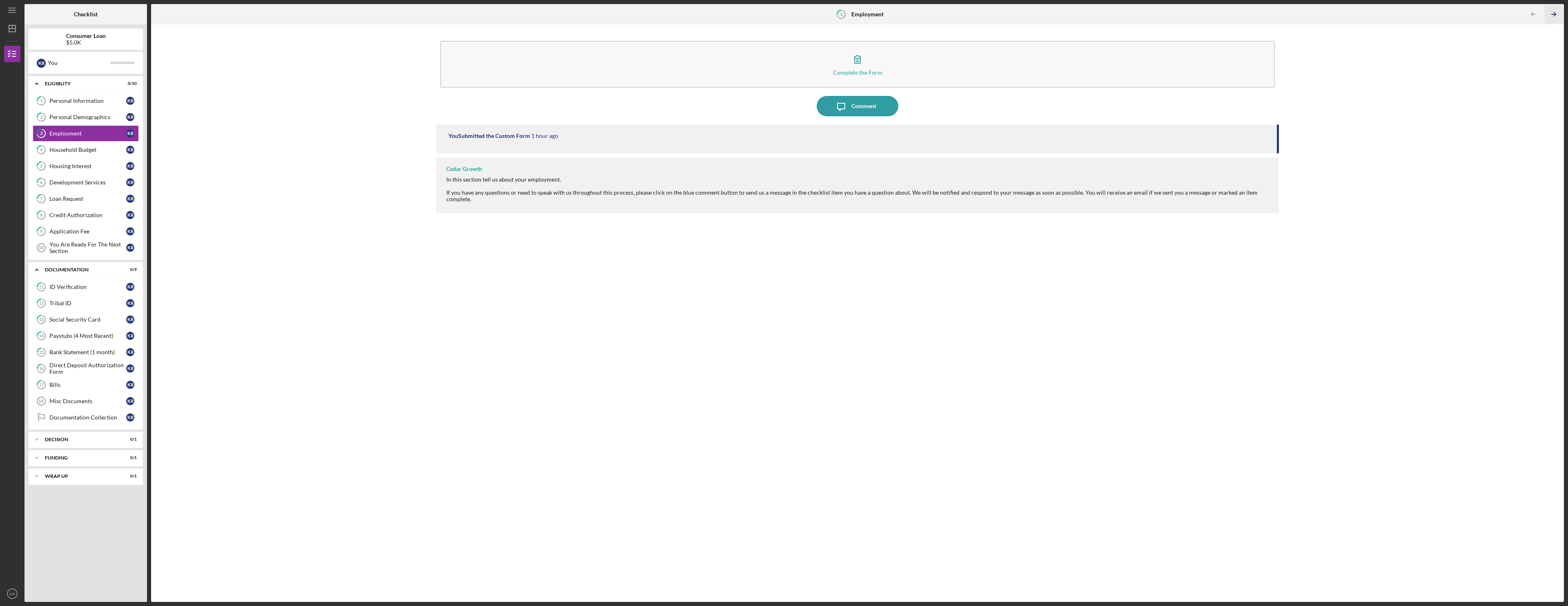
click at [585, 14] on icon "Icon/Table Pagination Arrow" at bounding box center [1553, 15] width 18 height 18
click at [585, 15] on icon "Icon/Table Pagination Arrow" at bounding box center [1553, 15] width 18 height 18
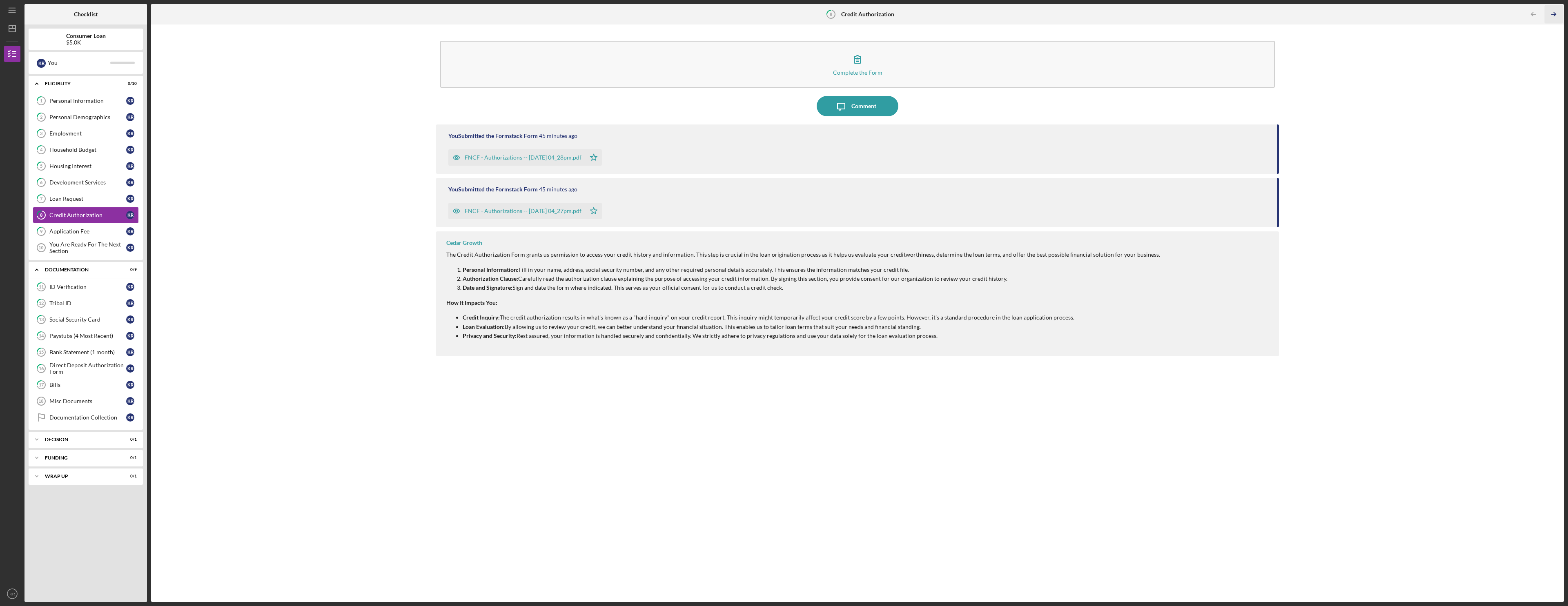
click at [585, 15] on icon "Icon/Table Pagination Arrow" at bounding box center [1553, 15] width 18 height 18
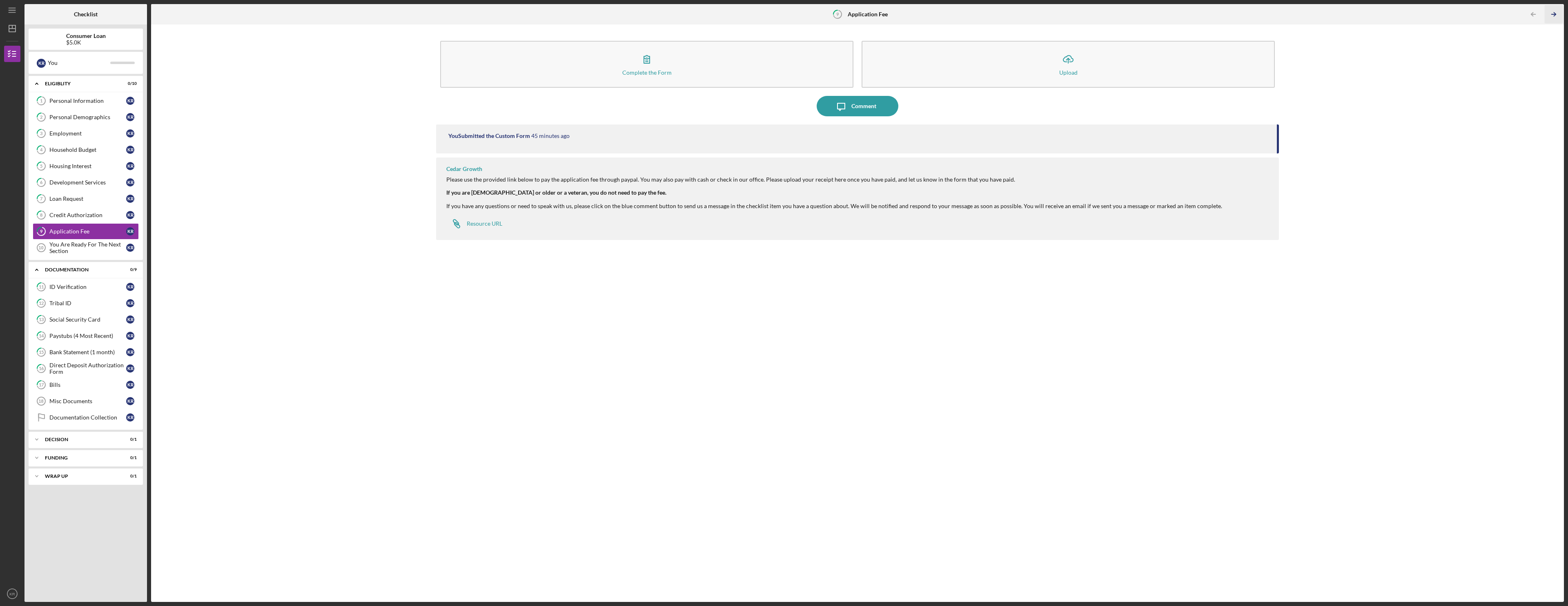
click at [585, 15] on icon "Icon/Table Pagination Arrow" at bounding box center [1553, 15] width 18 height 18
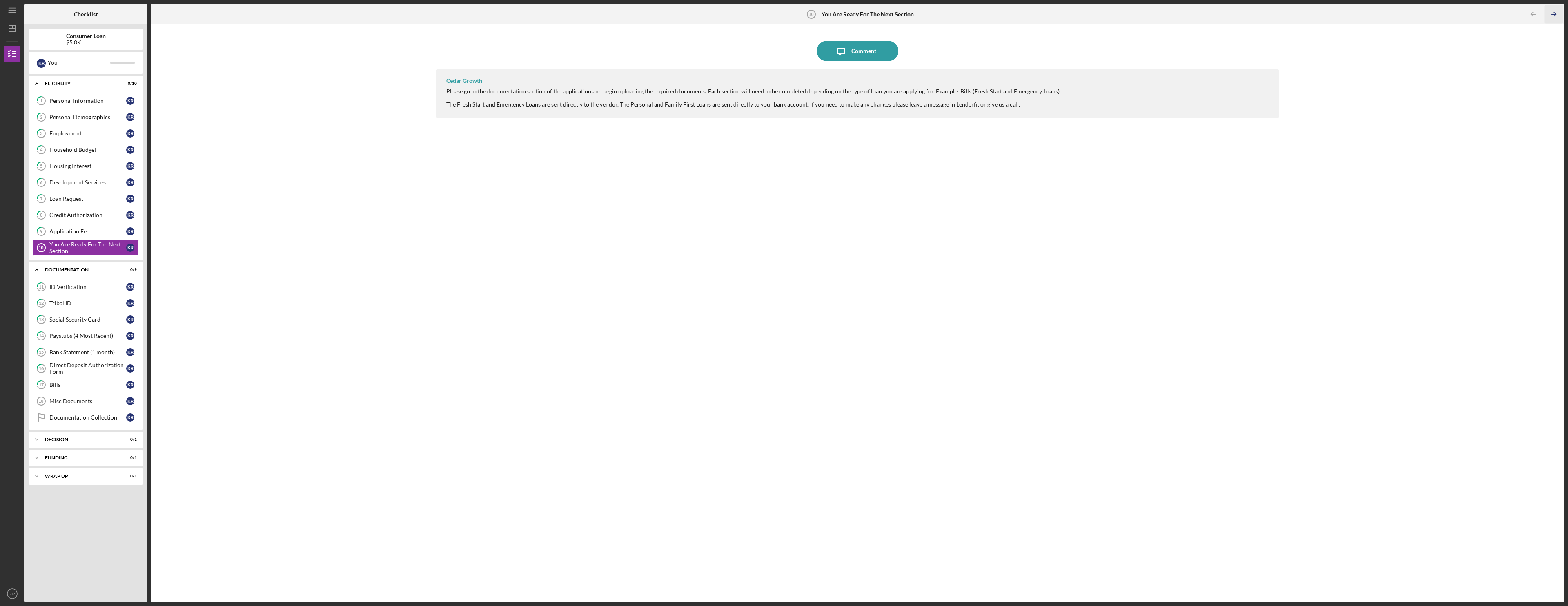
click at [585, 15] on icon "Icon/Table Pagination Arrow" at bounding box center [1553, 15] width 18 height 18
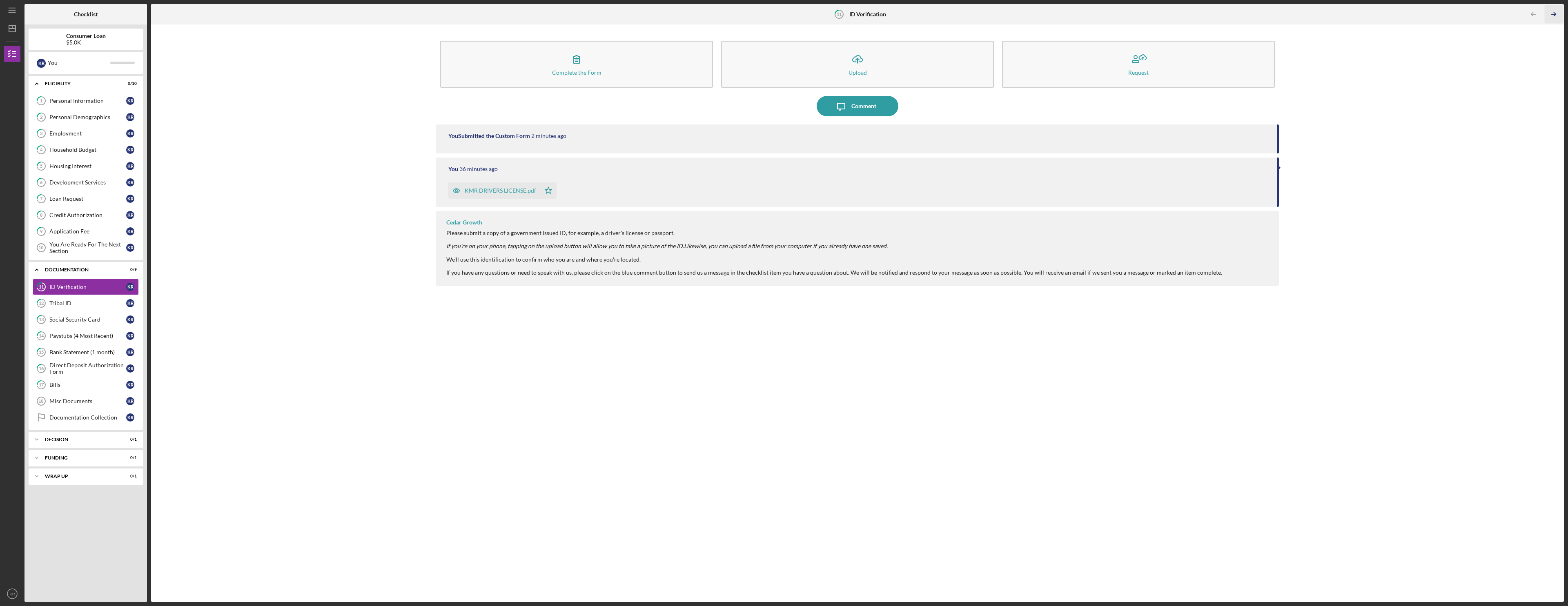
click at [585, 15] on icon "Icon/Table Pagination Arrow" at bounding box center [1553, 15] width 18 height 18
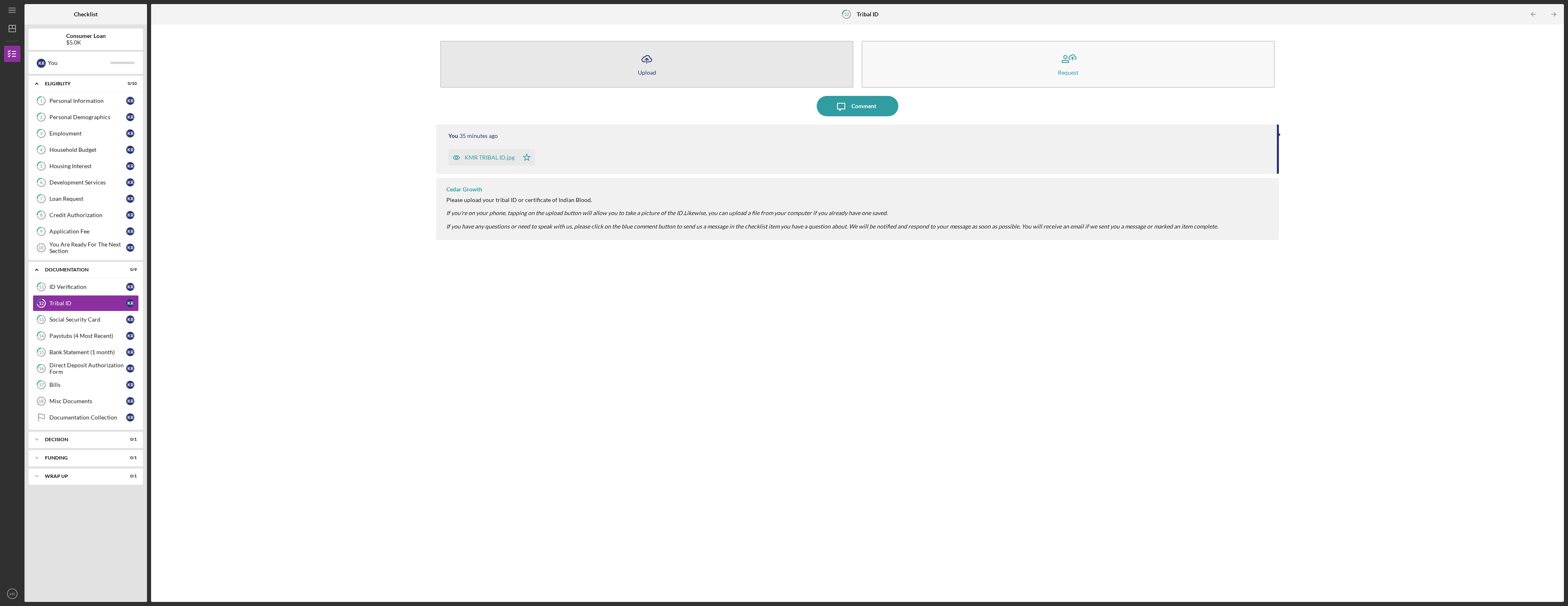
click at [585, 78] on button "Icon/Upload Upload" at bounding box center [646, 64] width 413 height 47
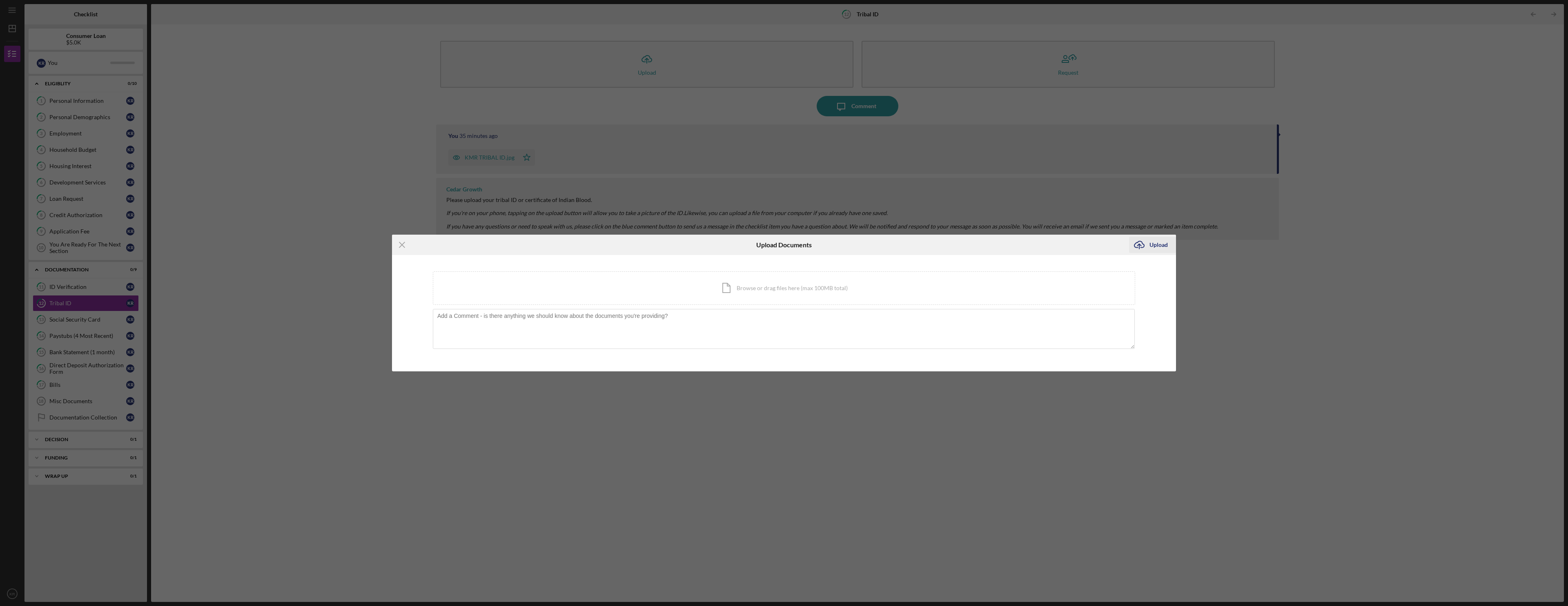
click at [585, 240] on div "Upload" at bounding box center [1158, 245] width 18 height 16
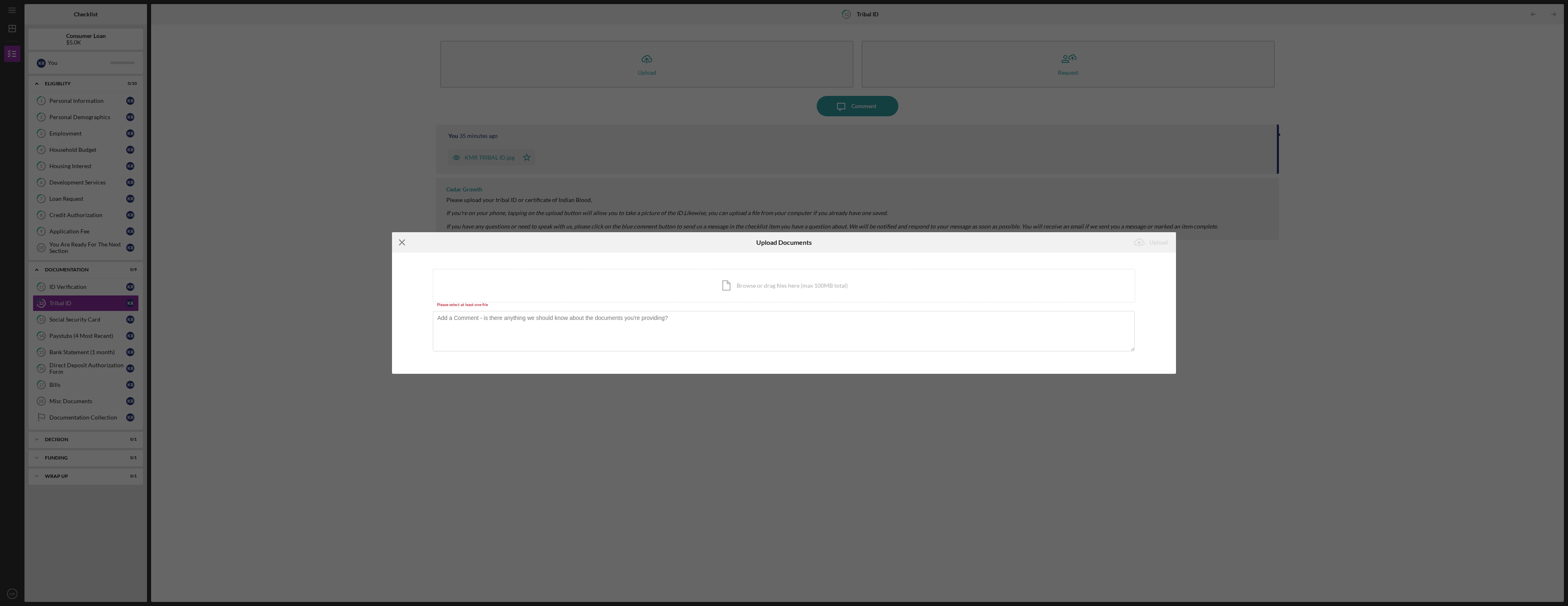
click at [401, 241] on icon "Icon/Menu Close" at bounding box center [402, 243] width 21 height 21
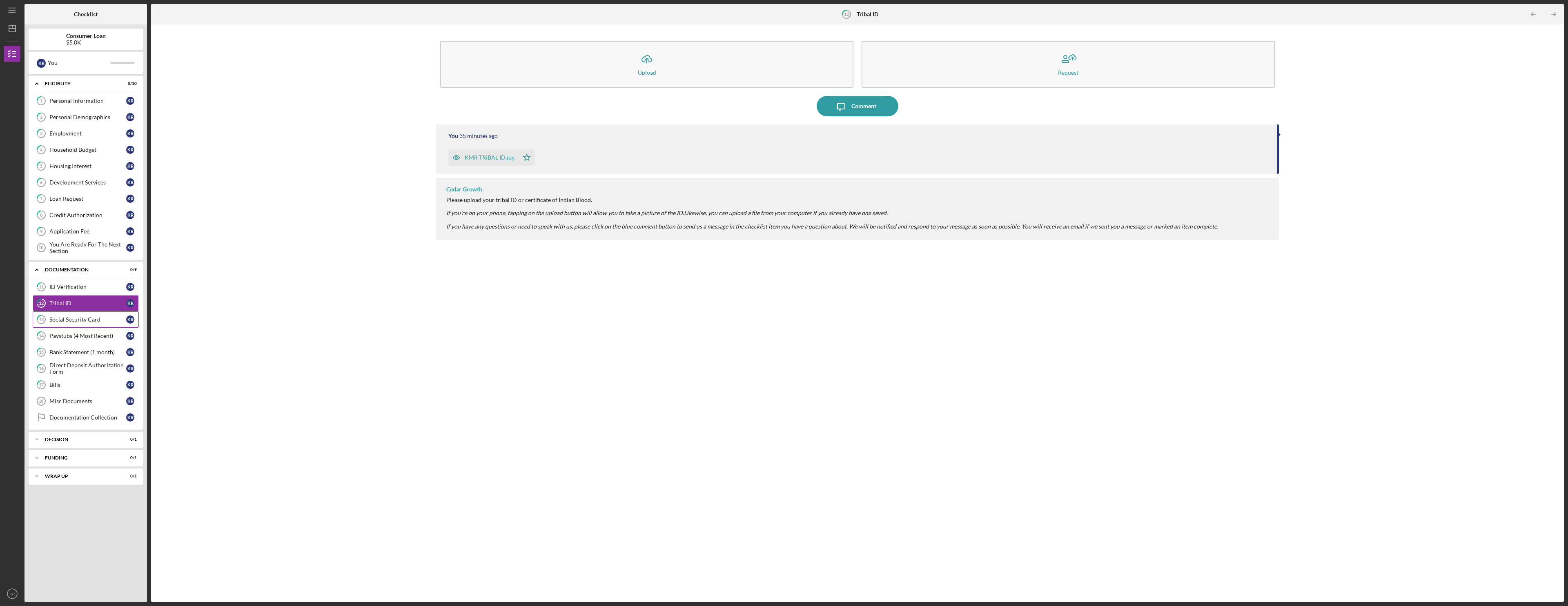
click at [92, 318] on div "Social Security Card" at bounding box center [88, 319] width 77 height 7
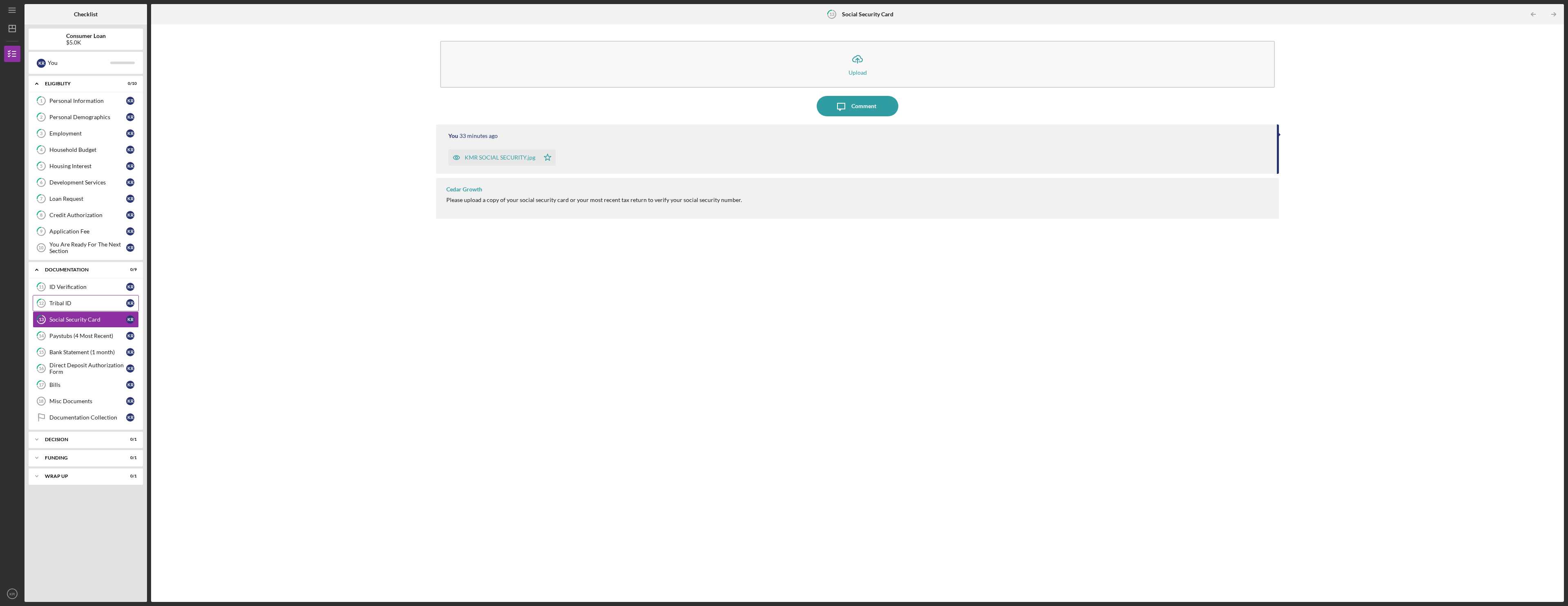
click at [85, 299] on link "12 Tribal ID K R" at bounding box center [86, 303] width 106 height 16
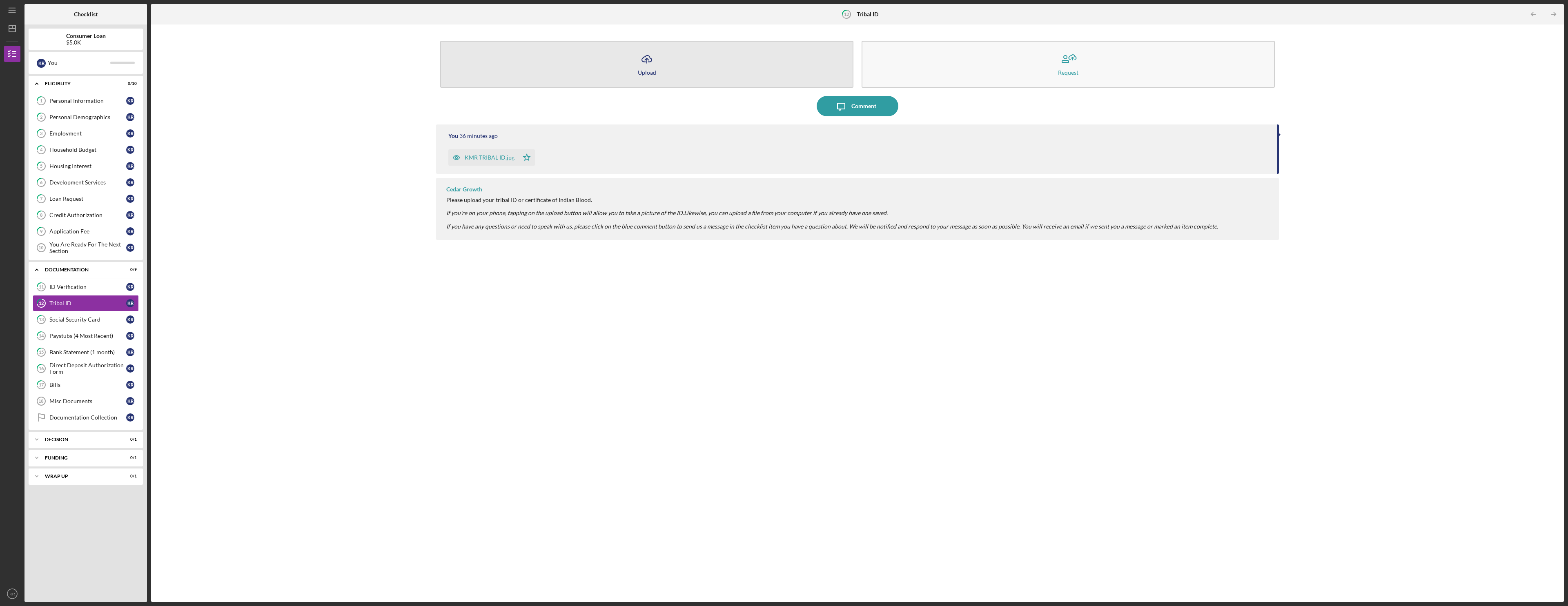
click at [585, 58] on button "Icon/Upload Upload" at bounding box center [646, 64] width 413 height 47
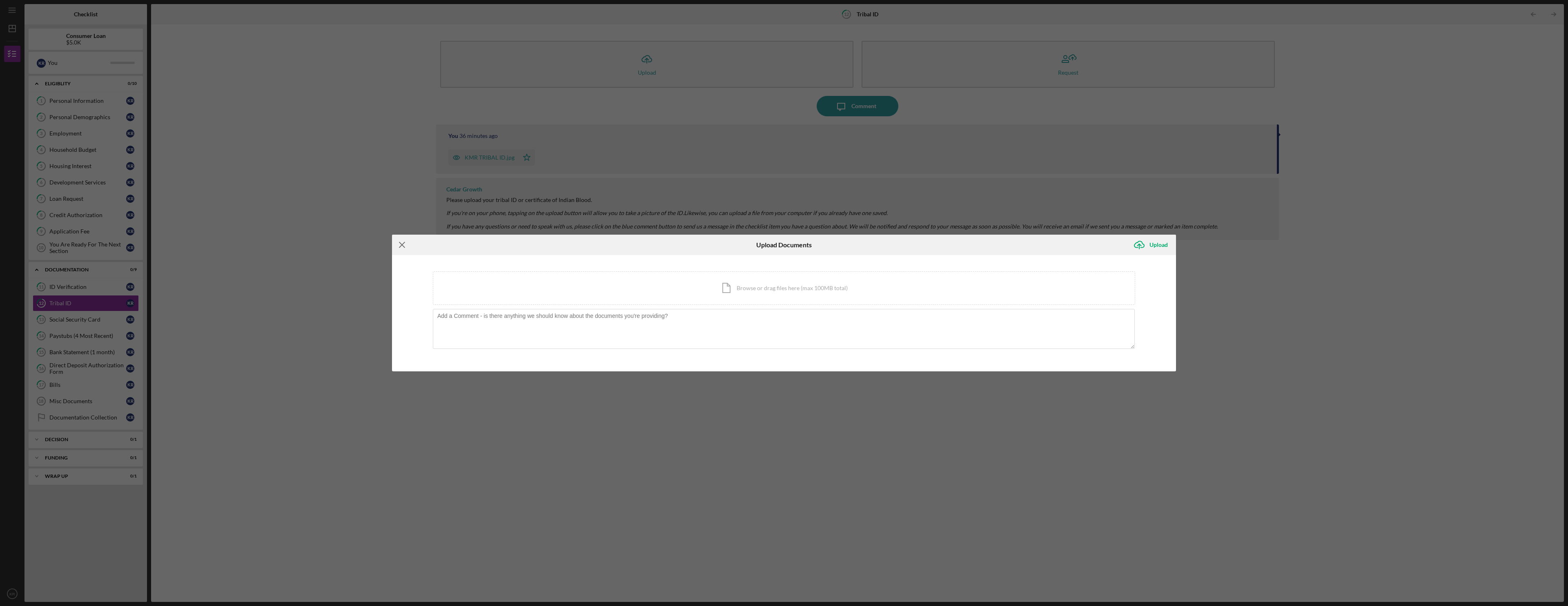
click at [399, 253] on icon "Icon/Menu Close" at bounding box center [402, 245] width 21 height 21
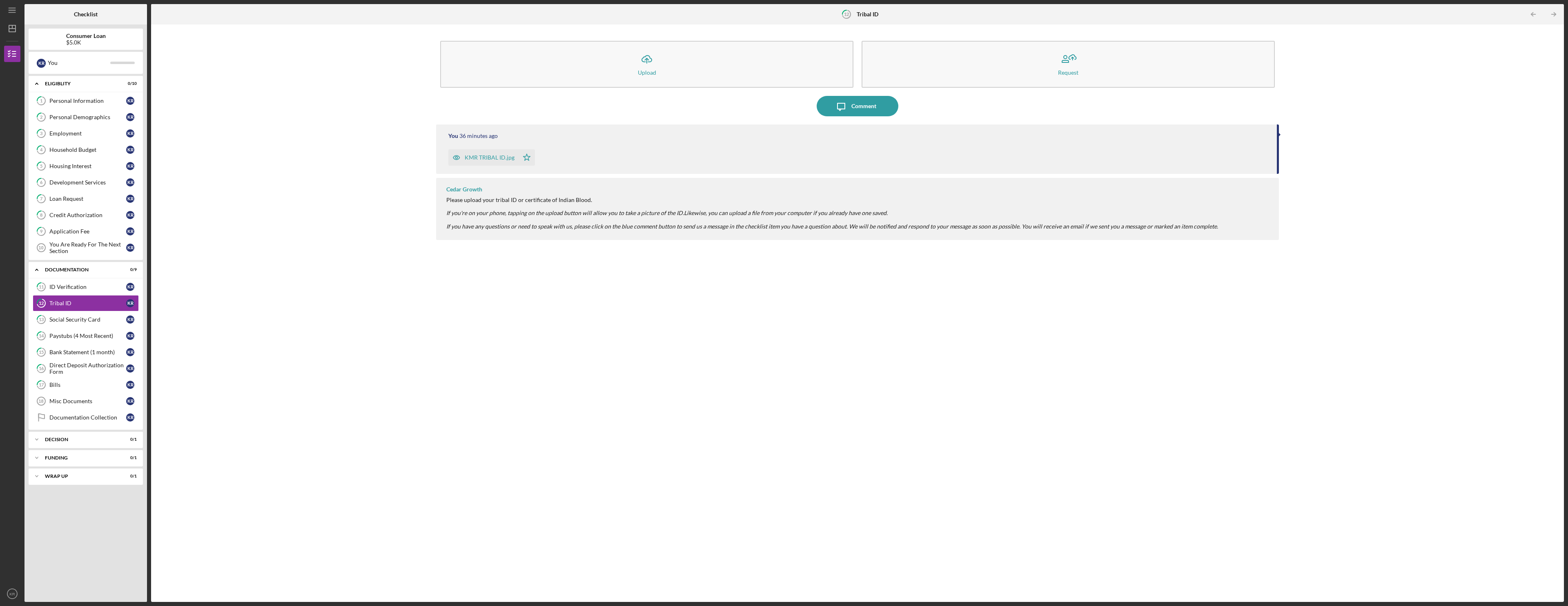
click at [585, 156] on div "KMR TRIBAL ID.jpg Icon/Star" at bounding box center [859, 156] width 821 height 21
click at [63, 287] on div "ID Verification" at bounding box center [88, 287] width 77 height 7
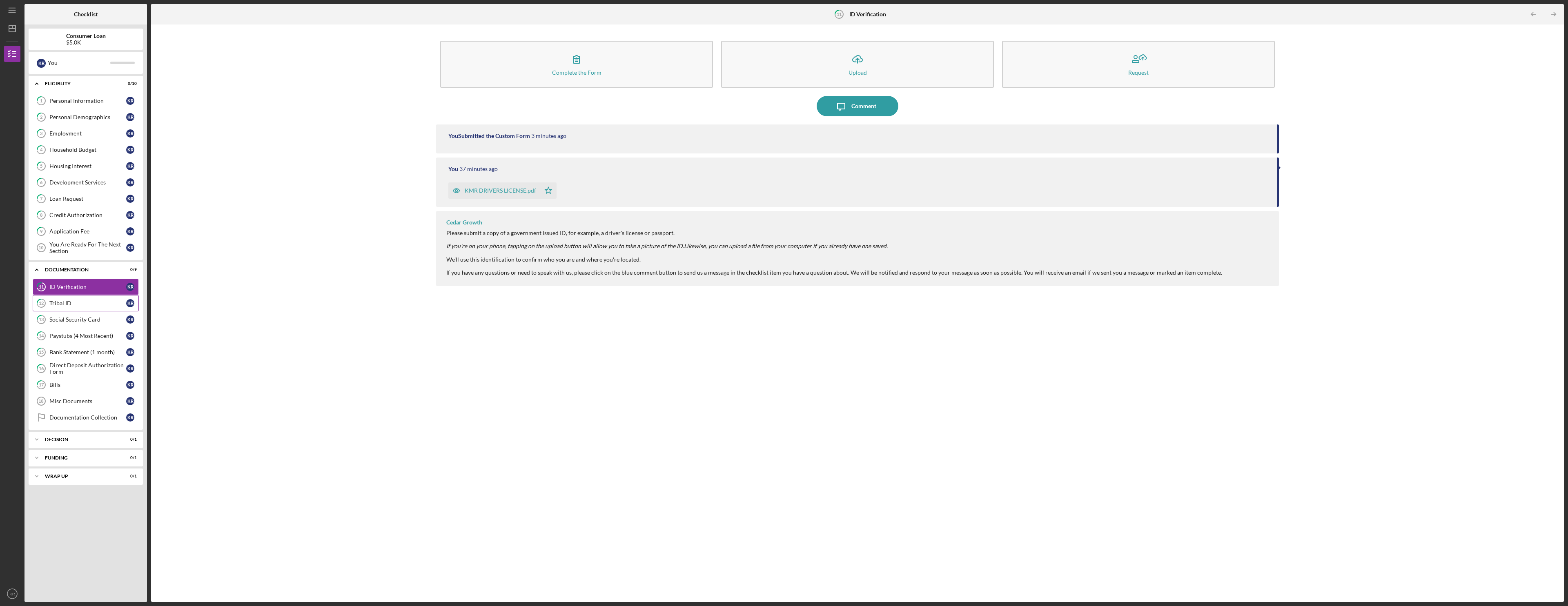
click at [60, 299] on link "12 Tribal ID K R" at bounding box center [86, 303] width 106 height 16
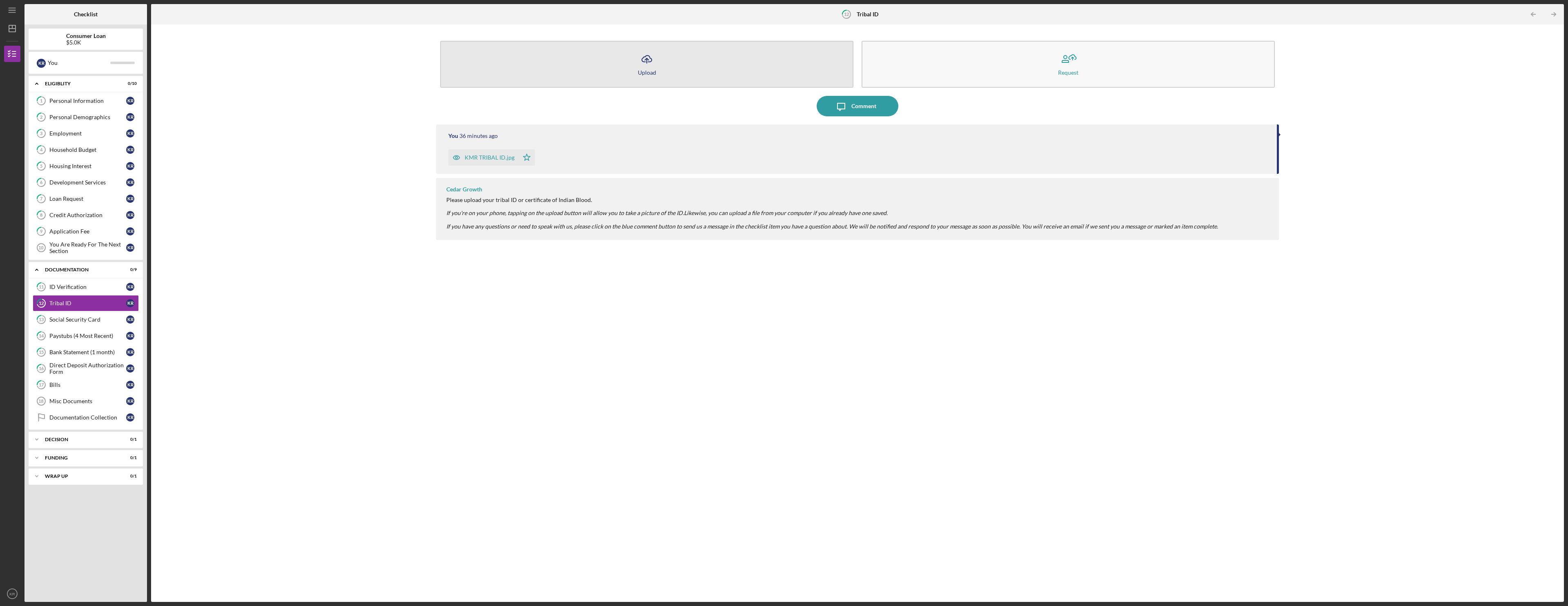
click at [585, 71] on button "Icon/Upload Upload" at bounding box center [646, 64] width 413 height 47
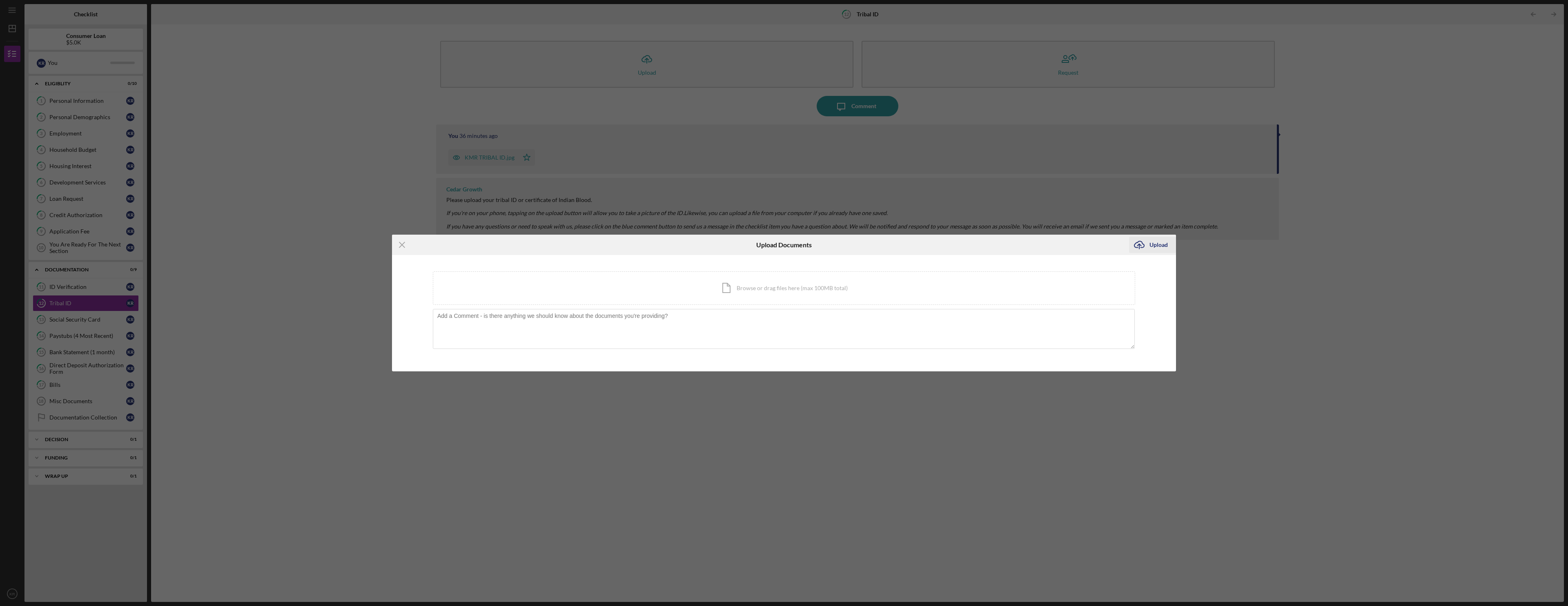
click at [585, 248] on div "Upload" at bounding box center [1158, 245] width 18 height 16
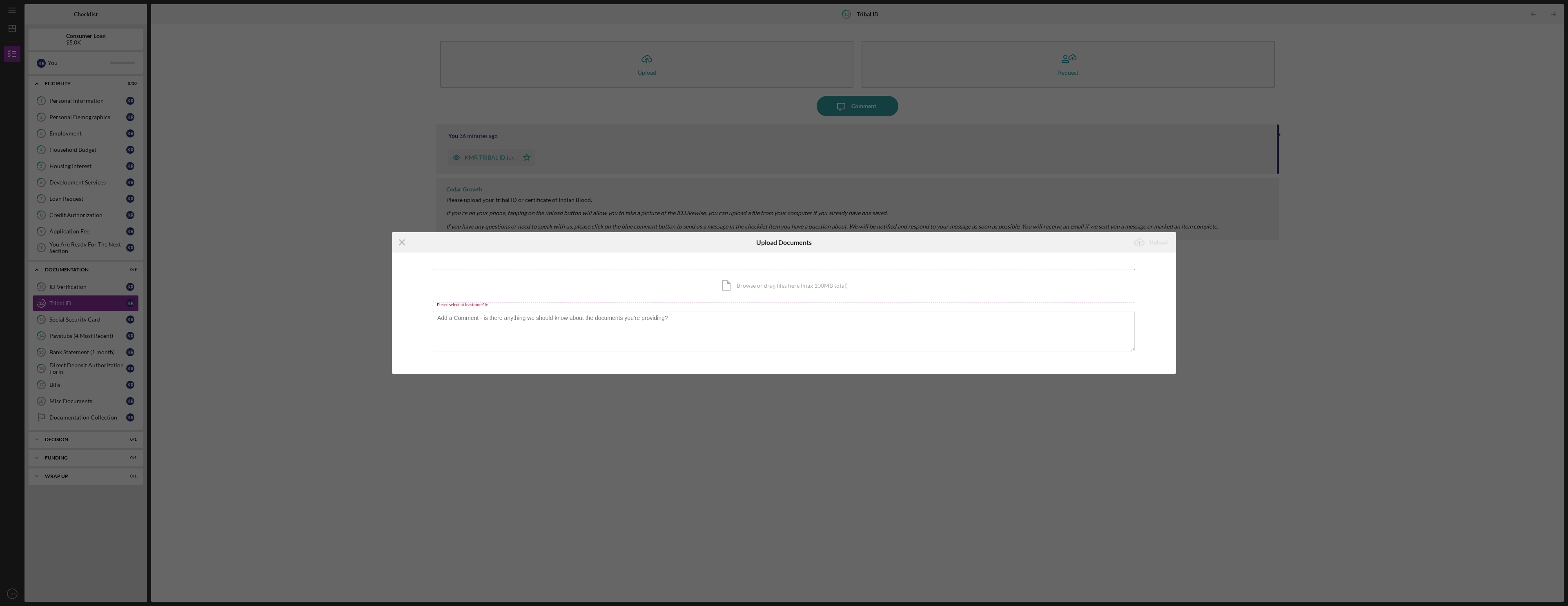
click at [489, 278] on div "Icon/Document Browse or drag files here (max 100MB total) Tap to choose files o…" at bounding box center [784, 285] width 702 height 33
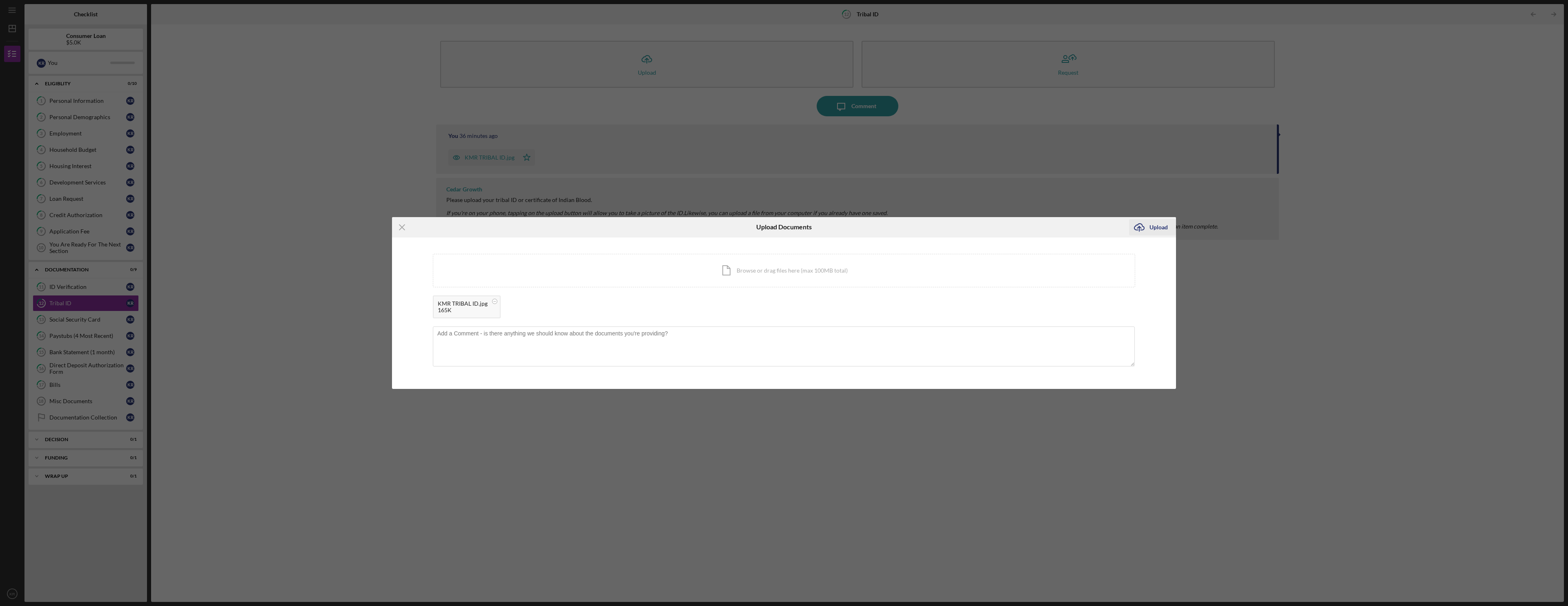
click at [585, 233] on div "Upload" at bounding box center [1158, 227] width 18 height 16
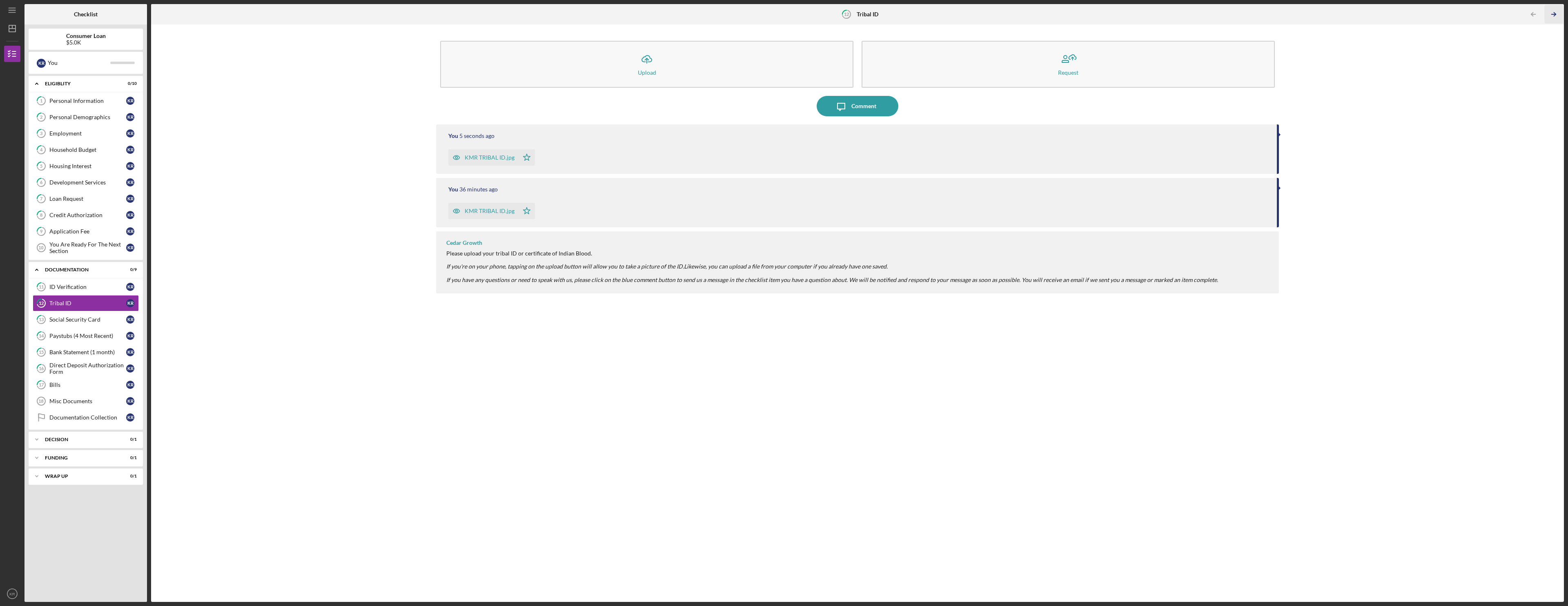
click at [585, 12] on icon "Icon/Table Pagination Arrow" at bounding box center [1553, 15] width 18 height 18
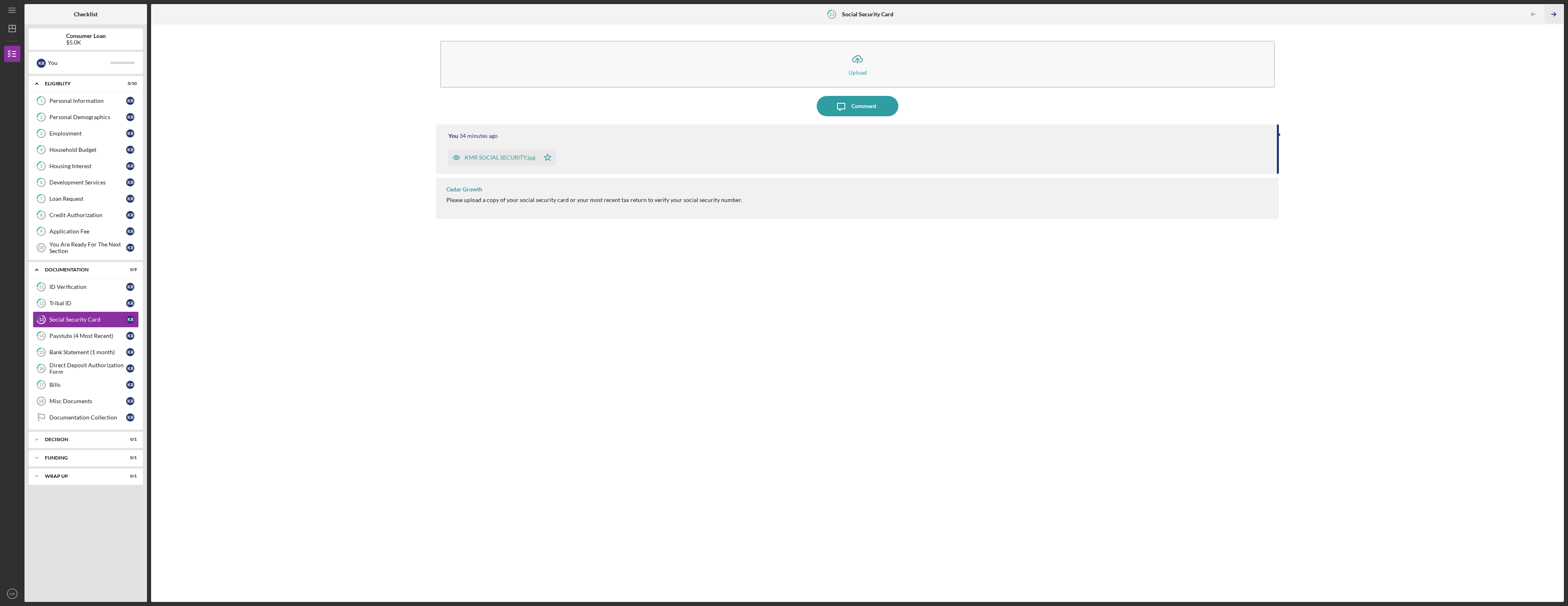
click at [585, 19] on icon "Icon/Table Pagination Arrow" at bounding box center [1553, 15] width 18 height 18
drag, startPoint x: 0, startPoint y: 0, endPoint x: 1554, endPoint y: 13, distance: 1554.1
click at [1554, 13] on polyline "button" at bounding box center [1555, 15] width 2 height 4
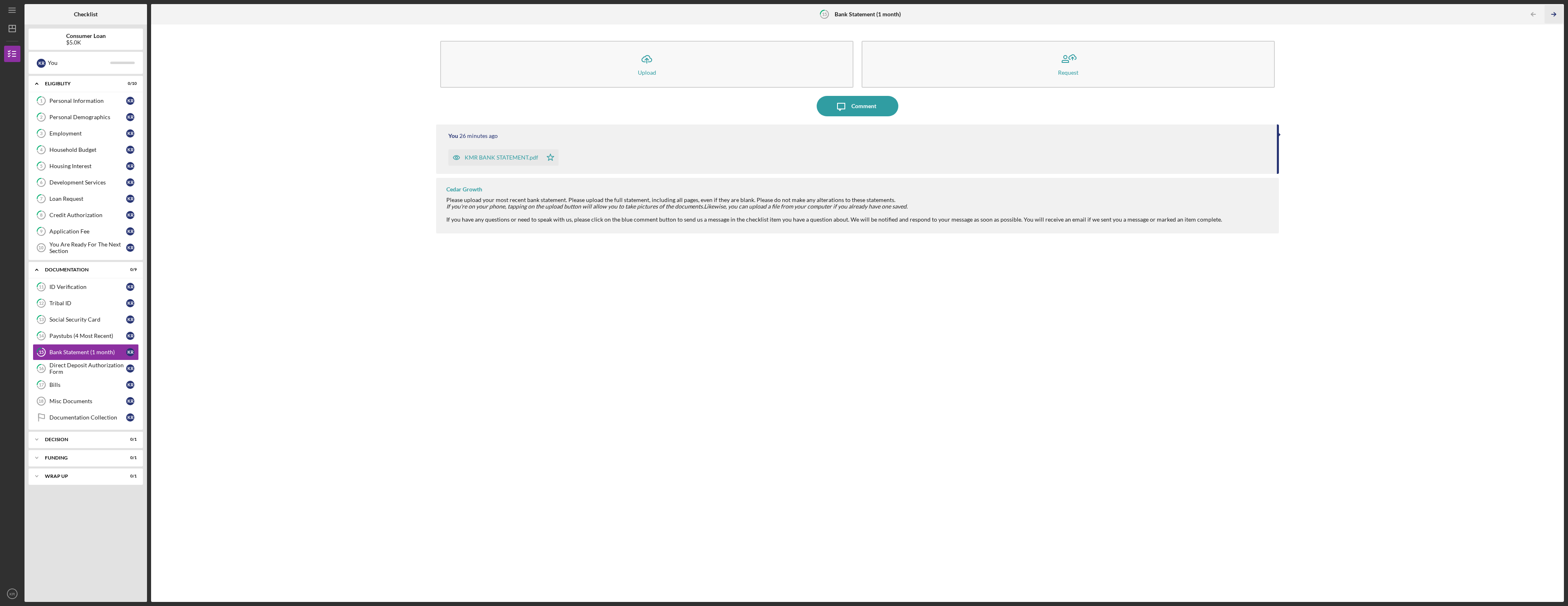
click at [1554, 13] on polyline "button" at bounding box center [1555, 15] width 2 height 4
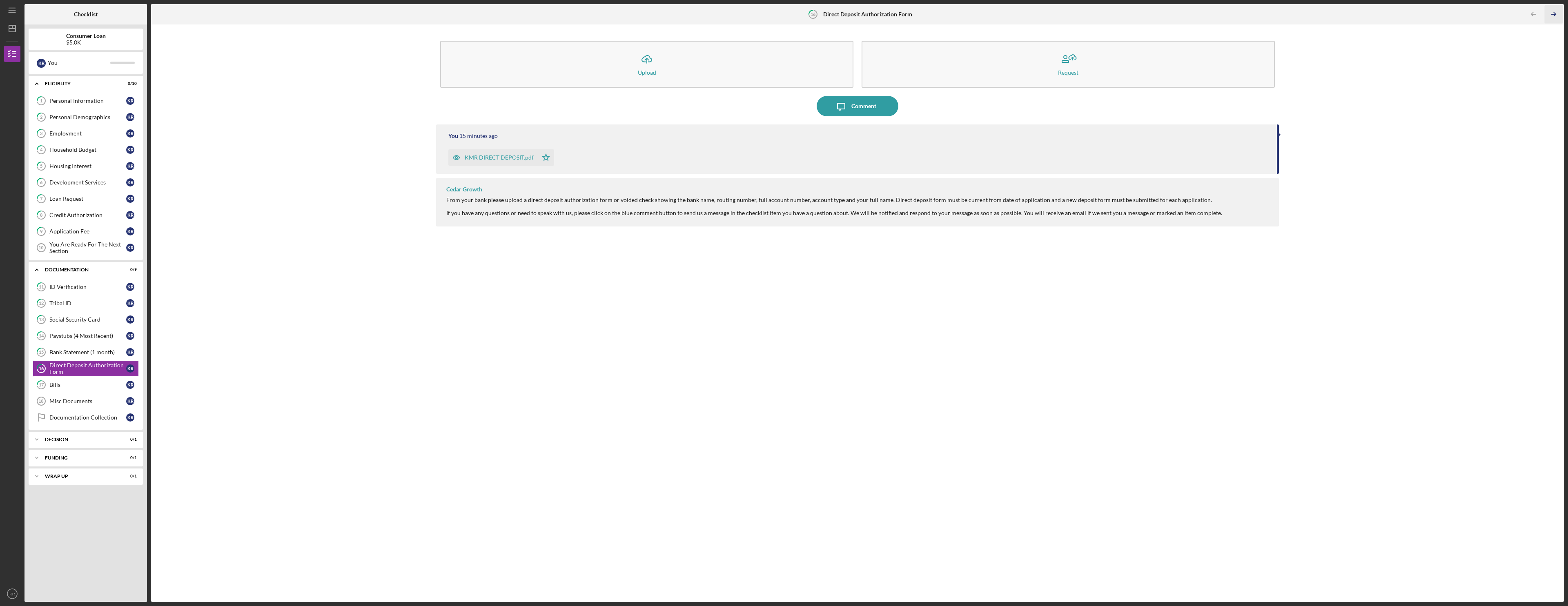
click at [1555, 12] on icon "Icon/Table Pagination Arrow" at bounding box center [1553, 15] width 18 height 18
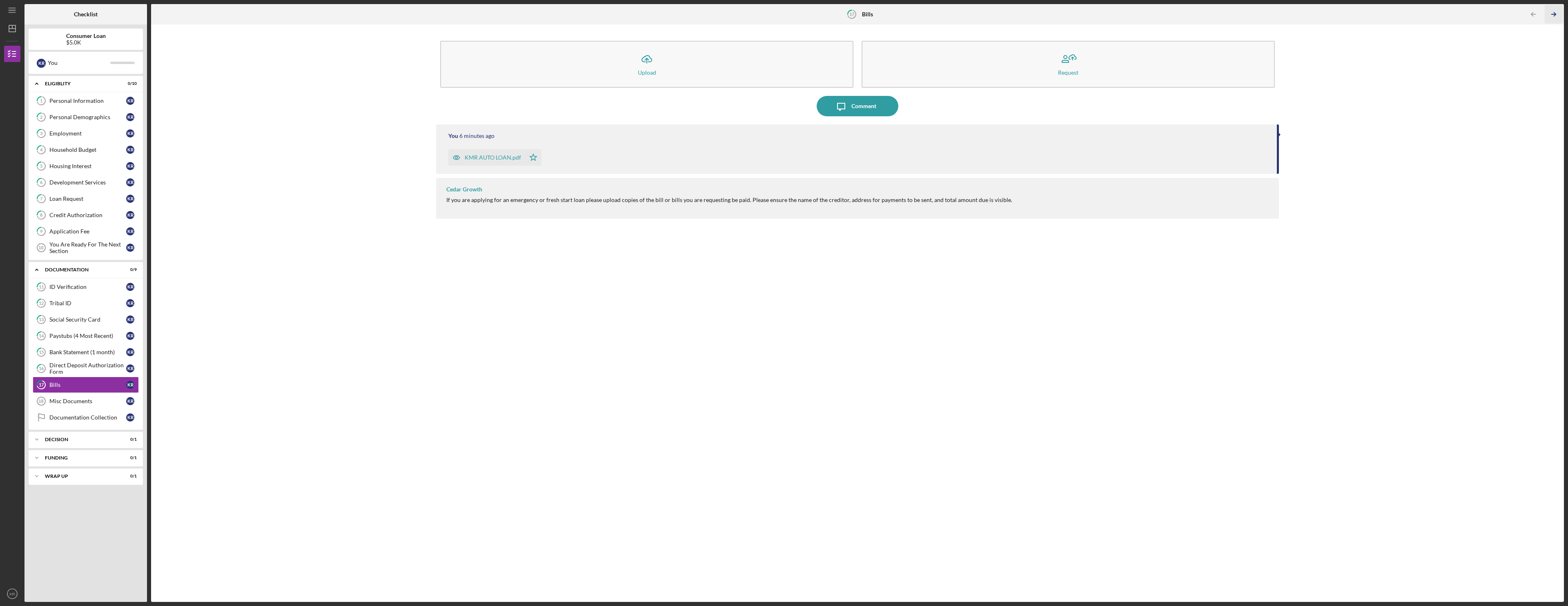
click at [1555, 12] on icon "Icon/Table Pagination Arrow" at bounding box center [1553, 15] width 18 height 18
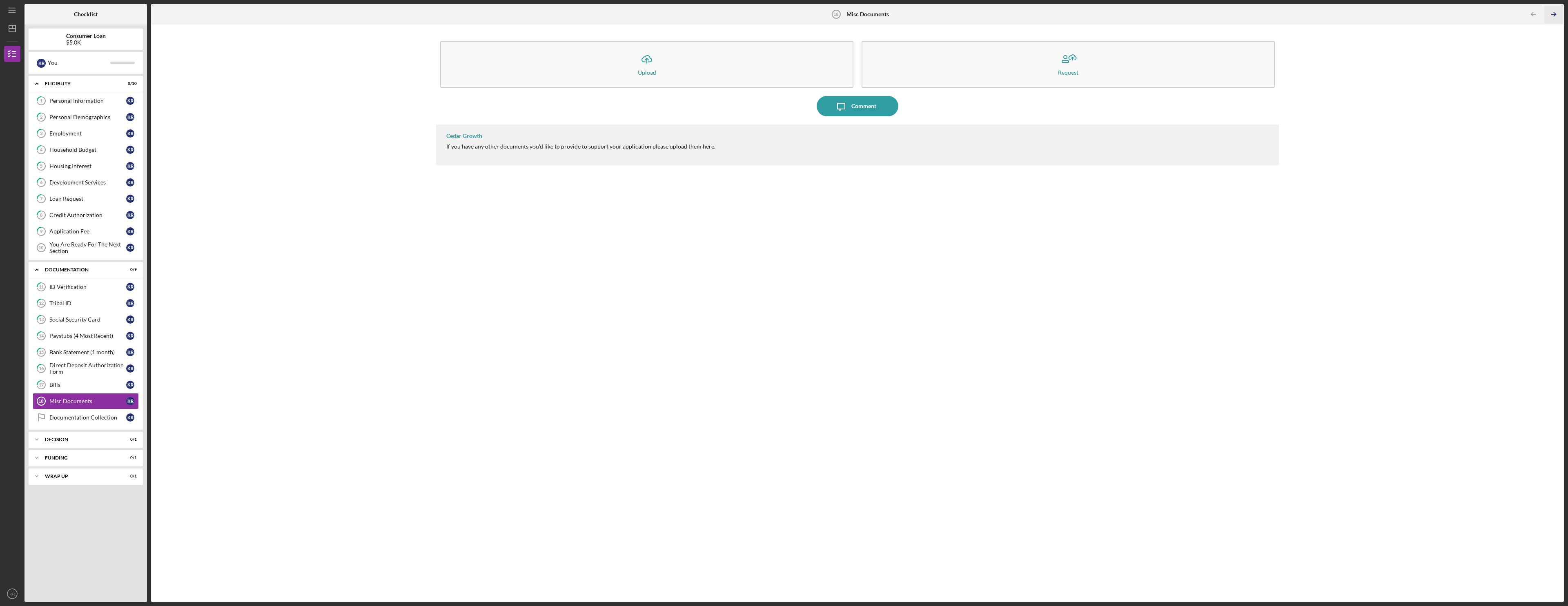
click at [1555, 12] on icon "Icon/Table Pagination Arrow" at bounding box center [1553, 15] width 18 height 18
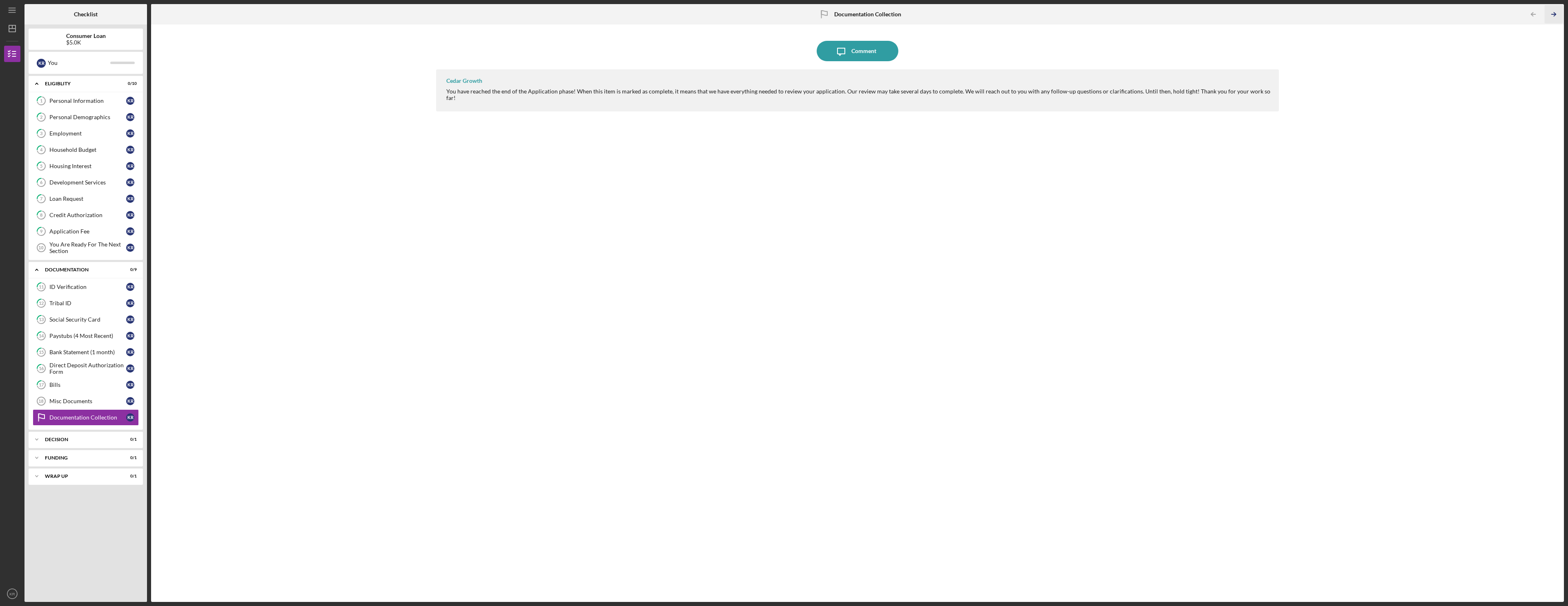
click at [1555, 12] on icon "Icon/Table Pagination Arrow" at bounding box center [1553, 15] width 18 height 18
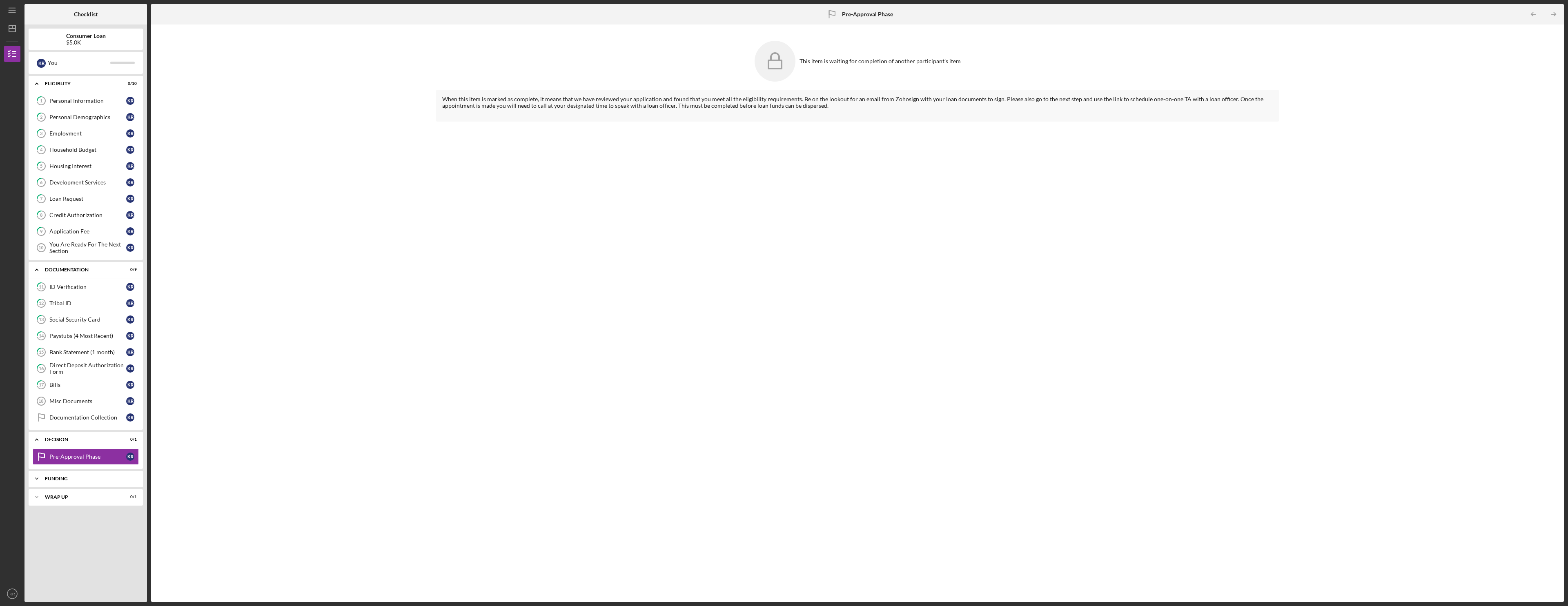
click at [42, 474] on icon "Icon/Expander" at bounding box center [37, 478] width 16 height 16
click at [54, 501] on link "Transfer Funds Transfer Funds K R" at bounding box center [86, 496] width 106 height 16
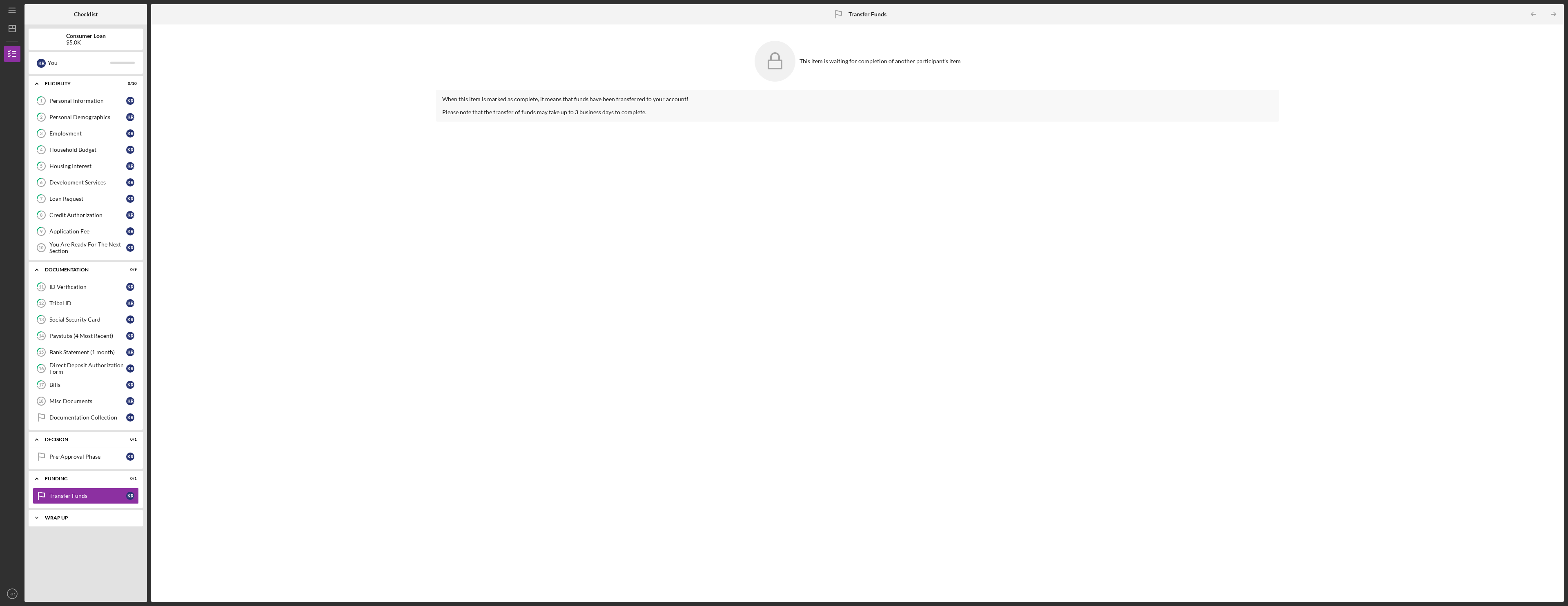
click at [59, 517] on div "Wrap up" at bounding box center [89, 518] width 88 height 5
click at [821, 61] on div "This item is waiting for completion of another participant's item" at bounding box center [880, 61] width 161 height 7
click at [45, 537] on icon "Wrap Up" at bounding box center [41, 535] width 21 height 21
click at [14, 28] on icon "Icon/Dashboard" at bounding box center [12, 29] width 21 height 21
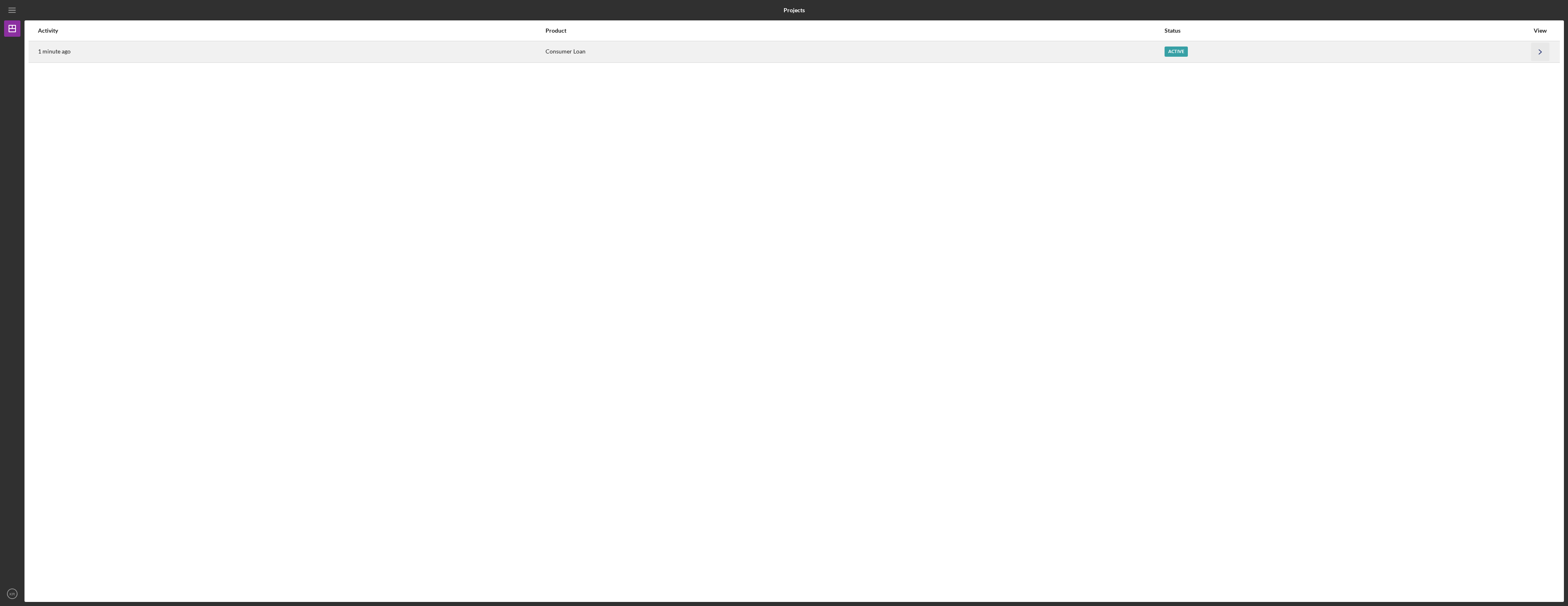
click at [1544, 49] on icon "Icon/Navigate" at bounding box center [1541, 52] width 18 height 18
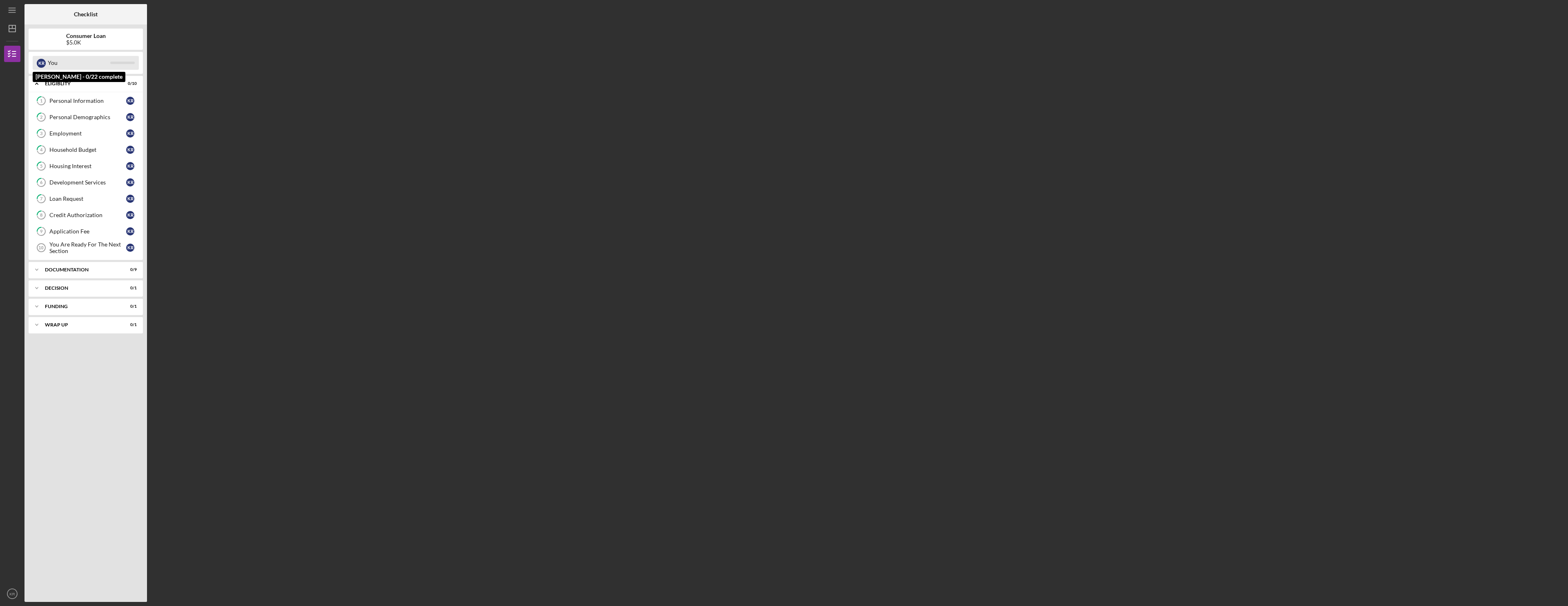
click at [91, 65] on div "You" at bounding box center [79, 63] width 63 height 14
click at [89, 33] on b "Consumer Loan" at bounding box center [86, 36] width 40 height 7
click at [77, 268] on div "Documentation" at bounding box center [89, 270] width 88 height 5
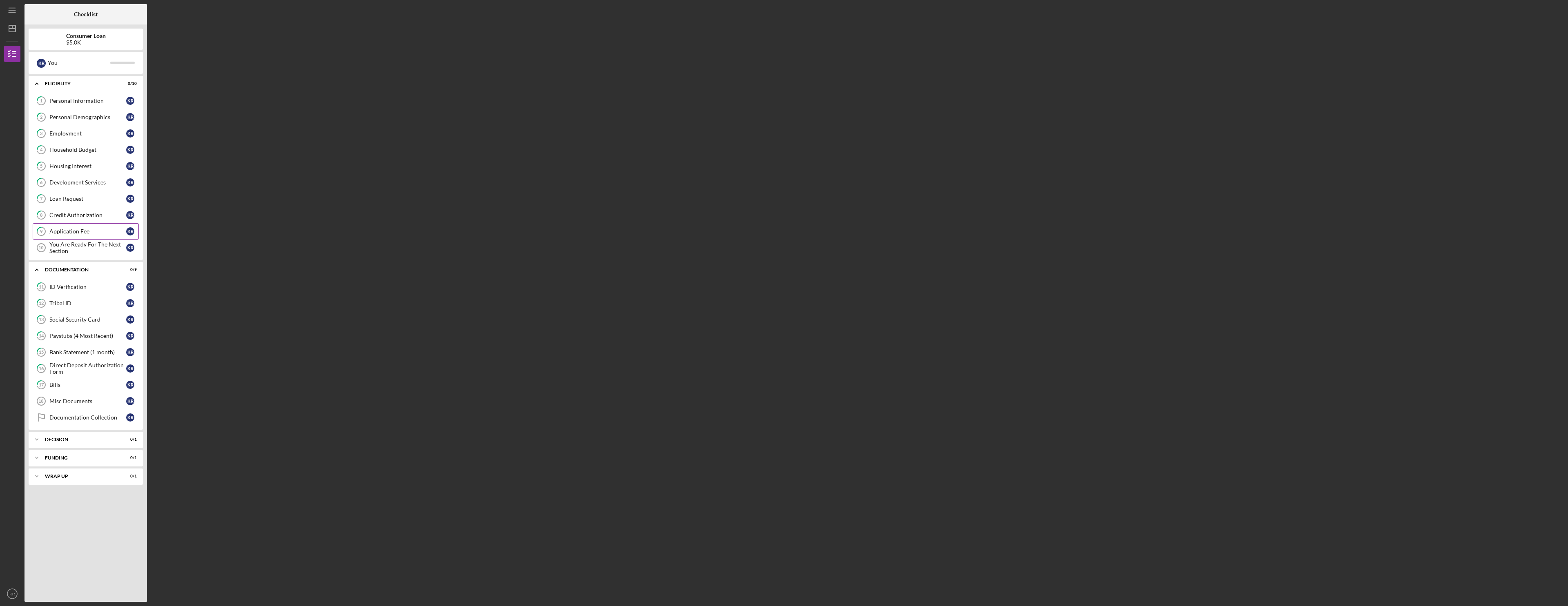
click at [76, 229] on div "Application Fee" at bounding box center [88, 231] width 77 height 7
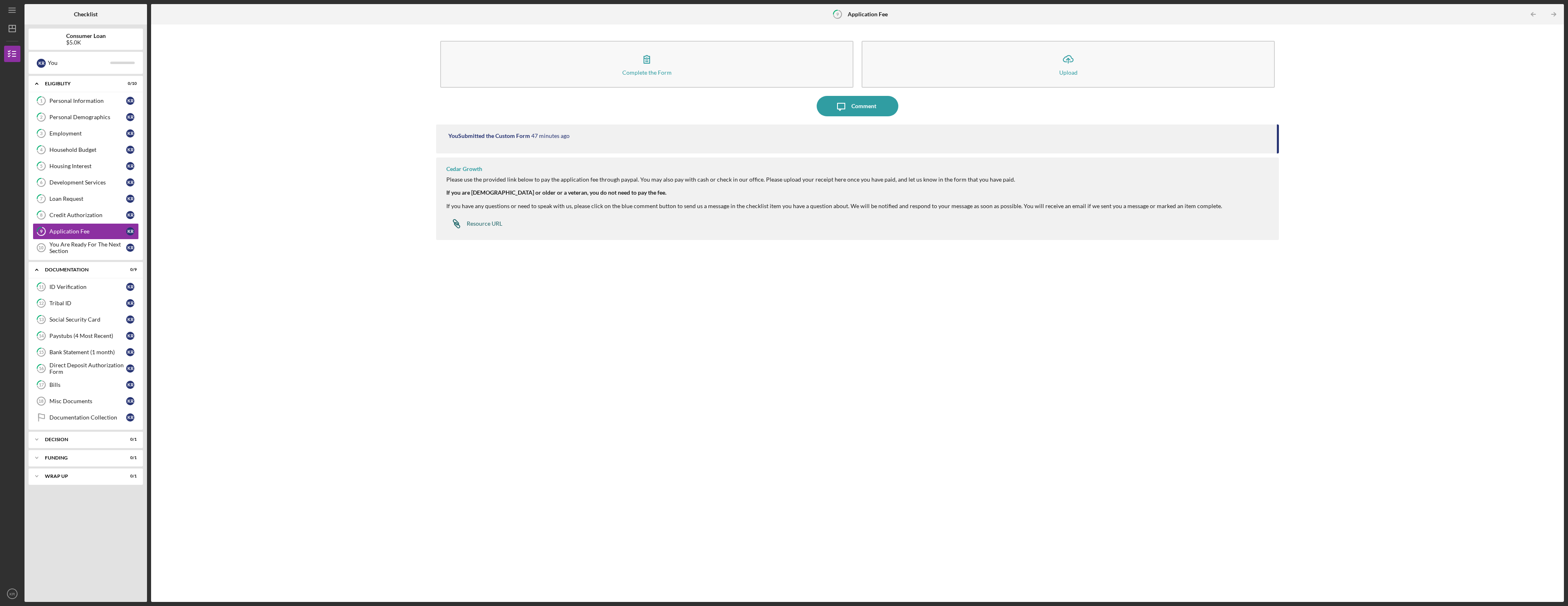
click at [486, 223] on div "Resource URL" at bounding box center [485, 223] width 35 height 7
click at [93, 46] on div "Consumer Loan $5.0K" at bounding box center [86, 39] width 114 height 21
click at [89, 38] on b "Consumer Loan" at bounding box center [86, 36] width 40 height 7
click at [65, 61] on div "You" at bounding box center [79, 63] width 63 height 14
click at [68, 64] on div "You" at bounding box center [79, 63] width 63 height 14
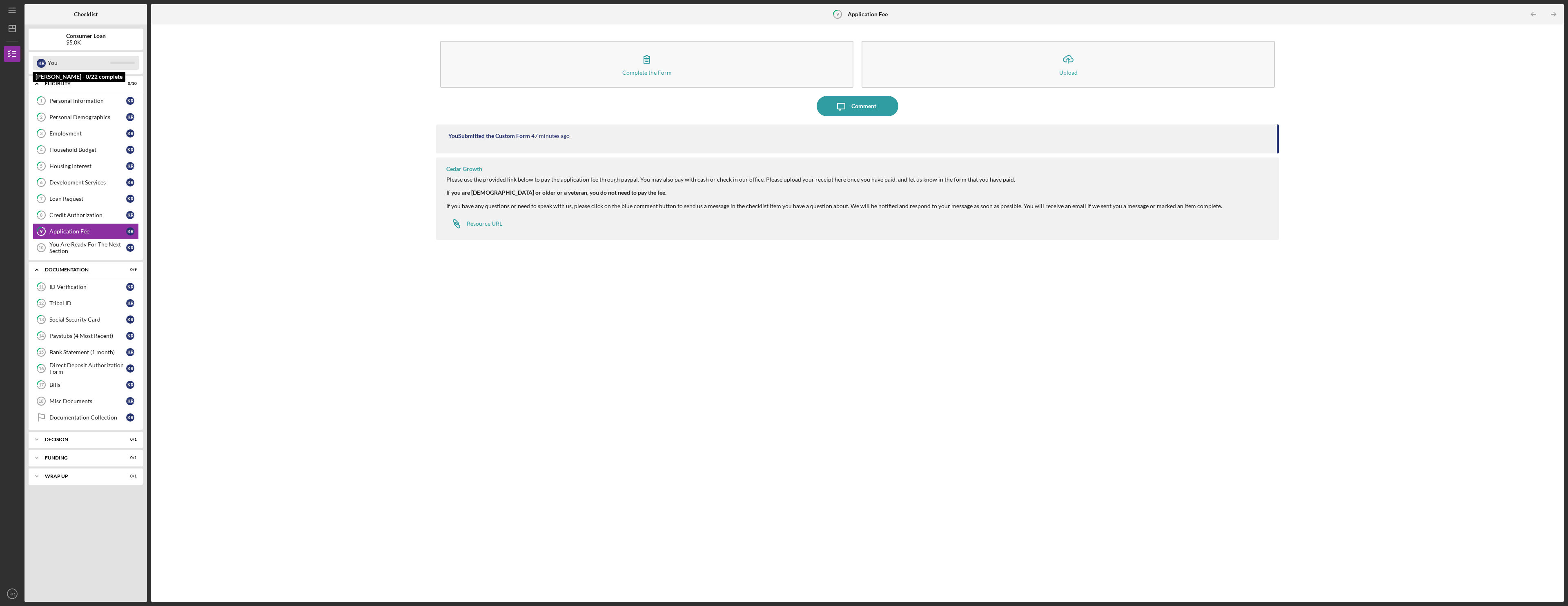
click at [94, 68] on div "You" at bounding box center [79, 63] width 63 height 14
click at [73, 246] on div "You Are Ready For The Next Section" at bounding box center [88, 247] width 77 height 13
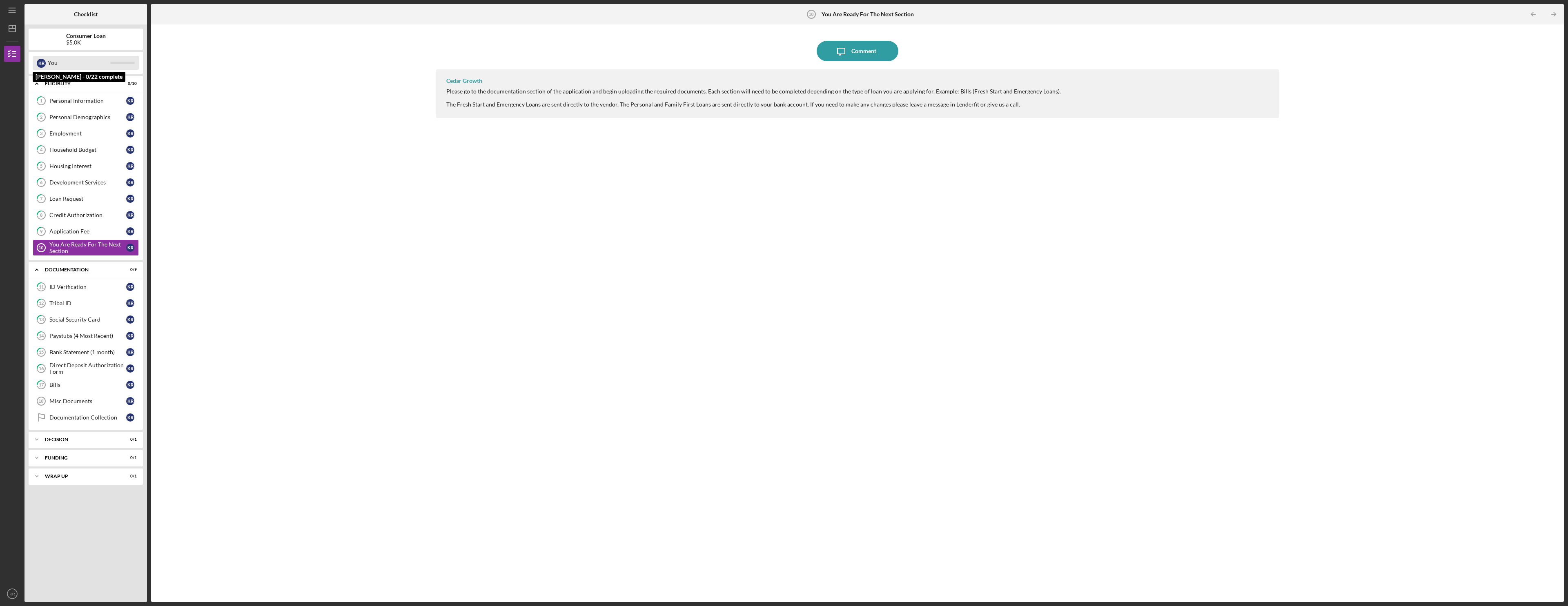
click at [71, 64] on div "You" at bounding box center [79, 63] width 63 height 14
click at [13, 52] on line "button" at bounding box center [14, 52] width 4 height 0
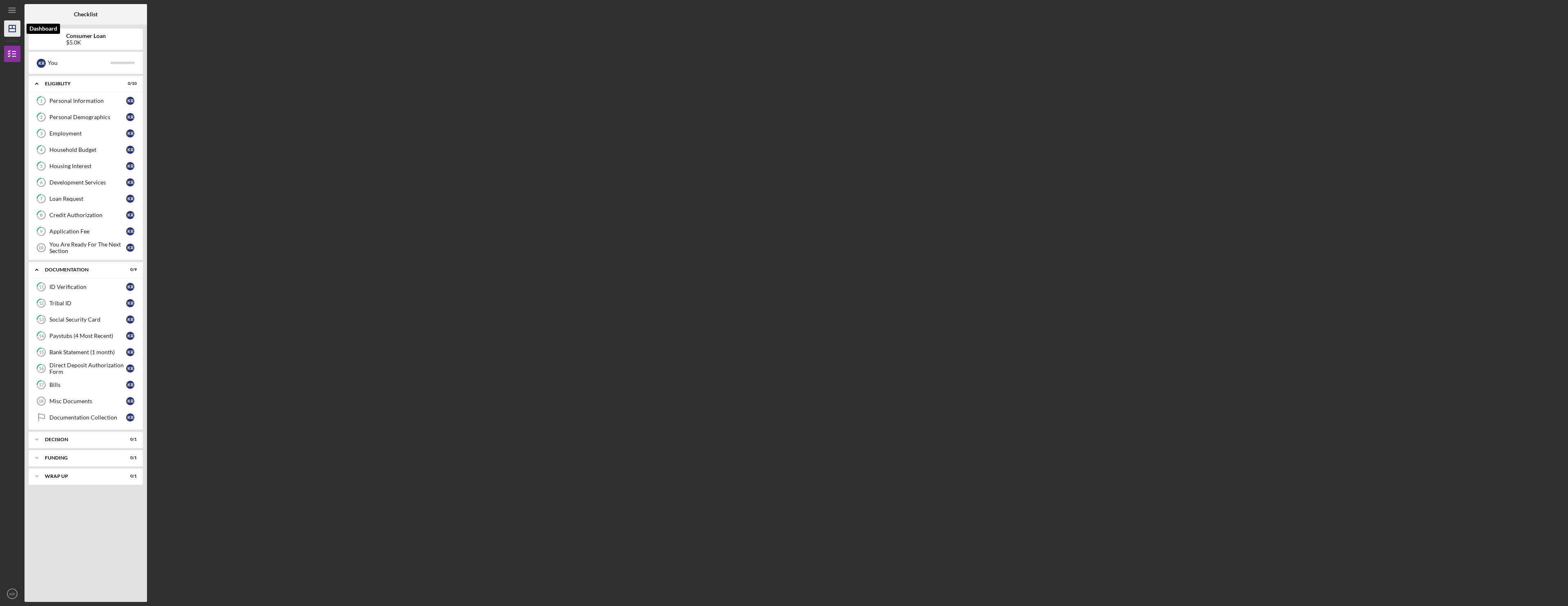
click at [9, 23] on icon "Icon/Dashboard" at bounding box center [12, 29] width 21 height 21
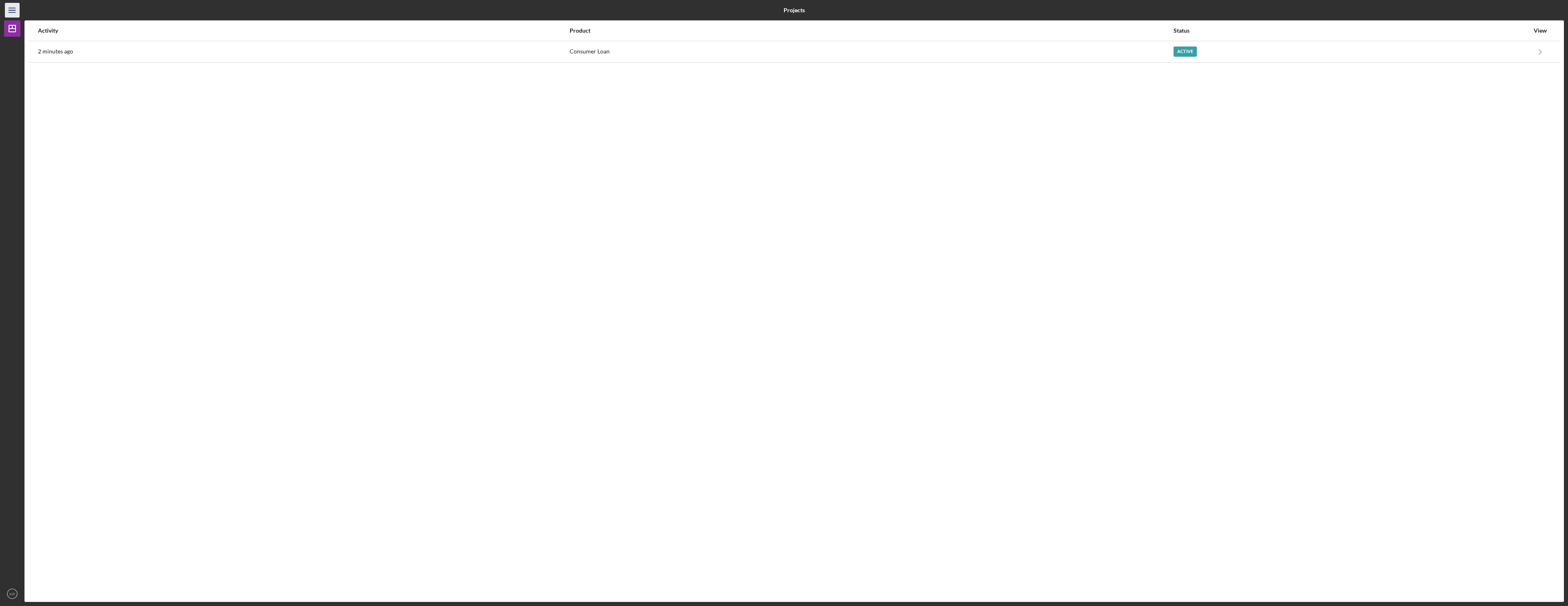
click at [9, 9] on icon "Icon/Menu" at bounding box center [12, 10] width 18 height 18
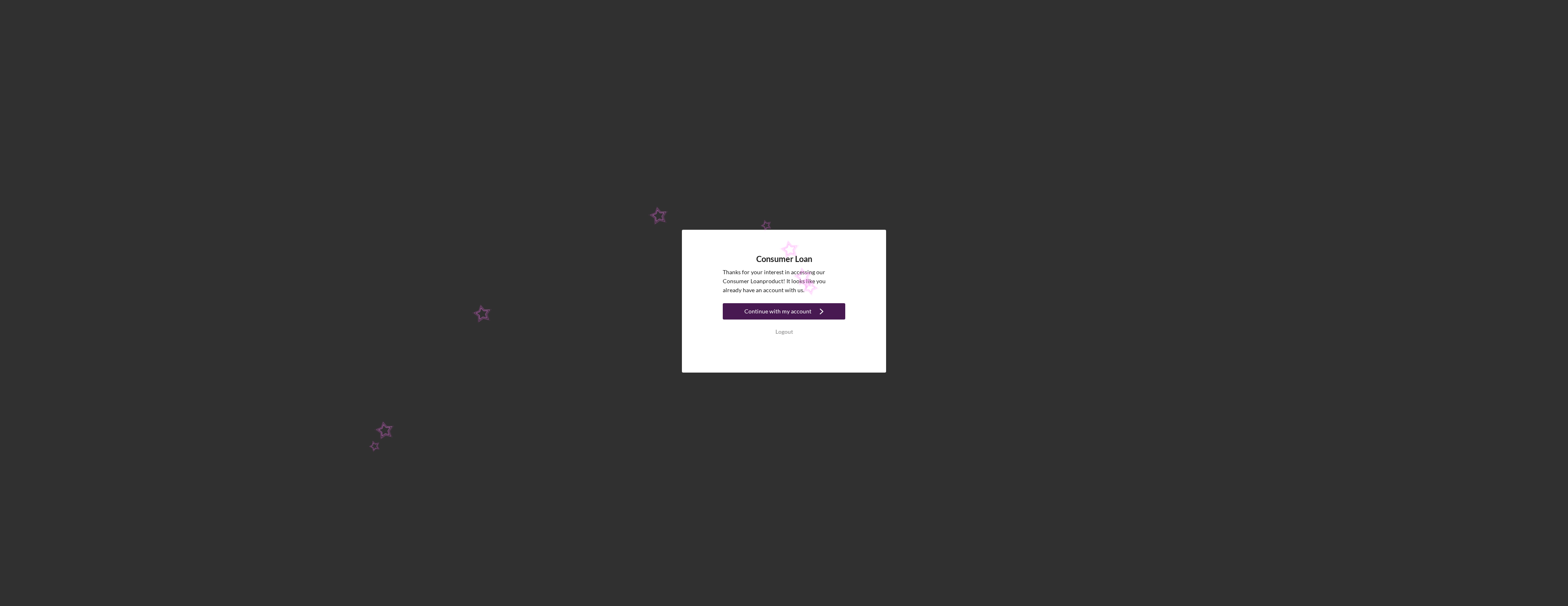
click at [800, 315] on div "Continue with my account" at bounding box center [778, 311] width 67 height 16
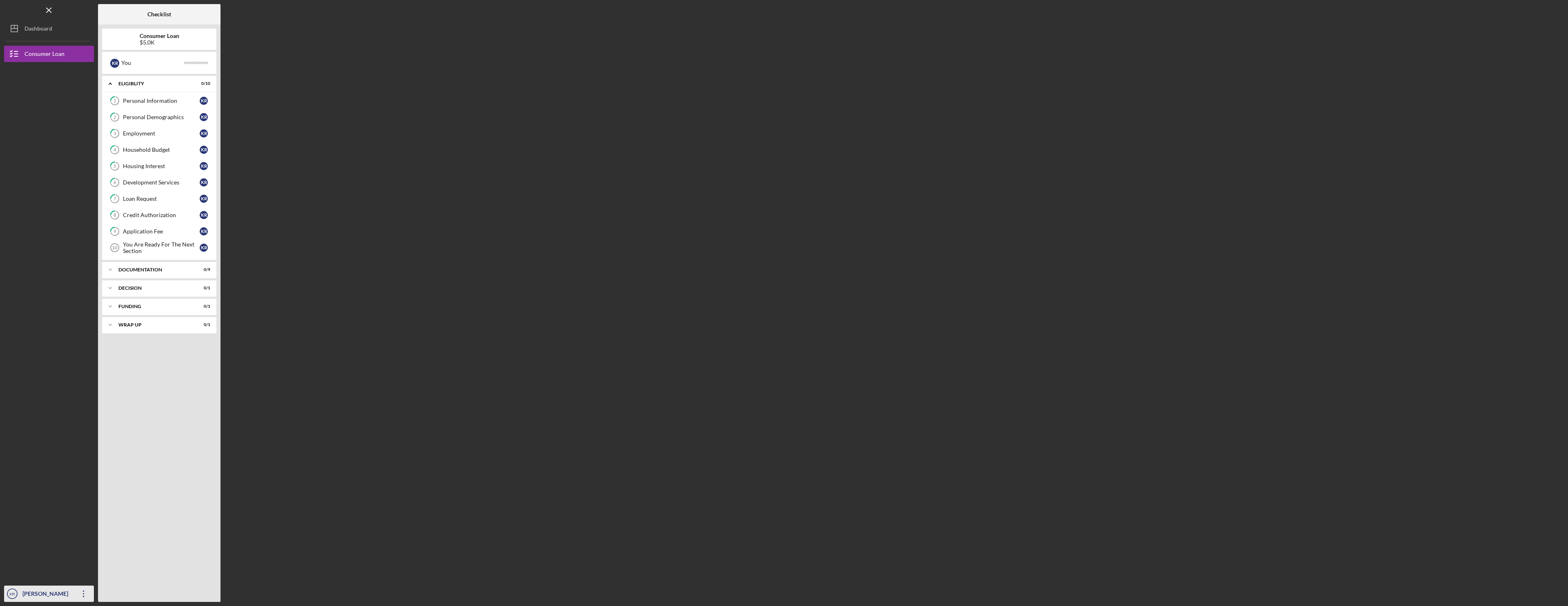
click at [47, 596] on div "[PERSON_NAME]" at bounding box center [47, 595] width 53 height 18
click at [132, 36] on div "Consumer Loan $5.0K" at bounding box center [159, 39] width 114 height 13
click at [148, 96] on link "1 Personal Information K R" at bounding box center [159, 100] width 106 height 16
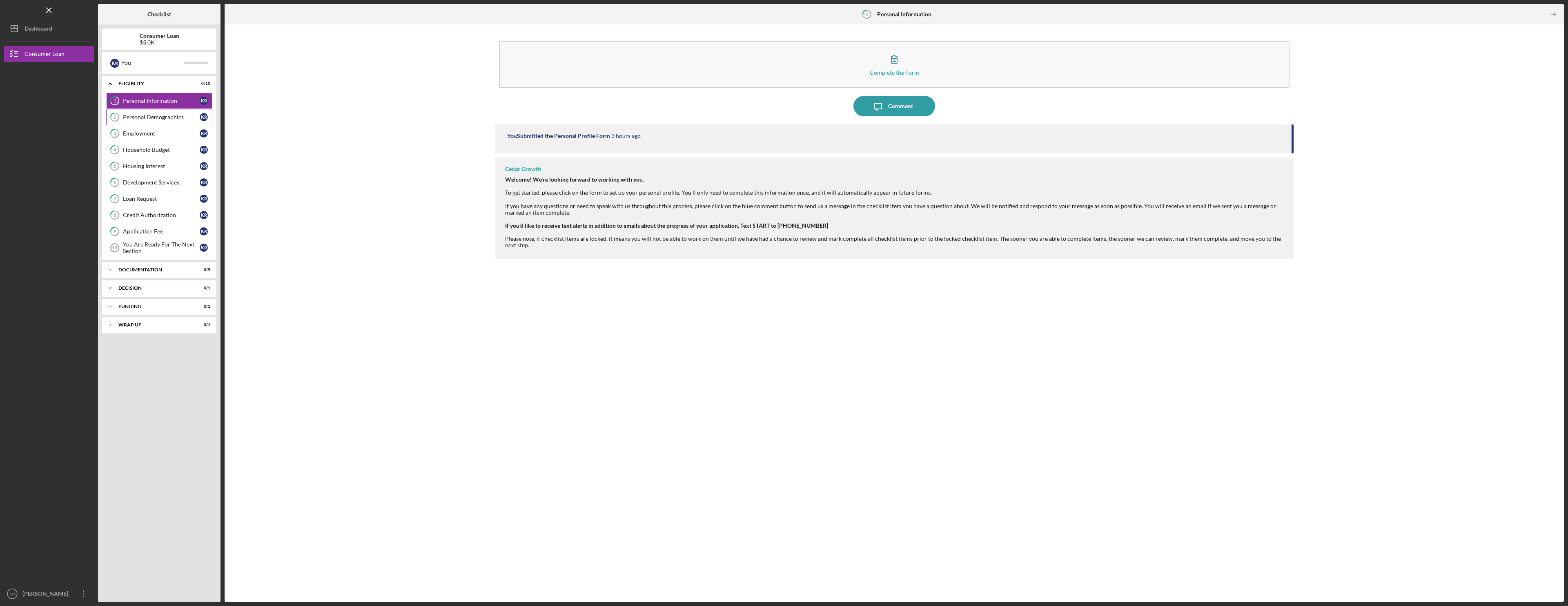
click at [138, 120] on div "Personal Demographics" at bounding box center [161, 117] width 77 height 7
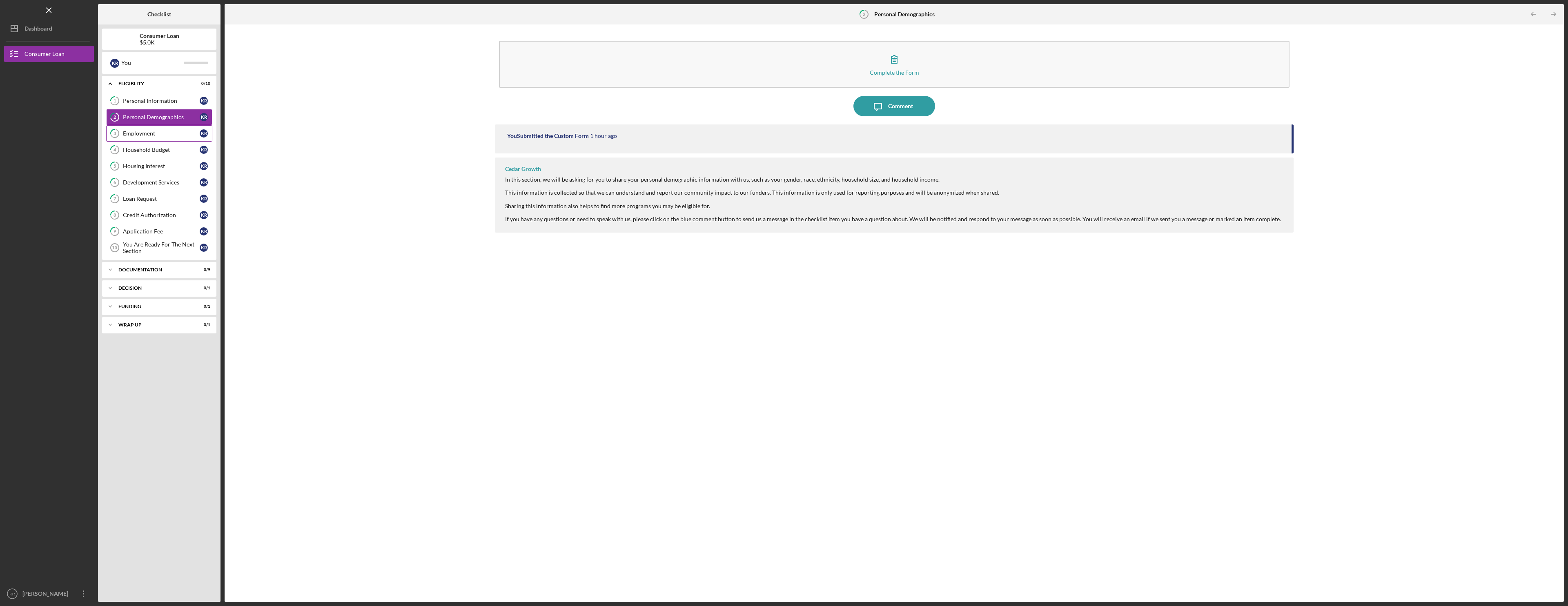
click at [149, 141] on link "3 Employment K R" at bounding box center [159, 133] width 106 height 16
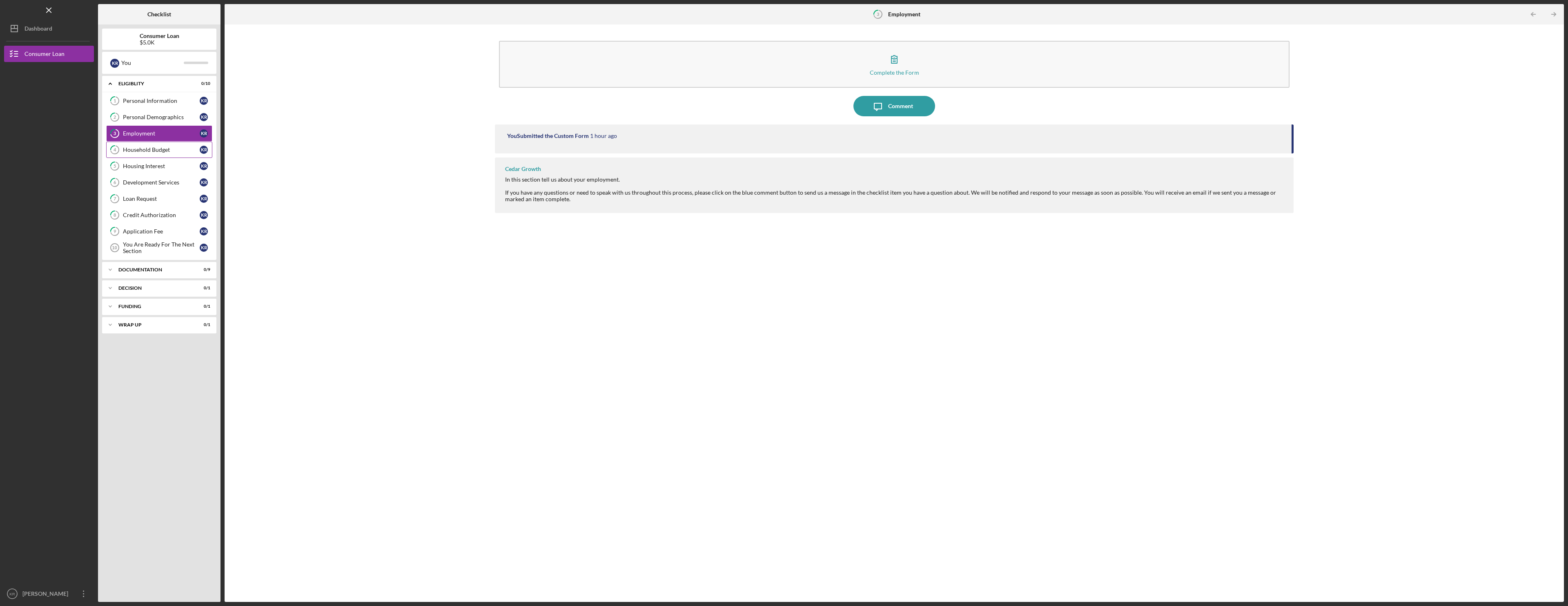
click at [148, 155] on link "4 Household Budget K R" at bounding box center [159, 150] width 106 height 16
click at [153, 105] on link "1 Personal Information K R" at bounding box center [159, 100] width 106 height 16
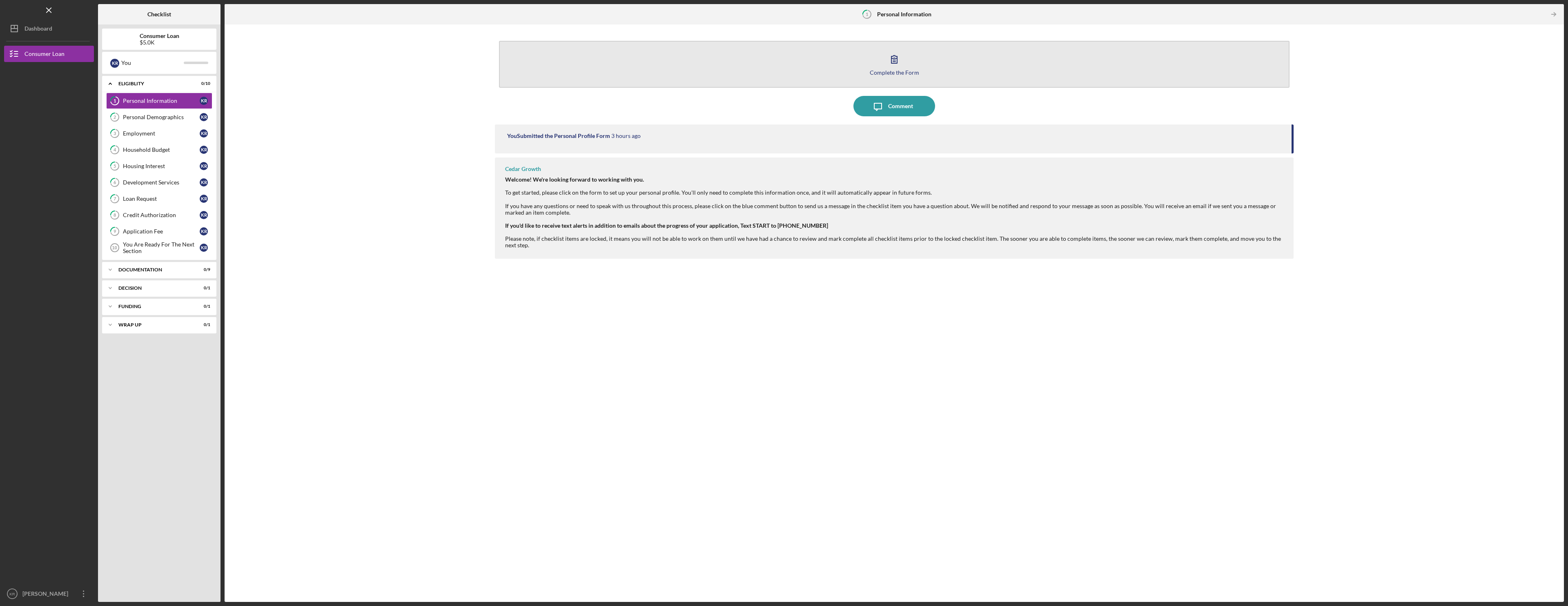
click at [936, 68] on button "Complete the Form Form" at bounding box center [894, 64] width 791 height 47
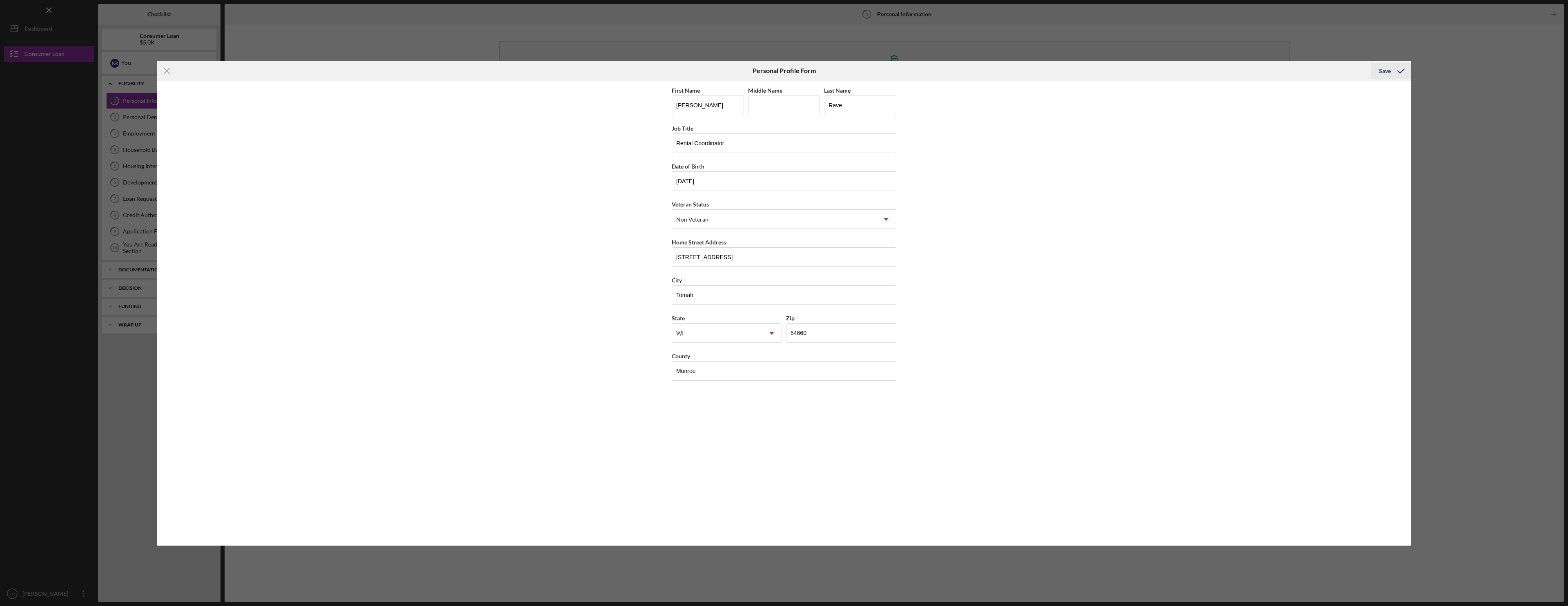
click at [1391, 68] on icon "submit" at bounding box center [1401, 71] width 21 height 21
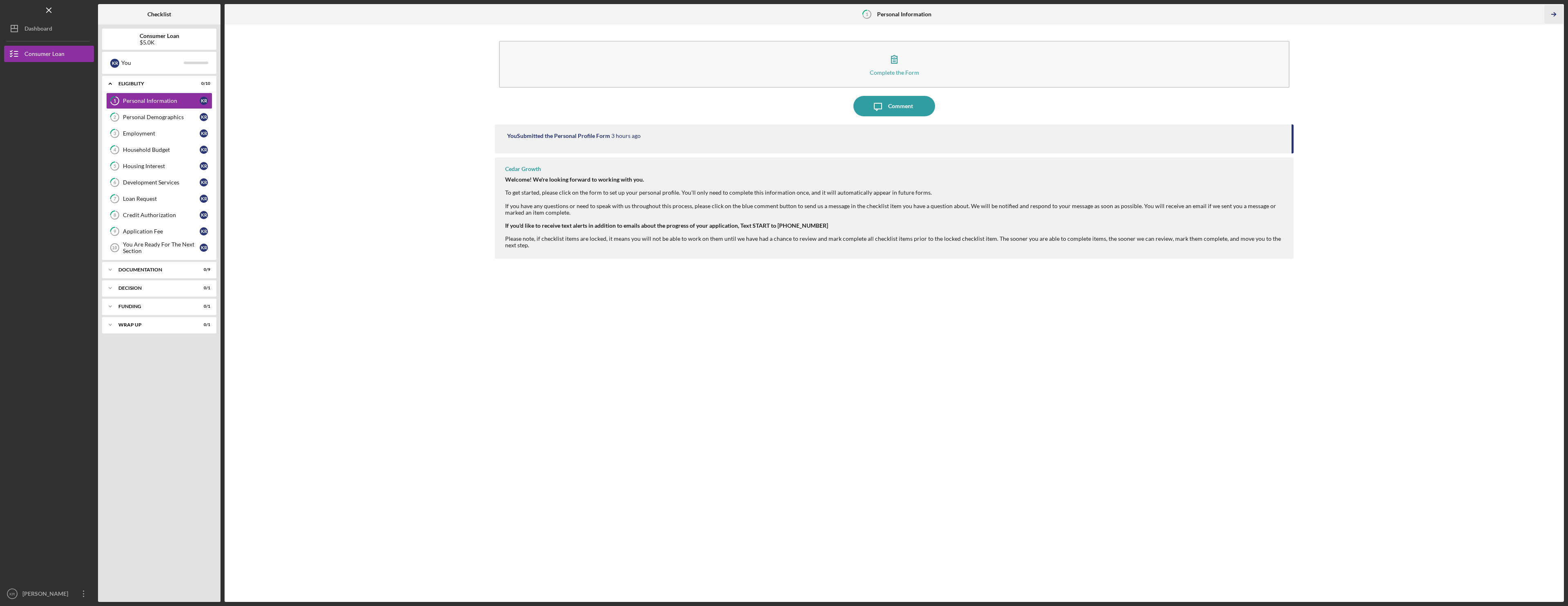
click at [1555, 13] on polyline "button" at bounding box center [1555, 15] width 2 height 4
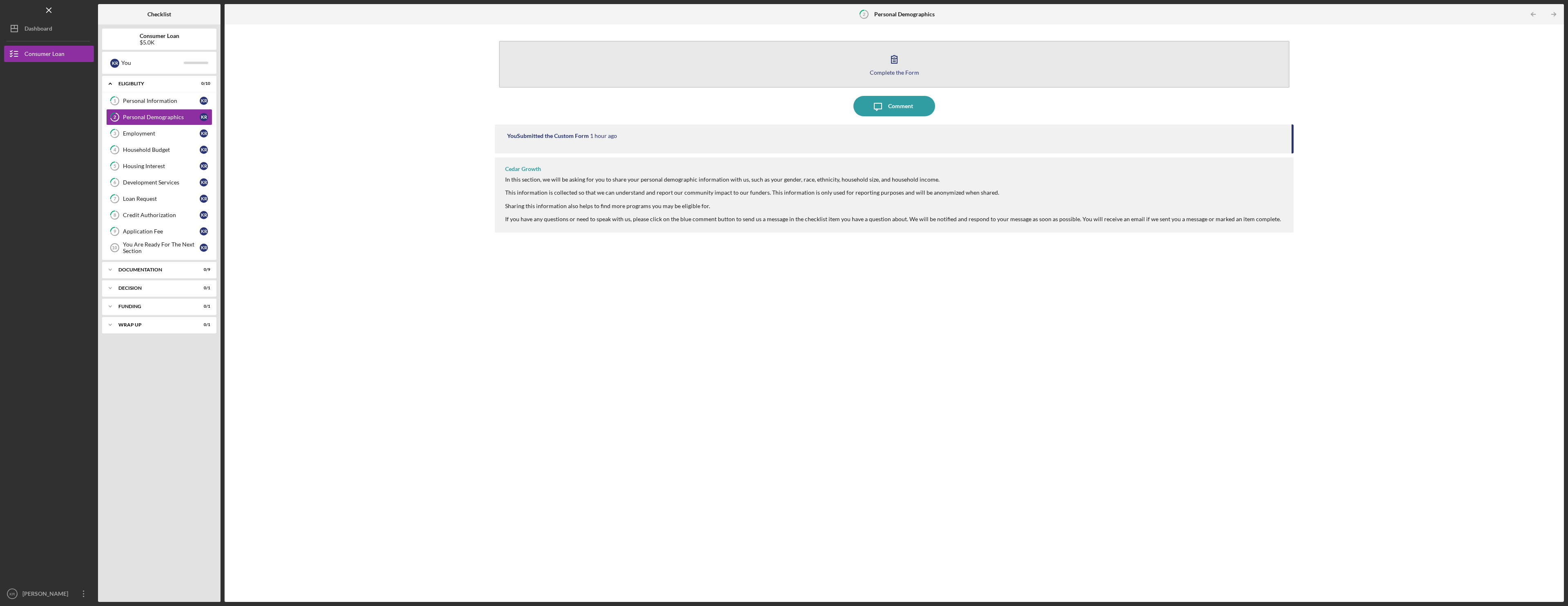
click at [1006, 73] on button "Complete the Form Form" at bounding box center [894, 64] width 791 height 47
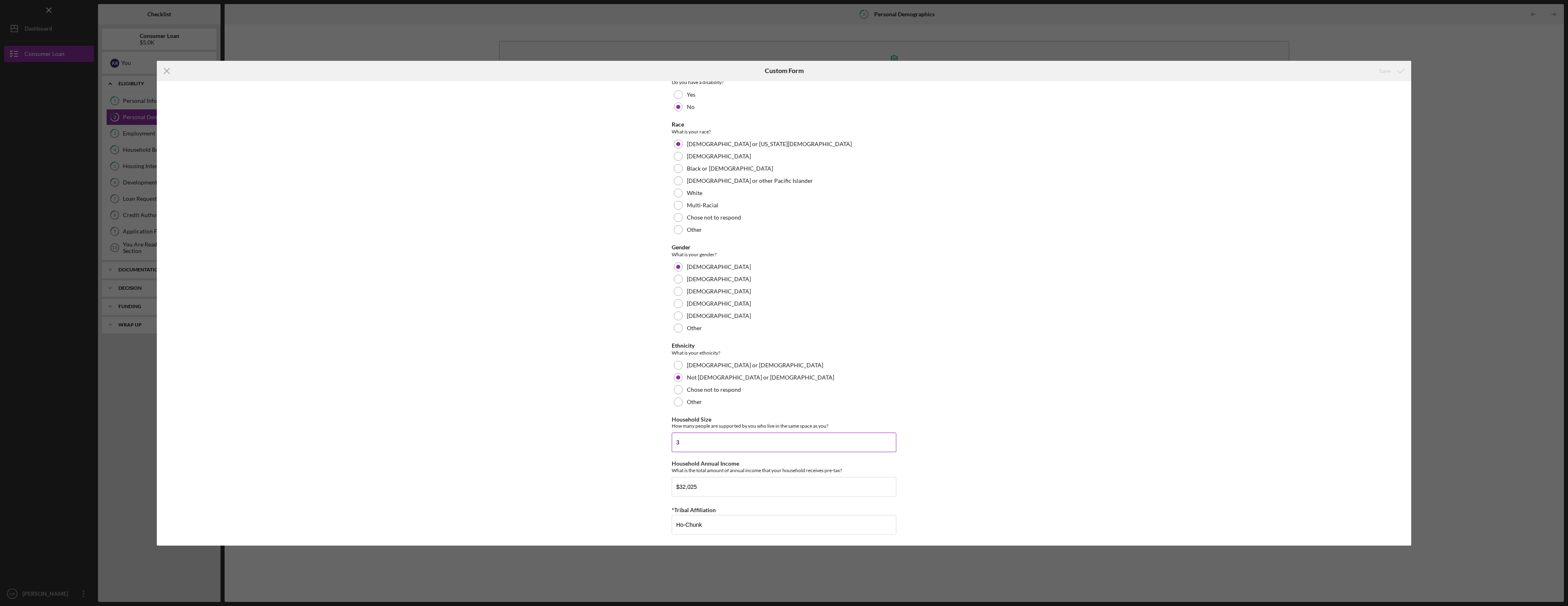
scroll to position [272, 0]
click at [167, 71] on line at bounding box center [167, 71] width 5 height 5
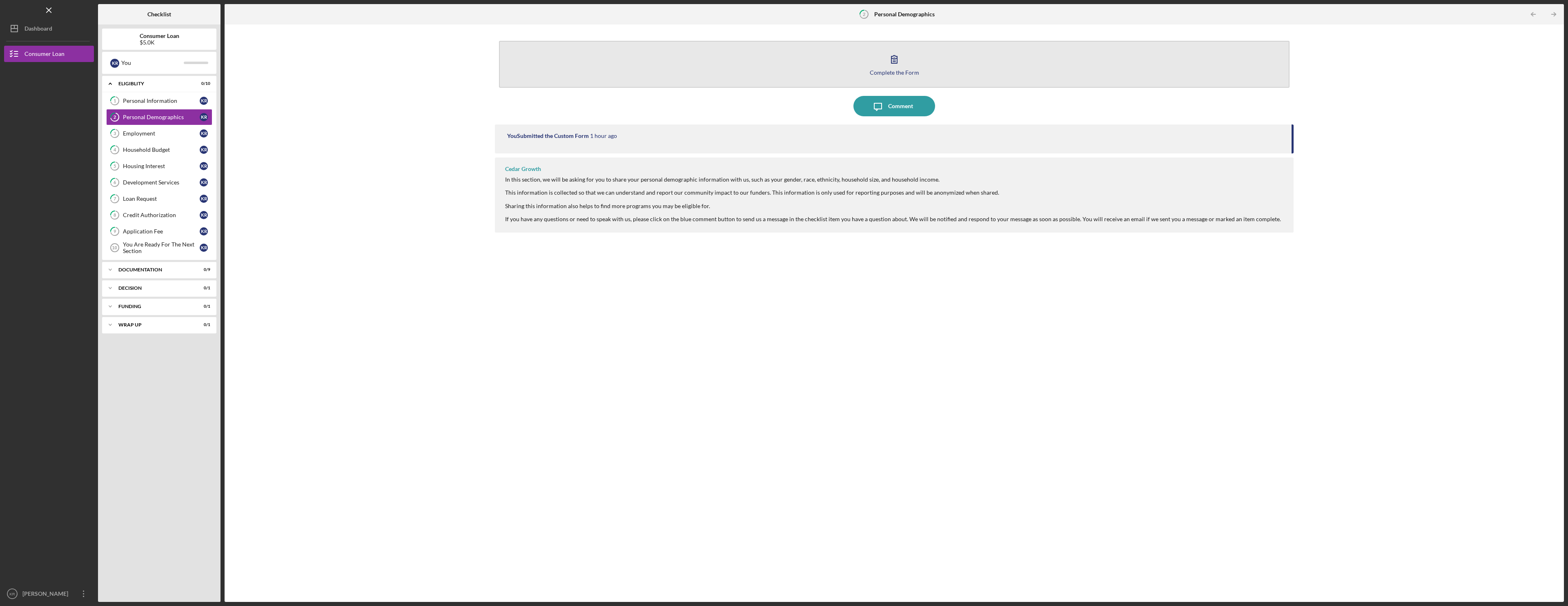
click at [858, 64] on button "Complete the Form Form" at bounding box center [894, 64] width 791 height 47
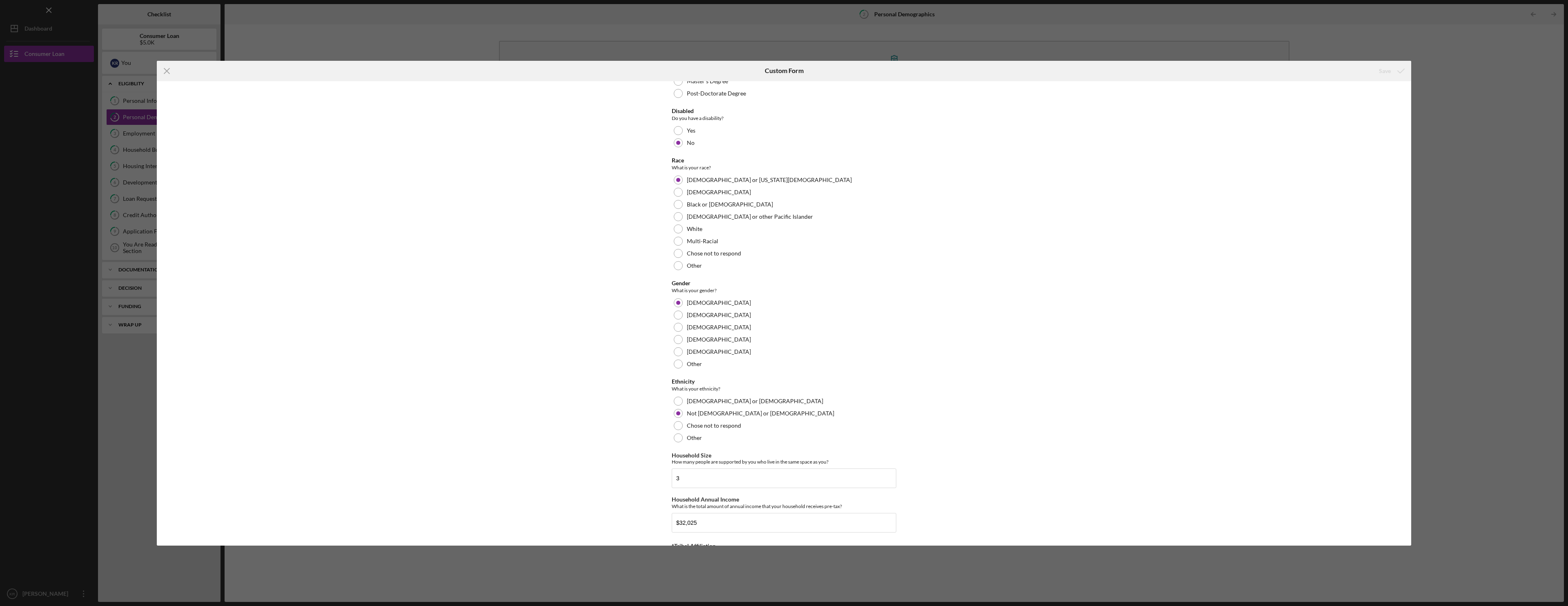
scroll to position [272, 0]
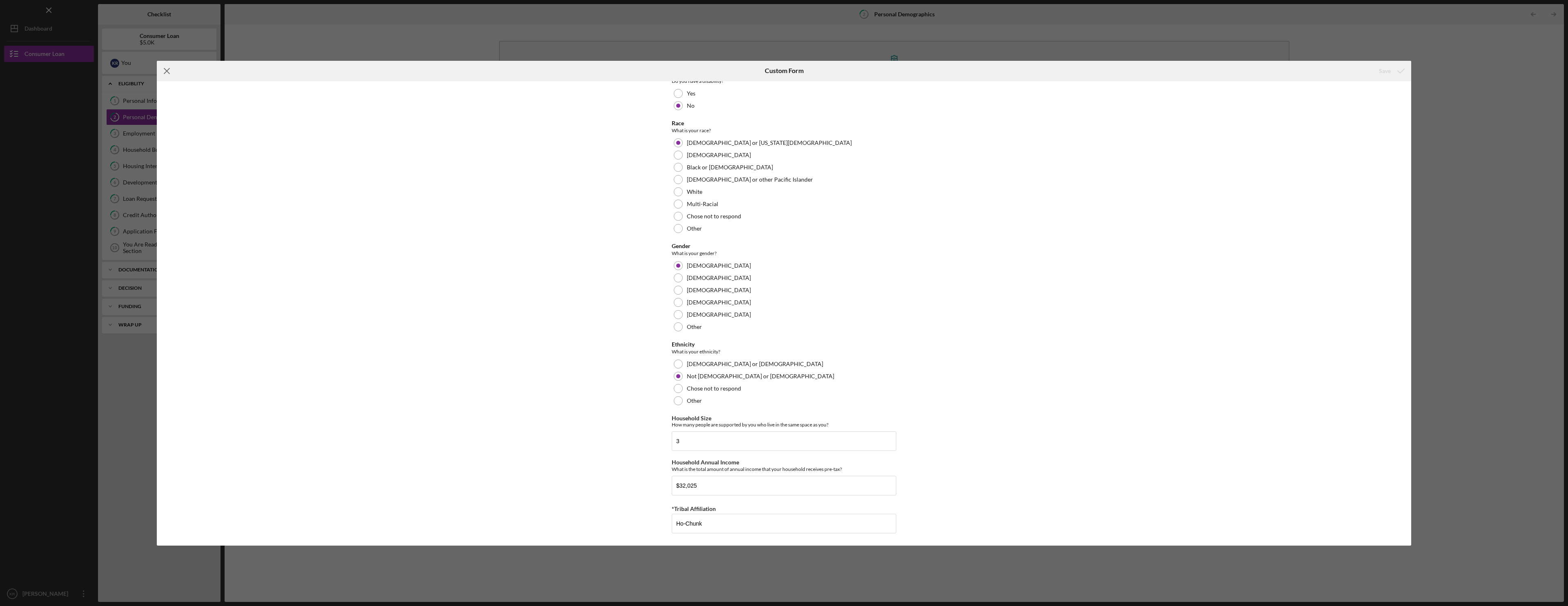
click at [171, 71] on icon "Icon/Menu Close" at bounding box center [167, 71] width 21 height 21
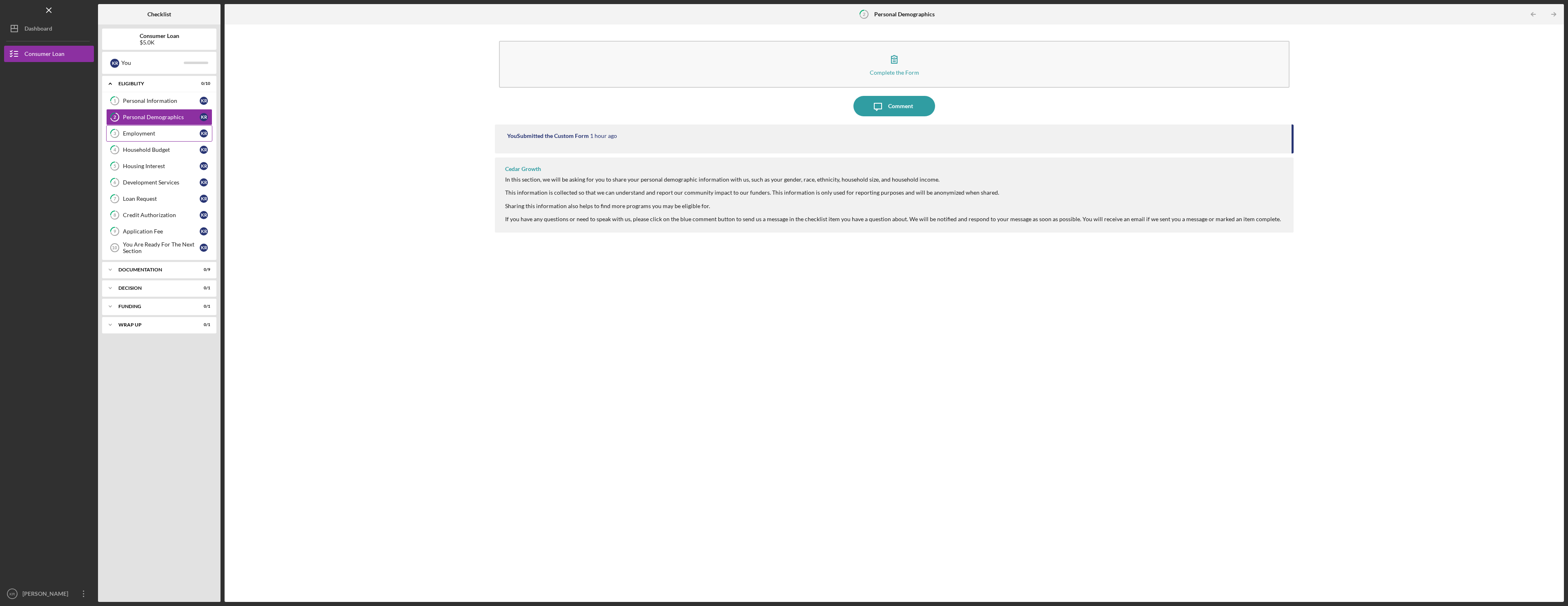
click at [167, 134] on div "Employment" at bounding box center [161, 133] width 77 height 7
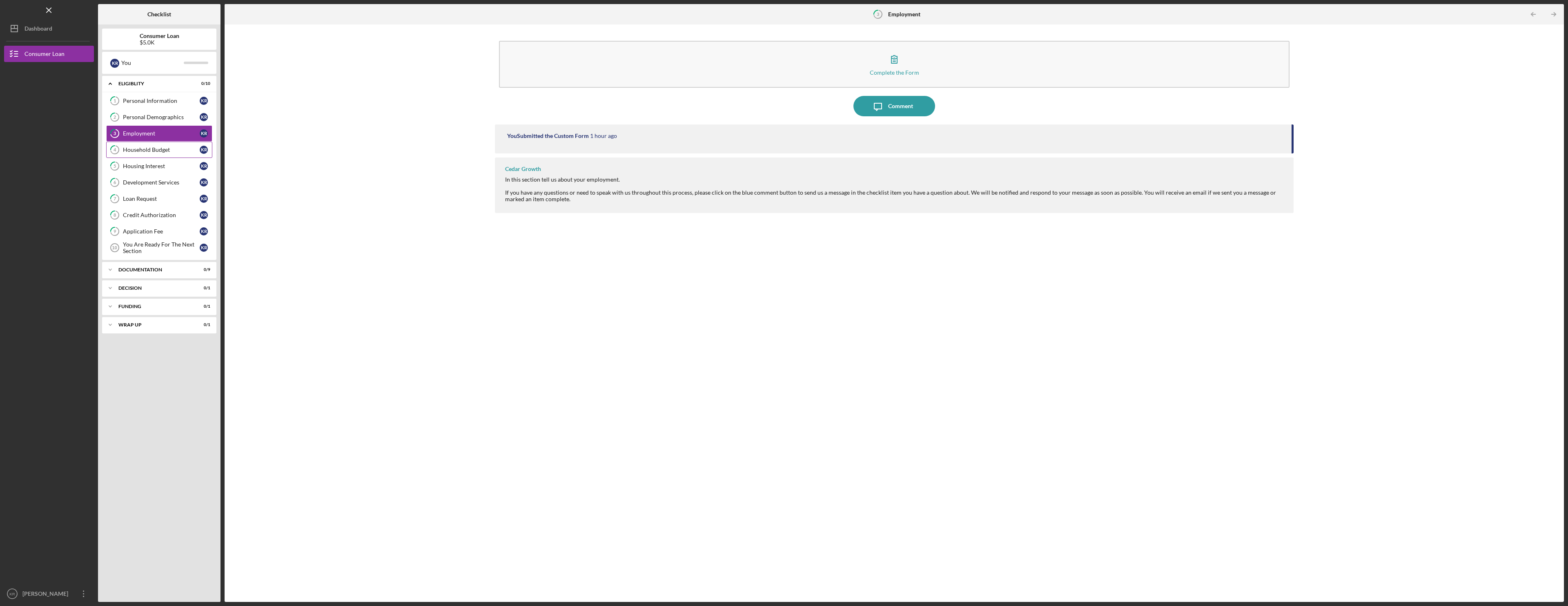
click at [166, 158] on link "4 Household Budget K R" at bounding box center [159, 150] width 106 height 16
click at [164, 170] on link "5 Housing Interest K R" at bounding box center [159, 166] width 106 height 16
click at [164, 187] on link "6 Development Services K R" at bounding box center [159, 182] width 106 height 16
drag, startPoint x: 164, startPoint y: 201, endPoint x: 163, endPoint y: 210, distance: 9.1
click at [163, 207] on div "1 Personal Information K R 2 Personal Demographics K R 3 Employment K R 4 House…" at bounding box center [159, 176] width 114 height 167
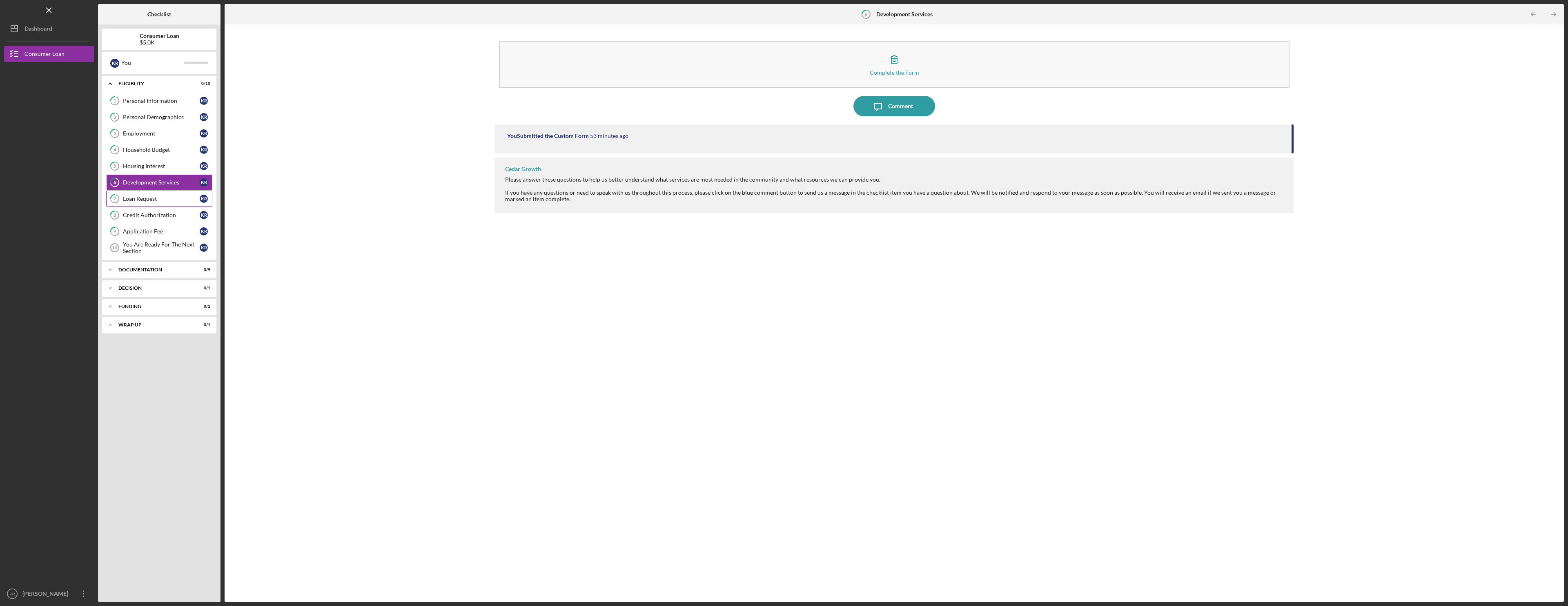
click at [169, 195] on div "Loan Request" at bounding box center [161, 198] width 77 height 7
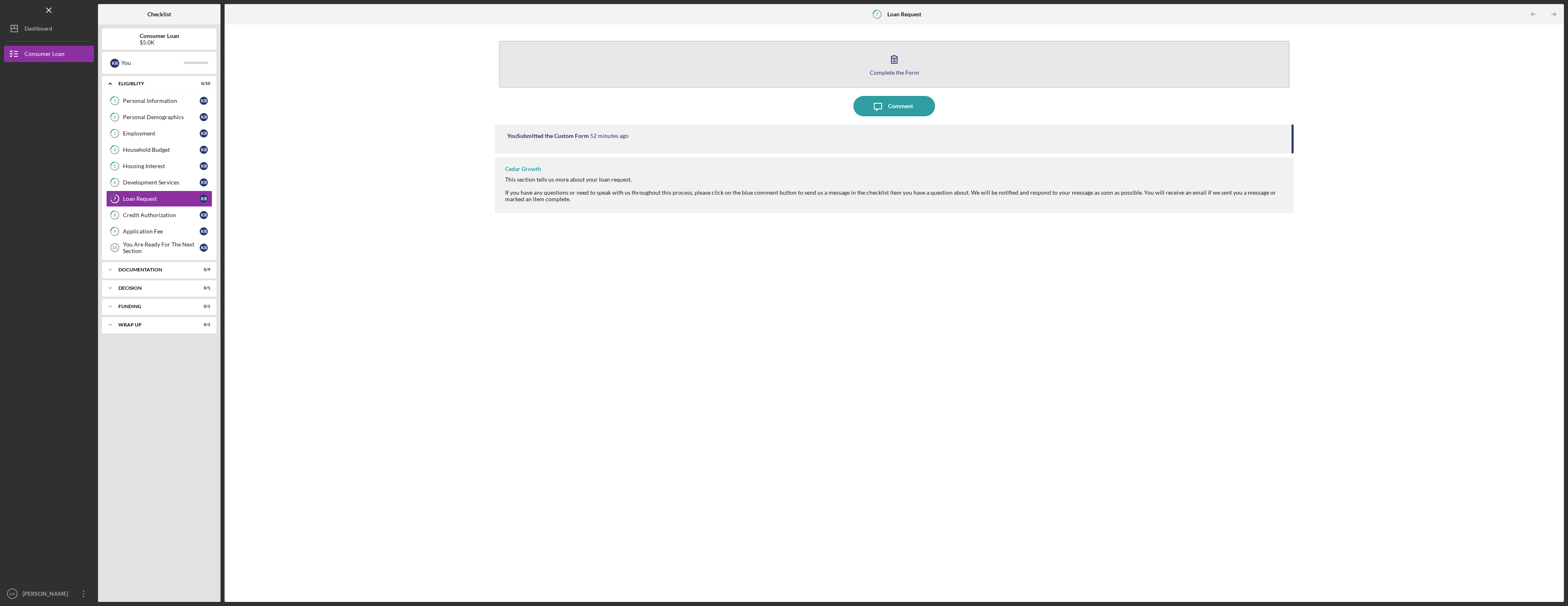
click at [913, 67] on button "Complete the Form Form" at bounding box center [894, 64] width 791 height 47
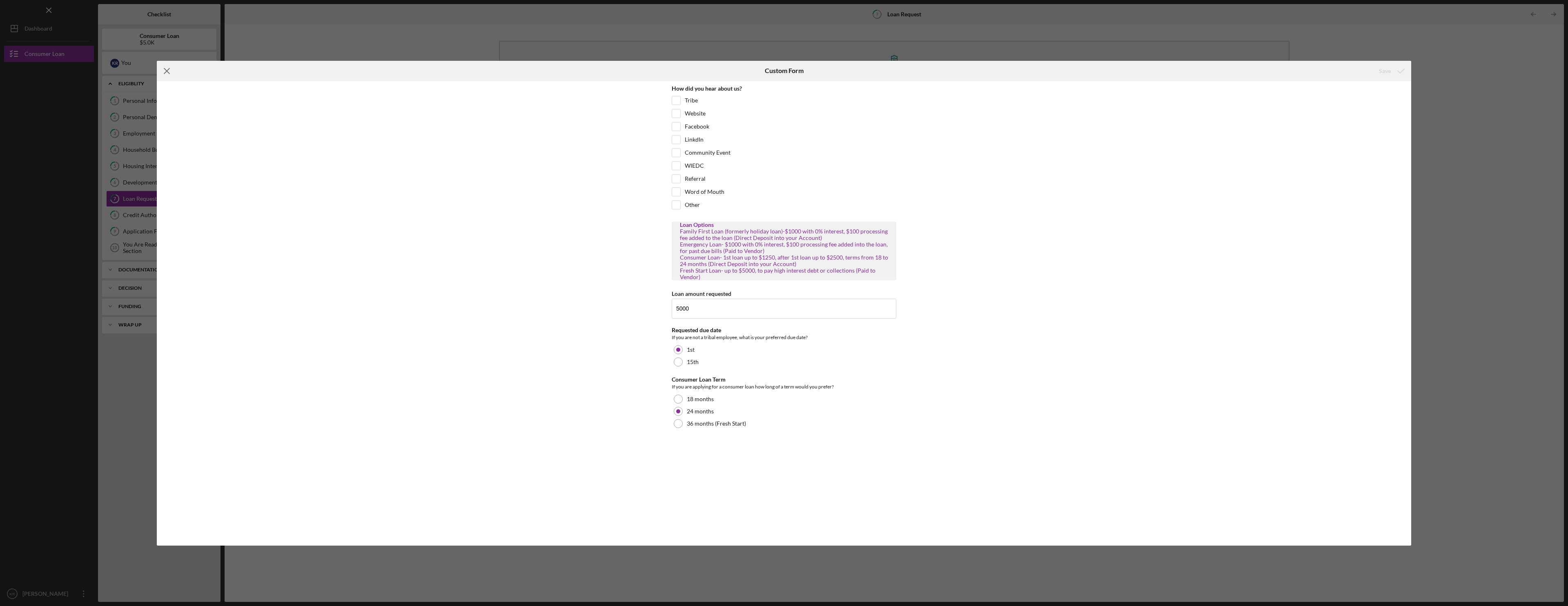
click at [169, 71] on icon "Icon/Menu Close" at bounding box center [167, 71] width 21 height 21
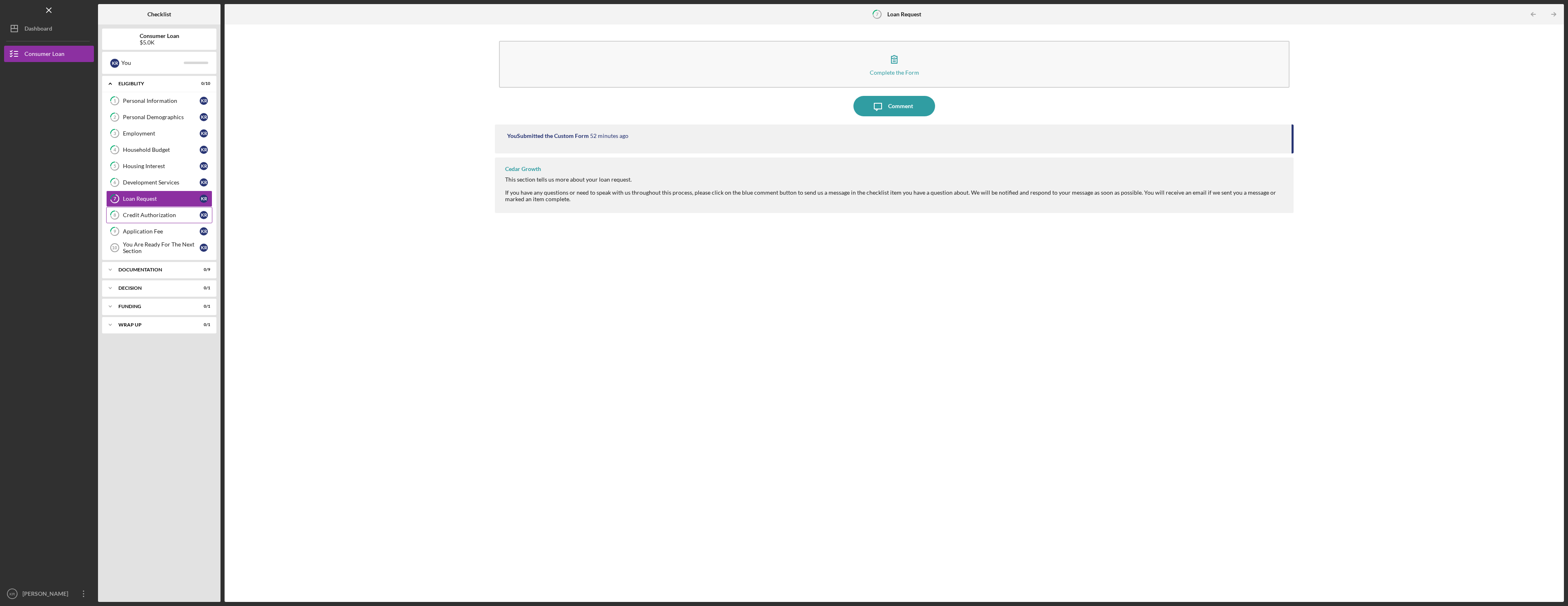
click at [160, 221] on link "8 Credit Authorization K R" at bounding box center [159, 215] width 106 height 16
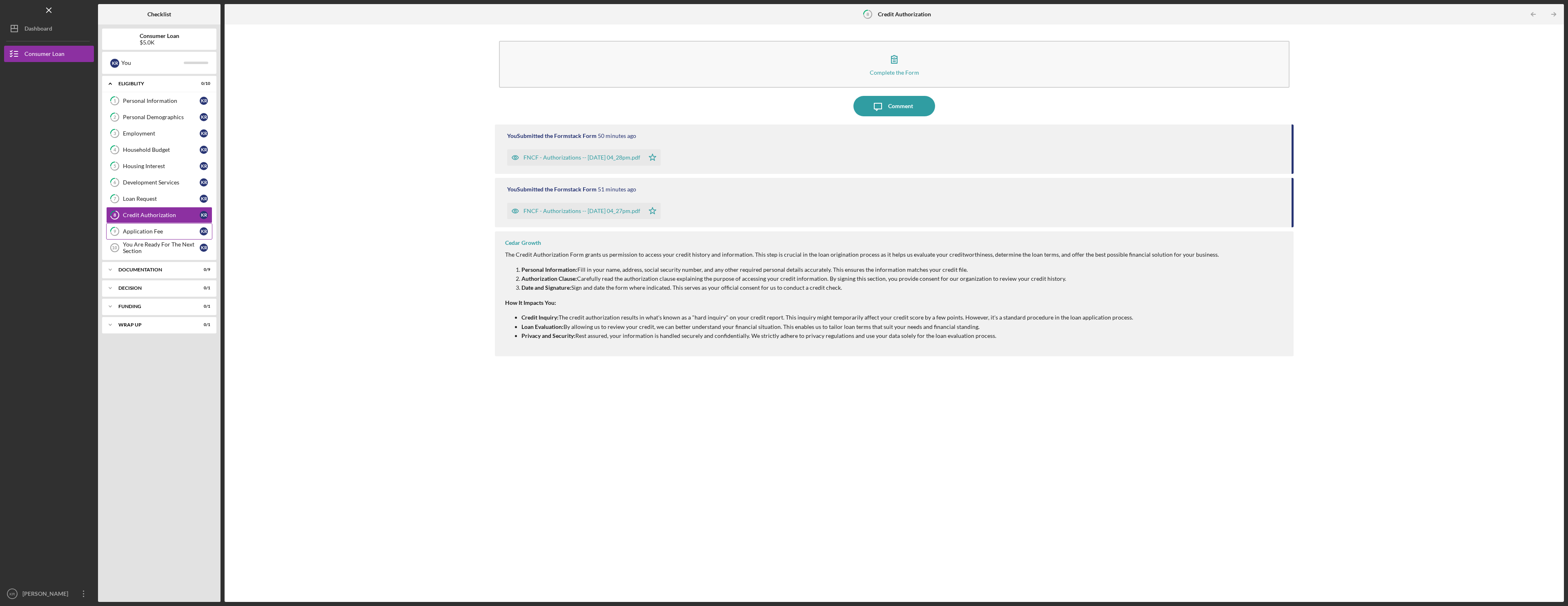
click at [161, 237] on link "9 Application Fee K R" at bounding box center [159, 231] width 106 height 16
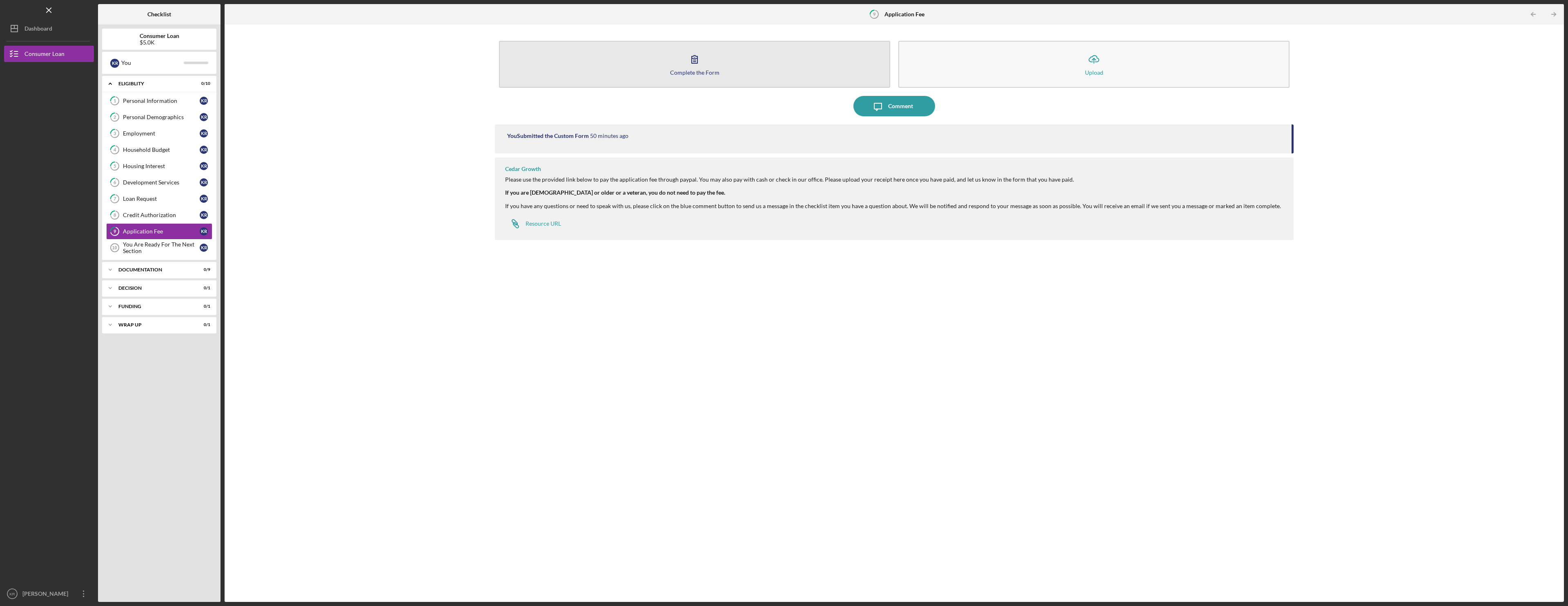
click at [635, 55] on button "Complete the Form Form" at bounding box center [695, 64] width 391 height 47
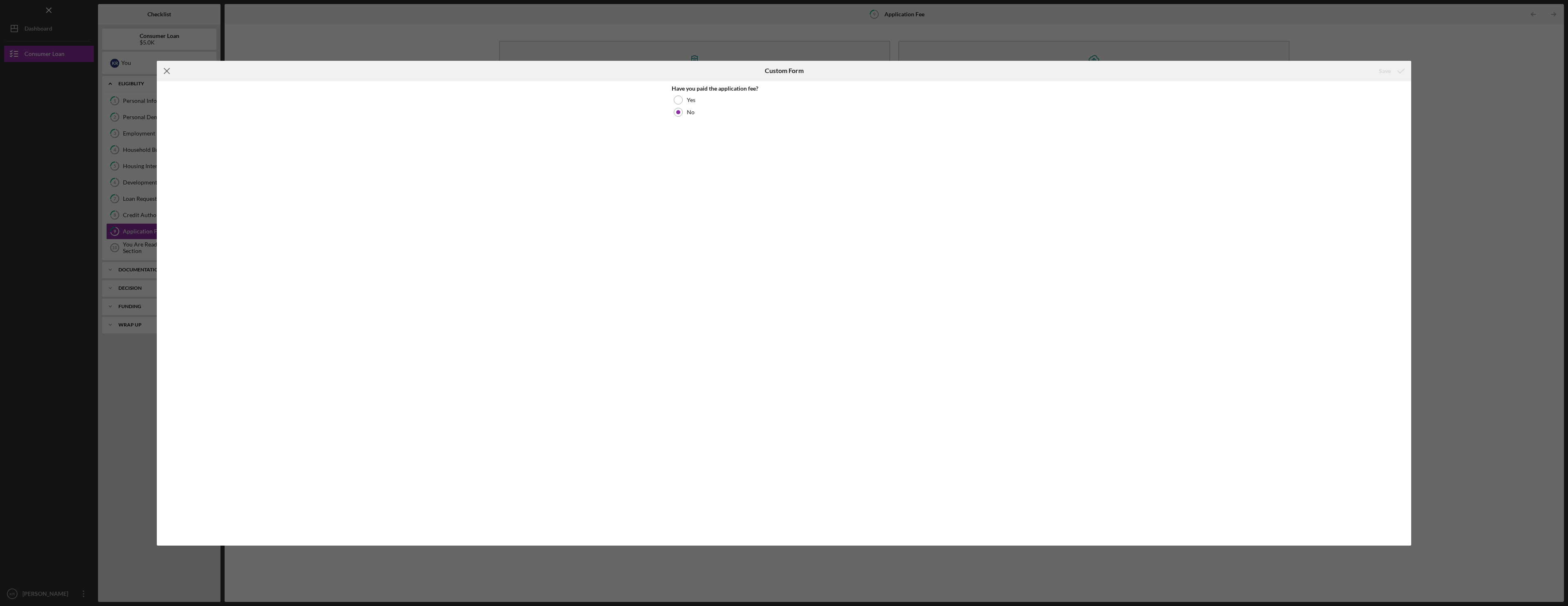
click at [168, 68] on icon "Icon/Menu Close" at bounding box center [167, 71] width 21 height 21
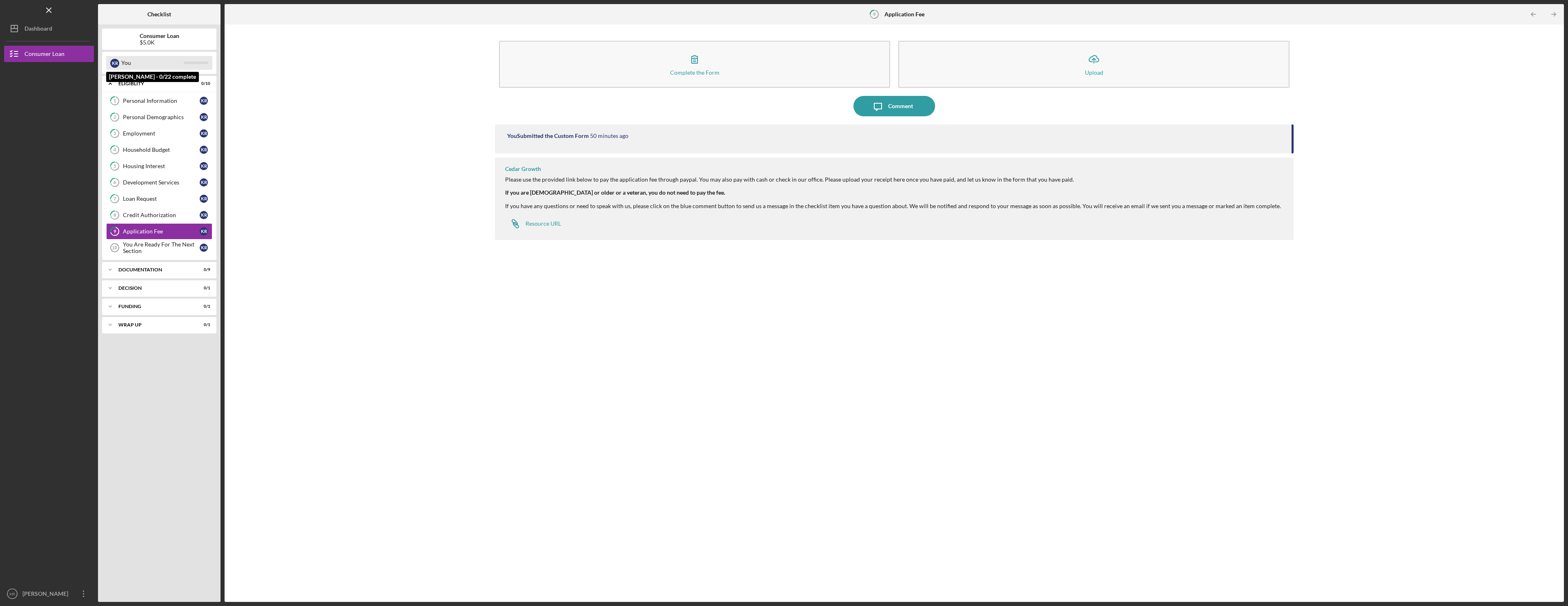
click at [151, 62] on div "You" at bounding box center [152, 63] width 63 height 14
click at [179, 68] on div "You" at bounding box center [152, 63] width 63 height 14
click at [159, 274] on div "Icon/Expander Documentation 0 / 9" at bounding box center [159, 270] width 114 height 16
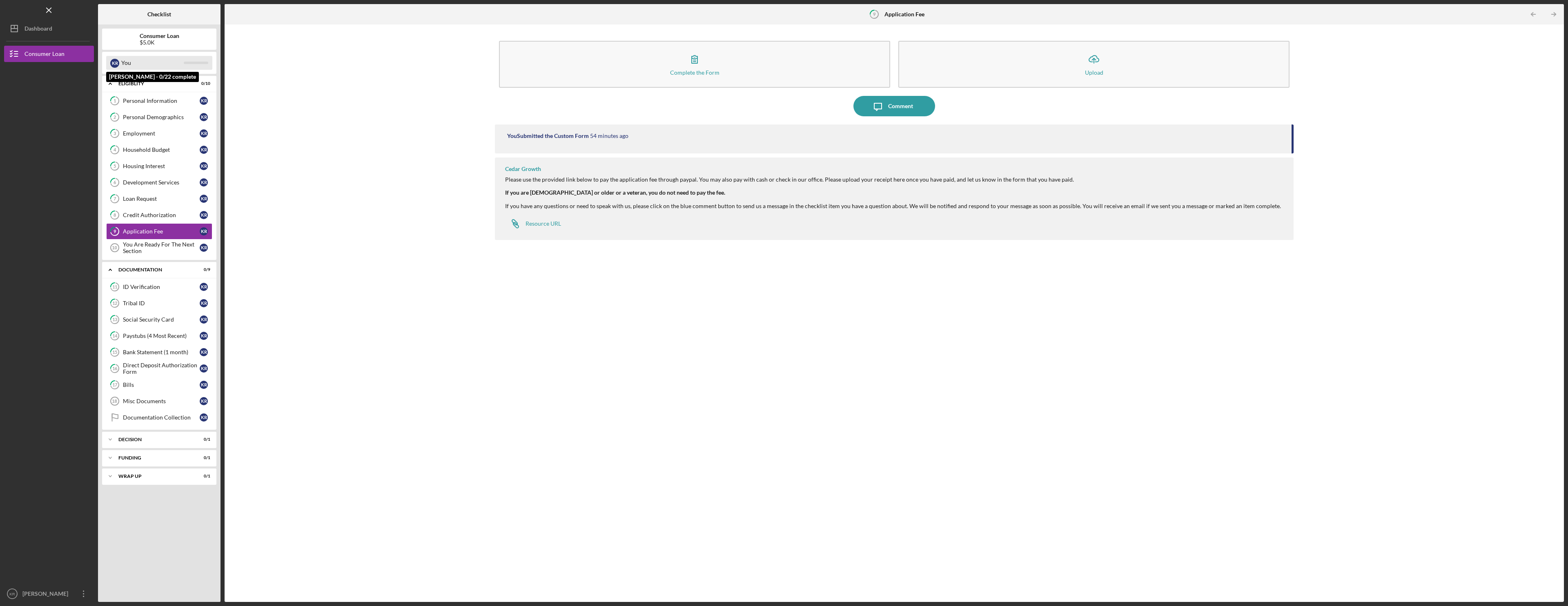
click at [142, 66] on div "You" at bounding box center [152, 63] width 63 height 14
click at [174, 58] on div "You" at bounding box center [152, 63] width 63 height 14
click at [173, 59] on div "You" at bounding box center [152, 63] width 63 height 14
click at [50, 32] on div "Dashboard" at bounding box center [38, 30] width 28 height 18
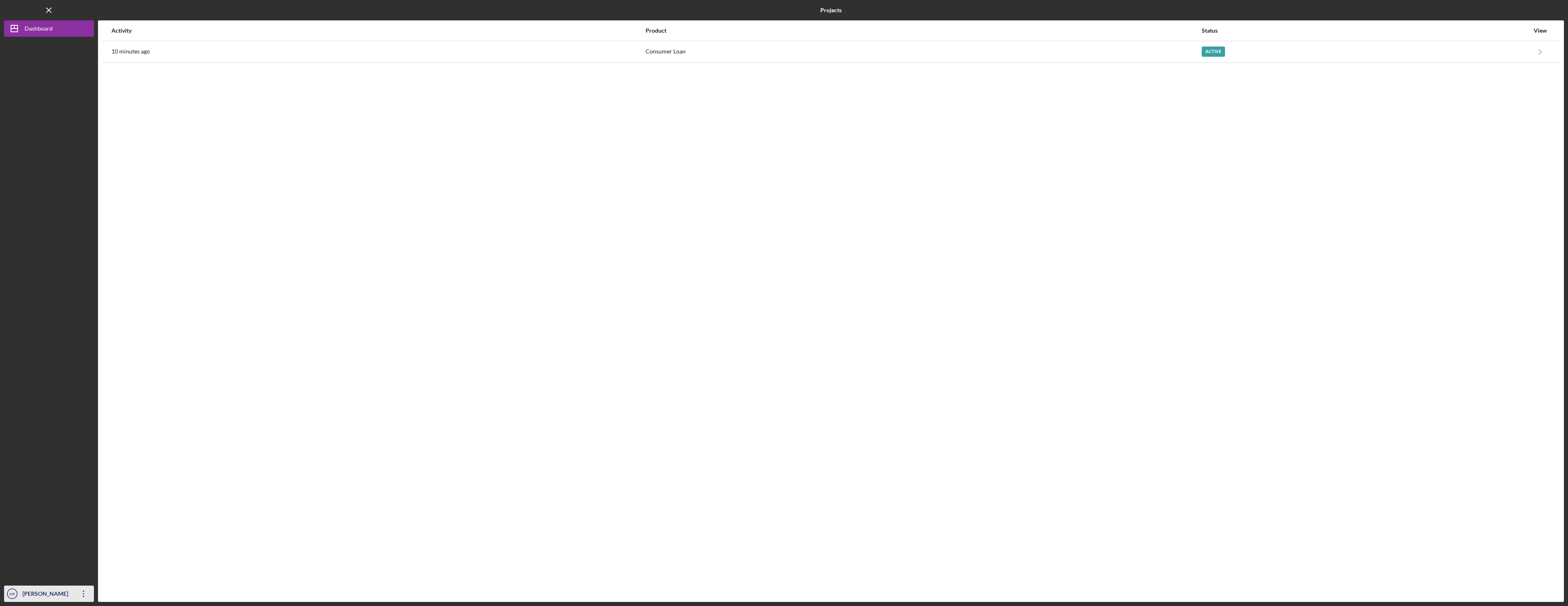
click at [80, 591] on icon "Icon/Overflow" at bounding box center [84, 594] width 21 height 21
click at [75, 557] on div "Account Settings" at bounding box center [49, 558] width 90 height 17
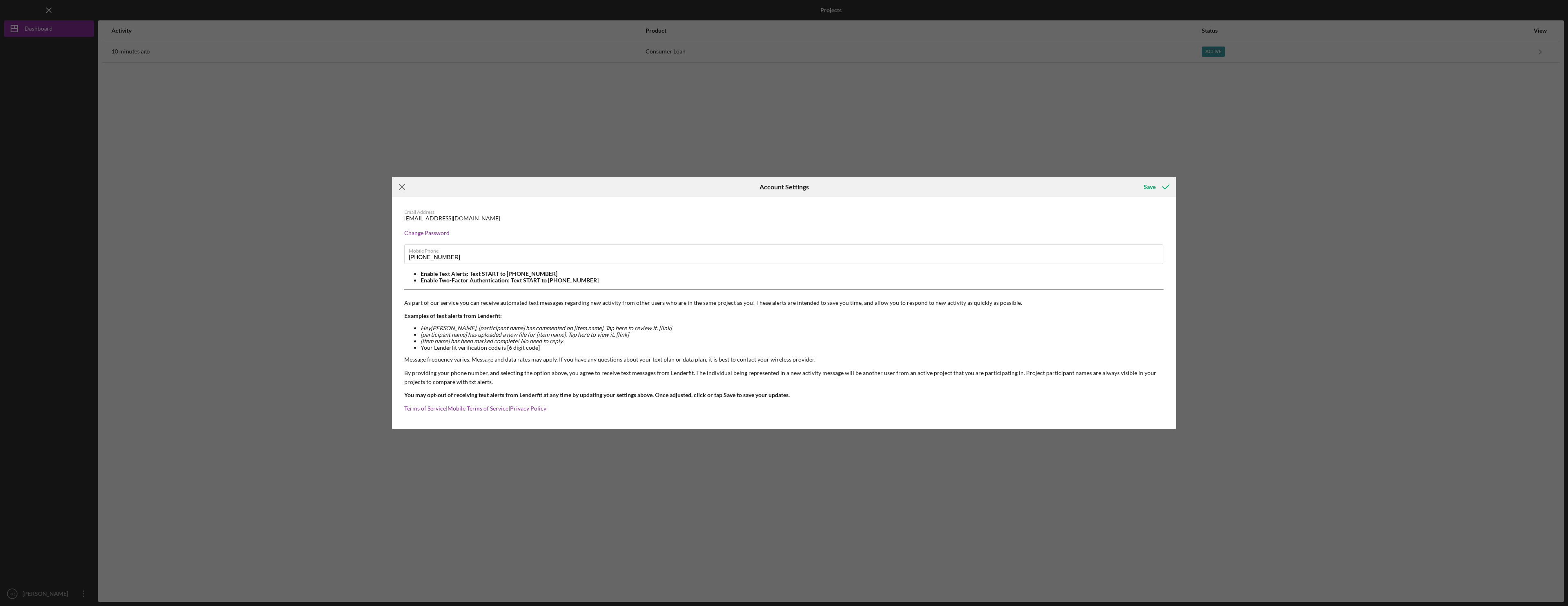
click at [402, 189] on icon "Icon/Menu Close" at bounding box center [402, 187] width 21 height 21
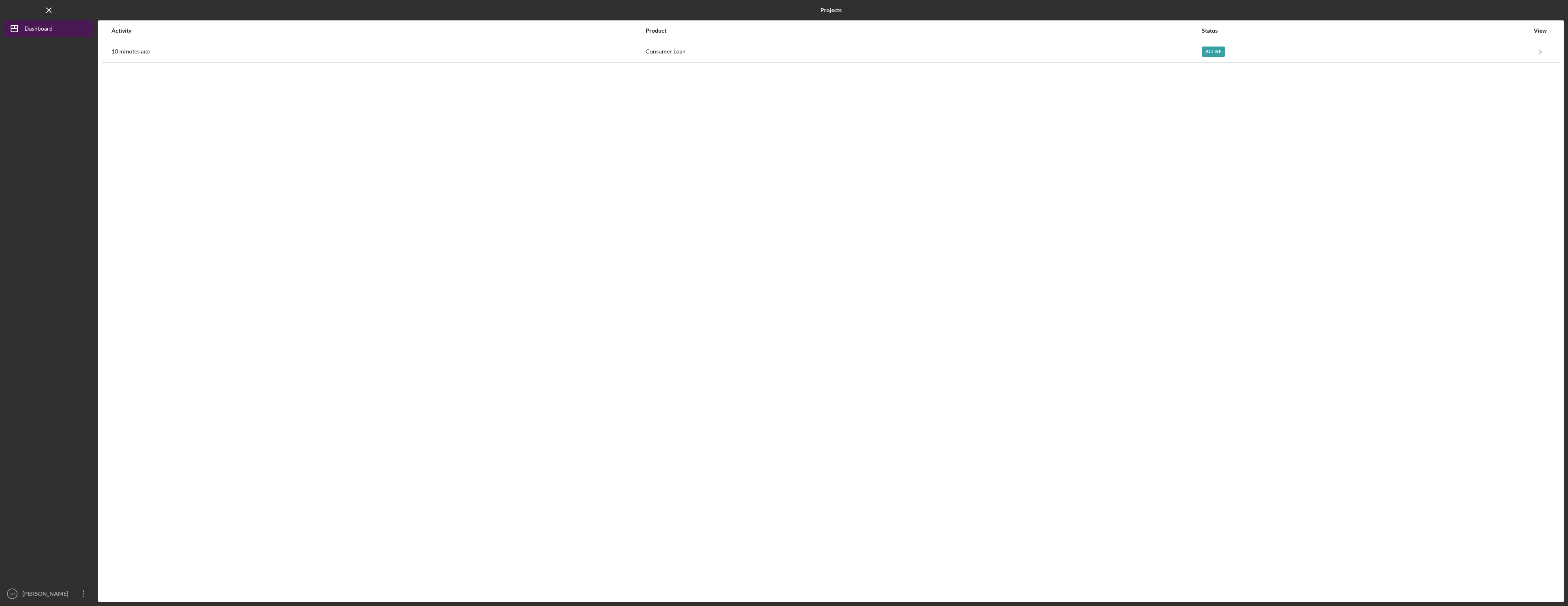
click at [56, 21] on button "Icon/Dashboard Dashboard" at bounding box center [49, 29] width 90 height 16
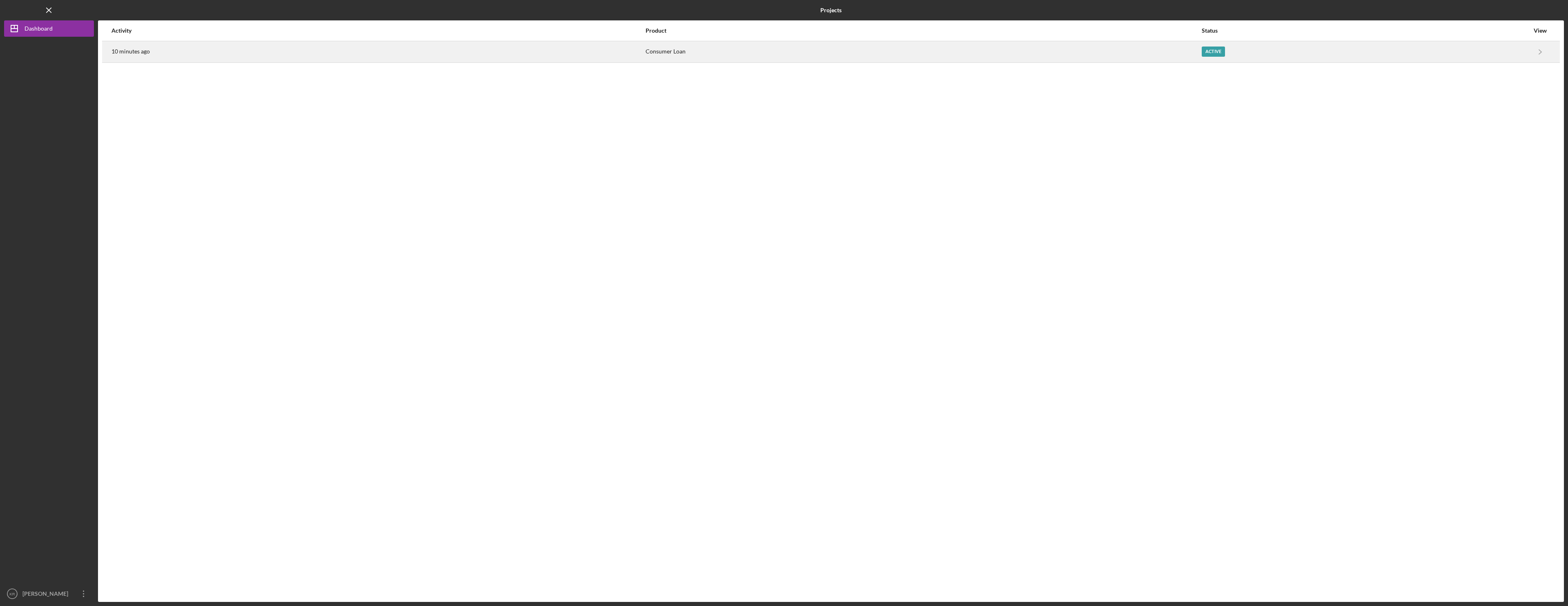
click at [663, 48] on div "Consumer Loan" at bounding box center [923, 52] width 555 height 21
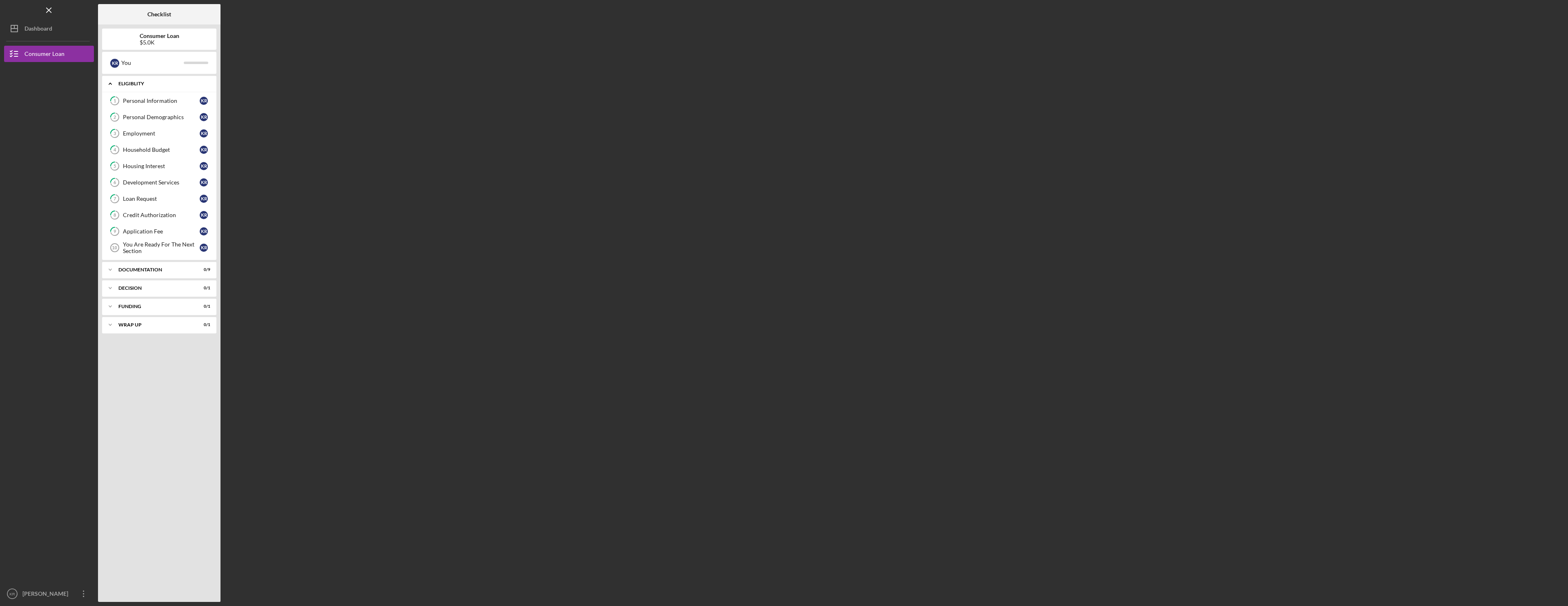
click at [147, 84] on div "Eligiblity" at bounding box center [163, 83] width 88 height 5
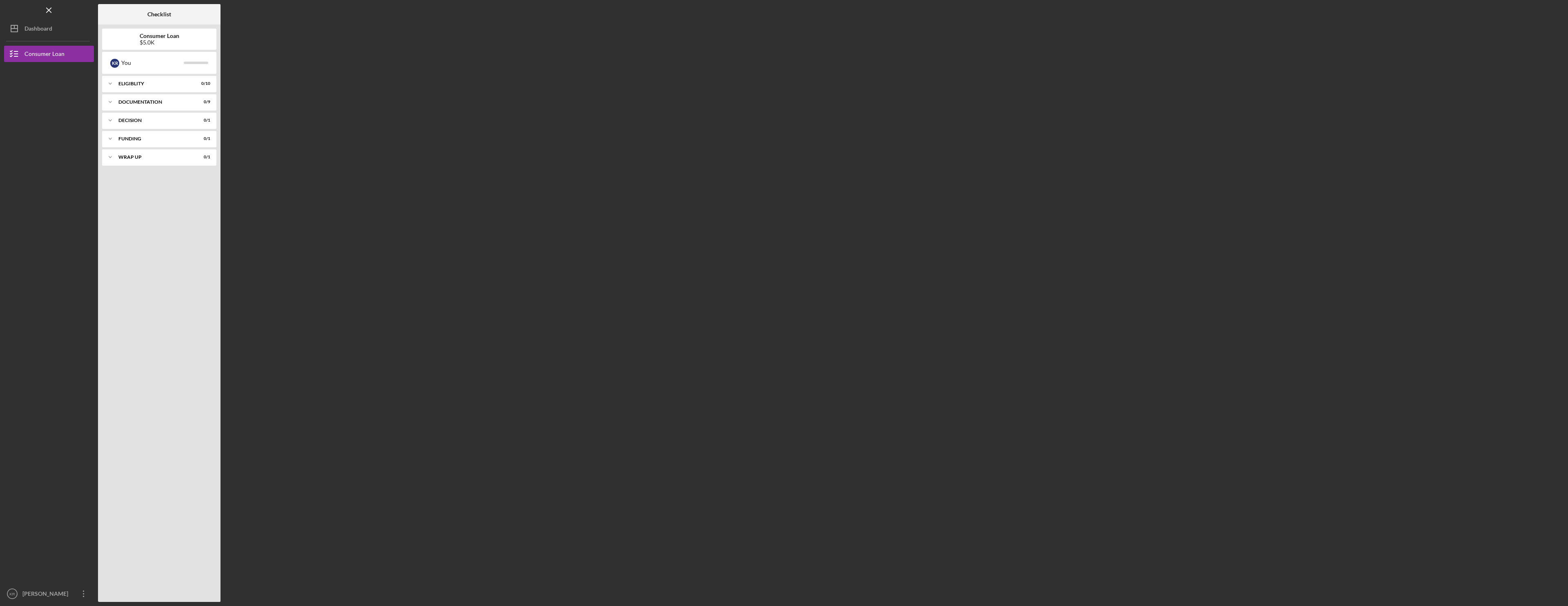
click at [158, 37] on b "Consumer Loan" at bounding box center [159, 36] width 40 height 7
click at [151, 154] on div "Icon/Expander Wrap up 0 / 1" at bounding box center [159, 157] width 114 height 16
click at [198, 175] on div "Wrap Up" at bounding box center [161, 174] width 77 height 7
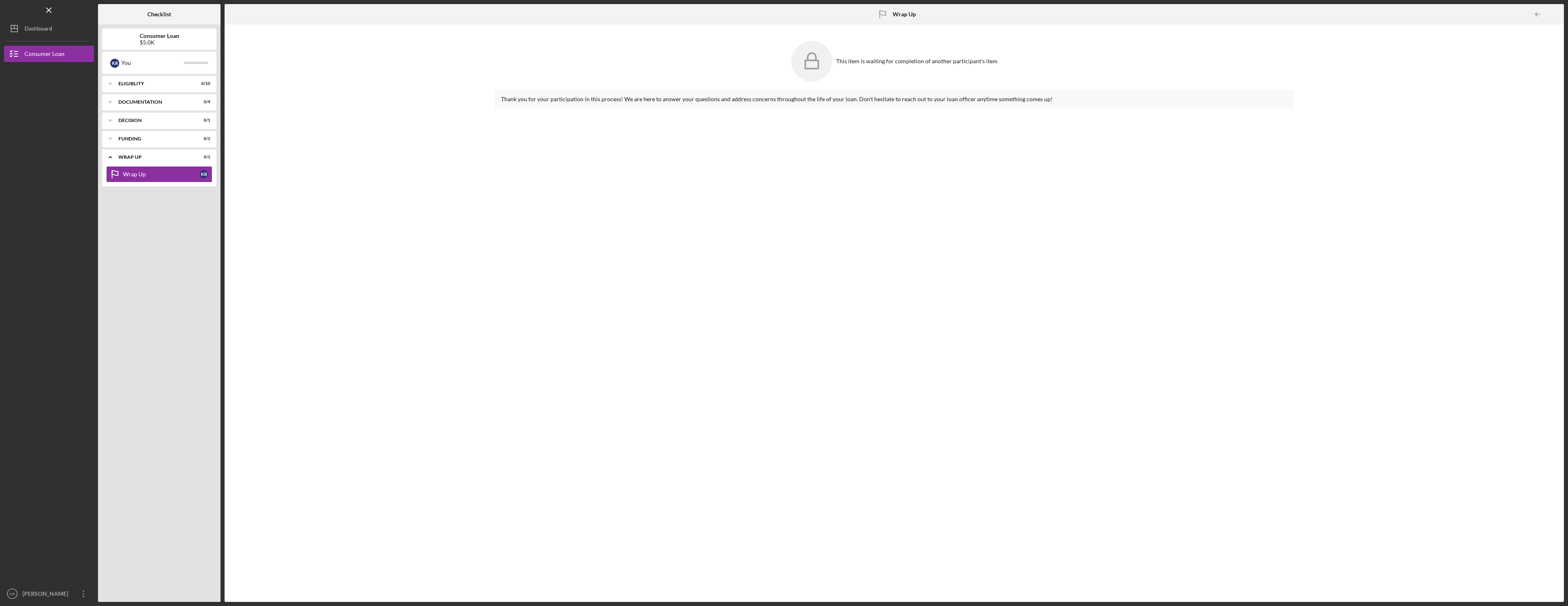
click at [835, 62] on div "This item is waiting for completion of another participant's item" at bounding box center [894, 61] width 799 height 49
click at [158, 141] on div "Icon/Expander Funding 0 / 1" at bounding box center [159, 139] width 114 height 16
click at [161, 159] on div "Transfer Funds" at bounding box center [161, 156] width 77 height 7
click at [177, 122] on div "Decision" at bounding box center [163, 120] width 88 height 5
click at [178, 141] on div "Pre-Approval Phase" at bounding box center [161, 138] width 77 height 7
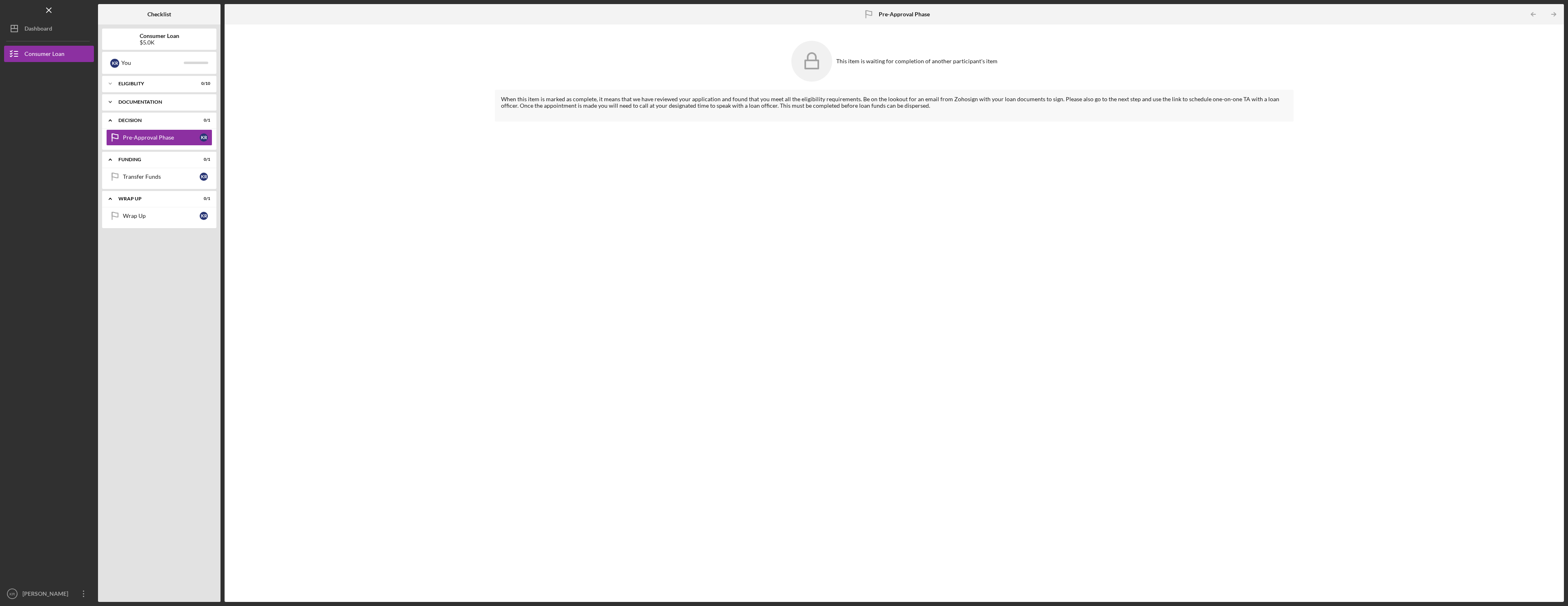
click at [138, 104] on div "Documentation" at bounding box center [163, 102] width 88 height 5
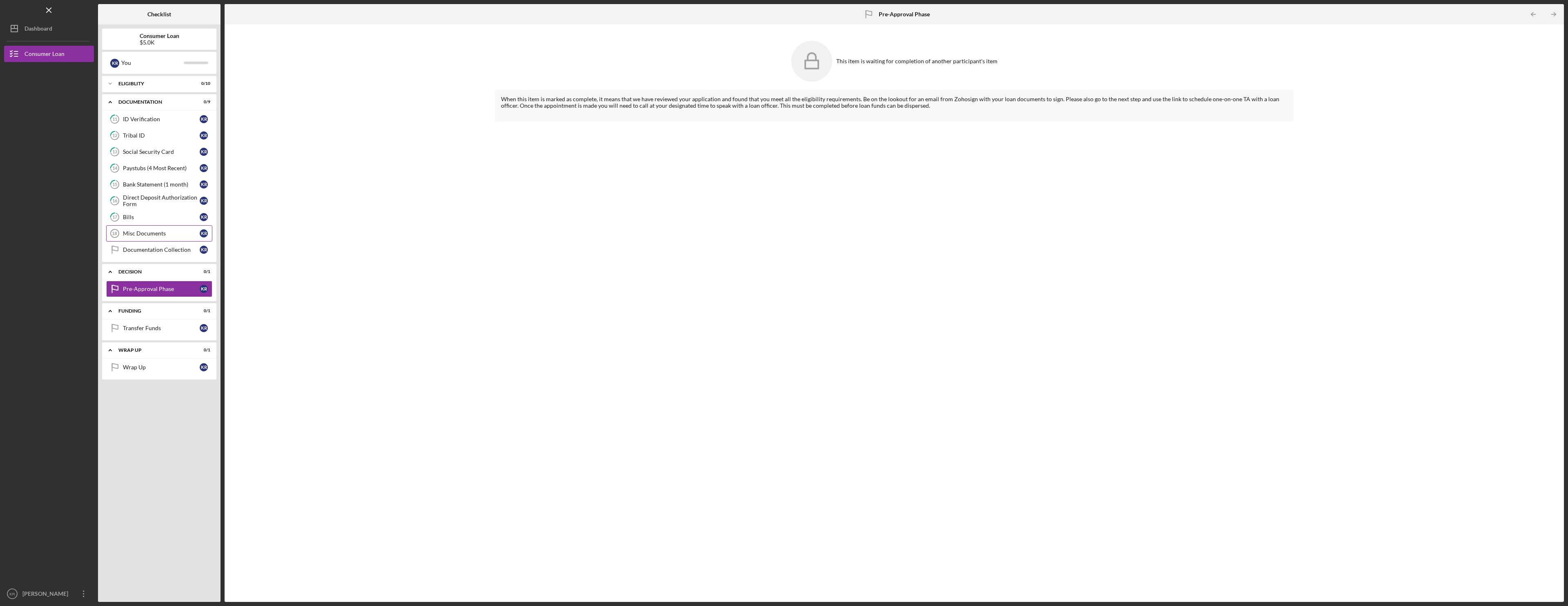
click at [144, 233] on div "Misc Documents" at bounding box center [161, 233] width 77 height 7
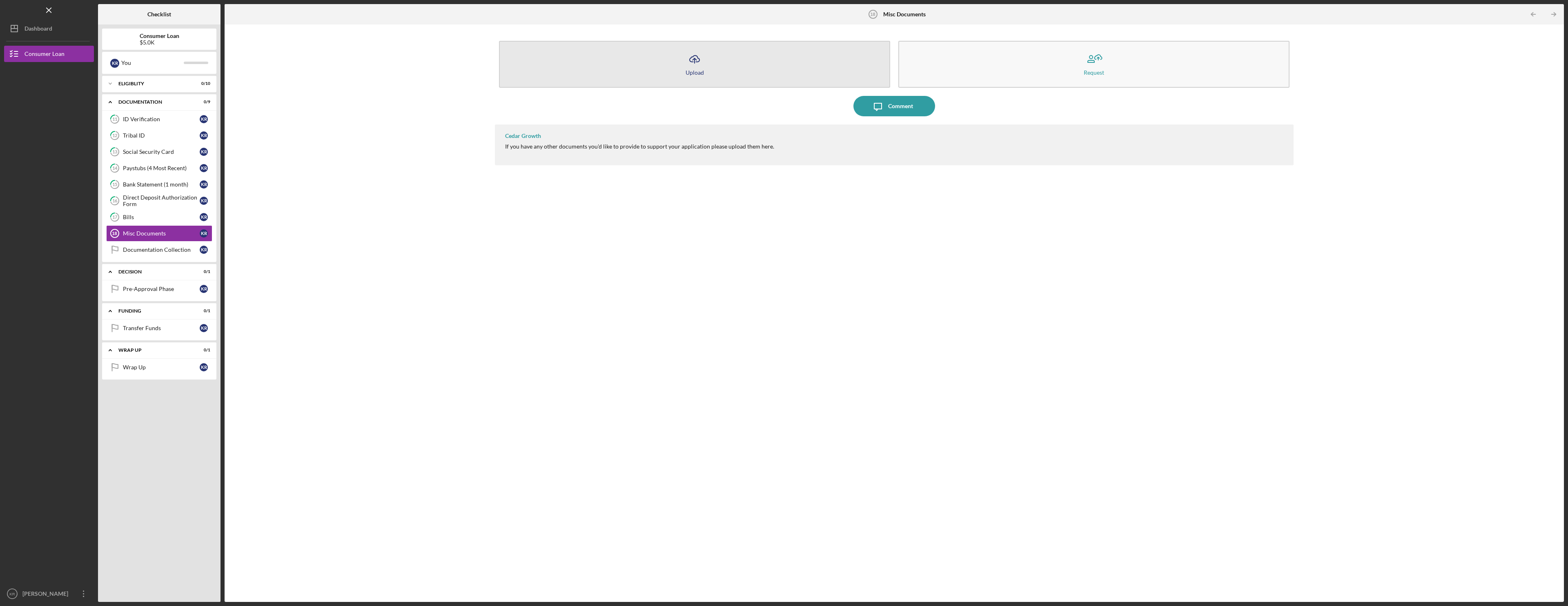
click at [808, 78] on button "Icon/Upload Upload" at bounding box center [695, 64] width 391 height 47
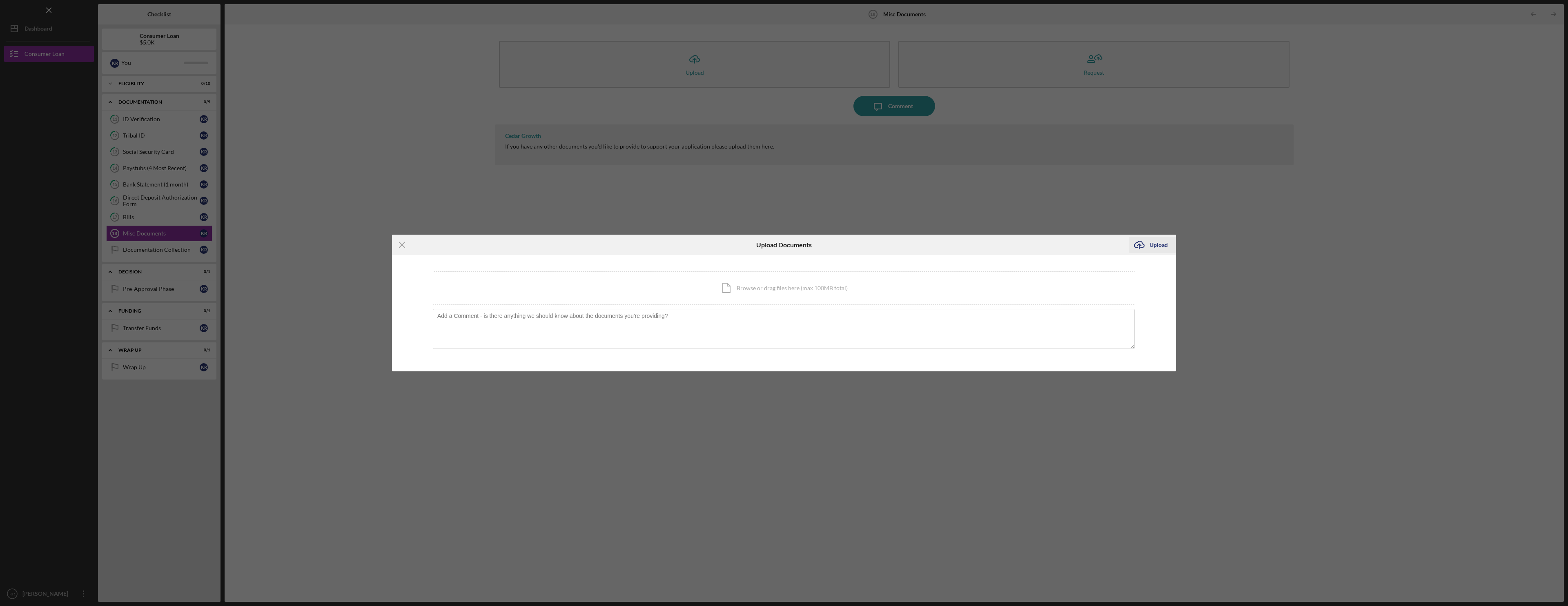
click at [1159, 242] on div "Upload" at bounding box center [1158, 245] width 18 height 16
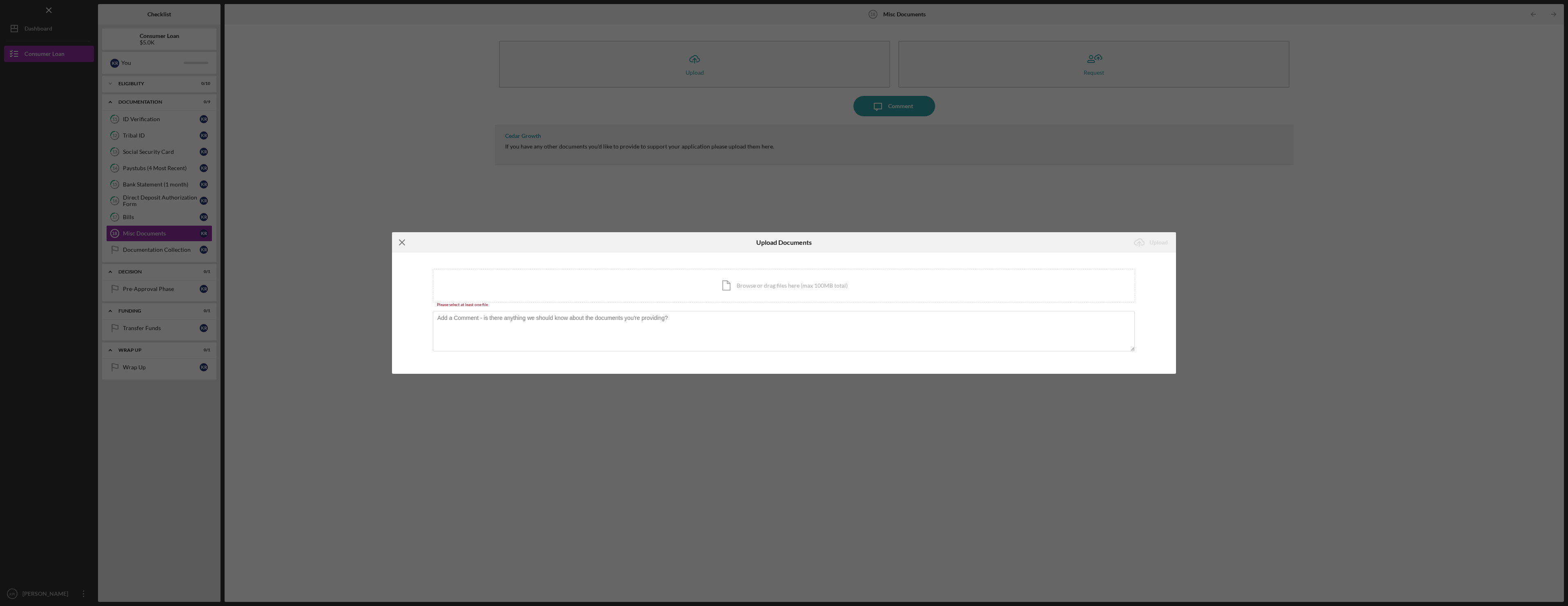
click at [402, 243] on line at bounding box center [402, 242] width 5 height 5
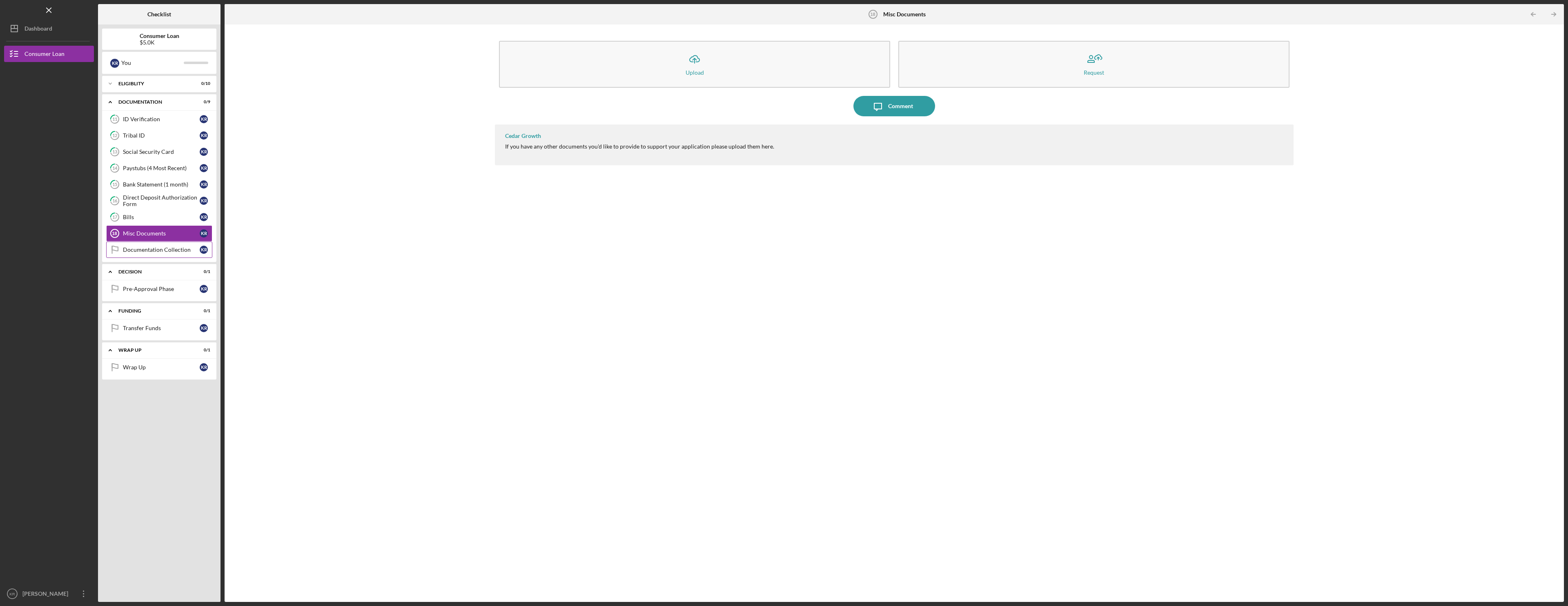
click at [145, 252] on div "Documentation Collection" at bounding box center [161, 249] width 77 height 7
